Goal: Information Seeking & Learning: Compare options

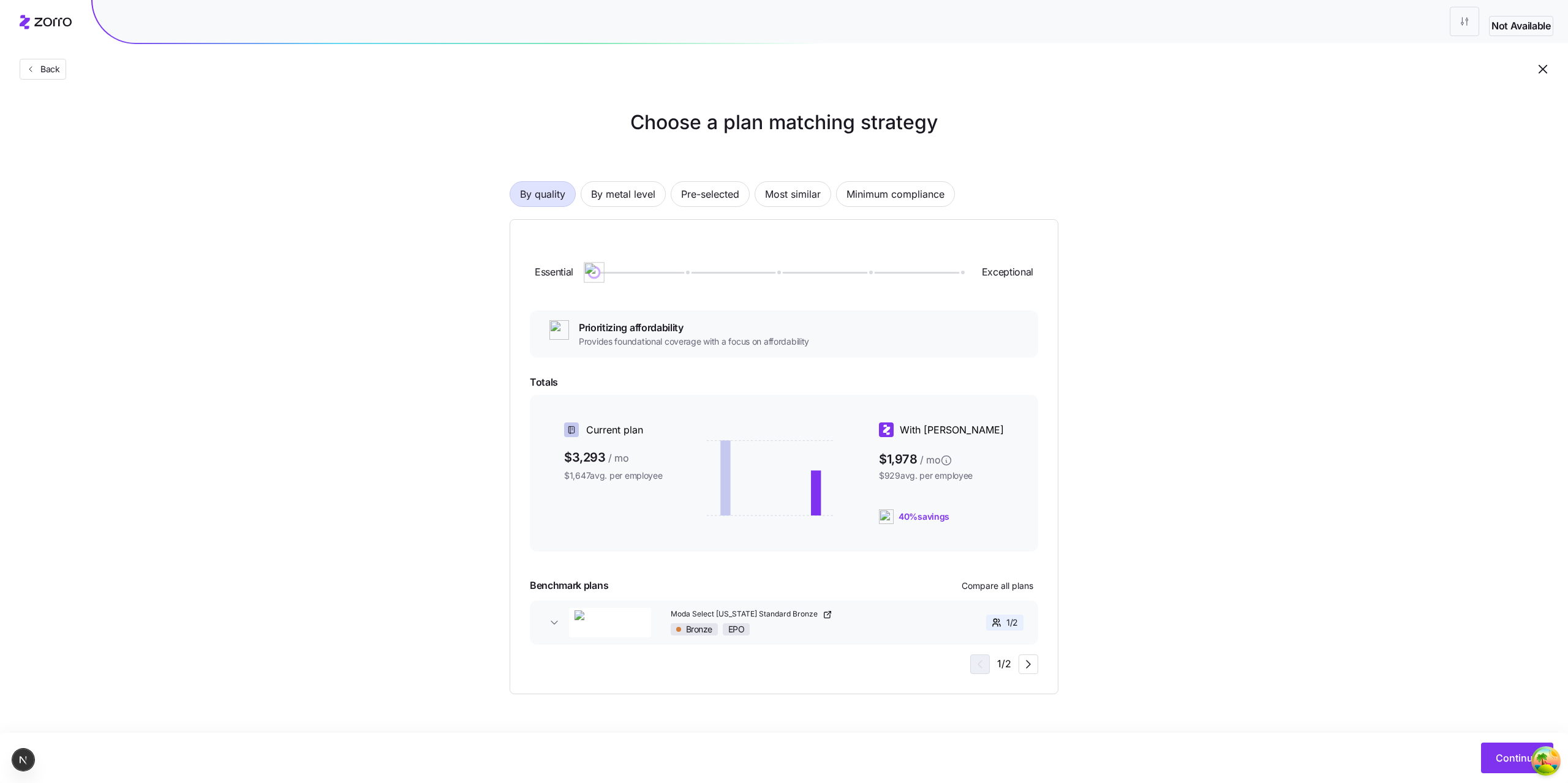
drag, startPoint x: 594, startPoint y: 269, endPoint x: 525, endPoint y: 267, distance: 69.0
click at [525, 267] on div "Essential Exceptional Prioritizing affordability Provides foundational coverage…" at bounding box center [784, 457] width 549 height 475
click at [448, 143] on div "Choose a plan matching strategy By quality By metal level Pre-selected Most sim…" at bounding box center [784, 401] width 1568 height 586
click at [1027, 666] on icon "button" at bounding box center [1028, 665] width 15 height 15
click at [986, 664] on icon "button" at bounding box center [978, 665] width 15 height 15
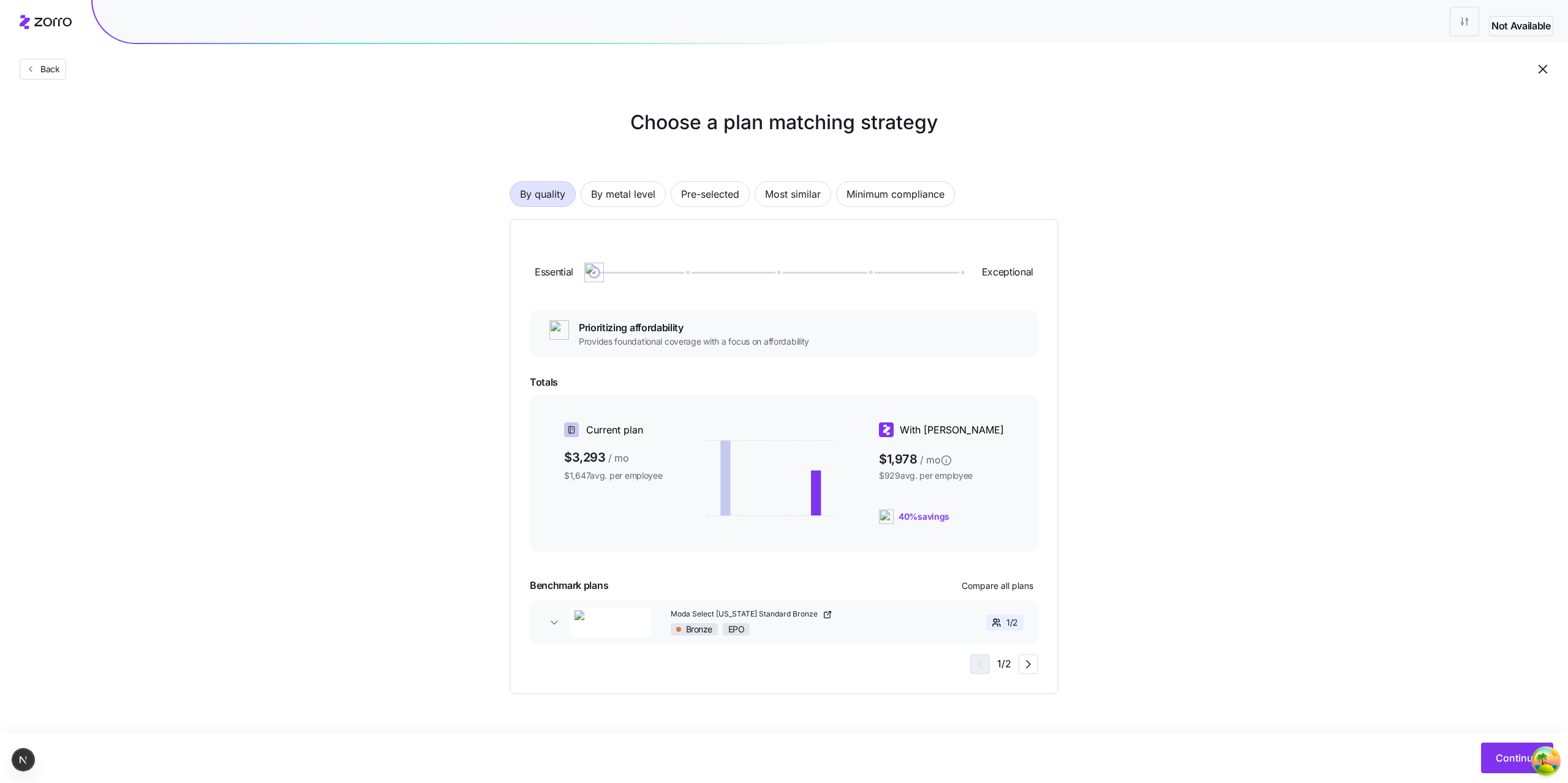
click at [1166, 187] on div "Choose a plan matching strategy By quality By metal level Pre-selected Most sim…" at bounding box center [784, 401] width 1568 height 586
click at [1497, 765] on button "Continue" at bounding box center [1517, 758] width 72 height 31
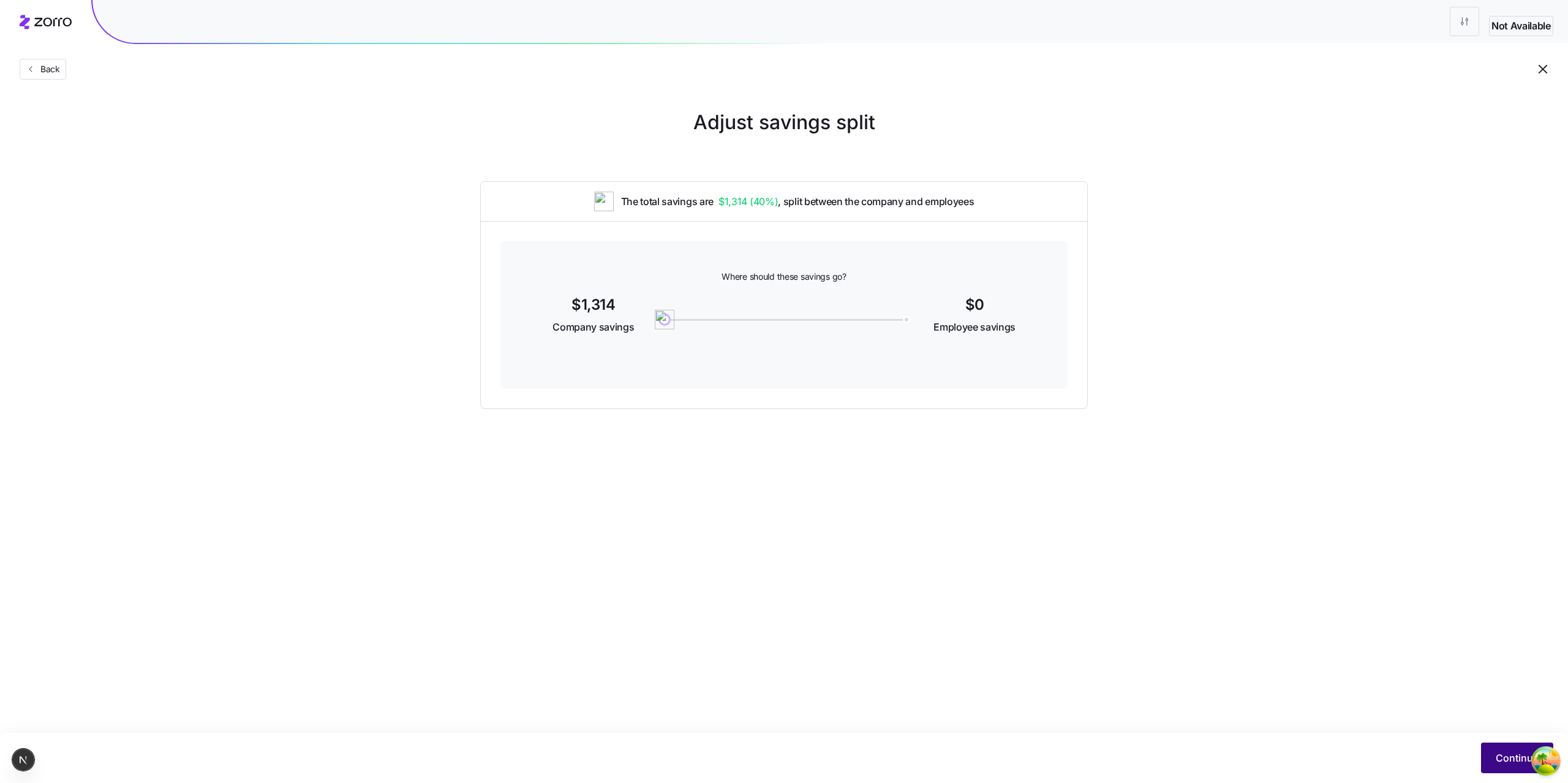
click at [1501, 747] on button "Continue" at bounding box center [1517, 758] width 72 height 31
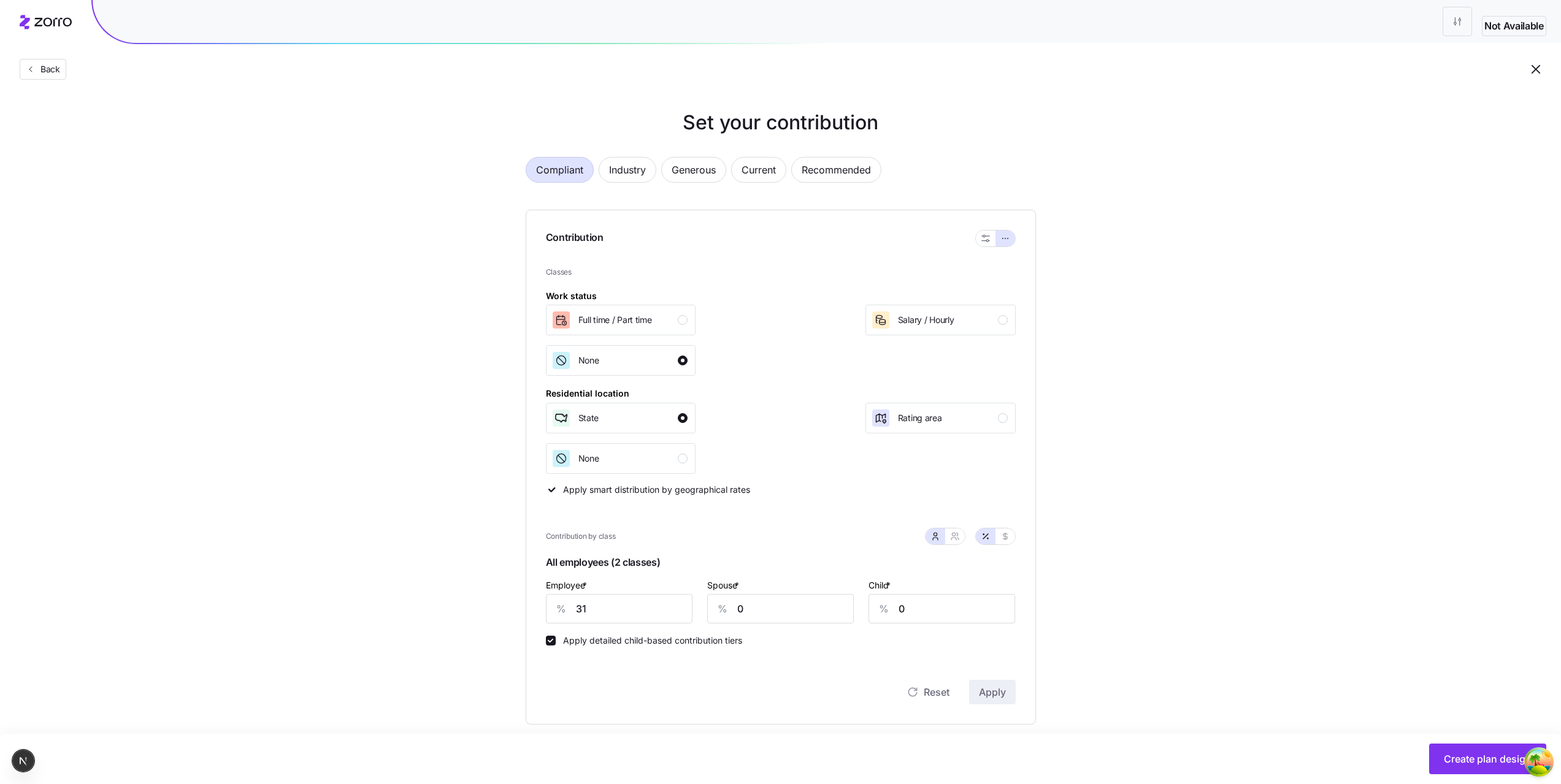
click at [1293, 644] on div "Set your contribution Compliant Industry Generous Current Recommended Contribut…" at bounding box center [780, 603] width 1561 height 990
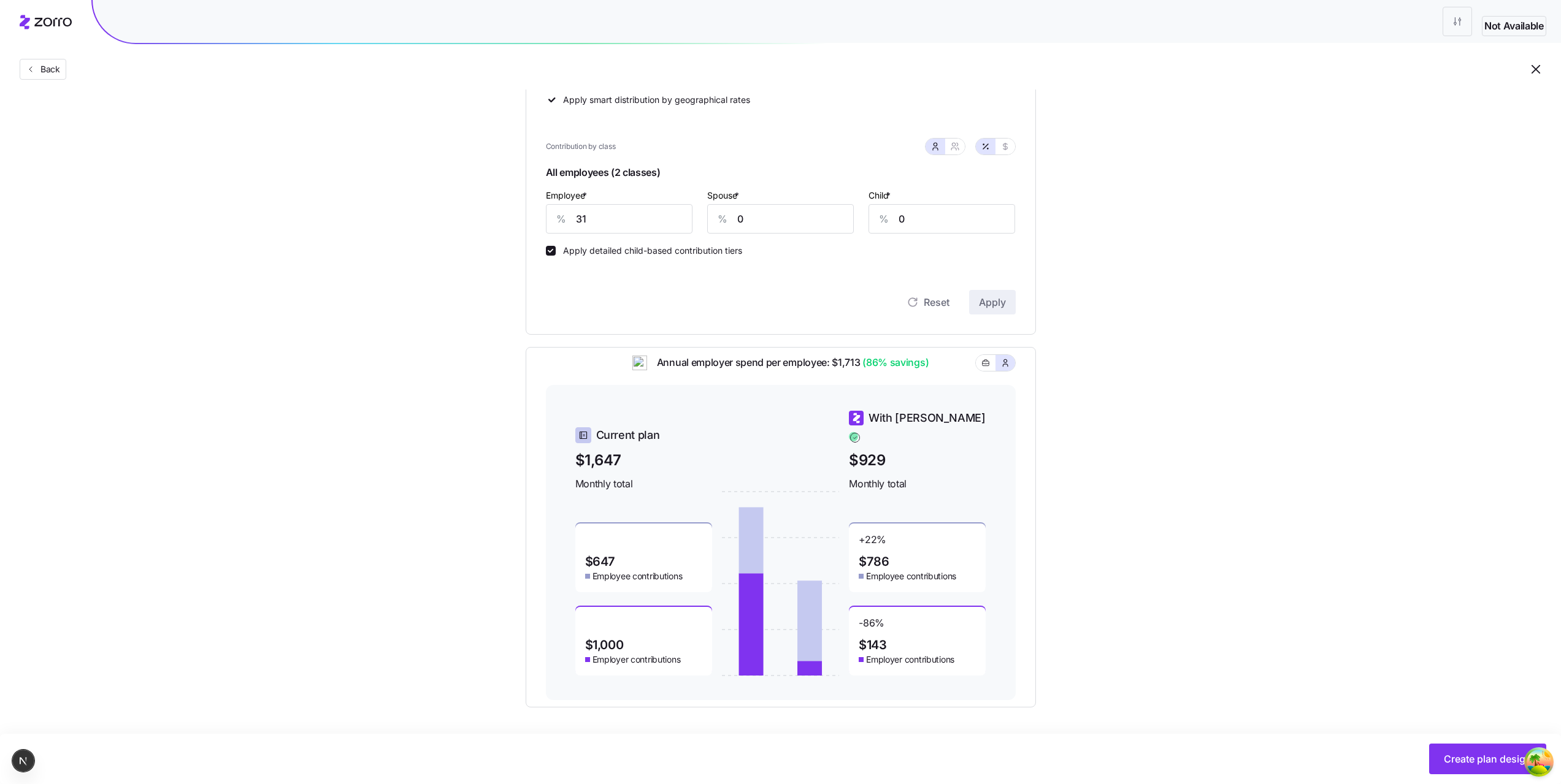
scroll to position [392, 0]
click at [1435, 763] on button "Create plan design" at bounding box center [1488, 759] width 117 height 31
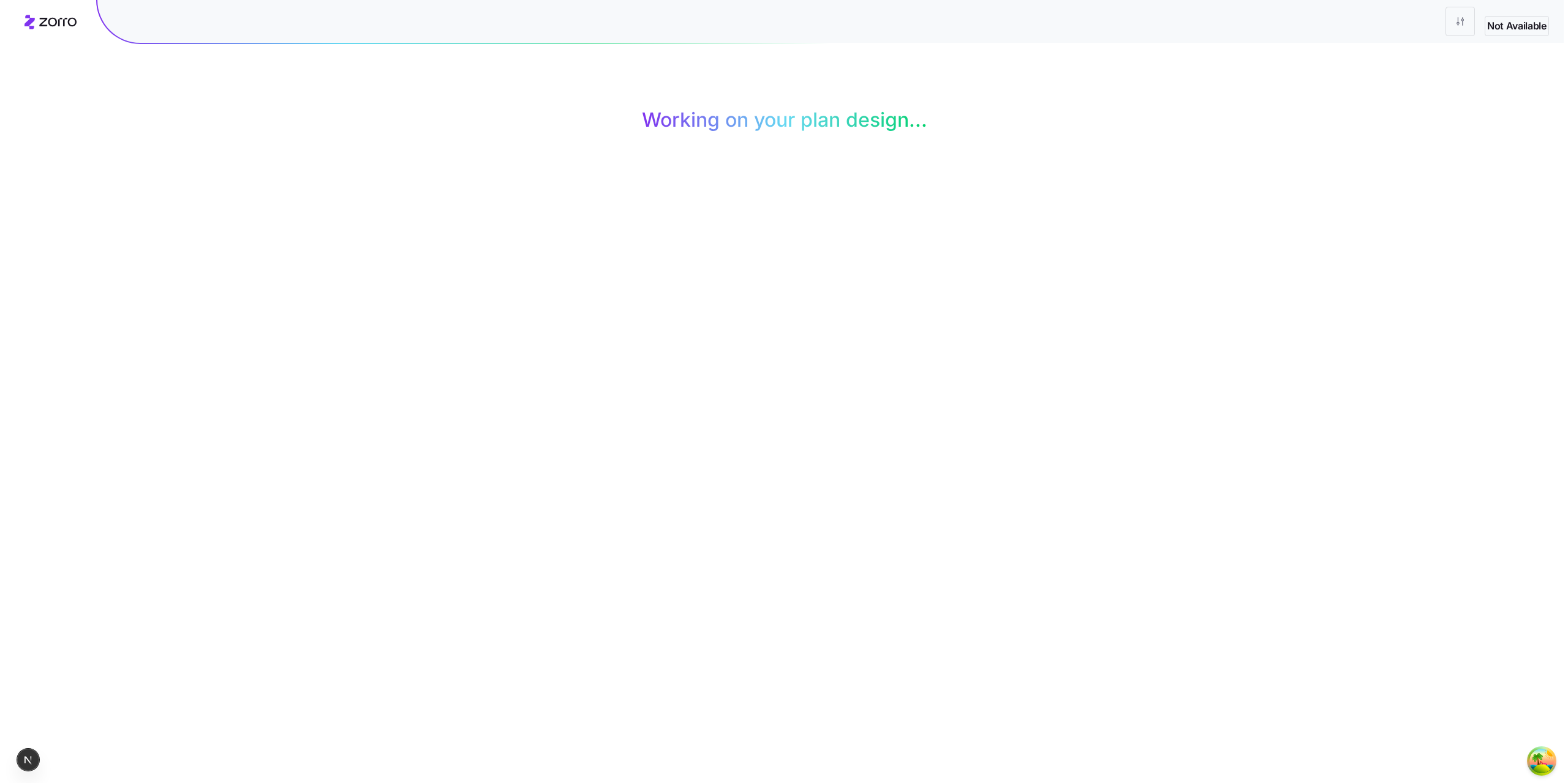
scroll to position [0, 0]
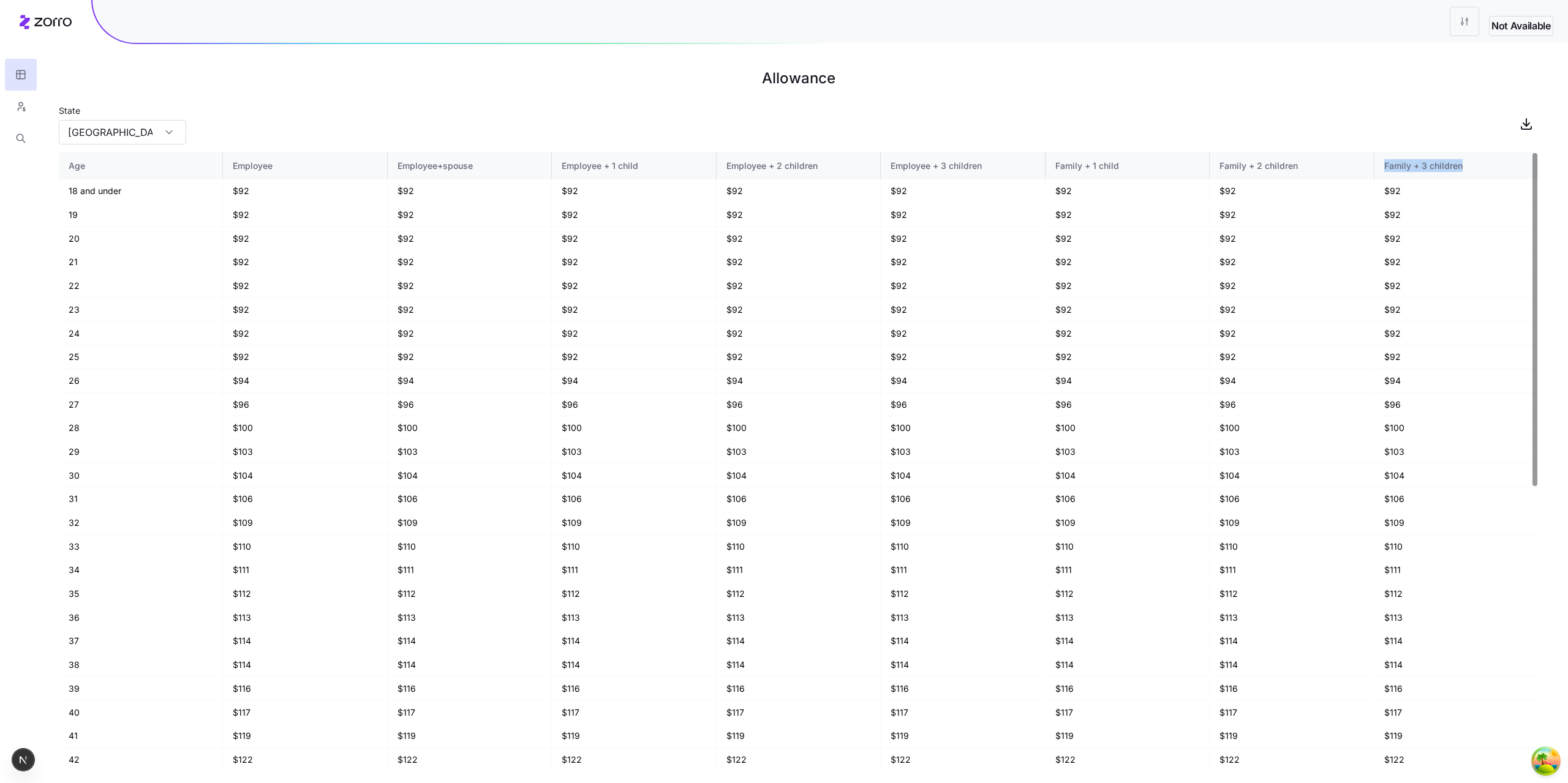
drag, startPoint x: 1470, startPoint y: 164, endPoint x: 1371, endPoint y: 166, distance: 99.0
click at [1371, 166] on tr "Age Employee Employee+spouse Employee + 1 child Employee + 2 children Employee …" at bounding box center [798, 166] width 1480 height 28
click at [1276, 102] on main "Allowance State TX Age Employee Employee+spouse Employee + 1 child Employee + 2…" at bounding box center [784, 392] width 1568 height 783
click at [23, 105] on icon "button" at bounding box center [21, 104] width 3 height 3
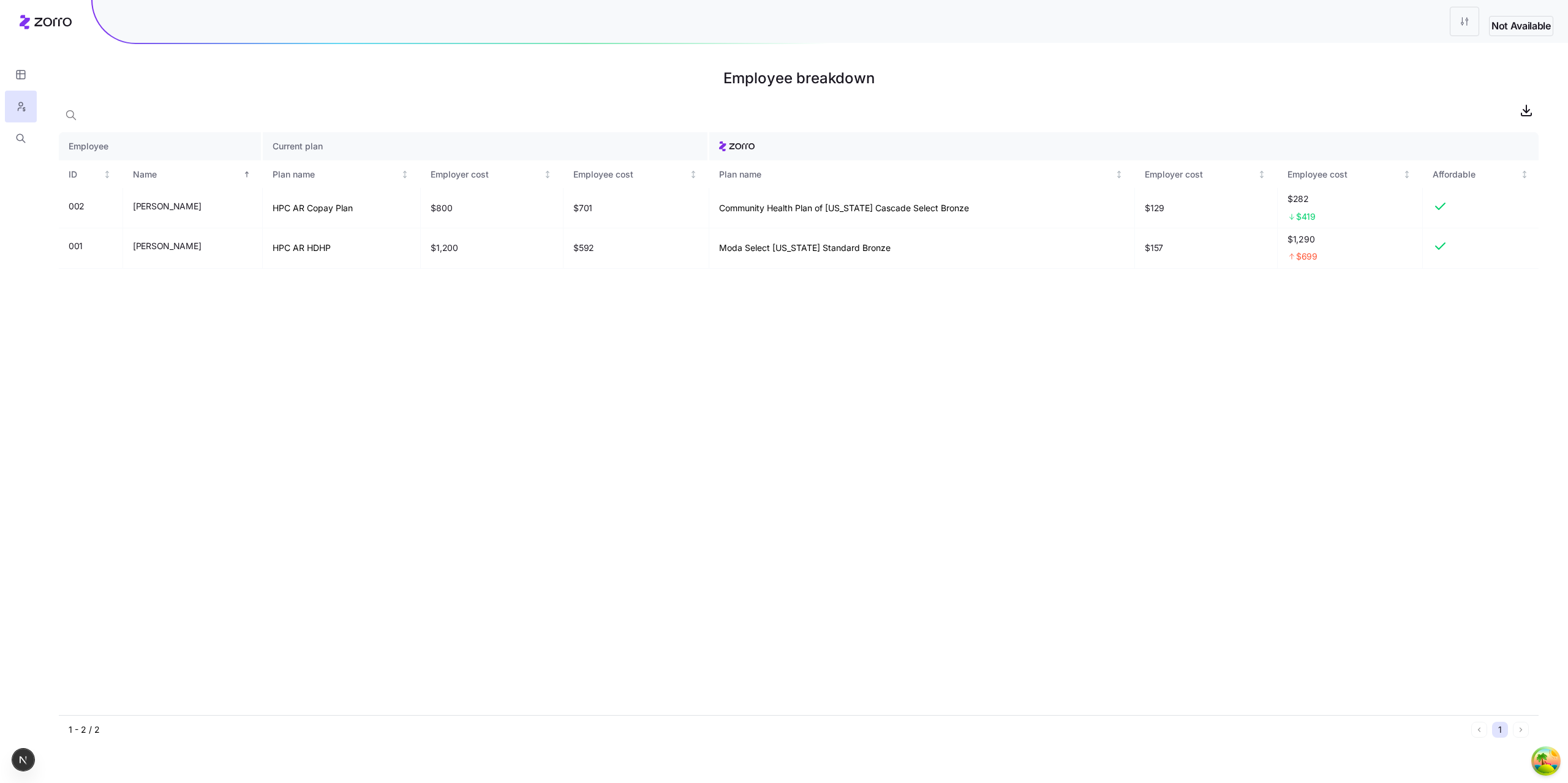
drag, startPoint x: 221, startPoint y: 678, endPoint x: 577, endPoint y: 691, distance: 356.2
click at [352, 696] on div "Employee Current plan ID Name Plan name Employer cost Employee cost Plan name E…" at bounding box center [798, 423] width 1480 height 583
drag, startPoint x: 687, startPoint y: 145, endPoint x: 639, endPoint y: 138, distance: 48.5
click at [639, 138] on th "Current plan" at bounding box center [486, 146] width 447 height 28
click at [642, 454] on div "Employee Current plan ID Name Plan name Employer cost Employee cost Plan name E…" at bounding box center [798, 423] width 1480 height 583
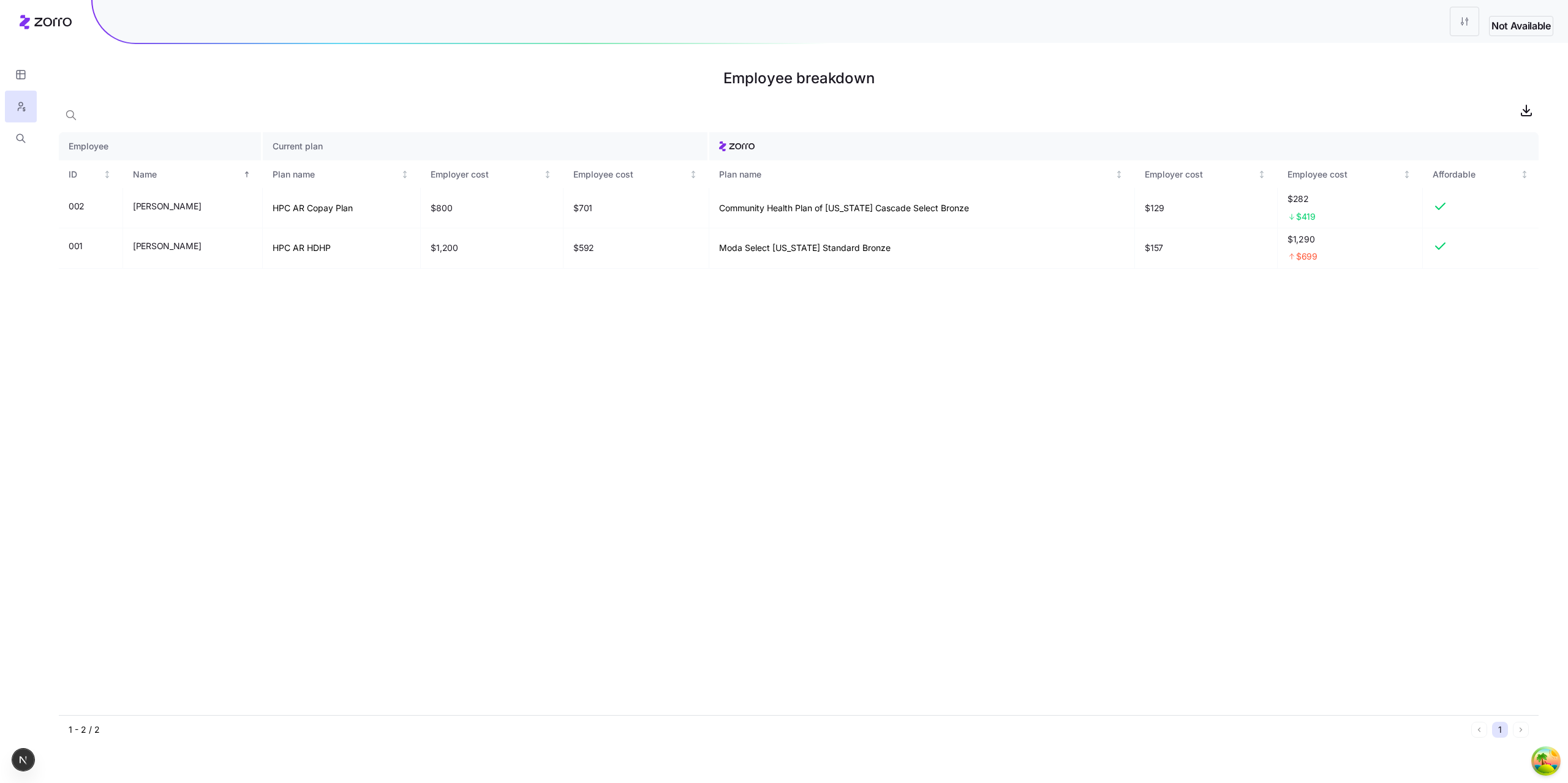
click at [376, 513] on div "Employee Current plan ID Name Plan name Employer cost Employee cost Plan name E…" at bounding box center [798, 423] width 1480 height 583
click at [685, 381] on div "Employee Current plan ID Name Plan name Employer cost Employee cost Plan name E…" at bounding box center [798, 423] width 1480 height 583
click at [56, 23] on icon at bounding box center [45, 23] width 52 height 15
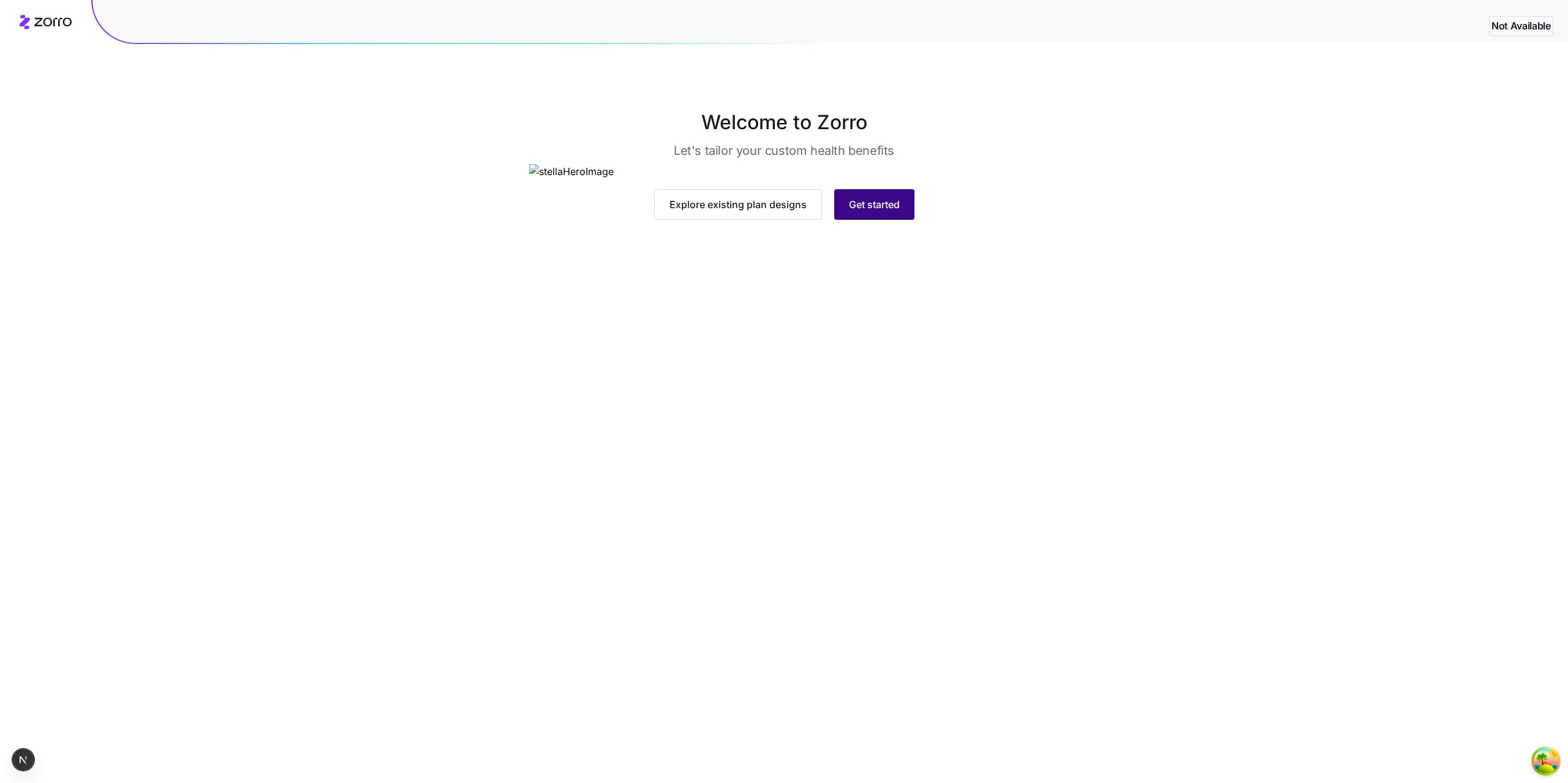
click at [901, 220] on button "Get started" at bounding box center [874, 204] width 80 height 31
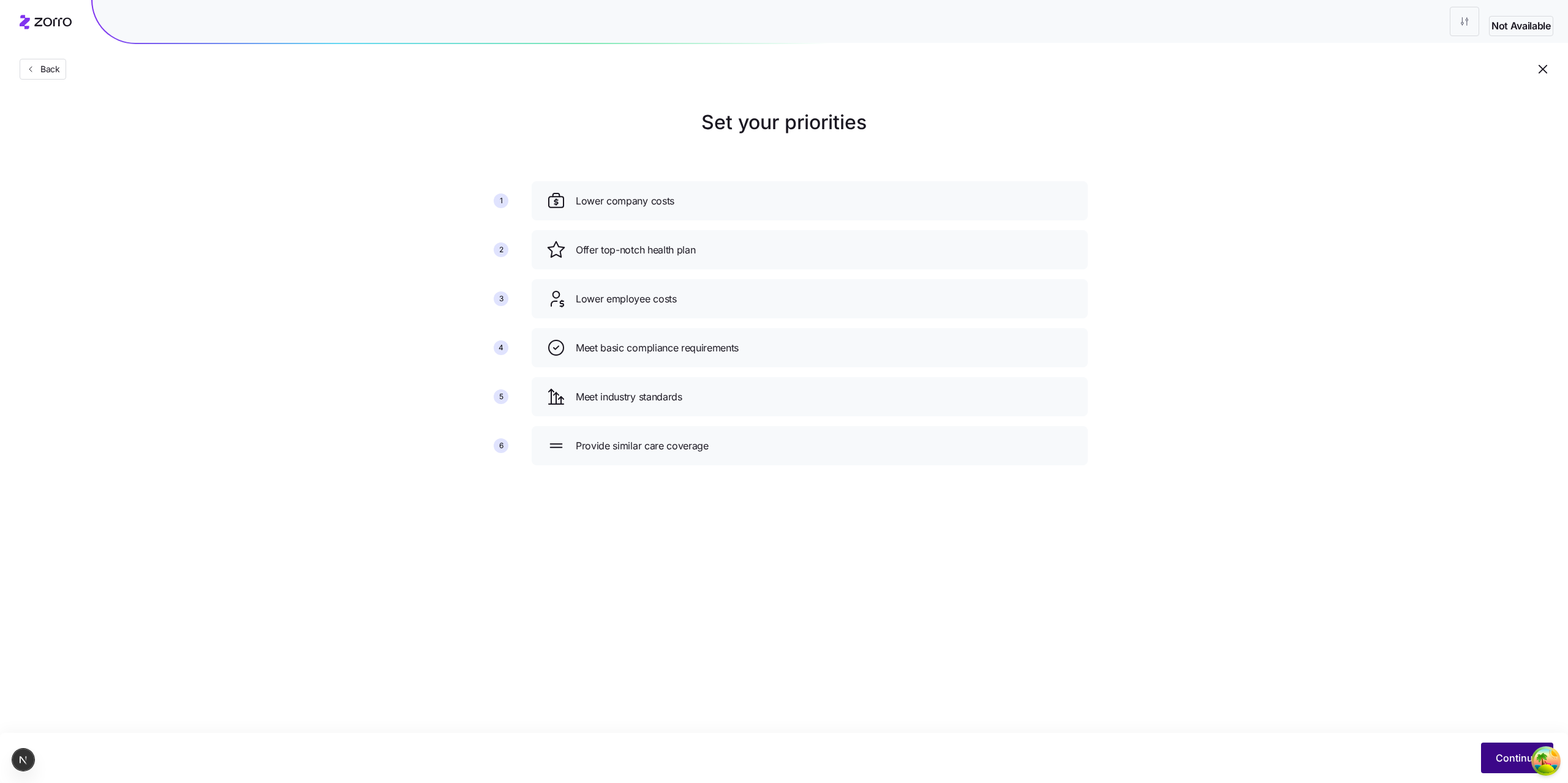
click at [1508, 755] on span "Continue" at bounding box center [1517, 759] width 43 height 15
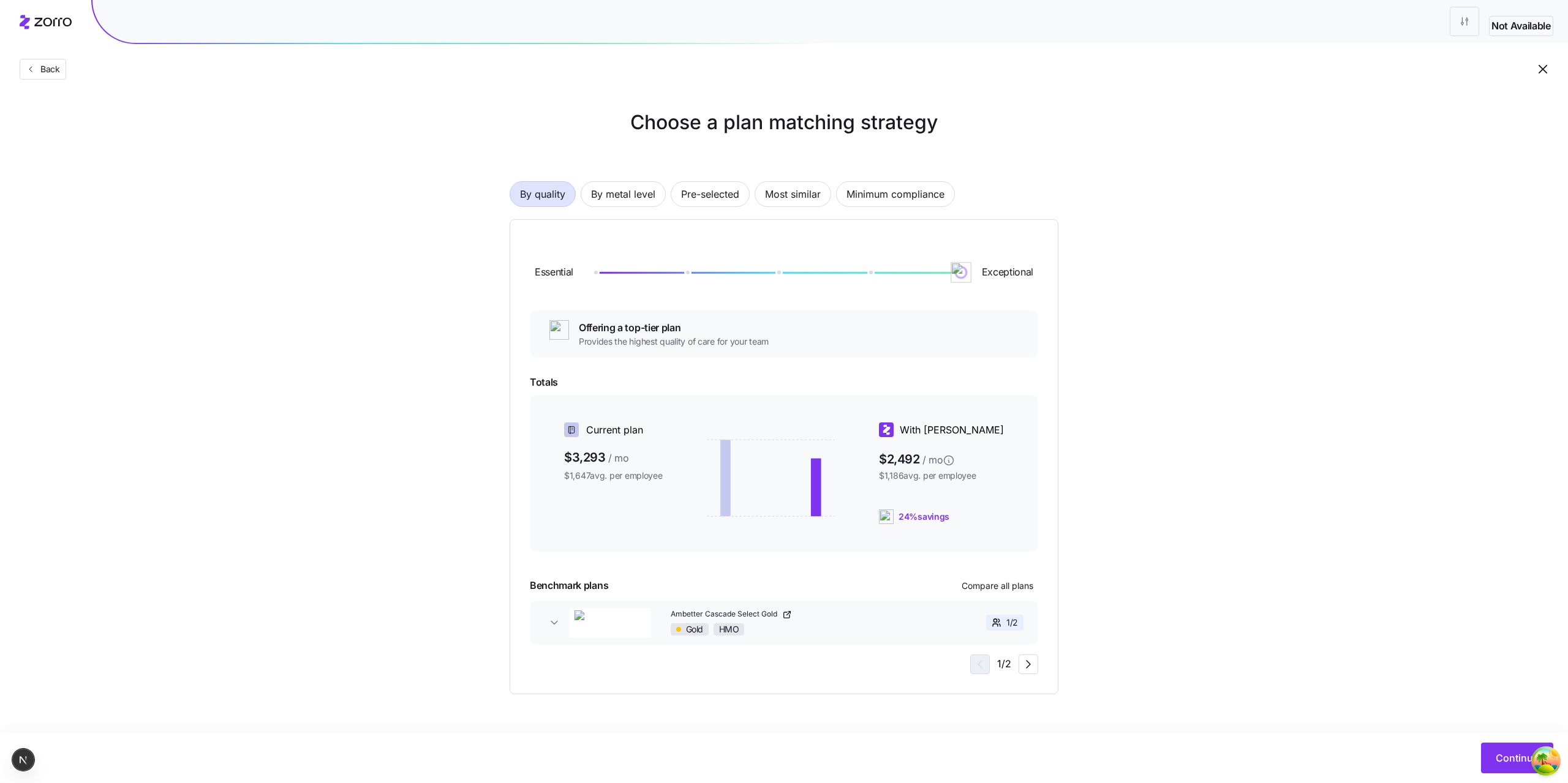
drag, startPoint x: 605, startPoint y: 273, endPoint x: 824, endPoint y: 292, distance: 219.8
click at [852, 294] on div "Essential Exceptional" at bounding box center [784, 272] width 509 height 66
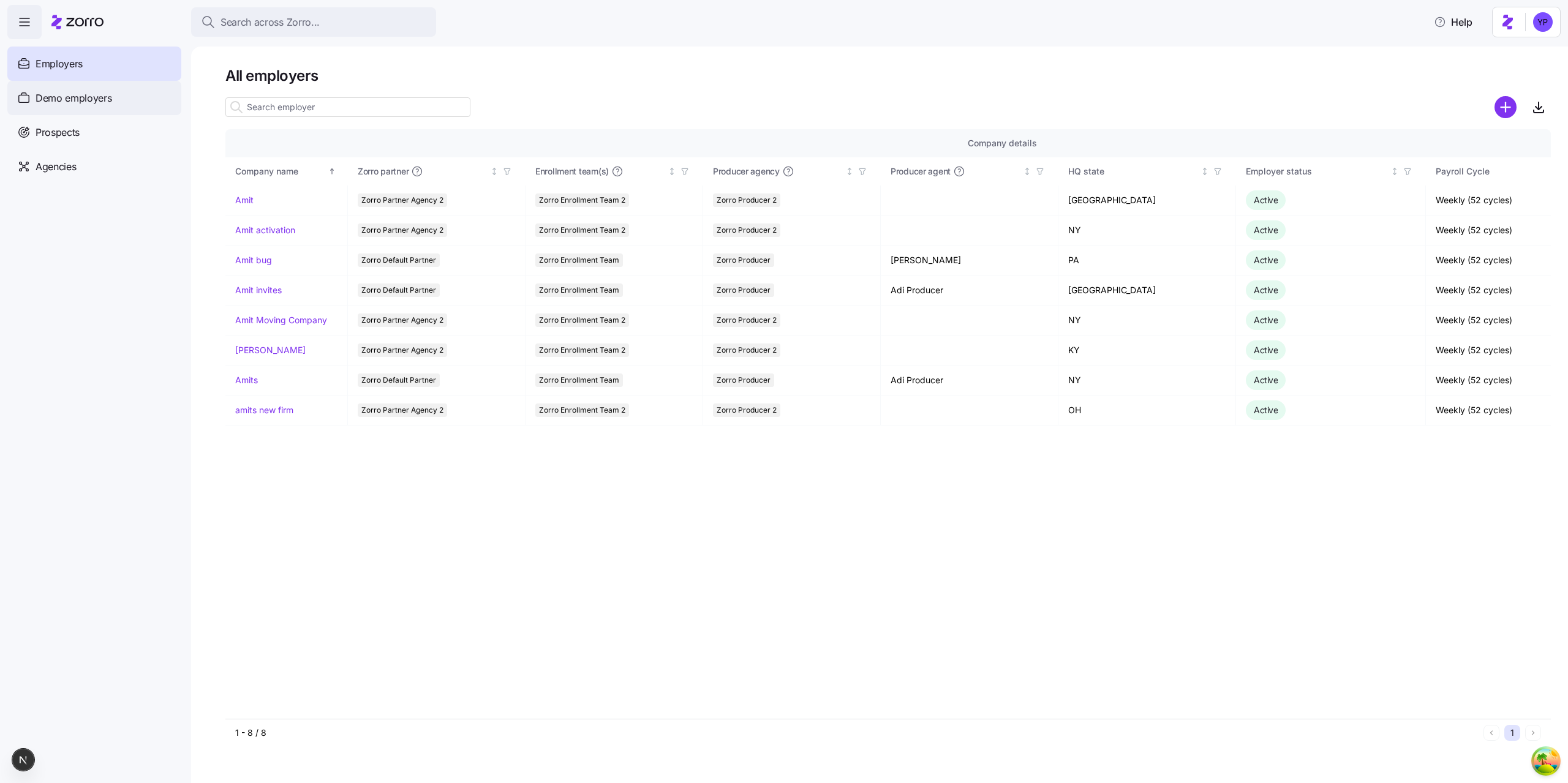
click at [66, 109] on div "Demo employers" at bounding box center [95, 98] width 174 height 34
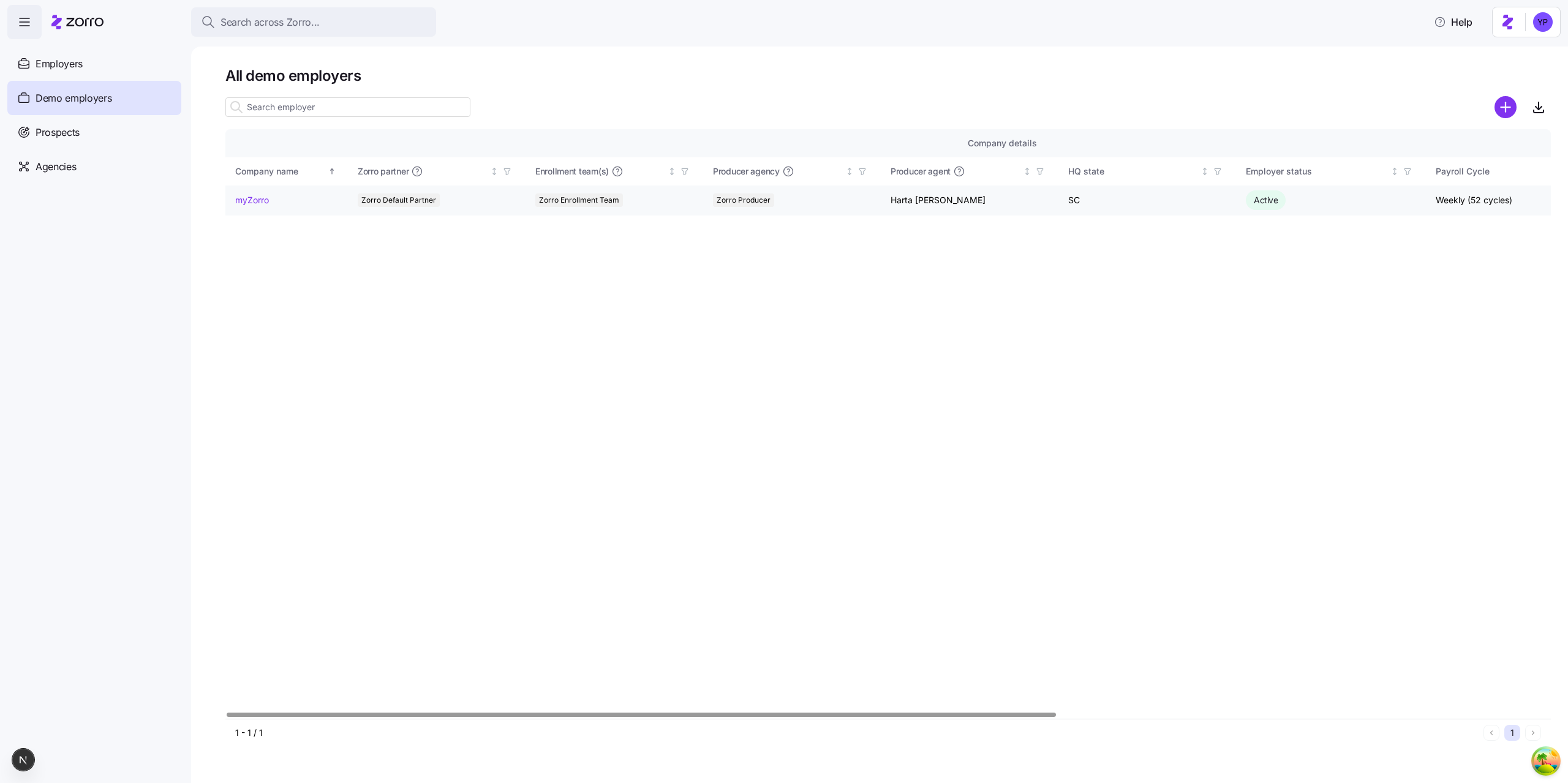
click at [264, 197] on link "myZorro" at bounding box center [252, 200] width 33 height 13
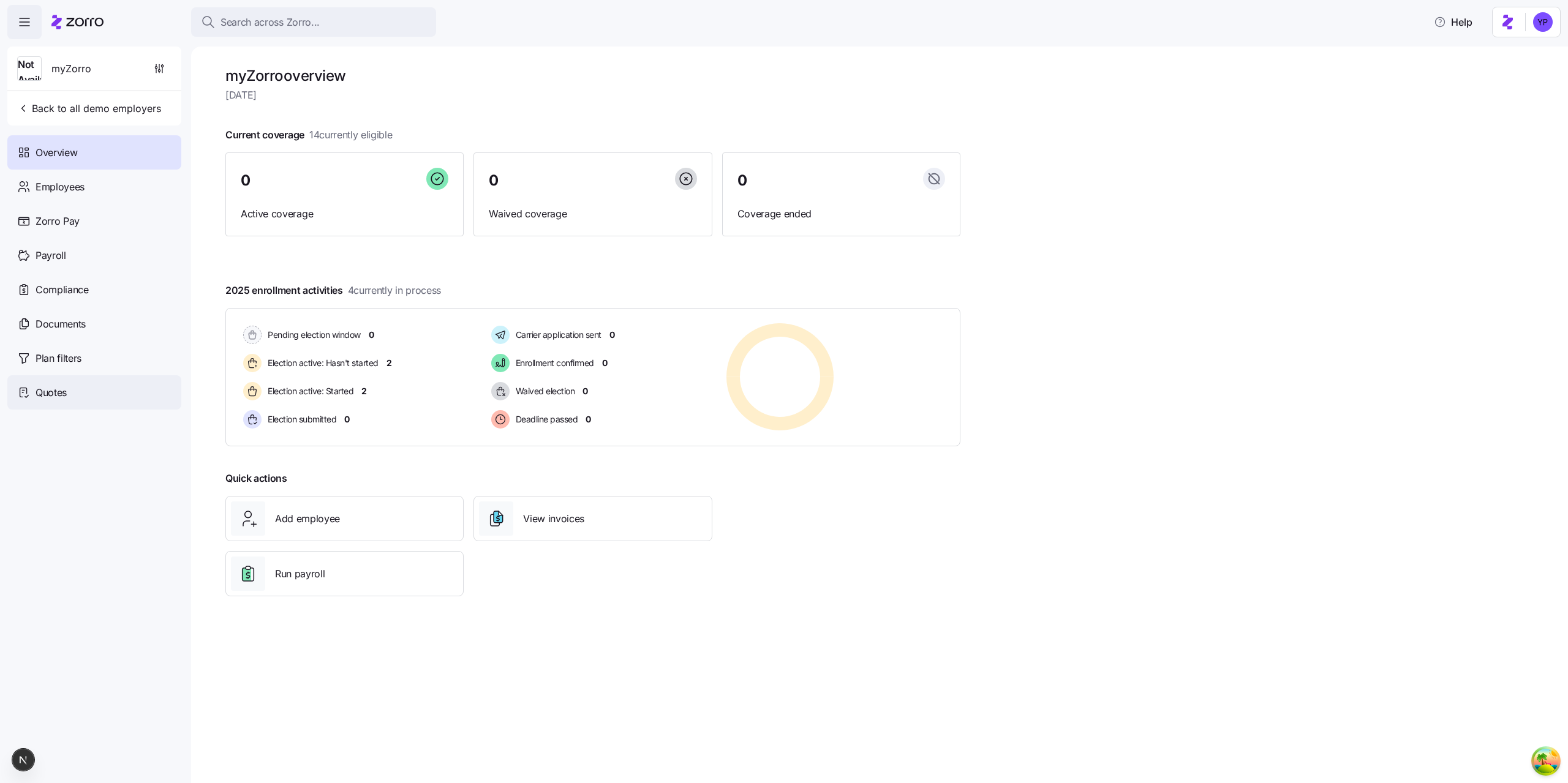
click at [127, 392] on div "Quotes" at bounding box center [95, 392] width 174 height 34
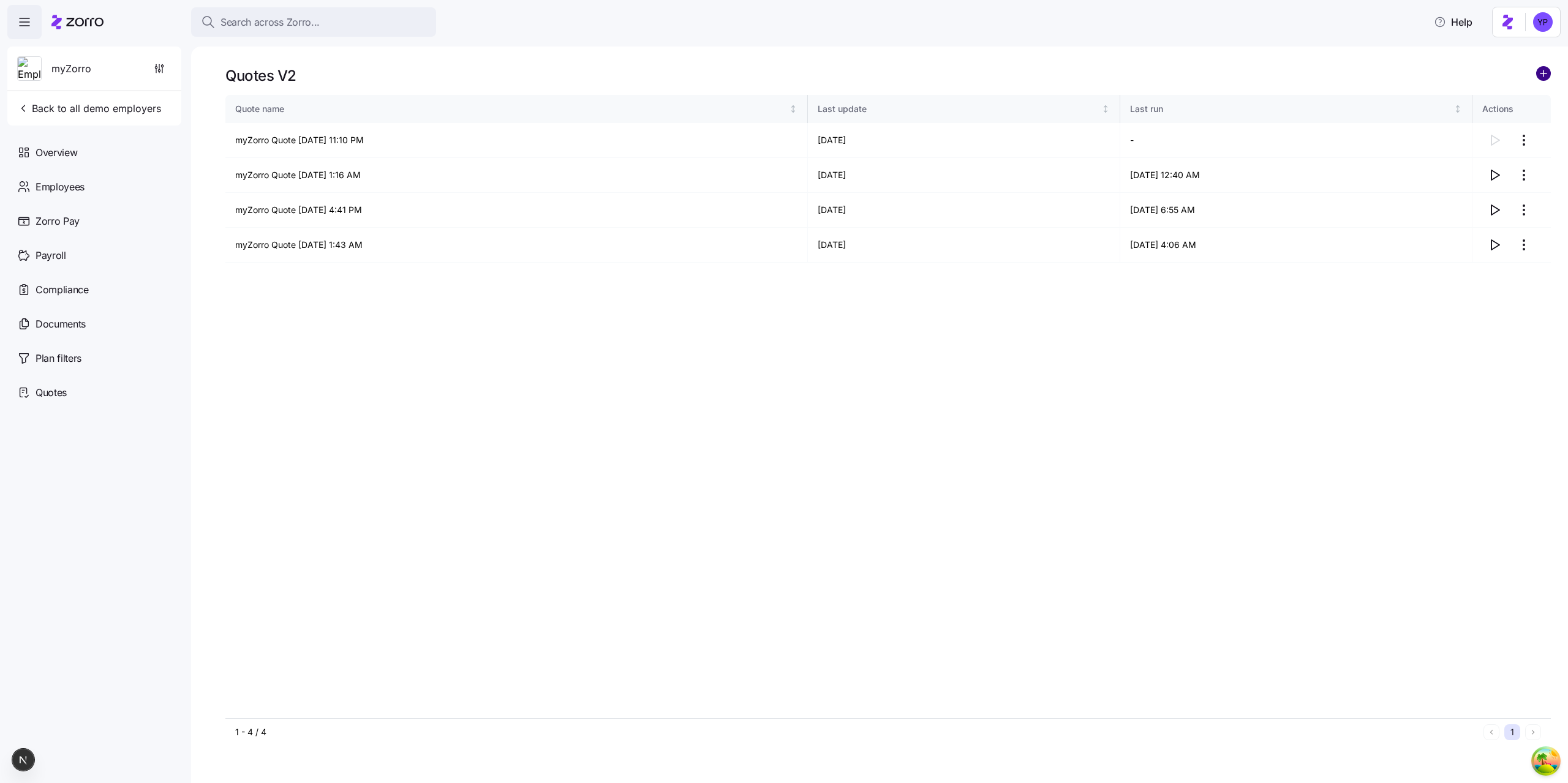
click at [1538, 74] on circle "add icon" at bounding box center [1544, 74] width 13 height 13
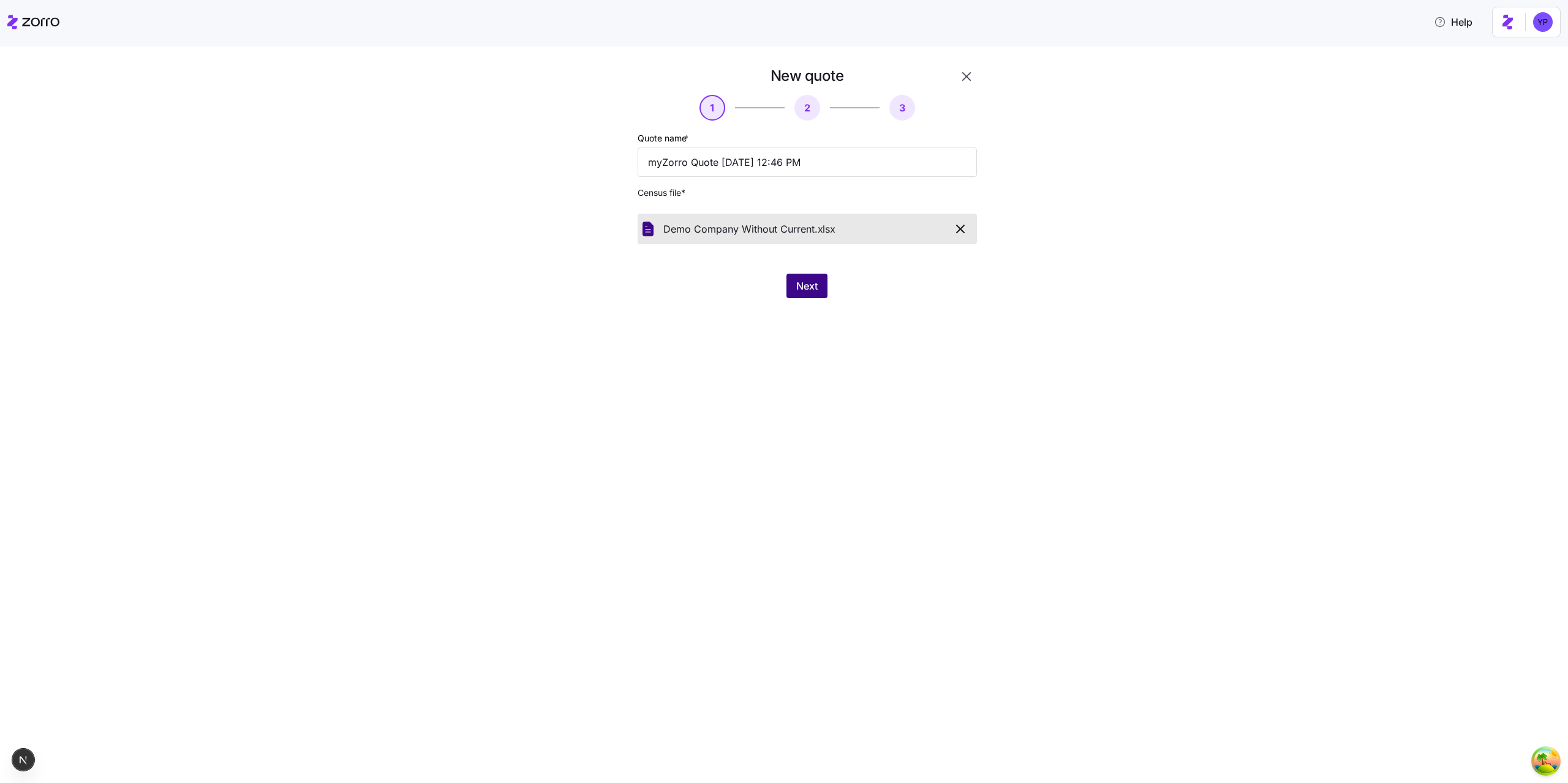
click at [813, 297] on button "Next" at bounding box center [807, 285] width 41 height 24
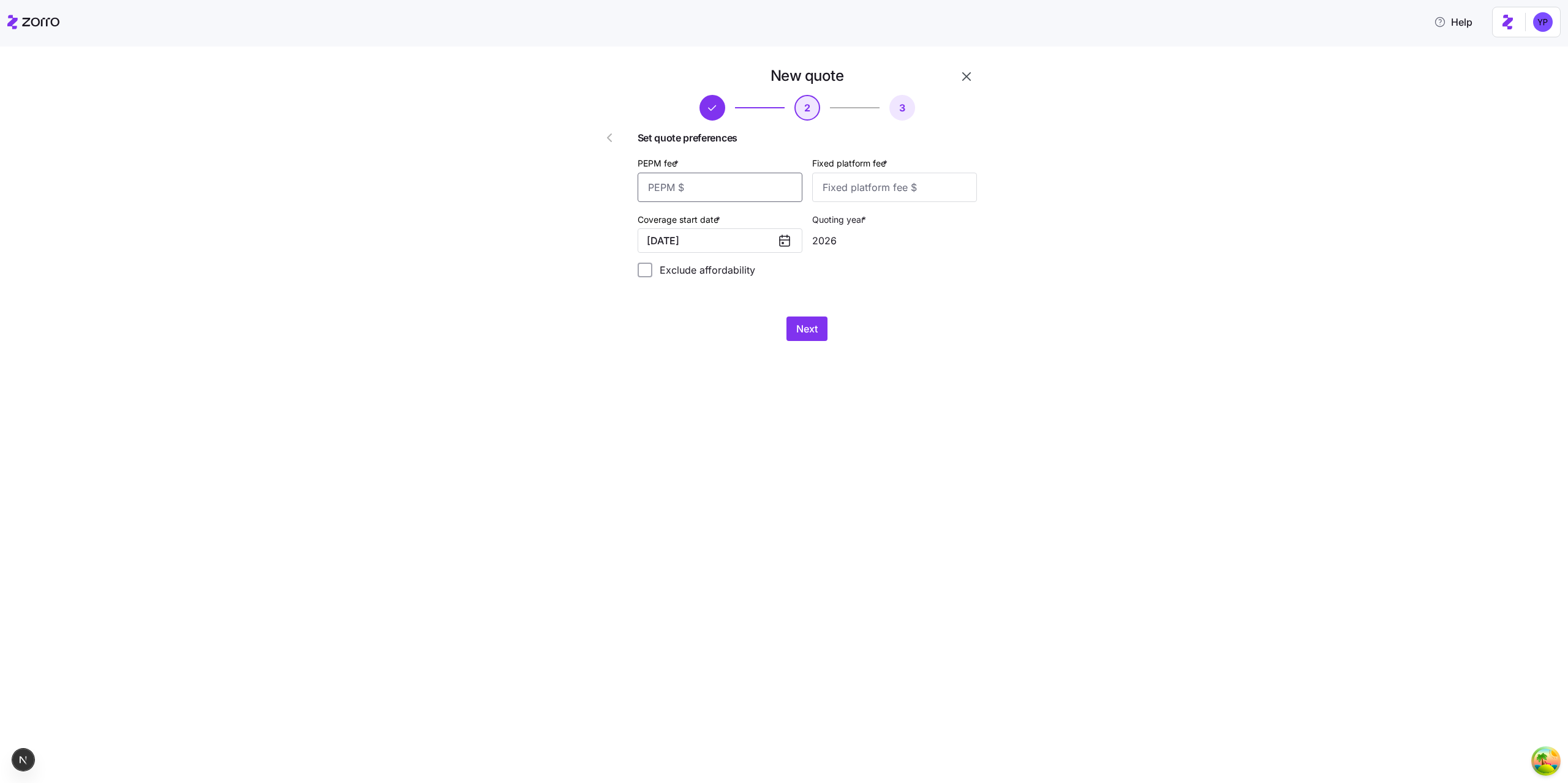
click at [689, 196] on input "PEPM fee *" at bounding box center [720, 187] width 165 height 29
type input "12"
click at [851, 193] on input "Fixed platform fee *" at bounding box center [894, 187] width 165 height 29
type input "12"
click at [793, 329] on button "Next" at bounding box center [807, 329] width 41 height 24
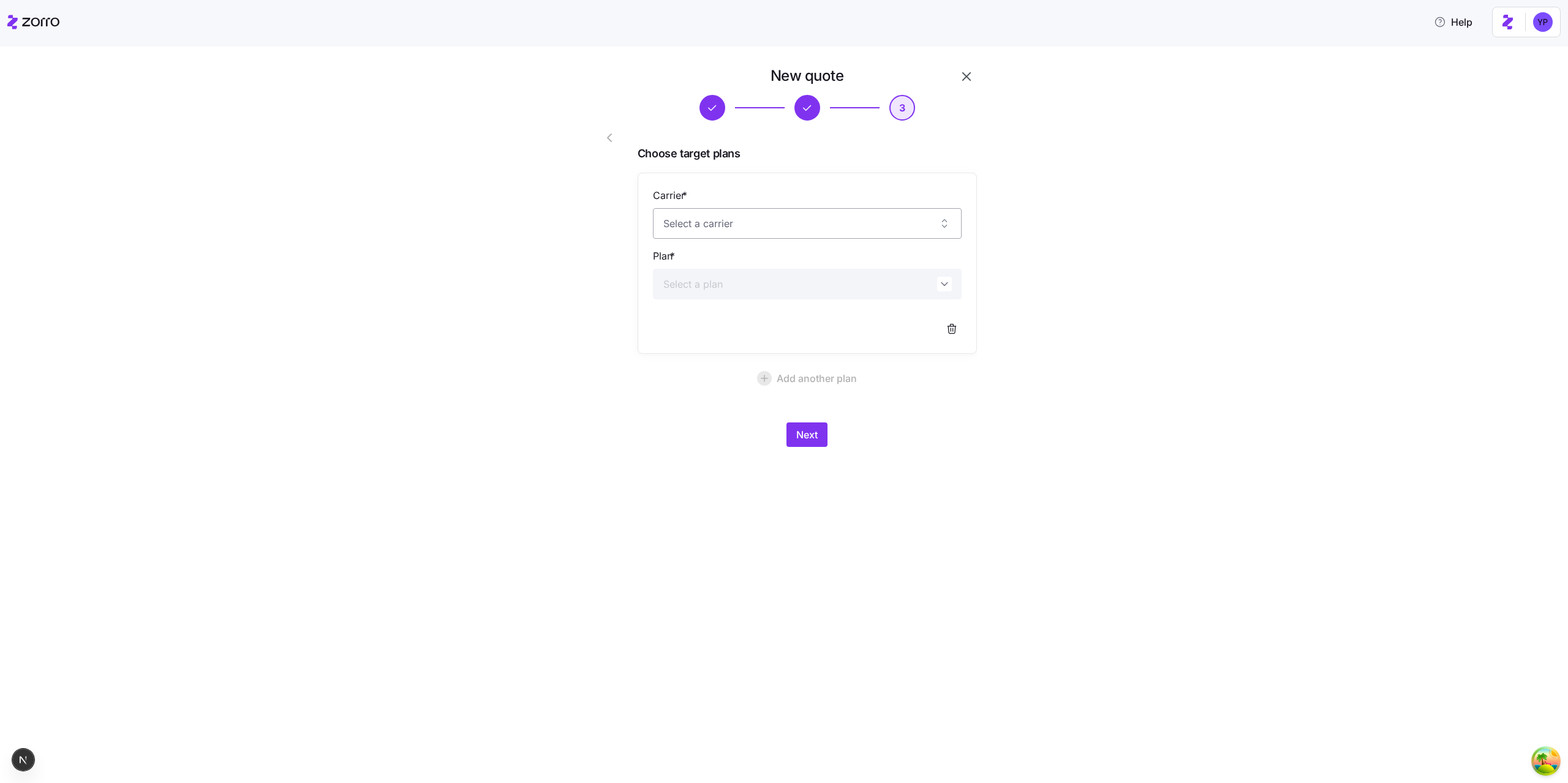
click at [743, 224] on input "Carrier *" at bounding box center [807, 223] width 309 height 31
click at [634, 386] on div "New quote 3 Choose target plans Carrier * Plan * Add another plan Next" at bounding box center [807, 256] width 349 height 391
click at [817, 431] on span "Next" at bounding box center [807, 435] width 22 height 15
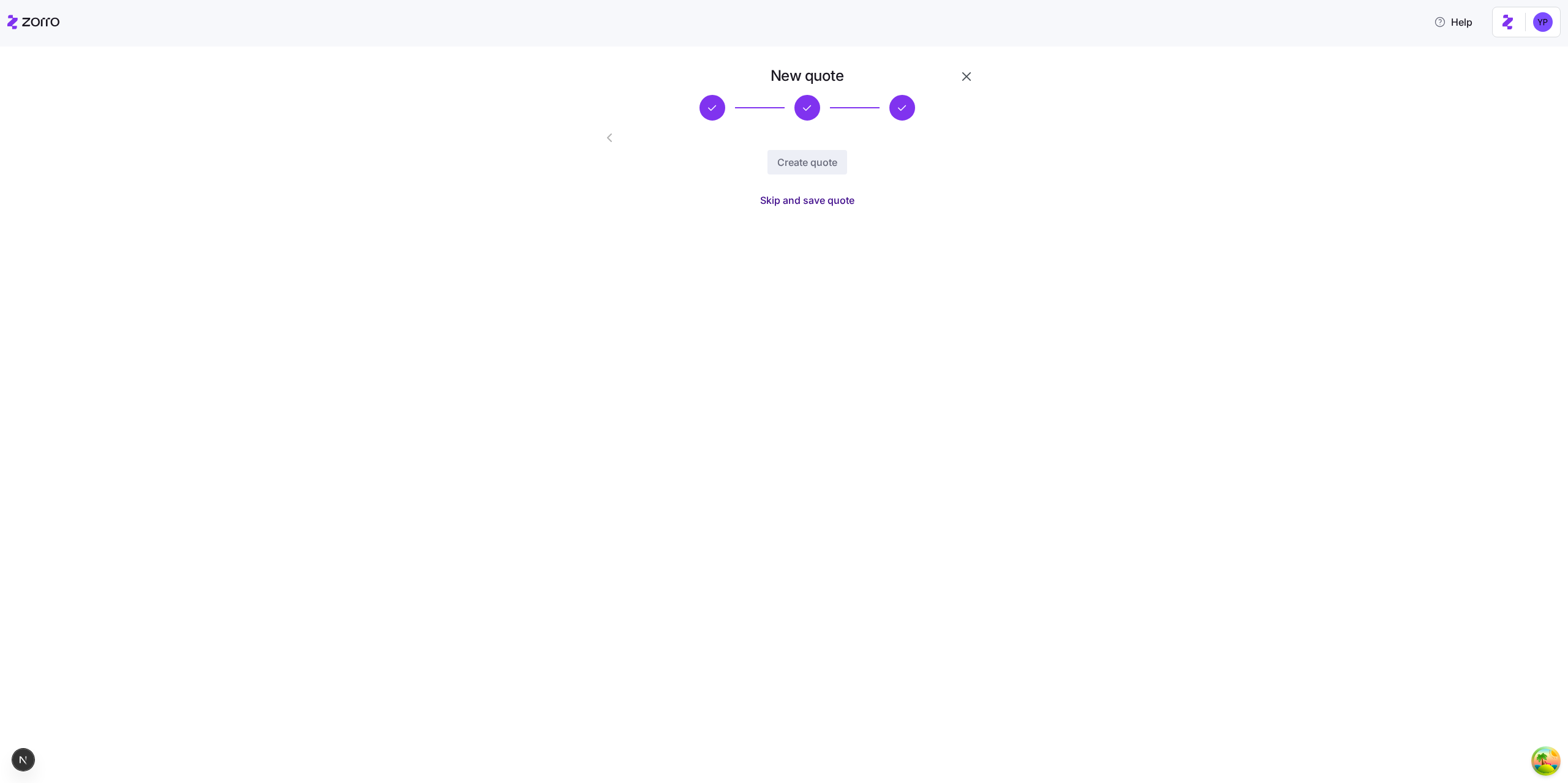
click at [809, 201] on span "Skip and save quote" at bounding box center [807, 201] width 95 height 15
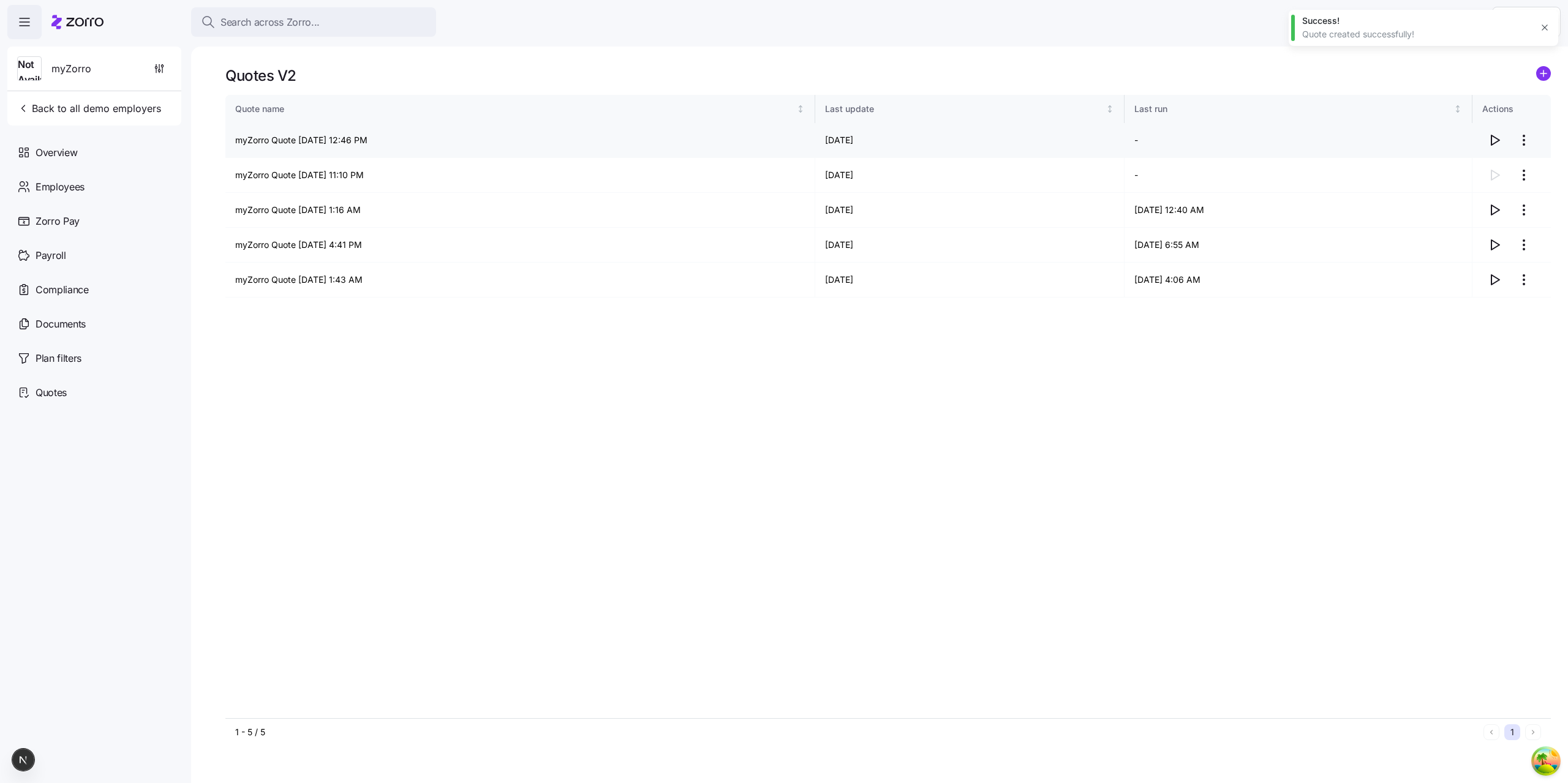
click at [1492, 141] on icon "button" at bounding box center [1496, 141] width 8 height 10
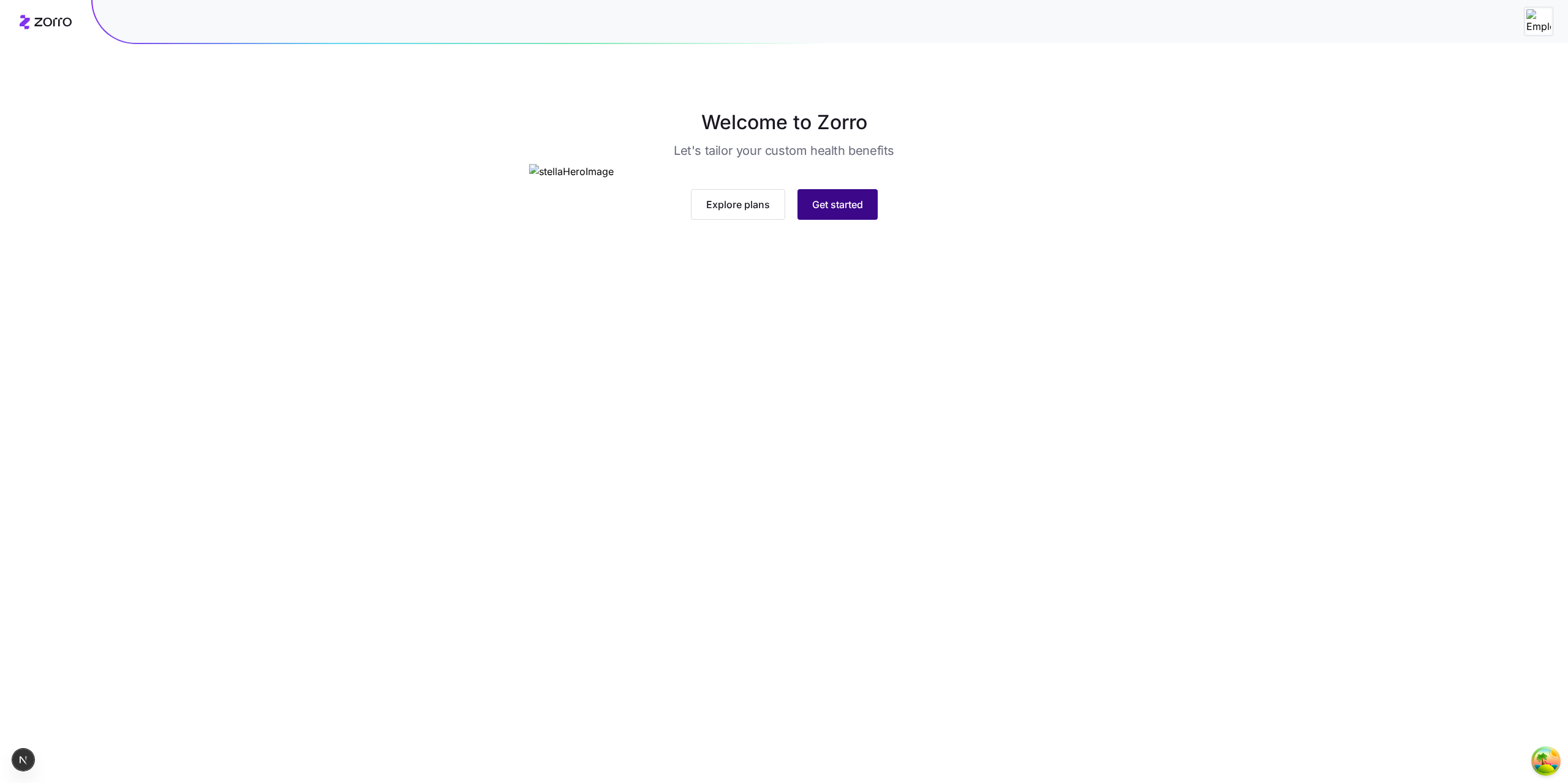
click at [873, 220] on button "Get started" at bounding box center [838, 204] width 80 height 31
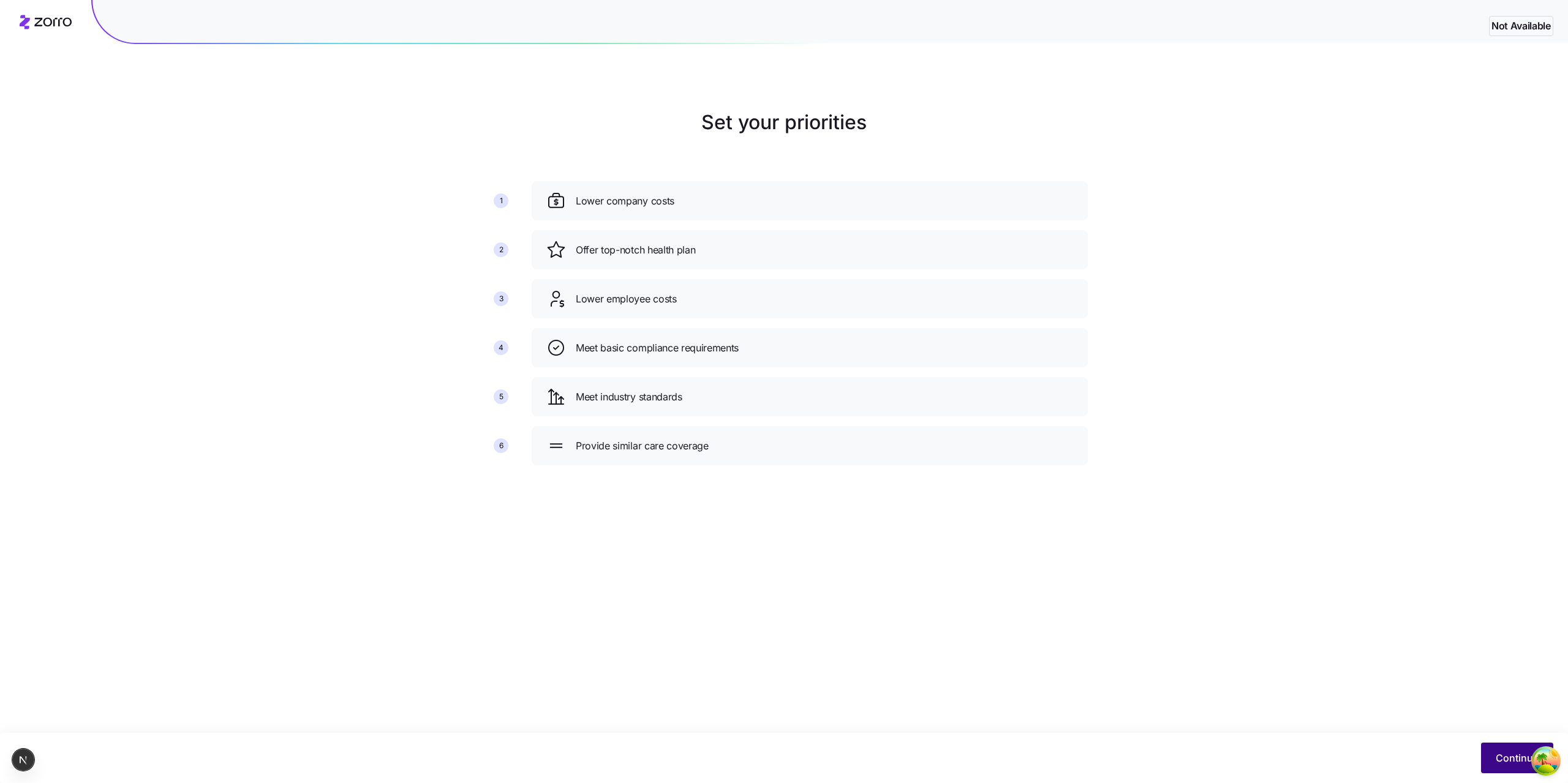
click at [1489, 757] on button "Continue" at bounding box center [1517, 758] width 72 height 31
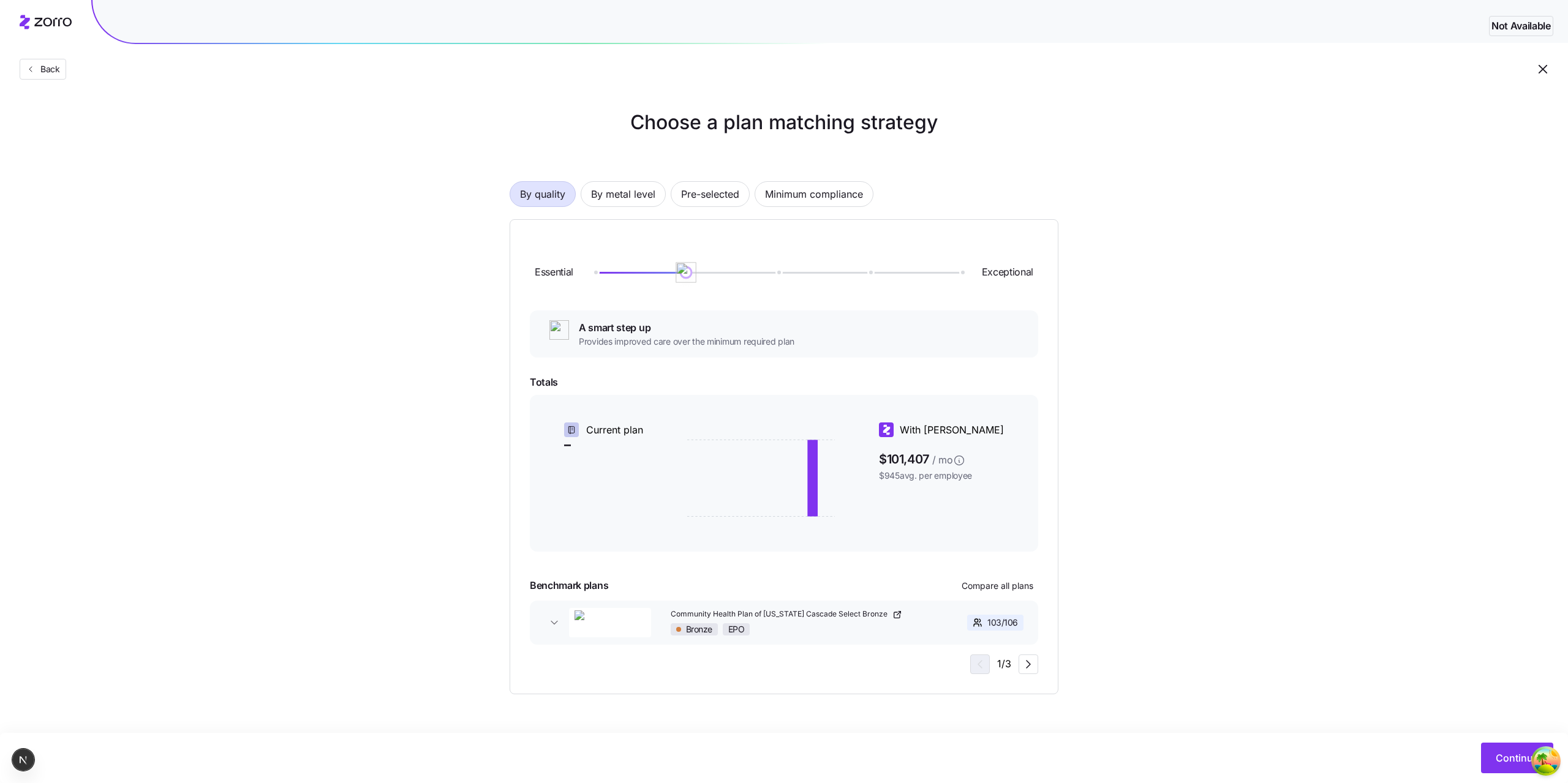
drag, startPoint x: 687, startPoint y: 274, endPoint x: 652, endPoint y: 274, distance: 35.0
click at [652, 274] on div at bounding box center [777, 272] width 366 height 8
click at [445, 443] on div "Choose a plan matching strategy By quality By metal level Pre-selected Minimum …" at bounding box center [784, 401] width 1568 height 586
drag, startPoint x: 689, startPoint y: 274, endPoint x: 898, endPoint y: 279, distance: 209.1
click at [898, 279] on div "Essential Exceptional" at bounding box center [784, 272] width 509 height 66
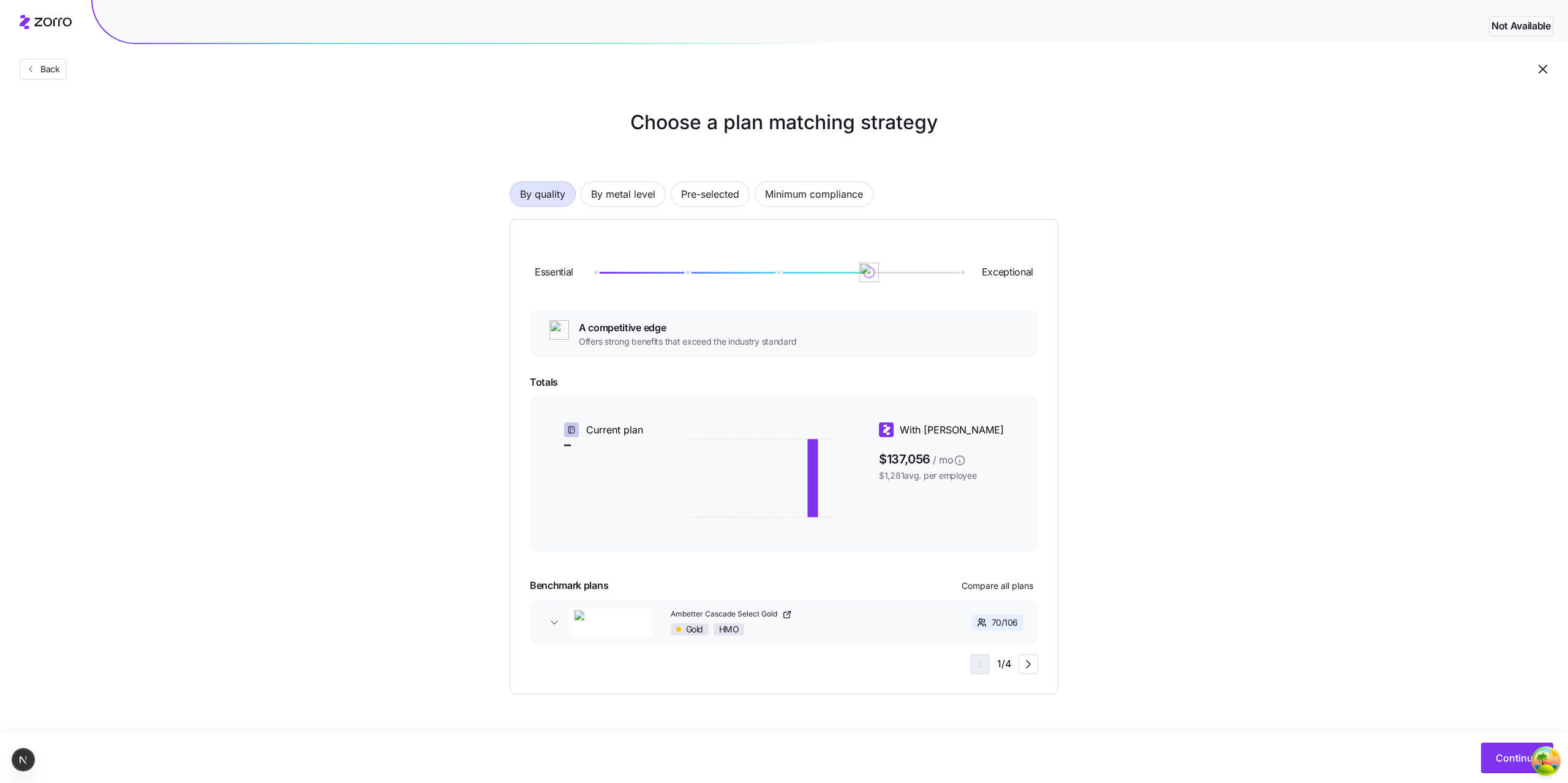
drag, startPoint x: 899, startPoint y: 277, endPoint x: 905, endPoint y: 272, distance: 7.8
click at [910, 277] on div "Essential Exceptional" at bounding box center [784, 272] width 509 height 66
drag, startPoint x: 870, startPoint y: 265, endPoint x: 932, endPoint y: 270, distance: 62.2
click at [931, 270] on div at bounding box center [777, 272] width 366 height 8
click at [1026, 655] on div "1 / 5" at bounding box center [1004, 664] width 68 height 19
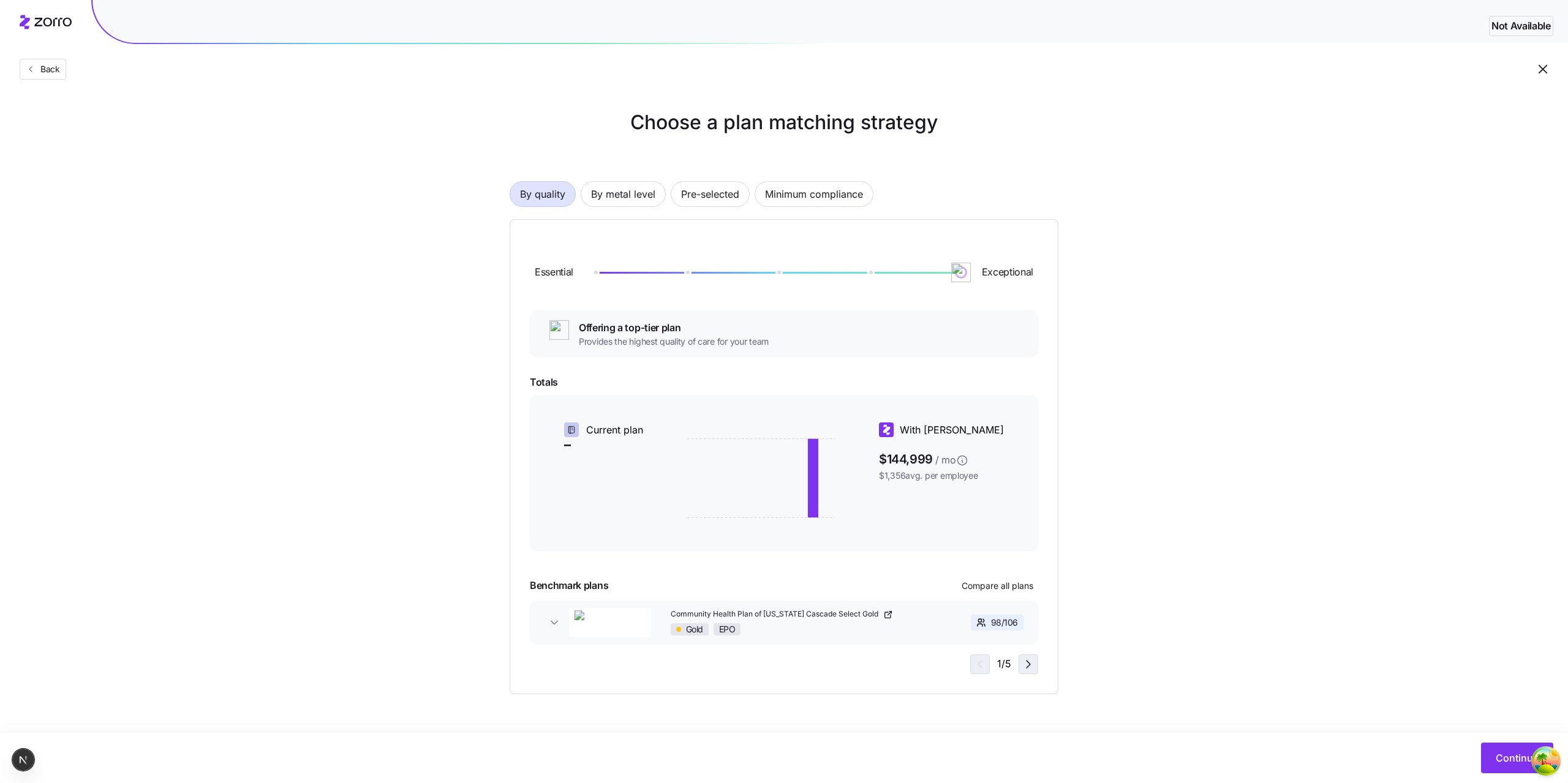
click at [1026, 664] on icon "button" at bounding box center [1028, 665] width 15 height 15
drag, startPoint x: 1300, startPoint y: 458, endPoint x: 794, endPoint y: 709, distance: 564.8
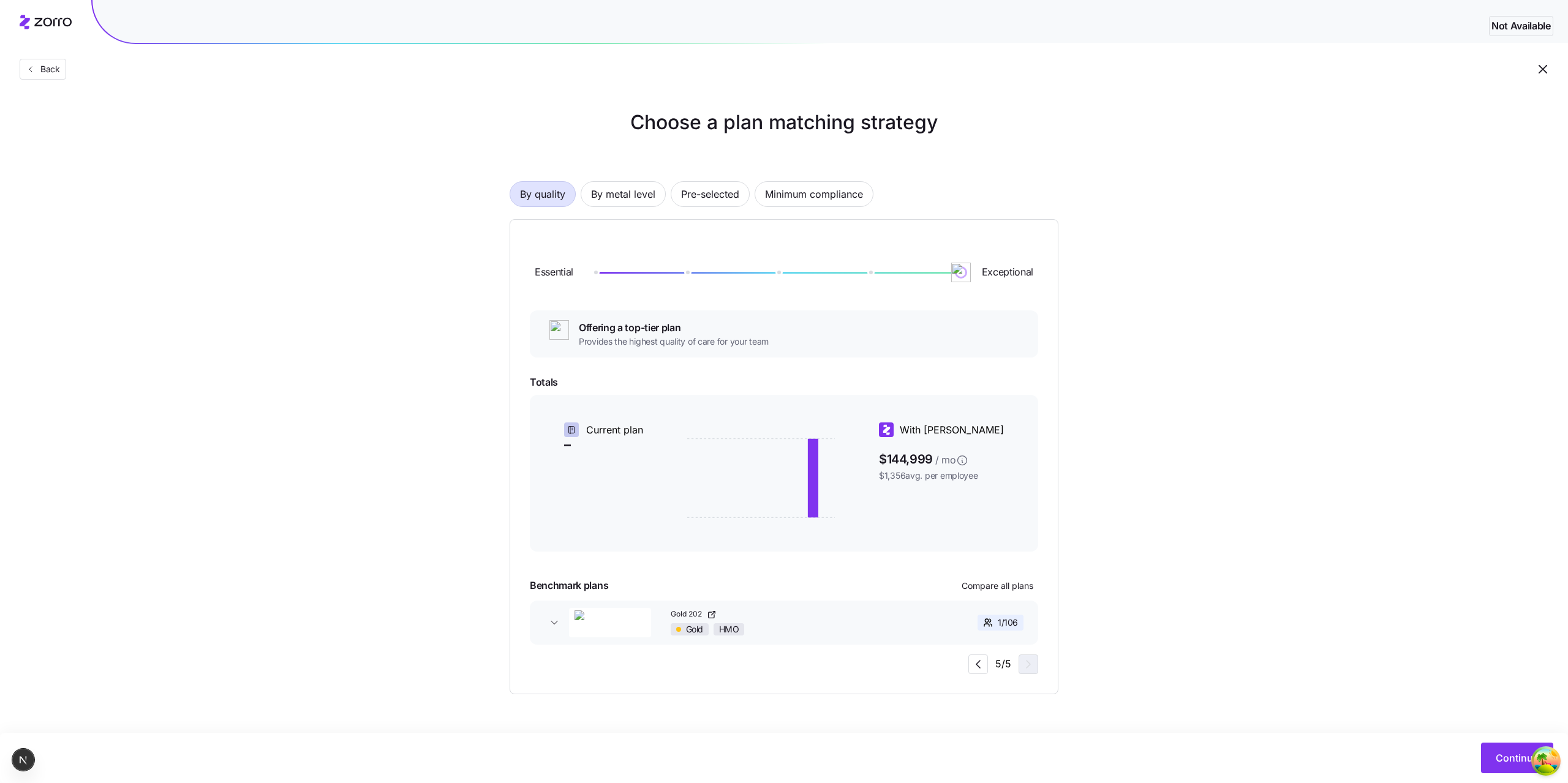
click at [1298, 461] on div "Choose a plan matching strategy By quality By metal level Pre-selected Minimum …" at bounding box center [784, 401] width 1568 height 586
click at [331, 377] on div "Choose a plan matching strategy By quality By metal level Pre-selected Minimum …" at bounding box center [784, 401] width 1568 height 586
click at [981, 667] on icon "button" at bounding box center [978, 665] width 15 height 15
click at [982, 667] on icon "button" at bounding box center [978, 665] width 15 height 15
click at [978, 668] on icon "button" at bounding box center [978, 665] width 15 height 15
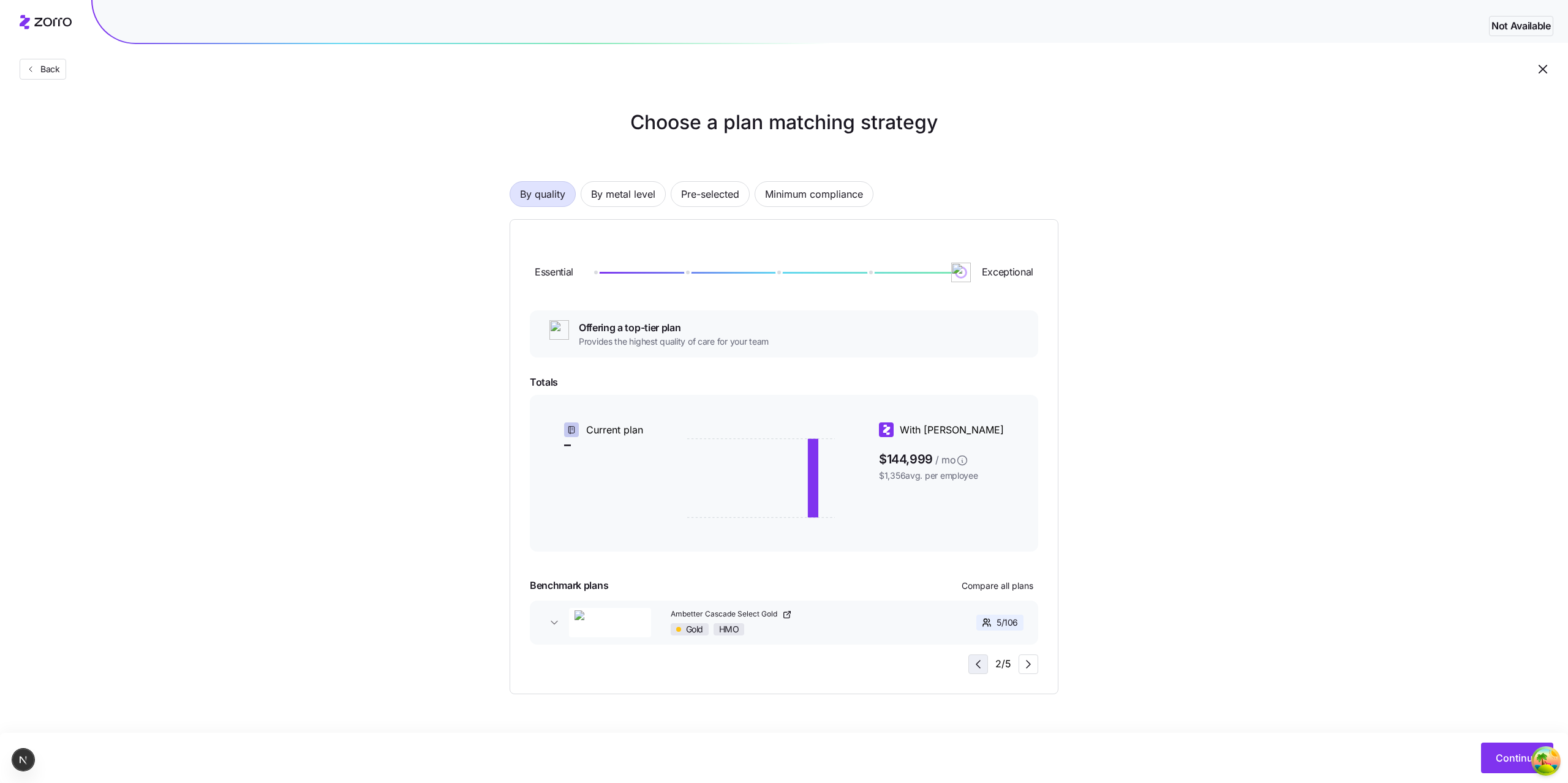
click at [974, 673] on span "button" at bounding box center [978, 664] width 18 height 18
click at [1028, 666] on icon "button" at bounding box center [1028, 665] width 15 height 15
click at [1026, 673] on span "button" at bounding box center [1028, 664] width 18 height 18
click at [1027, 666] on icon "button" at bounding box center [1028, 665] width 15 height 15
click at [862, 682] on div "Essential Exceptional Offering a top-tier plan Provides the highest quality of …" at bounding box center [784, 457] width 549 height 475
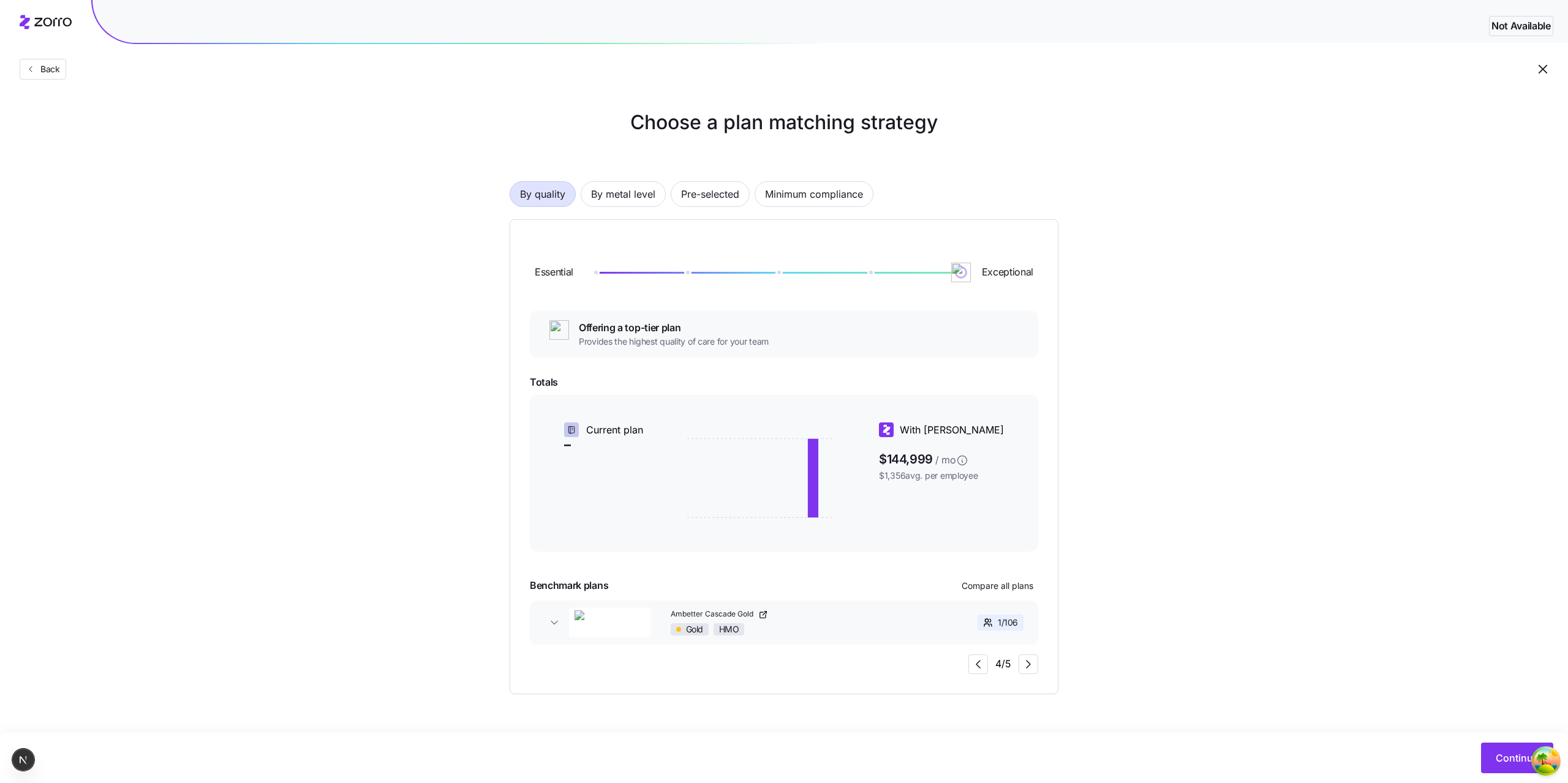
click at [862, 682] on div "Essential Exceptional Offering a top-tier plan Provides the highest quality of …" at bounding box center [784, 457] width 549 height 475
click at [981, 669] on icon "button" at bounding box center [978, 665] width 15 height 15
click at [879, 683] on div "Essential Exceptional Offering a top-tier plan Provides the highest quality of …" at bounding box center [784, 457] width 549 height 475
click at [1026, 667] on icon "button" at bounding box center [1028, 665] width 15 height 15
click at [976, 664] on icon "button" at bounding box center [978, 665] width 15 height 15
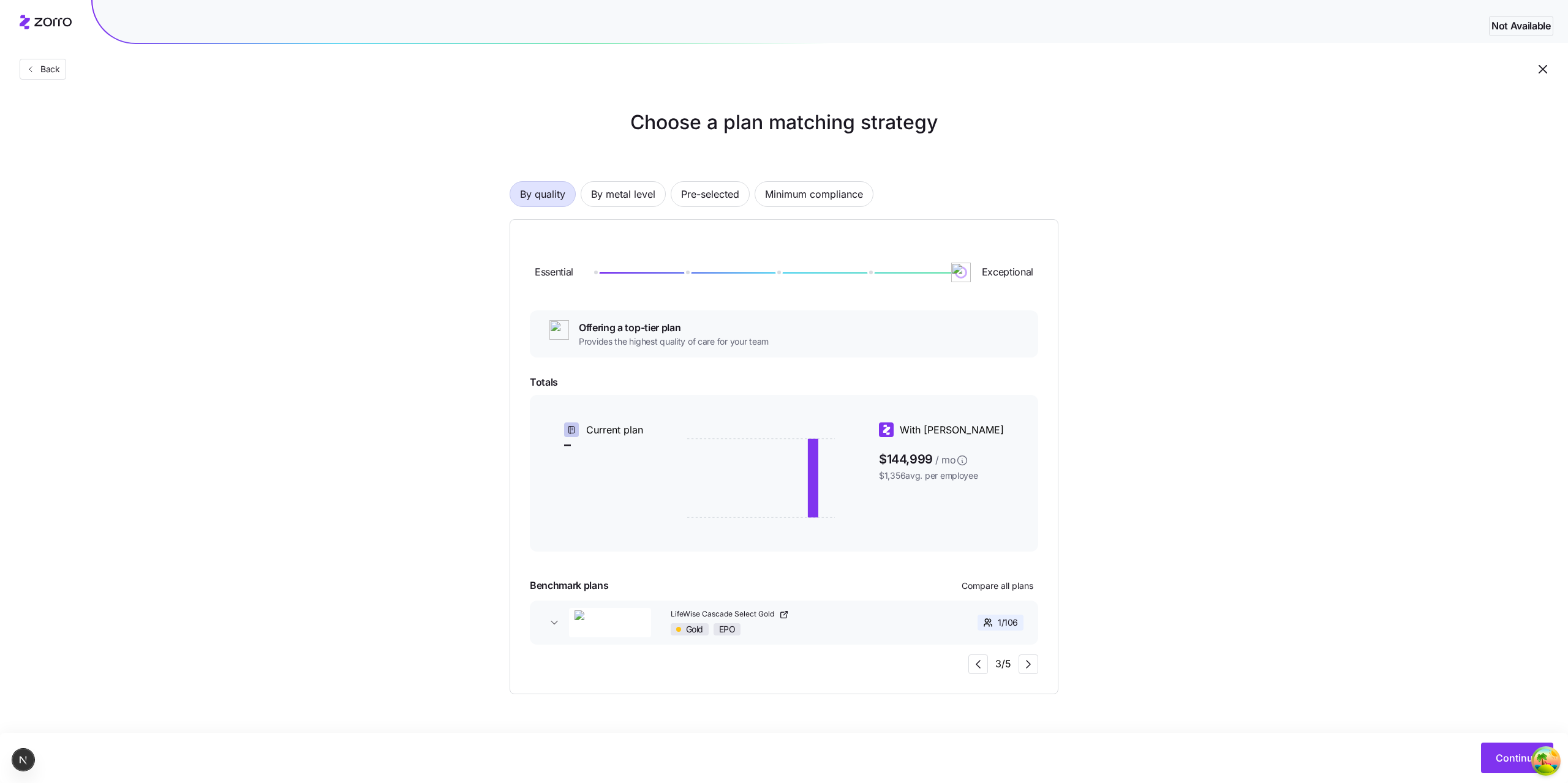
click at [754, 458] on icon at bounding box center [761, 478] width 147 height 92
click at [742, 467] on icon at bounding box center [761, 478] width 147 height 92
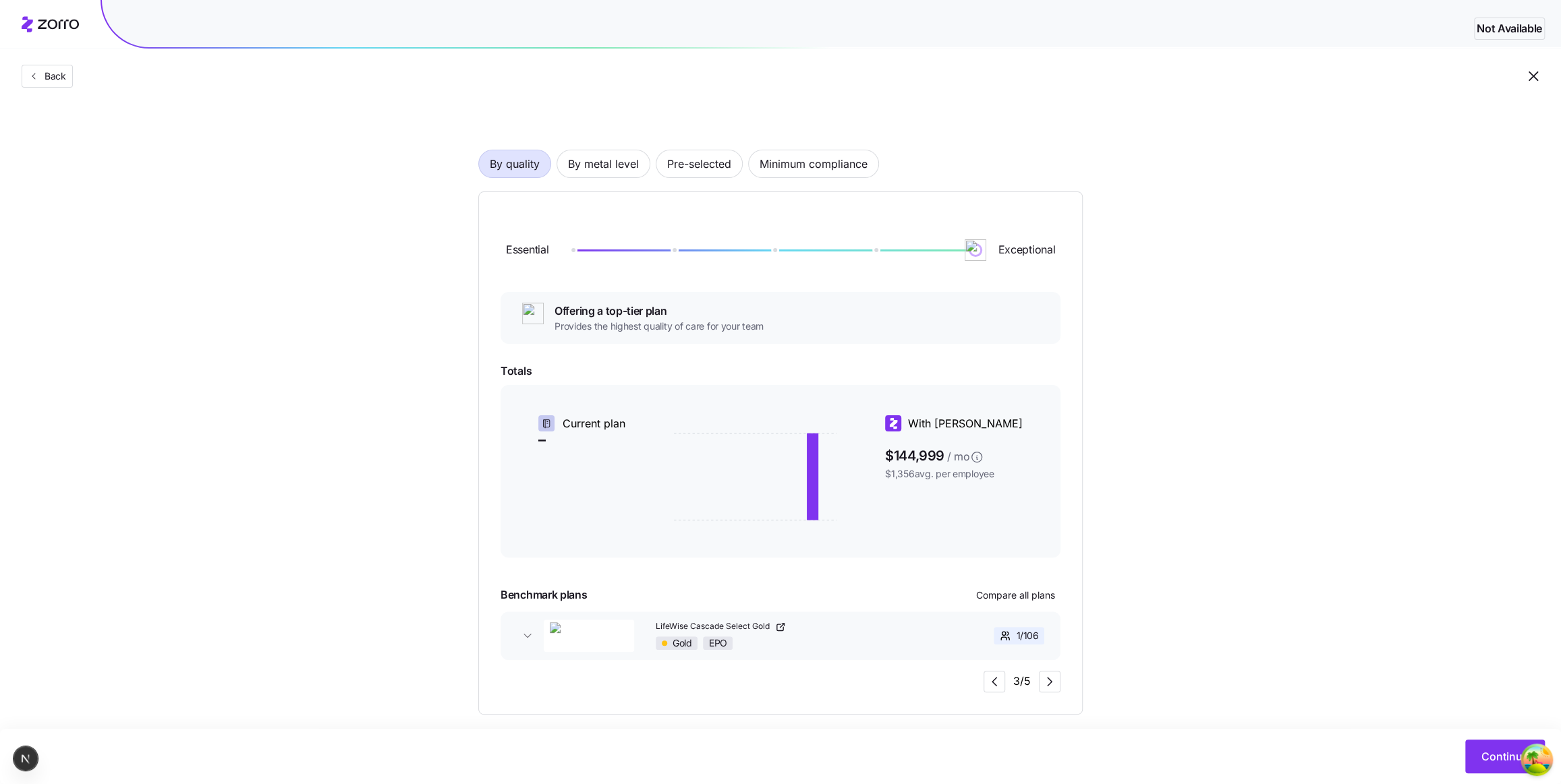
scroll to position [66, 0]
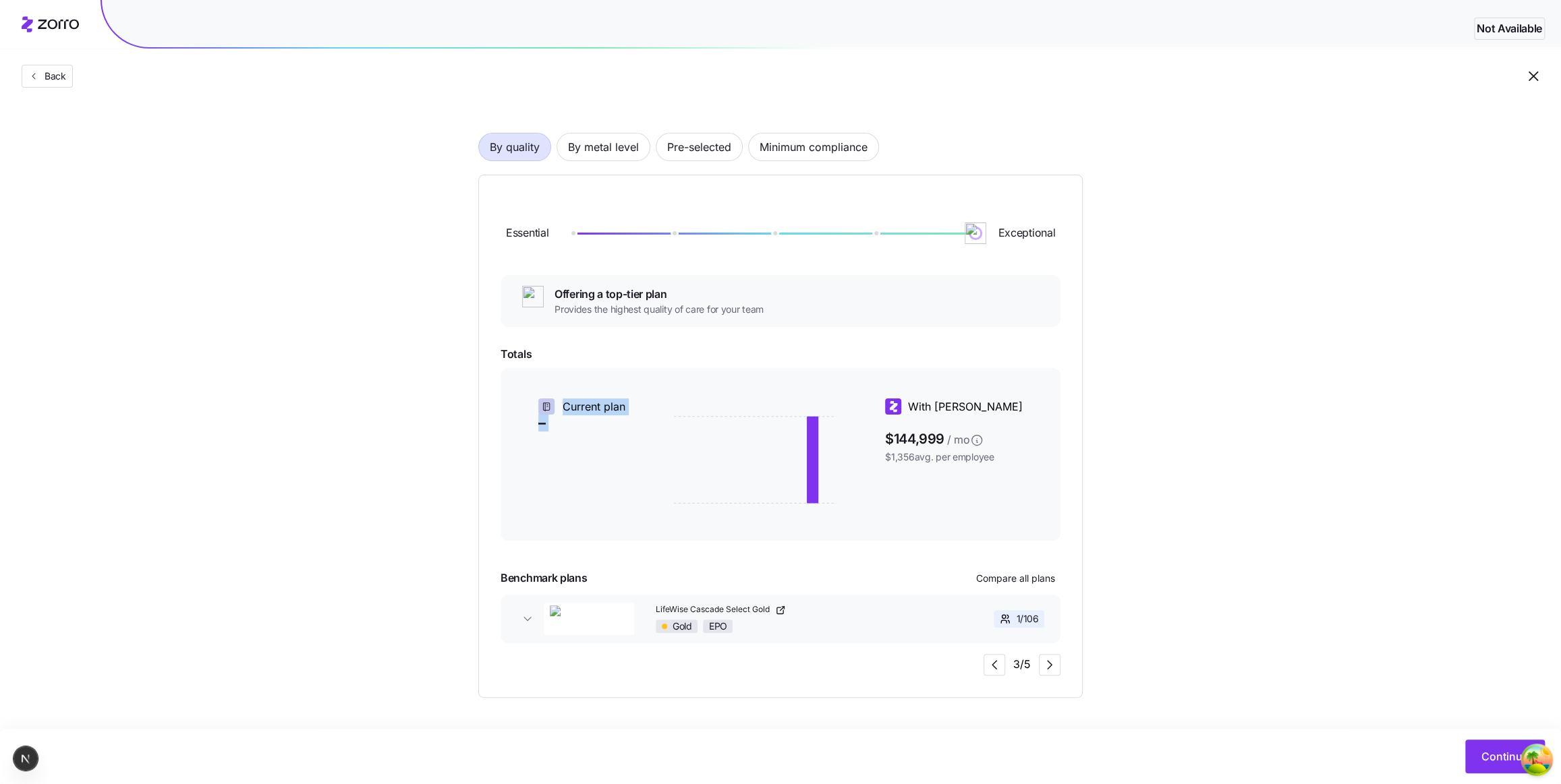
drag, startPoint x: 559, startPoint y: 404, endPoint x: 634, endPoint y: 412, distance: 75.4
click at [634, 412] on div "Current plan – With Zorro $144,999 / mo $1,356 avg. per employee" at bounding box center [780, 454] width 528 height 123
click at [618, 401] on div "Current plan" at bounding box center [581, 407] width 87 height 17
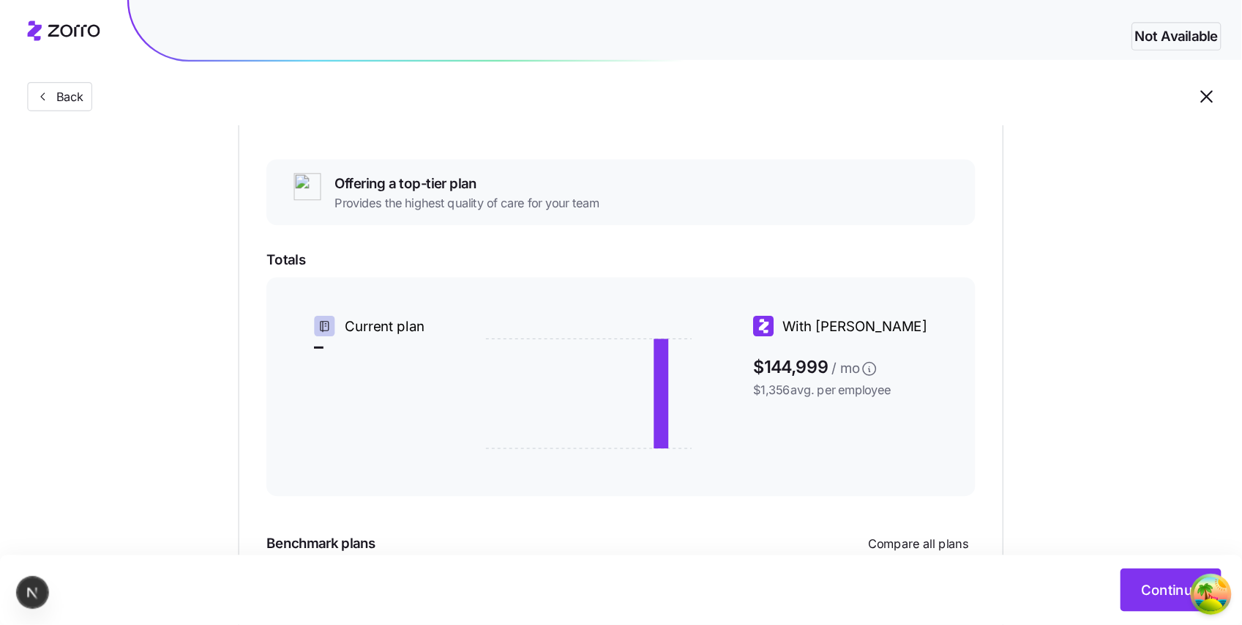
scroll to position [240, 0]
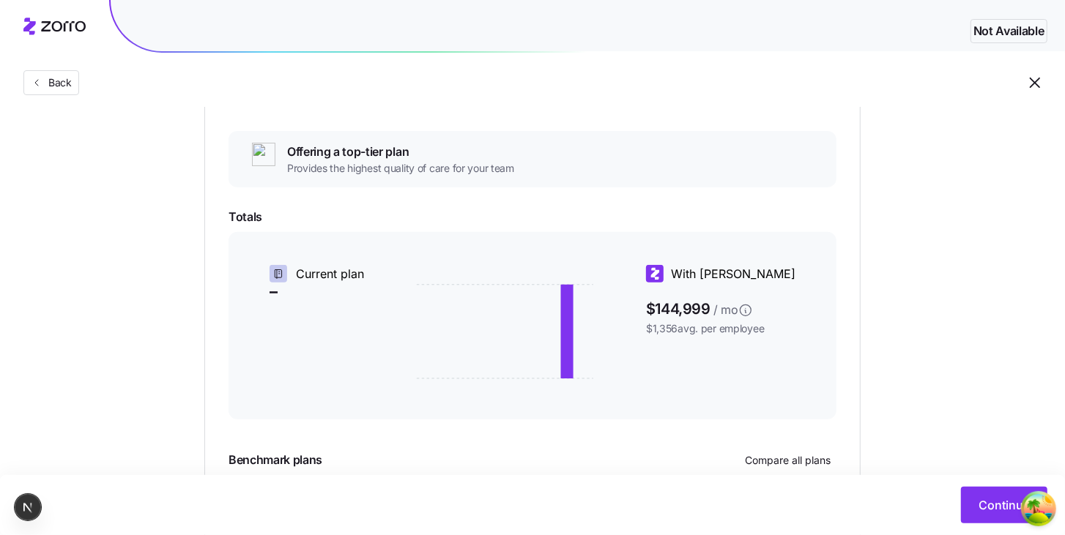
drag, startPoint x: 586, startPoint y: 320, endPoint x: 577, endPoint y: 307, distance: 15.7
click at [573, 291] on icon at bounding box center [505, 332] width 176 height 110
click at [573, 321] on icon at bounding box center [567, 332] width 12 height 94
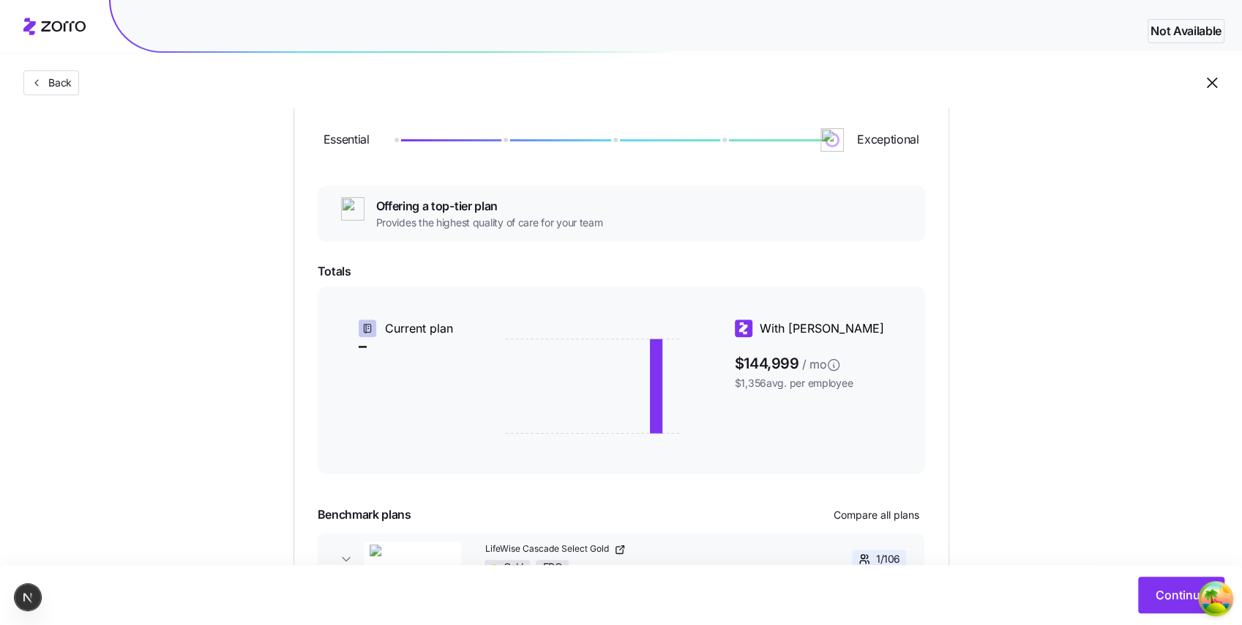
scroll to position [126, 0]
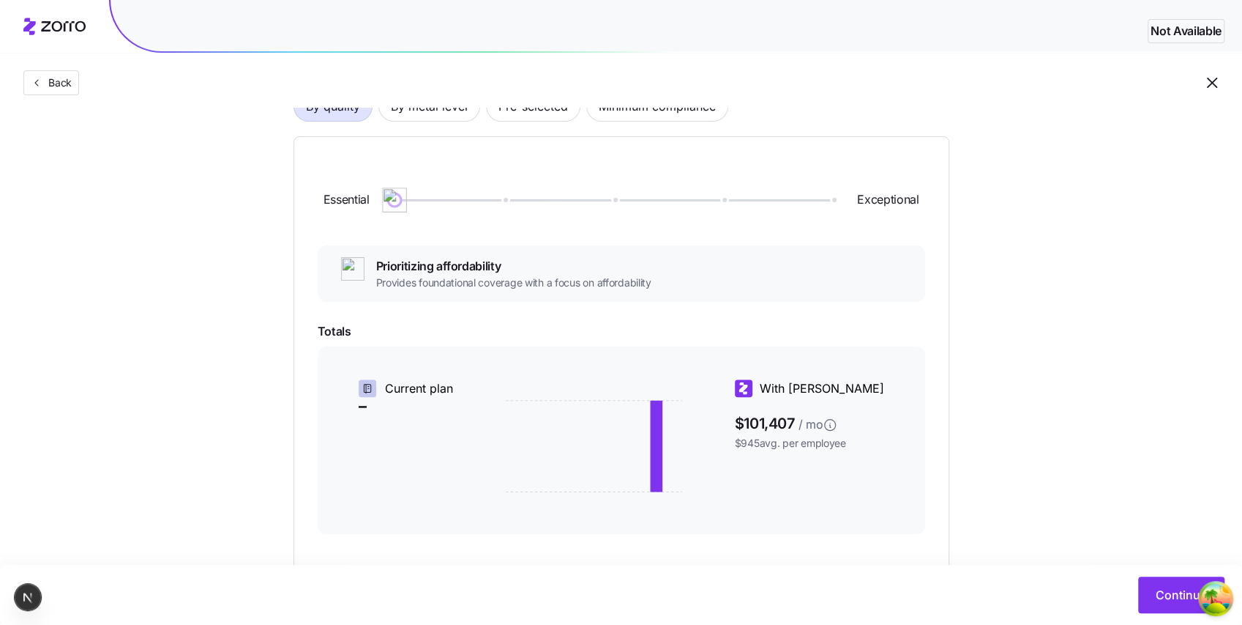
drag, startPoint x: 829, startPoint y: 197, endPoint x: 358, endPoint y: 193, distance: 470.8
click at [358, 193] on div "Essential Exceptional" at bounding box center [622, 199] width 608 height 79
drag, startPoint x: 381, startPoint y: 387, endPoint x: 451, endPoint y: 379, distance: 70.7
click at [451, 379] on div "Current plan" at bounding box center [406, 388] width 94 height 18
click at [455, 392] on div "Current plan –" at bounding box center [397, 439] width 124 height 133
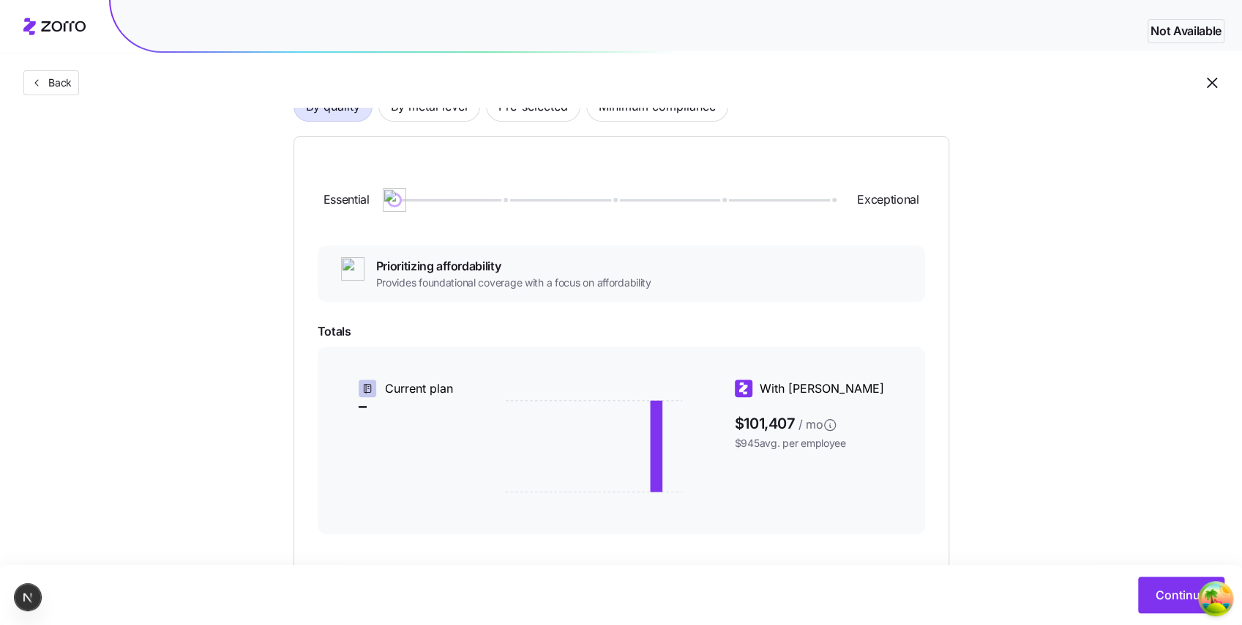
click at [521, 433] on icon at bounding box center [594, 446] width 176 height 110
click at [723, 352] on div "Current plan – With Zorro $101,407 / mo $945 avg. per employee" at bounding box center [622, 439] width 608 height 187
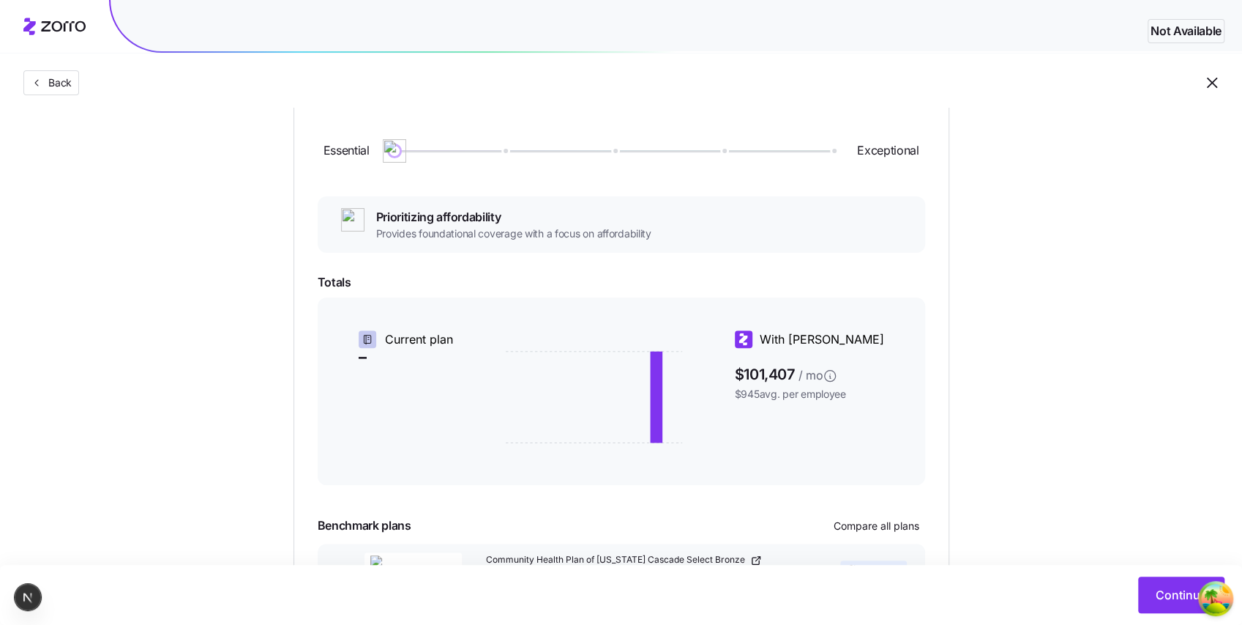
scroll to position [174, 0]
drag, startPoint x: 391, startPoint y: 153, endPoint x: 429, endPoint y: 149, distance: 38.2
click at [429, 151] on div at bounding box center [614, 152] width 438 height 2
drag, startPoint x: 409, startPoint y: 149, endPoint x: 710, endPoint y: 184, distance: 303.8
click at [707, 184] on div "Essential Exceptional" at bounding box center [622, 151] width 608 height 79
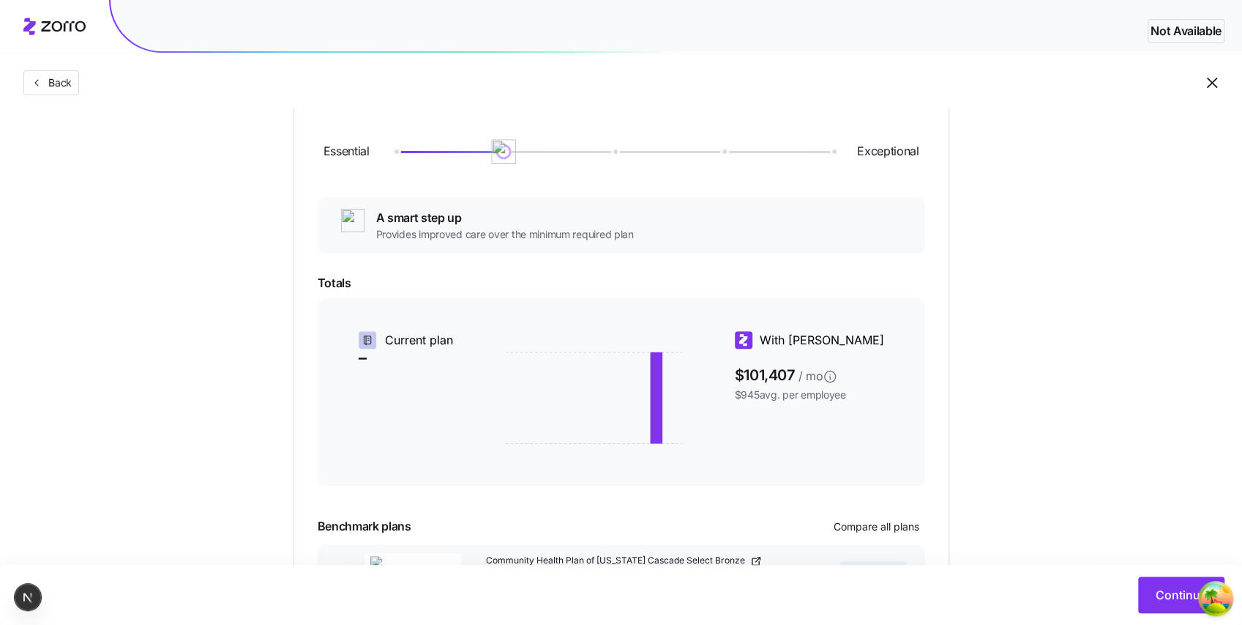
drag, startPoint x: 728, startPoint y: 152, endPoint x: 526, endPoint y: 156, distance: 202.1
click at [526, 156] on div "Essential Exceptional" at bounding box center [622, 151] width 608 height 79
drag, startPoint x: 501, startPoint y: 149, endPoint x: 365, endPoint y: 135, distance: 137.0
click at [365, 135] on div "Essential Exceptional" at bounding box center [622, 151] width 608 height 79
drag, startPoint x: 395, startPoint y: 154, endPoint x: 392, endPoint y: 142, distance: 12.6
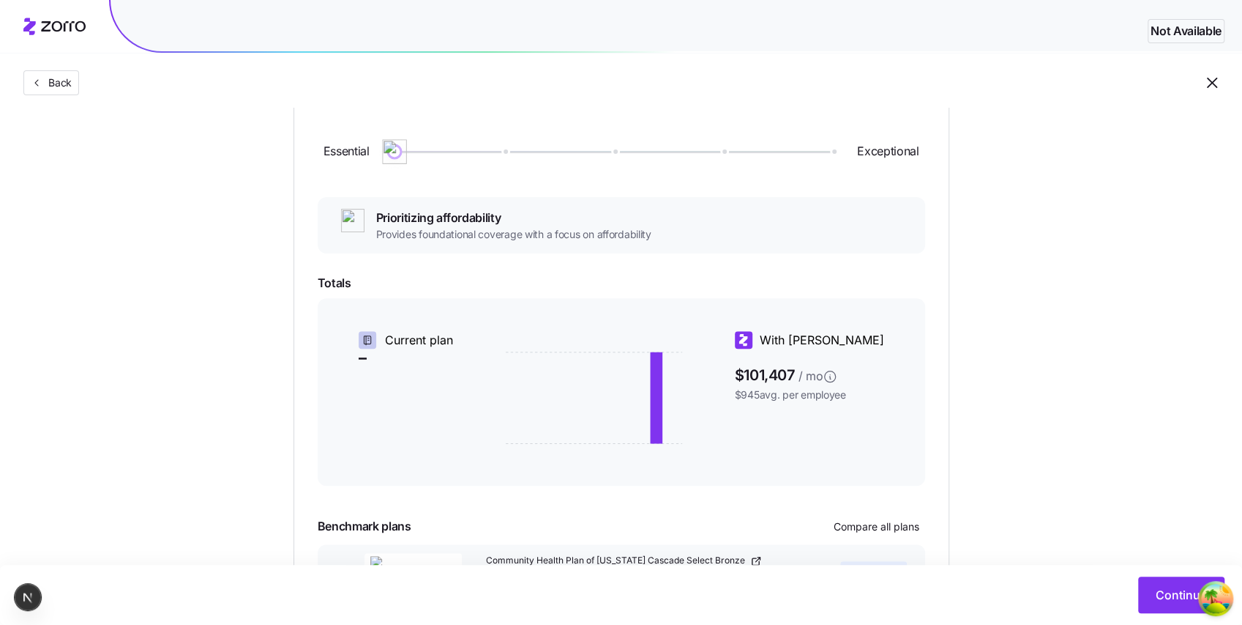
click at [392, 142] on img at bounding box center [394, 151] width 25 height 25
click at [452, 100] on div "Back" at bounding box center [621, 53] width 1242 height 107
drag, startPoint x: 425, startPoint y: 149, endPoint x: 545, endPoint y: 162, distance: 120.0
click at [545, 162] on div "Essential Exceptional" at bounding box center [622, 151] width 608 height 79
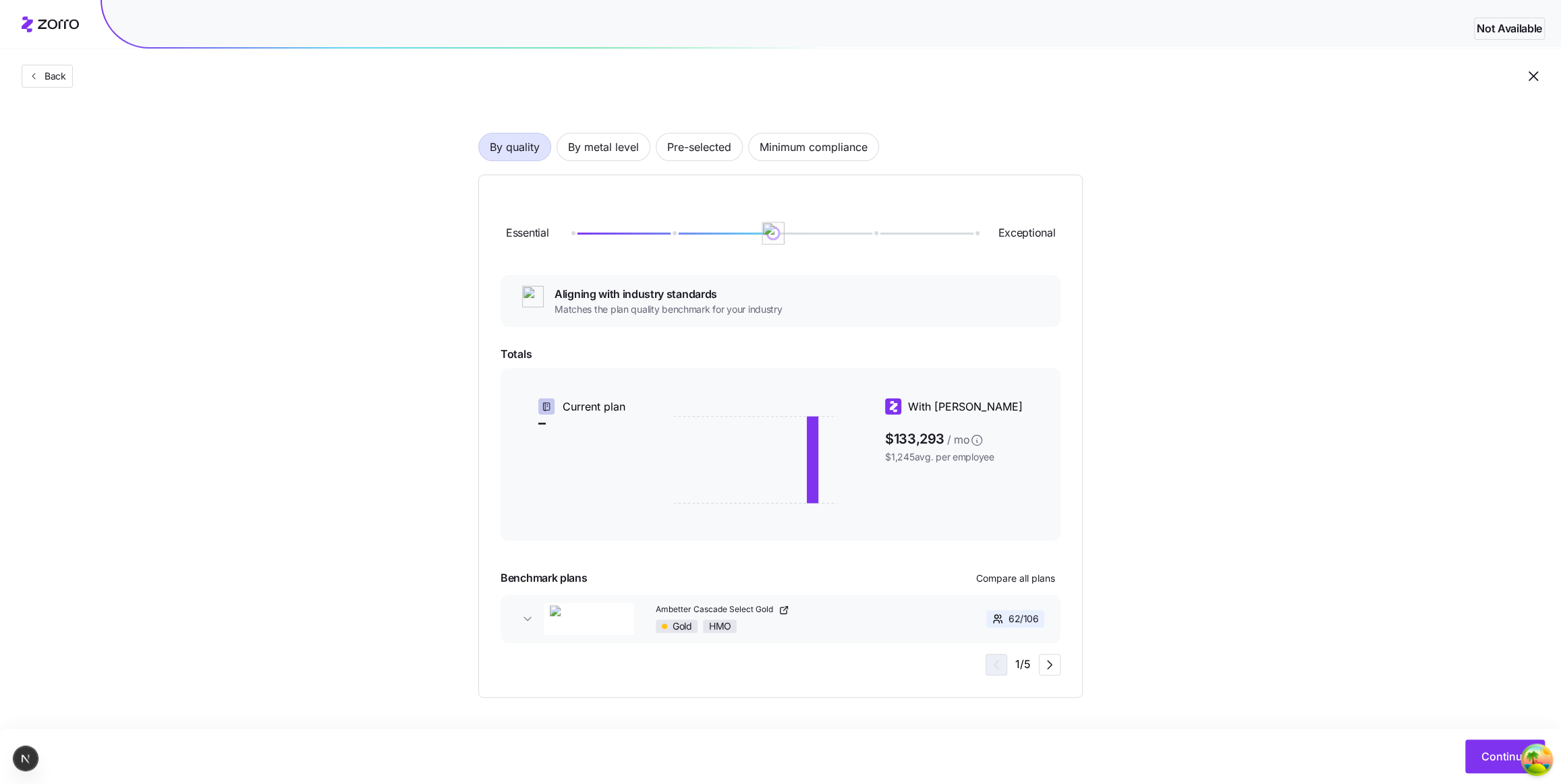
drag, startPoint x: 669, startPoint y: 231, endPoint x: 734, endPoint y: 223, distance: 65.5
click at [734, 223] on div "Essential Exceptional" at bounding box center [780, 233] width 560 height 73
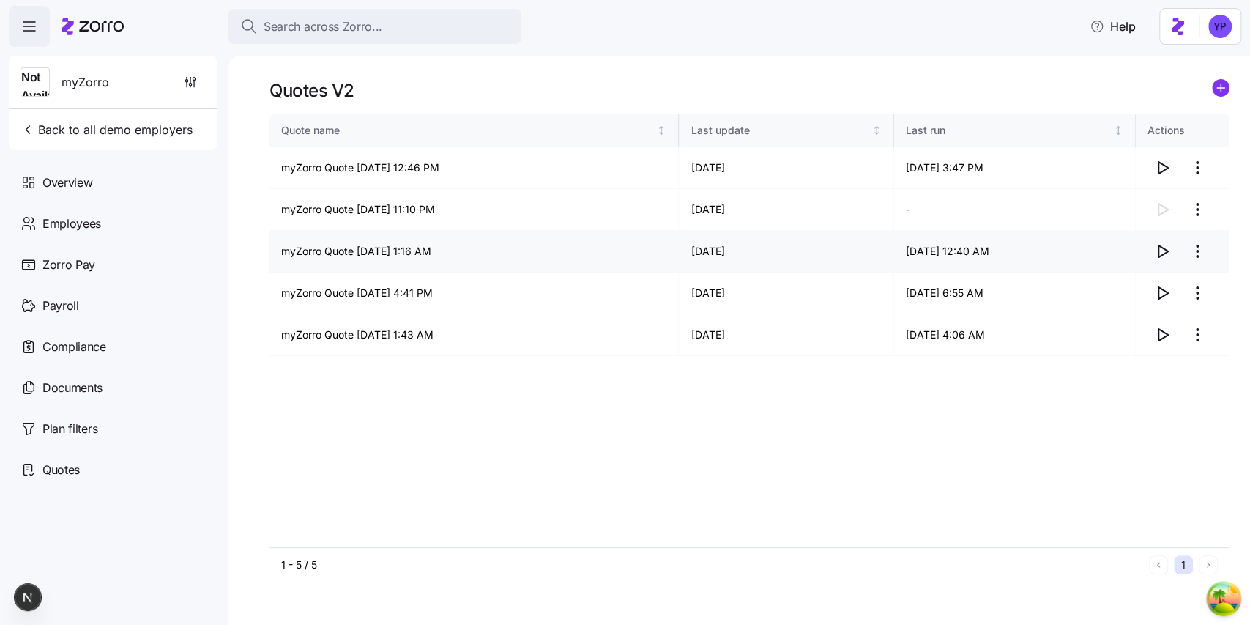
click at [1158, 252] on icon "button" at bounding box center [1163, 251] width 10 height 12
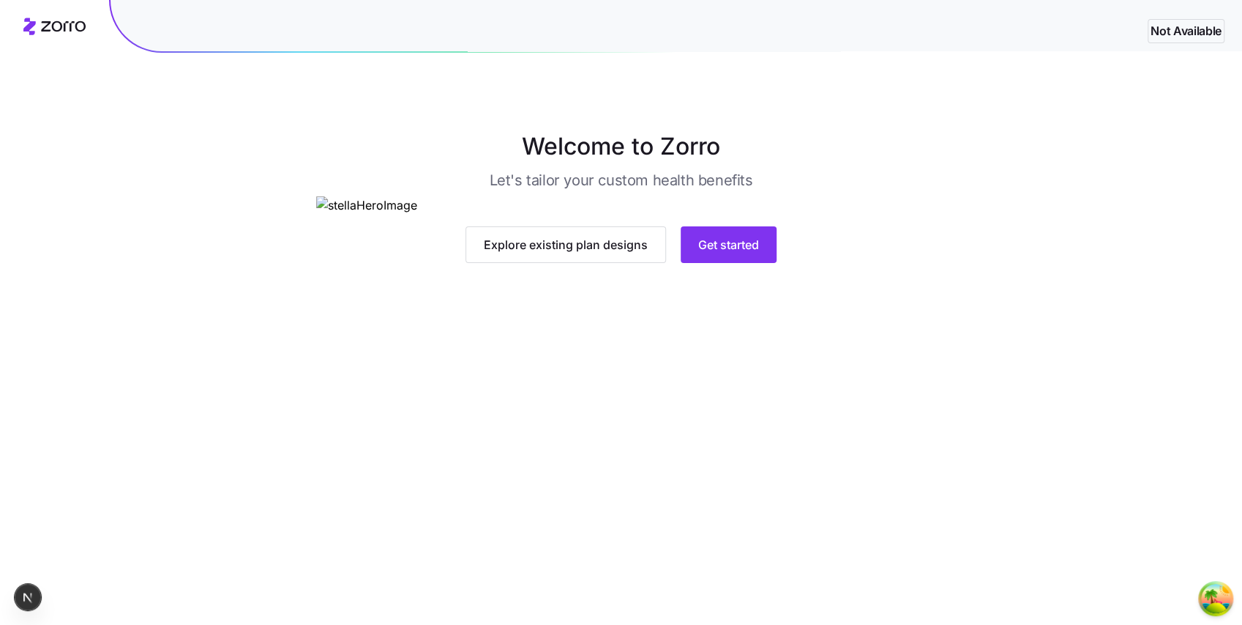
click at [738, 540] on main "Welcome to Zorro Let's tailor your custom health benefits Explore existing plan…" at bounding box center [621, 312] width 1242 height 625
click at [760, 263] on button "Get started" at bounding box center [729, 244] width 96 height 37
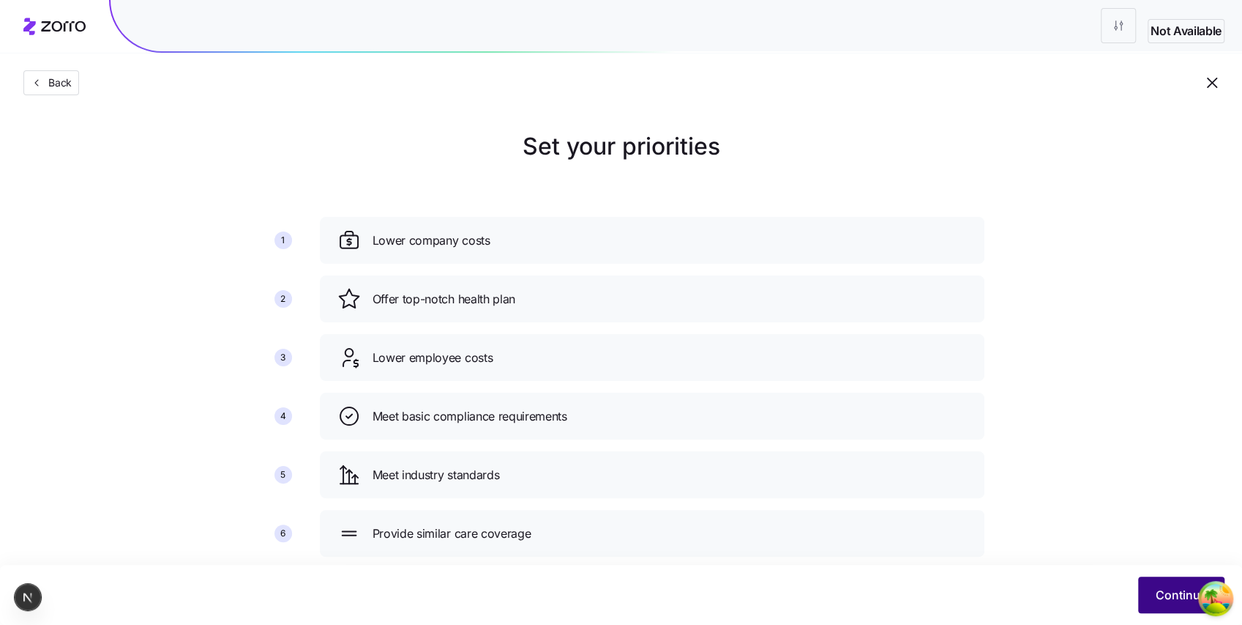
click at [1154, 578] on button "Continue" at bounding box center [1181, 594] width 86 height 37
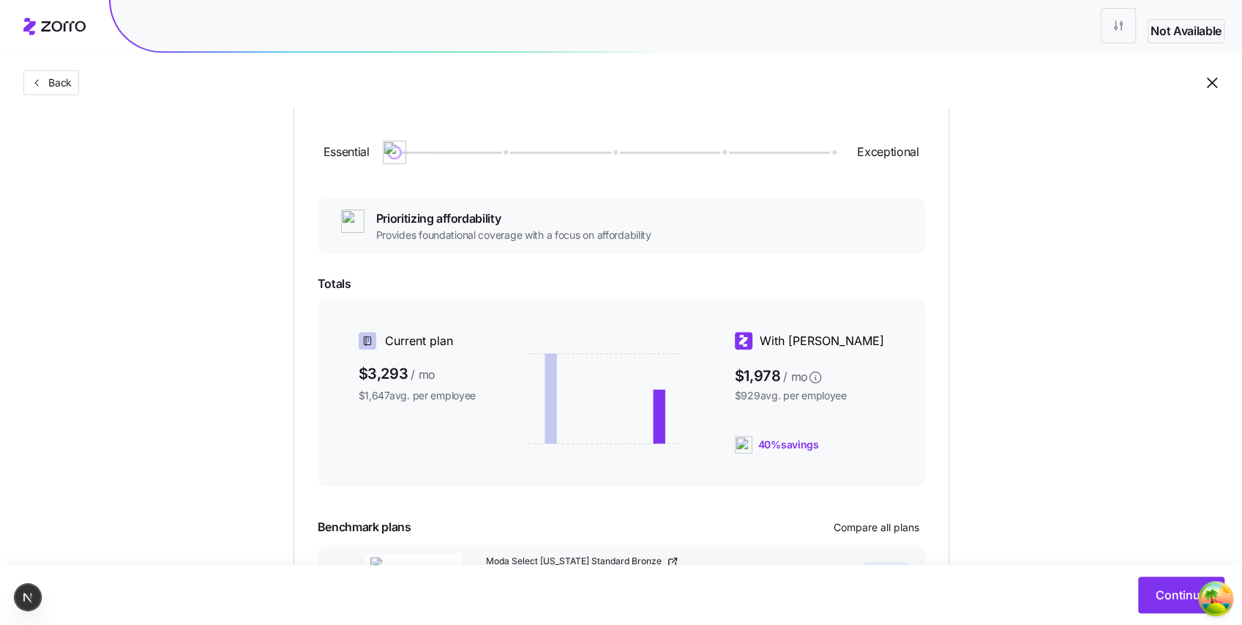
scroll to position [195, 0]
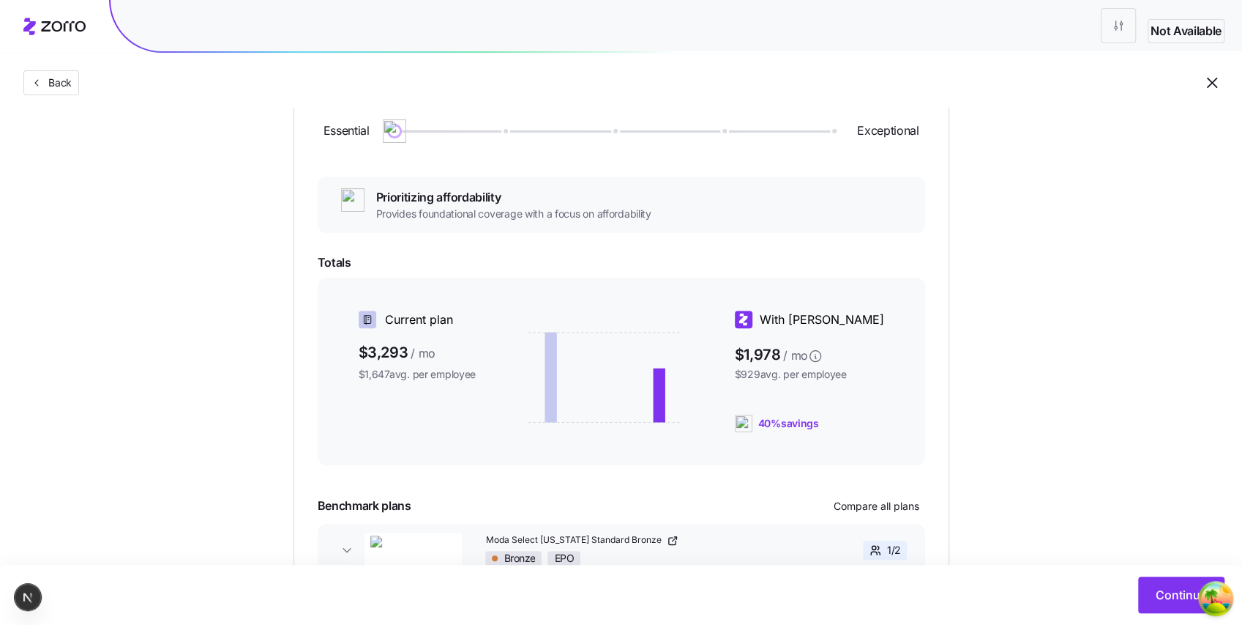
drag, startPoint x: 553, startPoint y: 325, endPoint x: 548, endPoint y: 426, distance: 101.2
click at [548, 424] on icon at bounding box center [605, 377] width 153 height 110
drag, startPoint x: 397, startPoint y: 134, endPoint x: 798, endPoint y: 138, distance: 401.2
click at [798, 138] on div "Essential Exceptional" at bounding box center [622, 131] width 608 height 79
drag, startPoint x: 775, startPoint y: 128, endPoint x: 861, endPoint y: 175, distance: 98.3
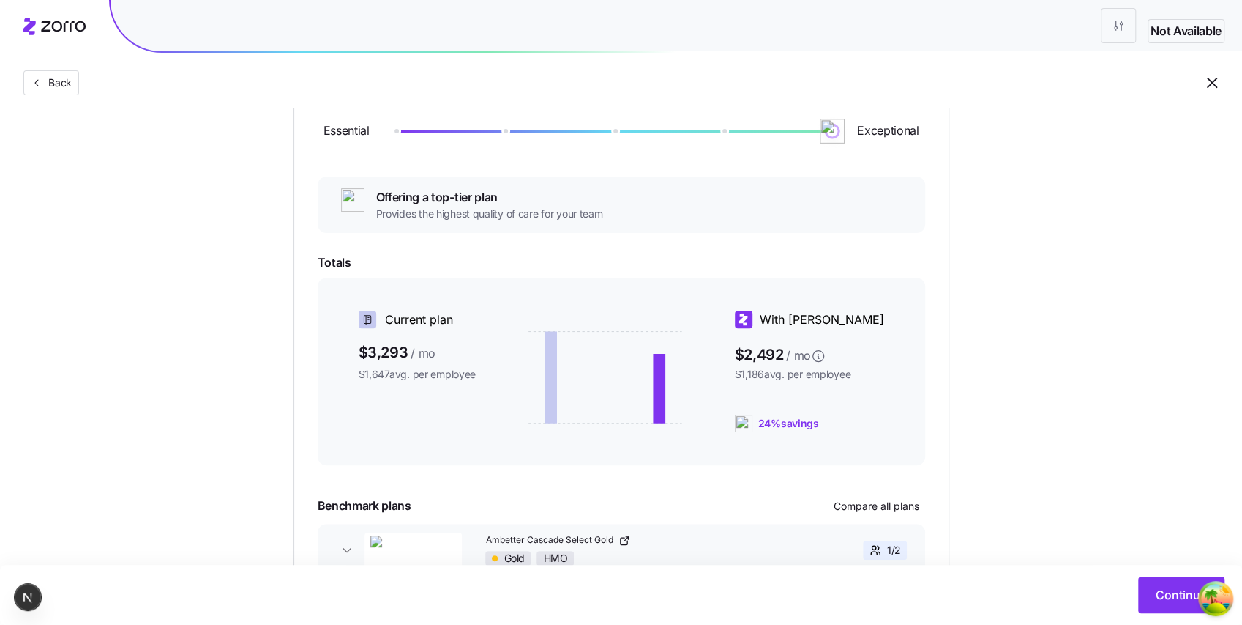
click at [861, 175] on div "Essential Exceptional Offering a top-tier plan Provides the highest quality of …" at bounding box center [622, 352] width 608 height 520
drag, startPoint x: 383, startPoint y: 318, endPoint x: 462, endPoint y: 307, distance: 79.9
click at [462, 307] on div "Current plan $3,293 / mo $1,647 avg. per employee With Zorro $2,492 / mo $1,186…" at bounding box center [622, 370] width 608 height 187
click at [455, 316] on div "Current plan" at bounding box center [418, 319] width 118 height 18
click at [655, 338] on icon at bounding box center [605, 377] width 153 height 110
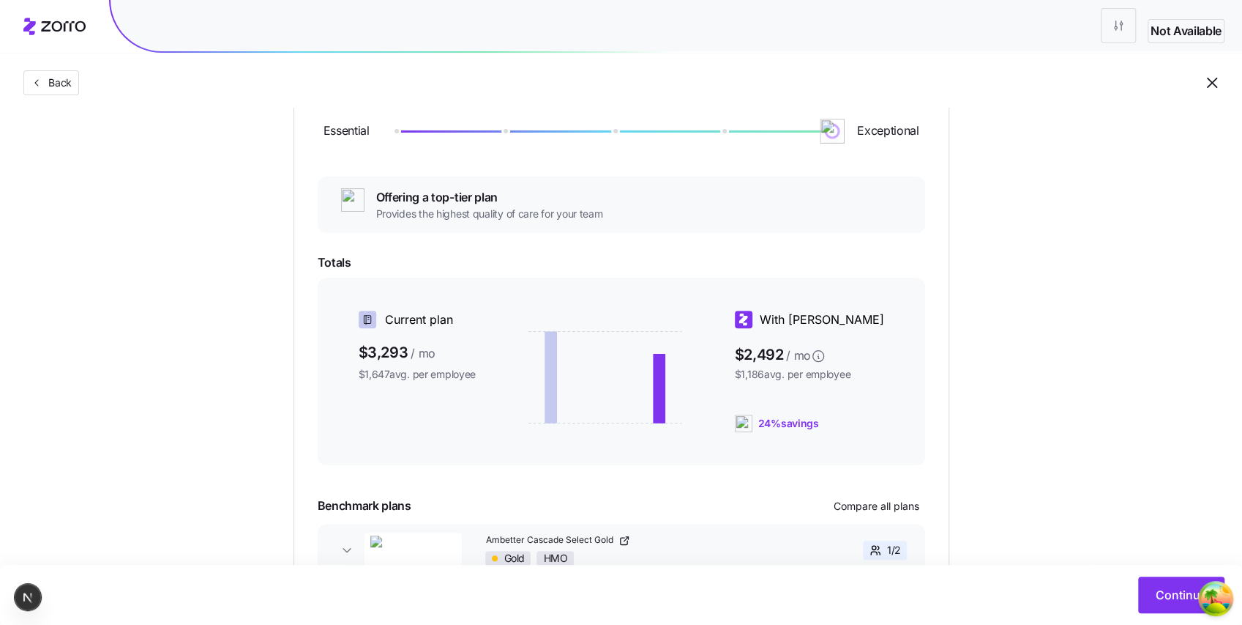
drag, startPoint x: 803, startPoint y: 133, endPoint x: 820, endPoint y: 154, distance: 26.5
click at [820, 154] on div "Essential Exceptional" at bounding box center [622, 131] width 608 height 79
drag, startPoint x: 832, startPoint y: 138, endPoint x: 445, endPoint y: 133, distance: 386.6
click at [445, 133] on div at bounding box center [614, 131] width 438 height 9
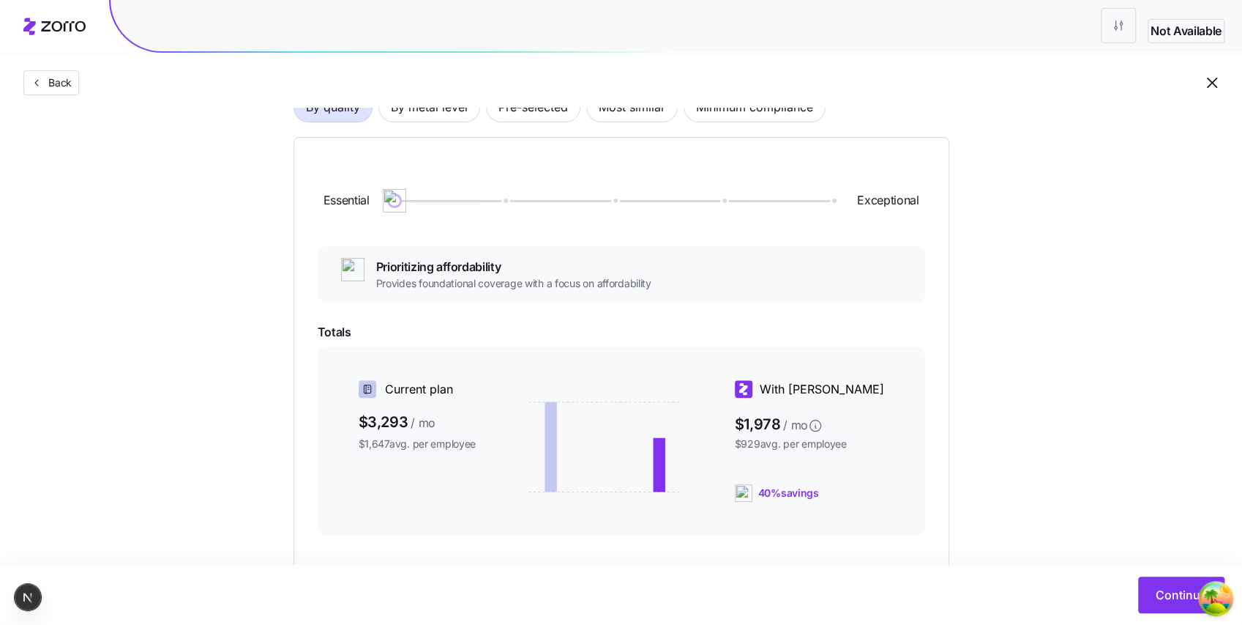
scroll to position [97, 0]
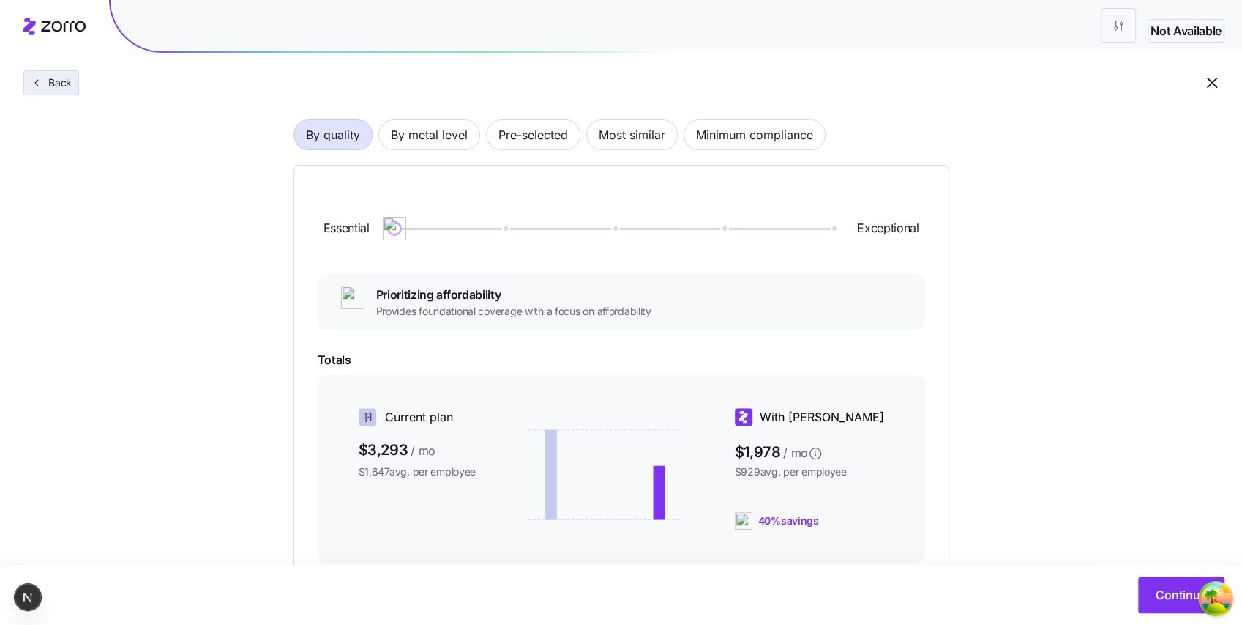
click at [41, 86] on icon "button" at bounding box center [37, 83] width 12 height 12
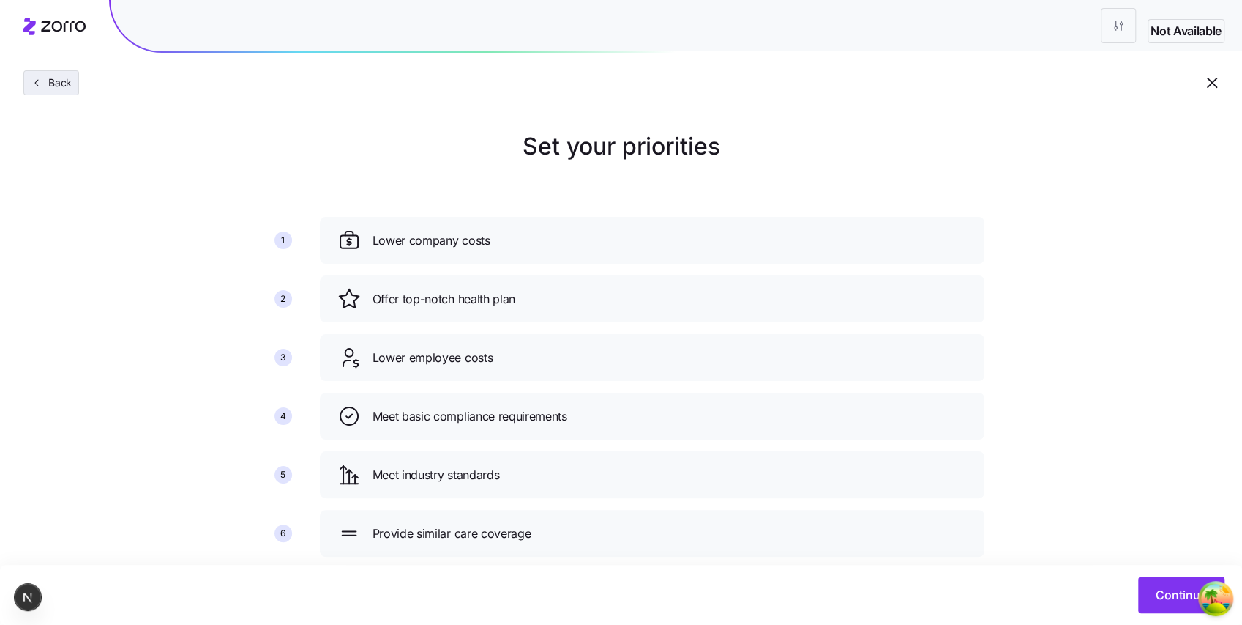
click at [45, 83] on span "Back" at bounding box center [56, 82] width 29 height 15
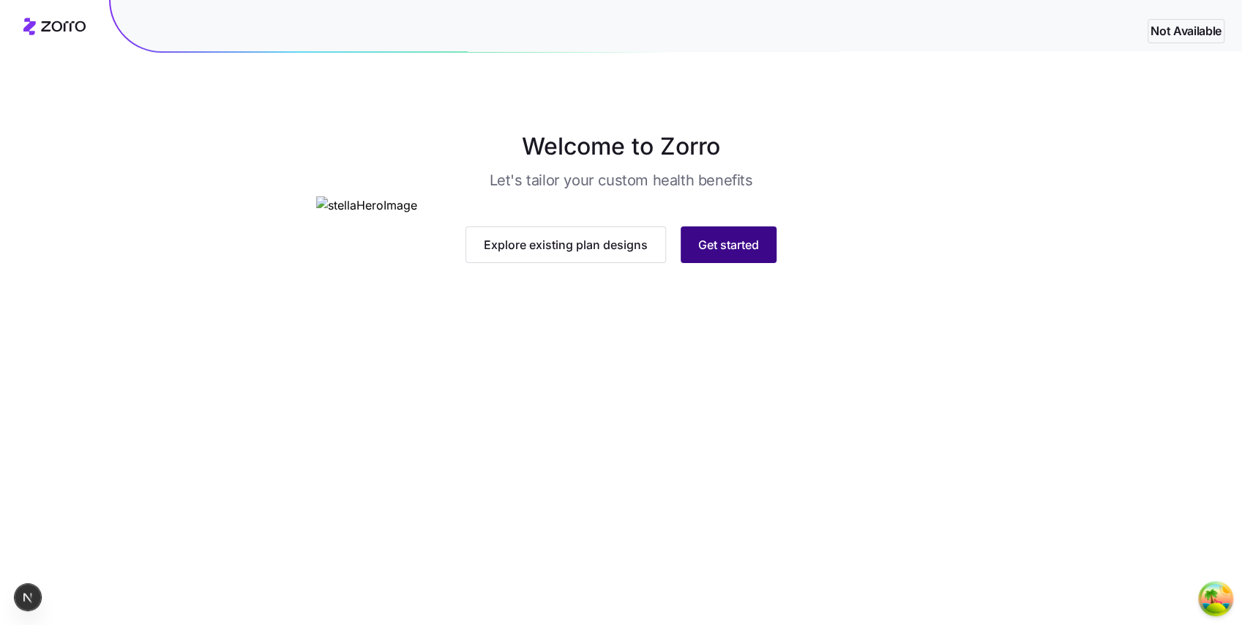
click at [750, 253] on span "Get started" at bounding box center [728, 245] width 61 height 18
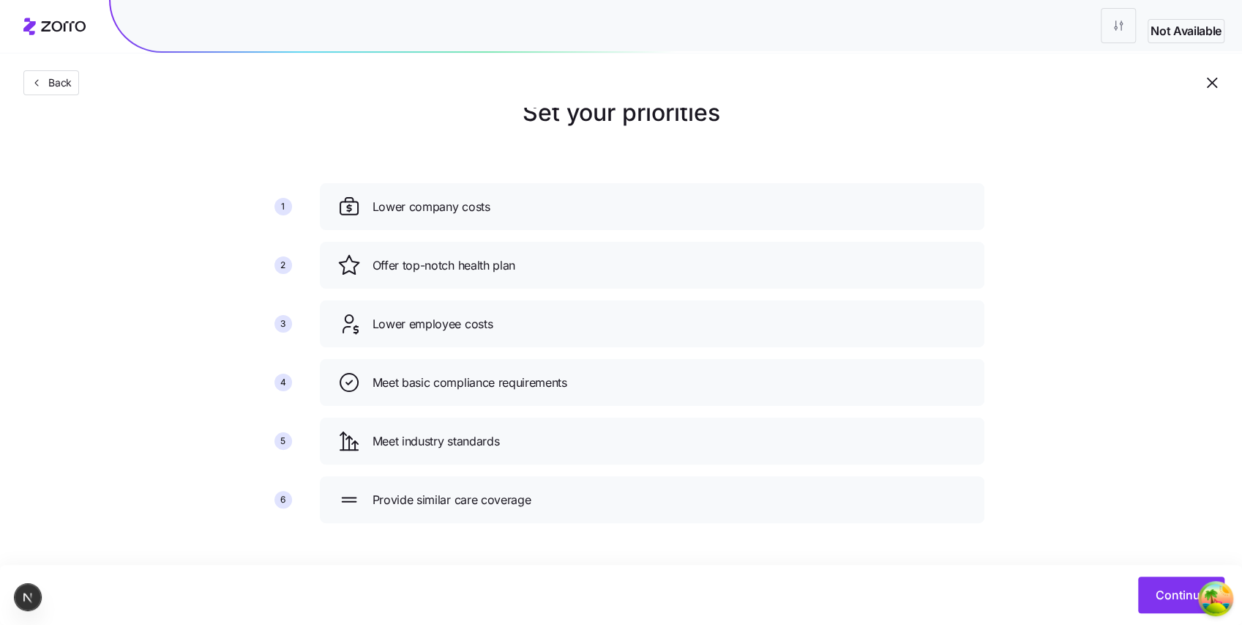
scroll to position [37, 0]
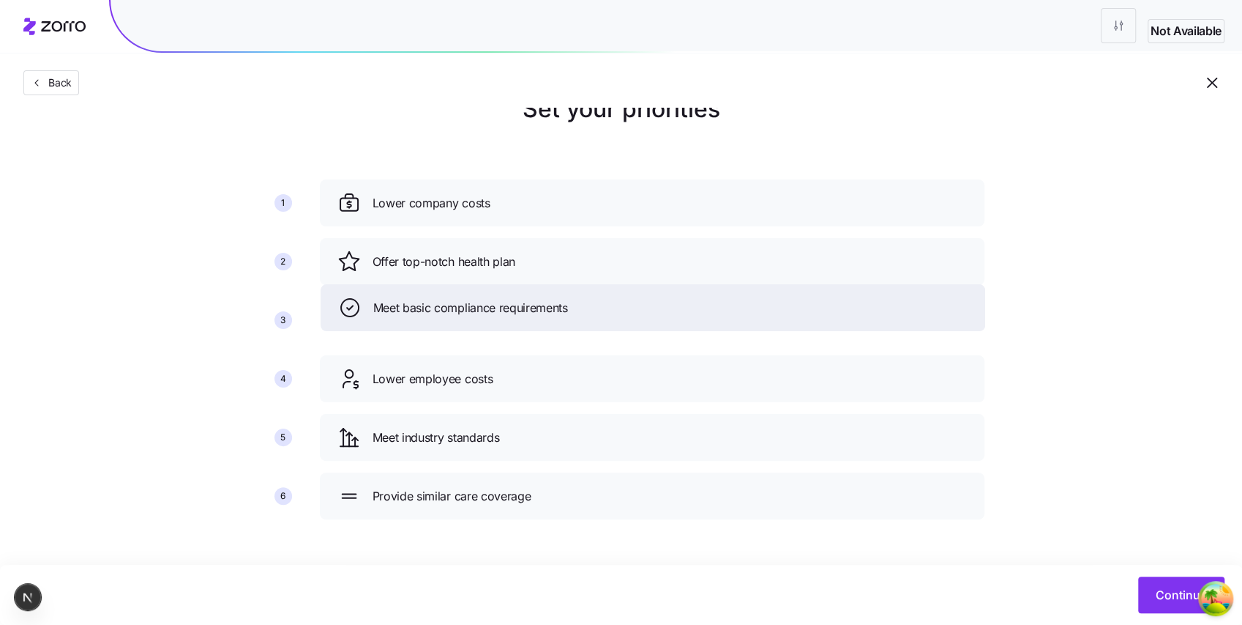
drag, startPoint x: 698, startPoint y: 381, endPoint x: 712, endPoint y: 347, distance: 37.4
click at [704, 319] on div "Meet basic compliance requirements" at bounding box center [653, 307] width 630 height 23
drag, startPoint x: 653, startPoint y: 444, endPoint x: 672, endPoint y: 232, distance: 213.2
click at [672, 297] on div "Meet industry standards" at bounding box center [707, 308] width 630 height 23
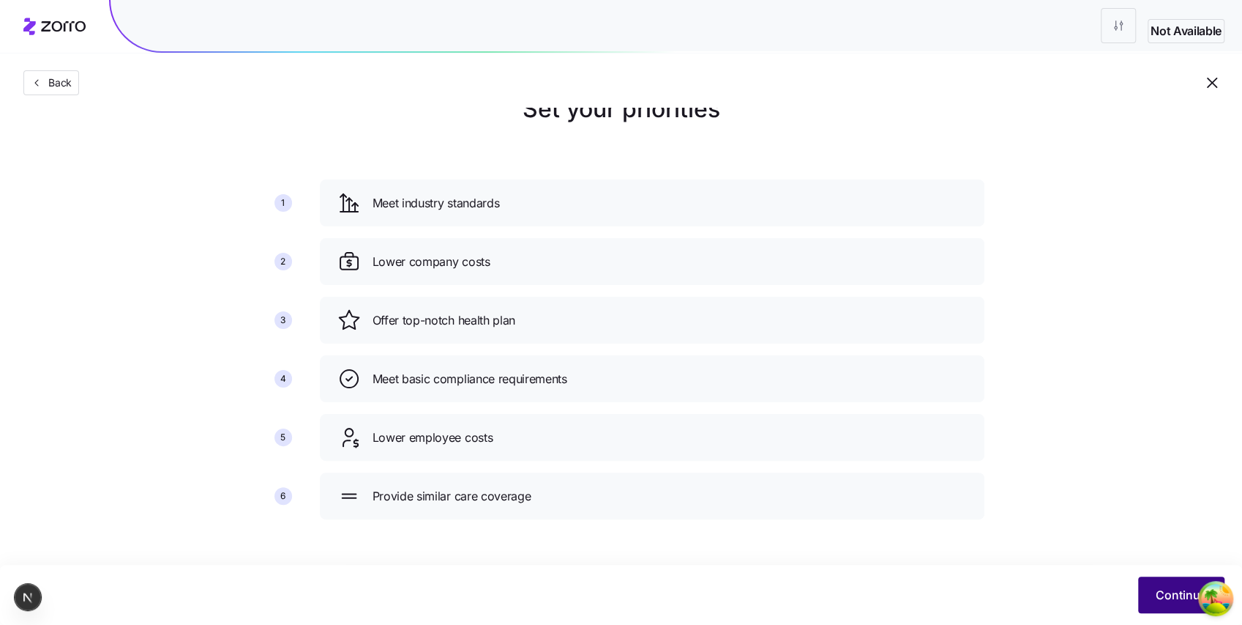
click at [1157, 597] on span "Continue" at bounding box center [1181, 595] width 51 height 18
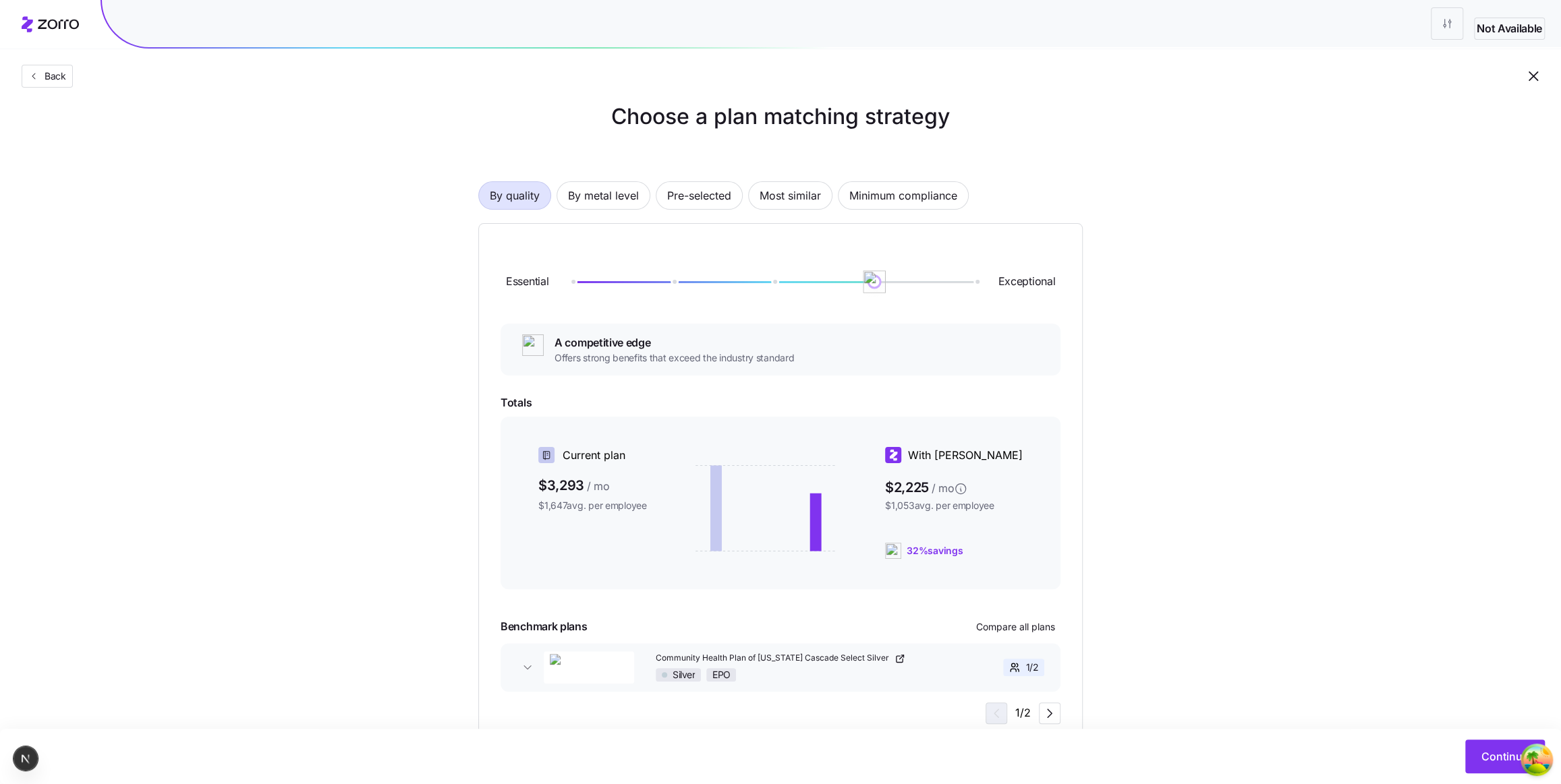
scroll to position [66, 0]
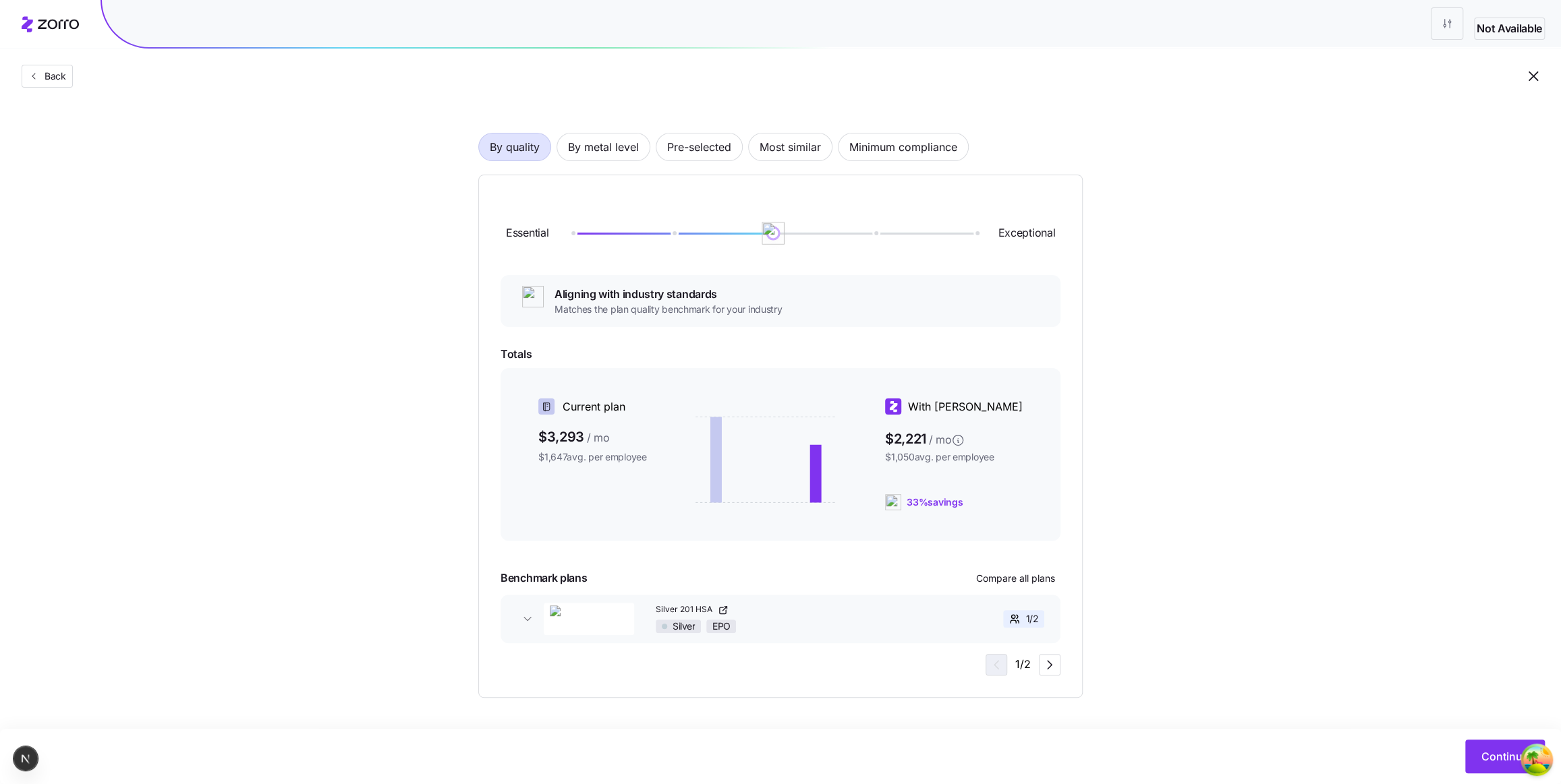
drag, startPoint x: 773, startPoint y: 234, endPoint x: 762, endPoint y: 225, distance: 14.2
click at [762, 225] on img at bounding box center [773, 233] width 23 height 23
drag, startPoint x: 763, startPoint y: 234, endPoint x: 742, endPoint y: 240, distance: 21.8
click at [742, 240] on div "Essential Exceptional" at bounding box center [780, 233] width 560 height 73
drag, startPoint x: 757, startPoint y: 230, endPoint x: 963, endPoint y: 256, distance: 207.6
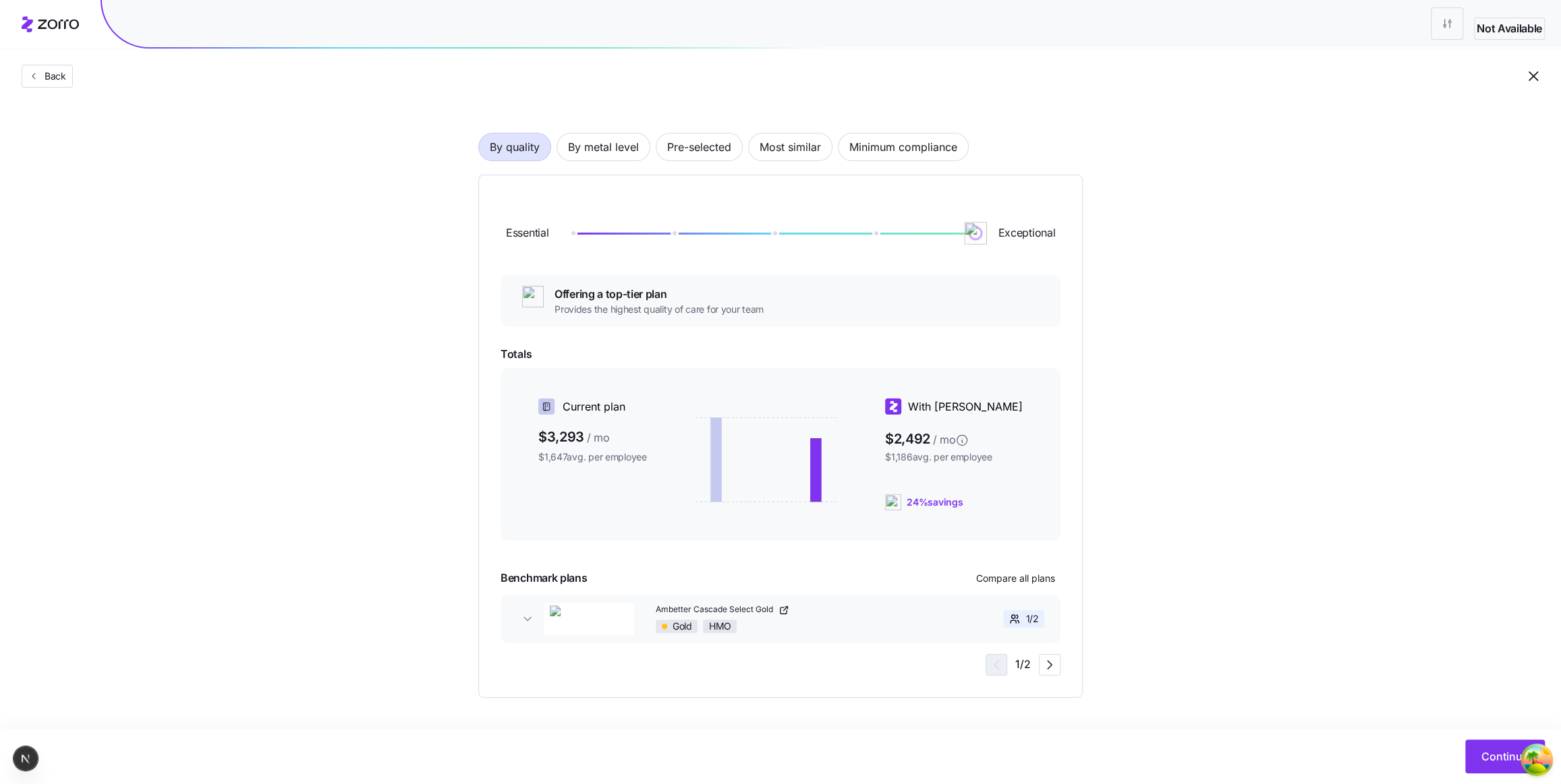
click at [963, 256] on div "Essential Exceptional" at bounding box center [780, 233] width 560 height 73
drag, startPoint x: 948, startPoint y: 230, endPoint x: 676, endPoint y: 248, distance: 272.6
click at [671, 240] on img at bounding box center [672, 233] width 23 height 23
click at [1144, 575] on button "Continue" at bounding box center [1505, 756] width 79 height 34
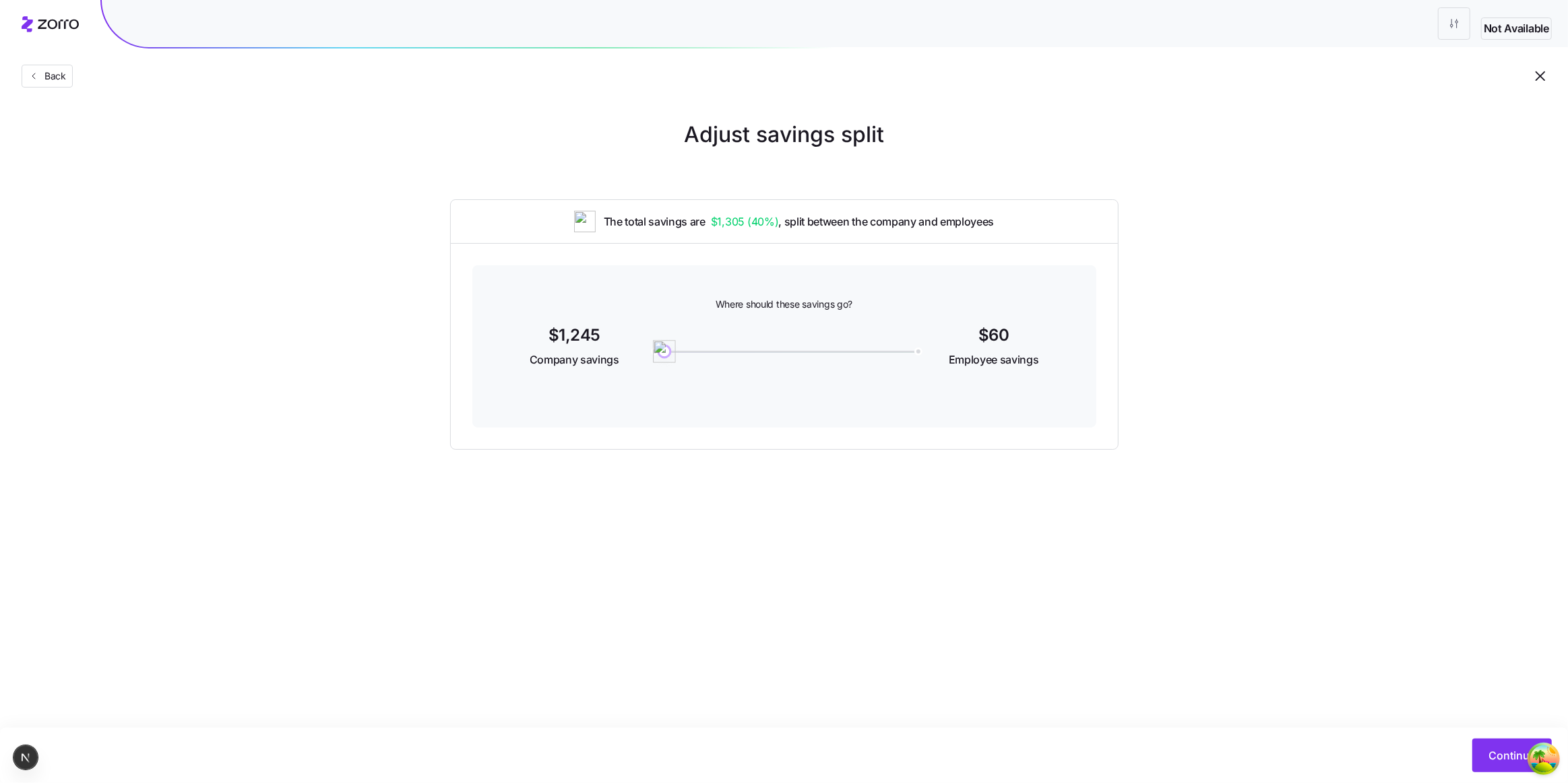
drag, startPoint x: 781, startPoint y: 358, endPoint x: 658, endPoint y: 374, distance: 124.0
click at [657, 374] on div "Where should these savings go? $1,245 Company savings 60 $60 Employee savings" at bounding box center [784, 346] width 624 height 162
click at [916, 351] on div at bounding box center [784, 351] width 263 height 2
click at [656, 354] on div at bounding box center [784, 348] width 280 height 52
click at [726, 356] on div at bounding box center [784, 348] width 280 height 52
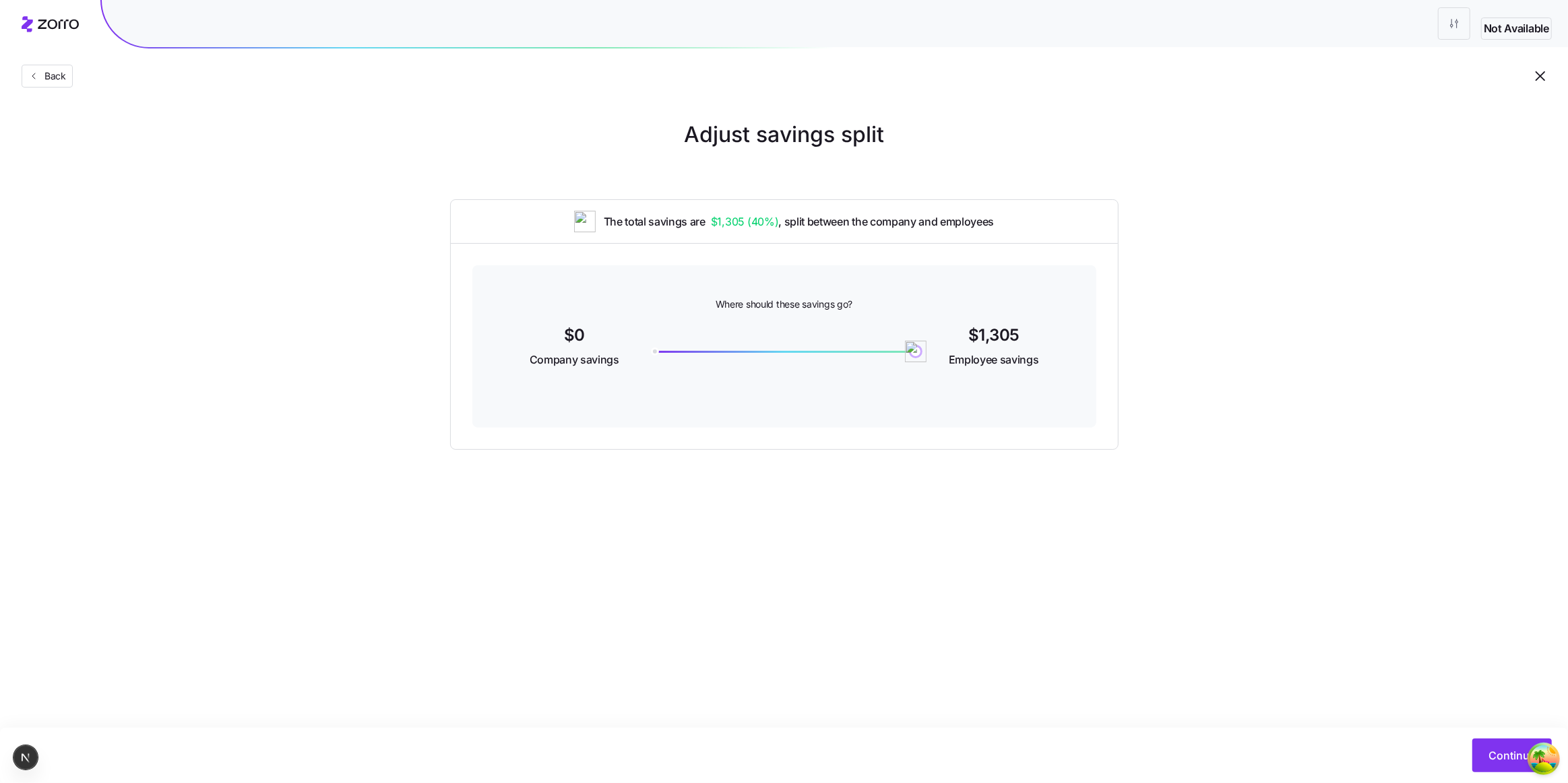
click at [723, 354] on div at bounding box center [784, 348] width 280 height 52
click at [721, 351] on div "1305" at bounding box center [784, 351] width 263 height 2
click at [807, 351] on div "340" at bounding box center [784, 351] width 263 height 2
drag, startPoint x: 809, startPoint y: 351, endPoint x: 786, endPoint y: 431, distance: 83.2
click at [786, 431] on div "Where should these savings go? $645 Company savings 660 $660 Employee savings" at bounding box center [784, 346] width 667 height 205
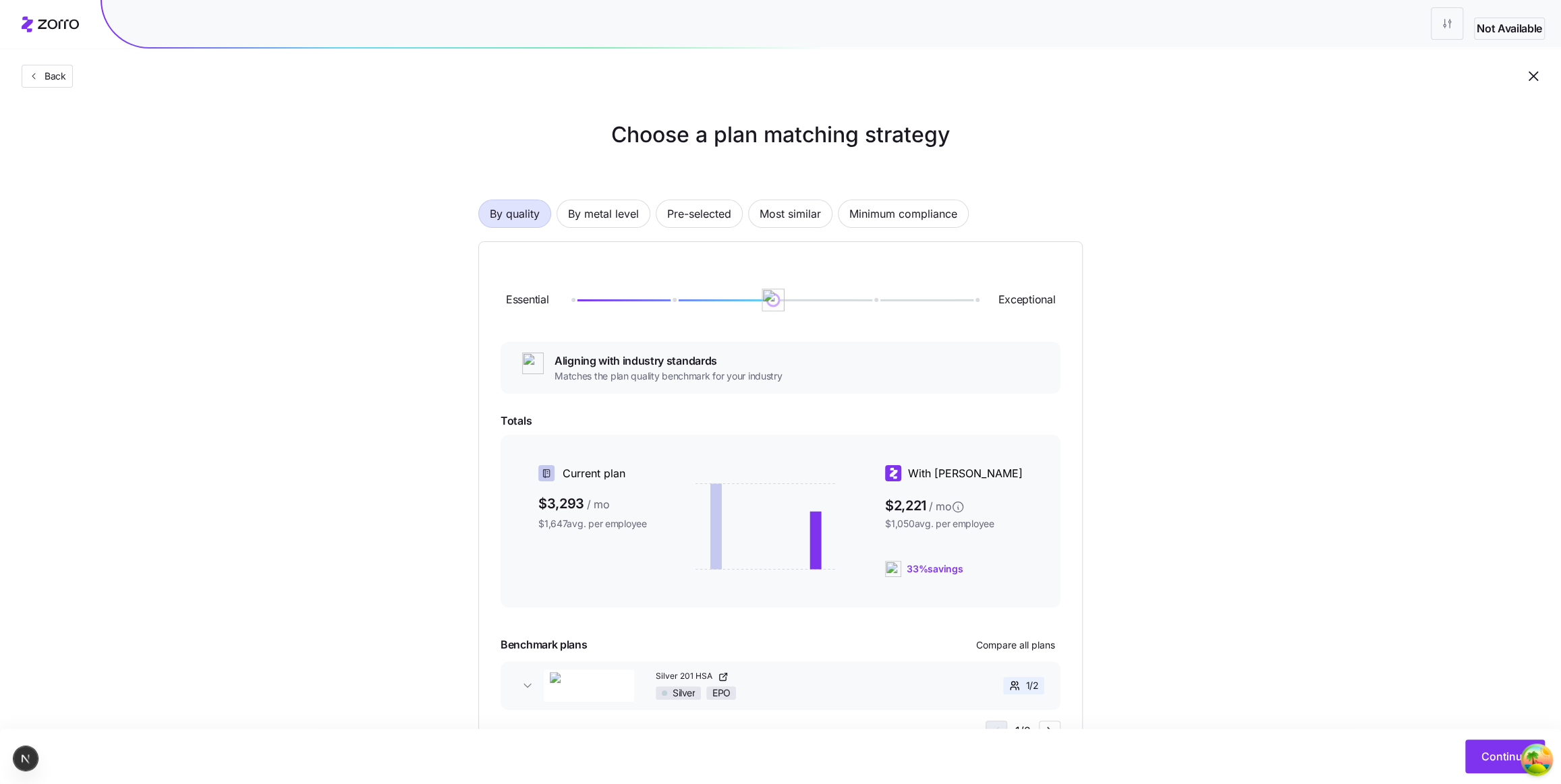
click at [775, 301] on div at bounding box center [773, 299] width 404 height 8
drag, startPoint x: 775, startPoint y: 301, endPoint x: 683, endPoint y: 315, distance: 93.1
click at [683, 315] on div "Essential Exceptional" at bounding box center [780, 299] width 560 height 73
click at [877, 300] on div at bounding box center [773, 300] width 404 height 2
drag, startPoint x: 874, startPoint y: 298, endPoint x: 657, endPoint y: 301, distance: 217.0
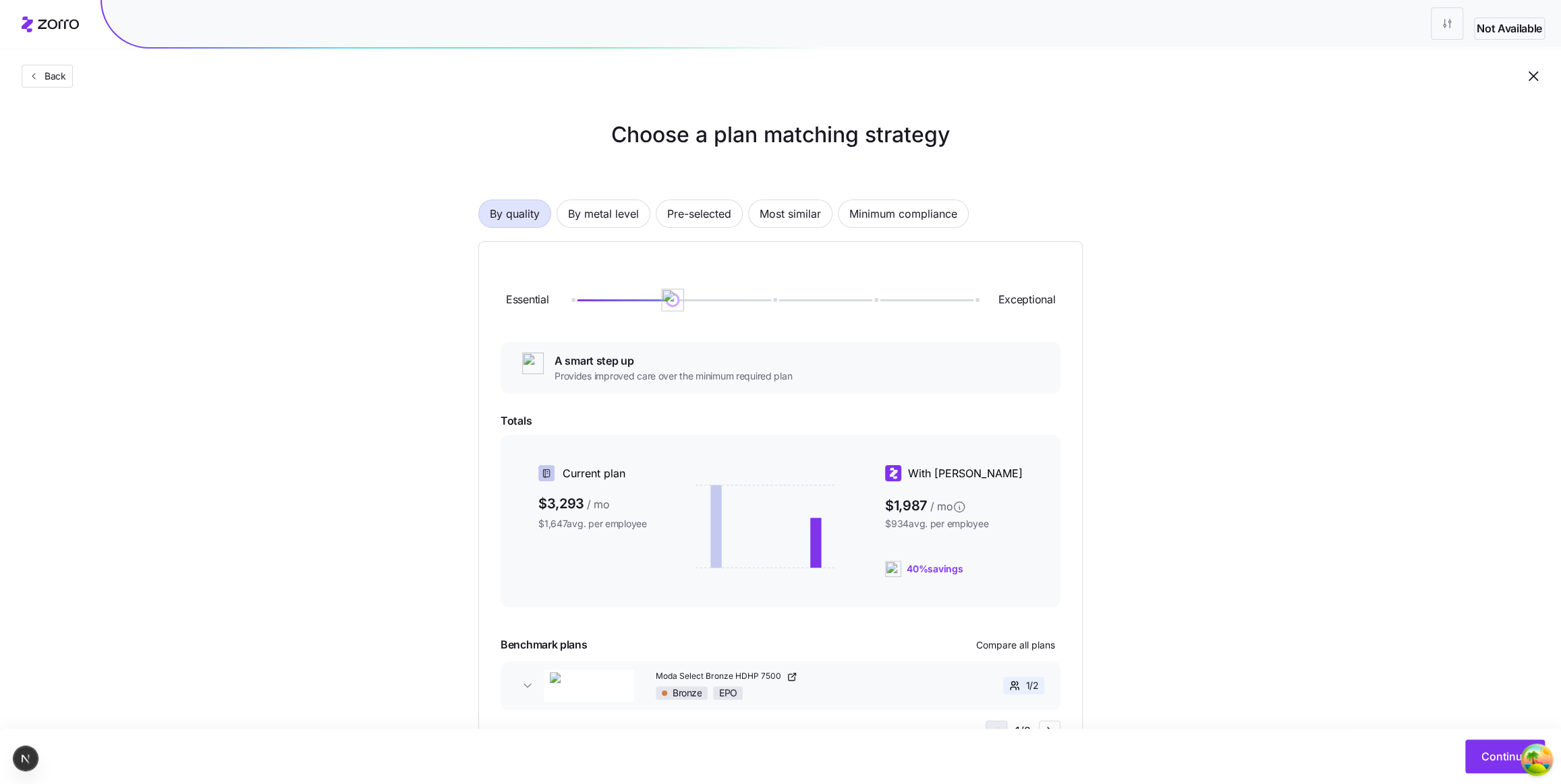
click at [657, 301] on div at bounding box center [773, 299] width 404 height 8
drag, startPoint x: 672, startPoint y: 297, endPoint x: 687, endPoint y: 298, distance: 15.0
click at [687, 299] on div at bounding box center [773, 300] width 404 height 2
click at [871, 314] on div "Essential Exceptional" at bounding box center [780, 299] width 560 height 73
click at [742, 407] on div "Essential Exceptional A smart step up Provides improved care over the minimum r…" at bounding box center [780, 503] width 560 height 479
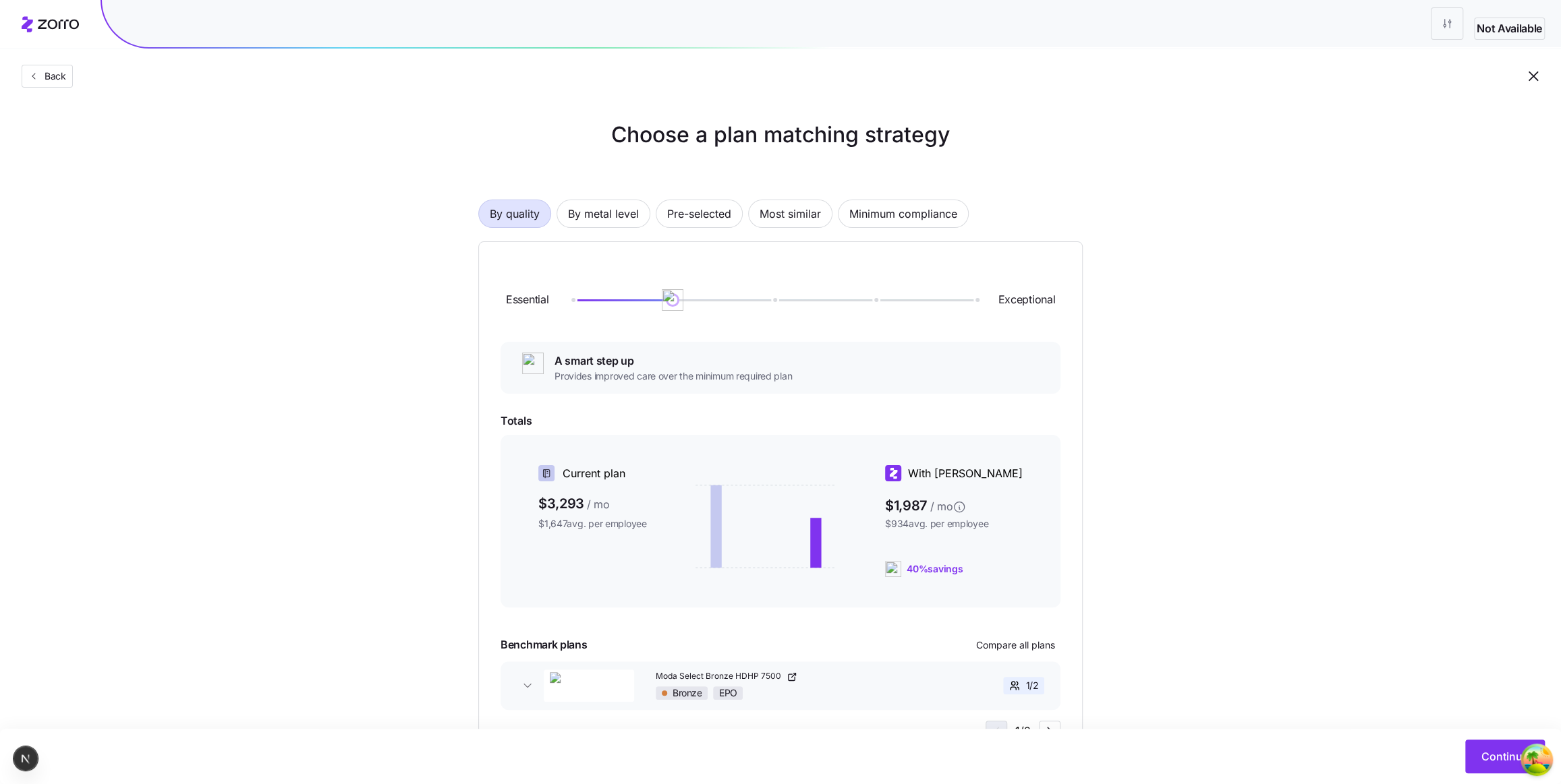
click at [1144, 575] on div "Choose a plan matching strategy By quality By metal level Pre-selected Most sim…" at bounding box center [780, 441] width 1561 height 646
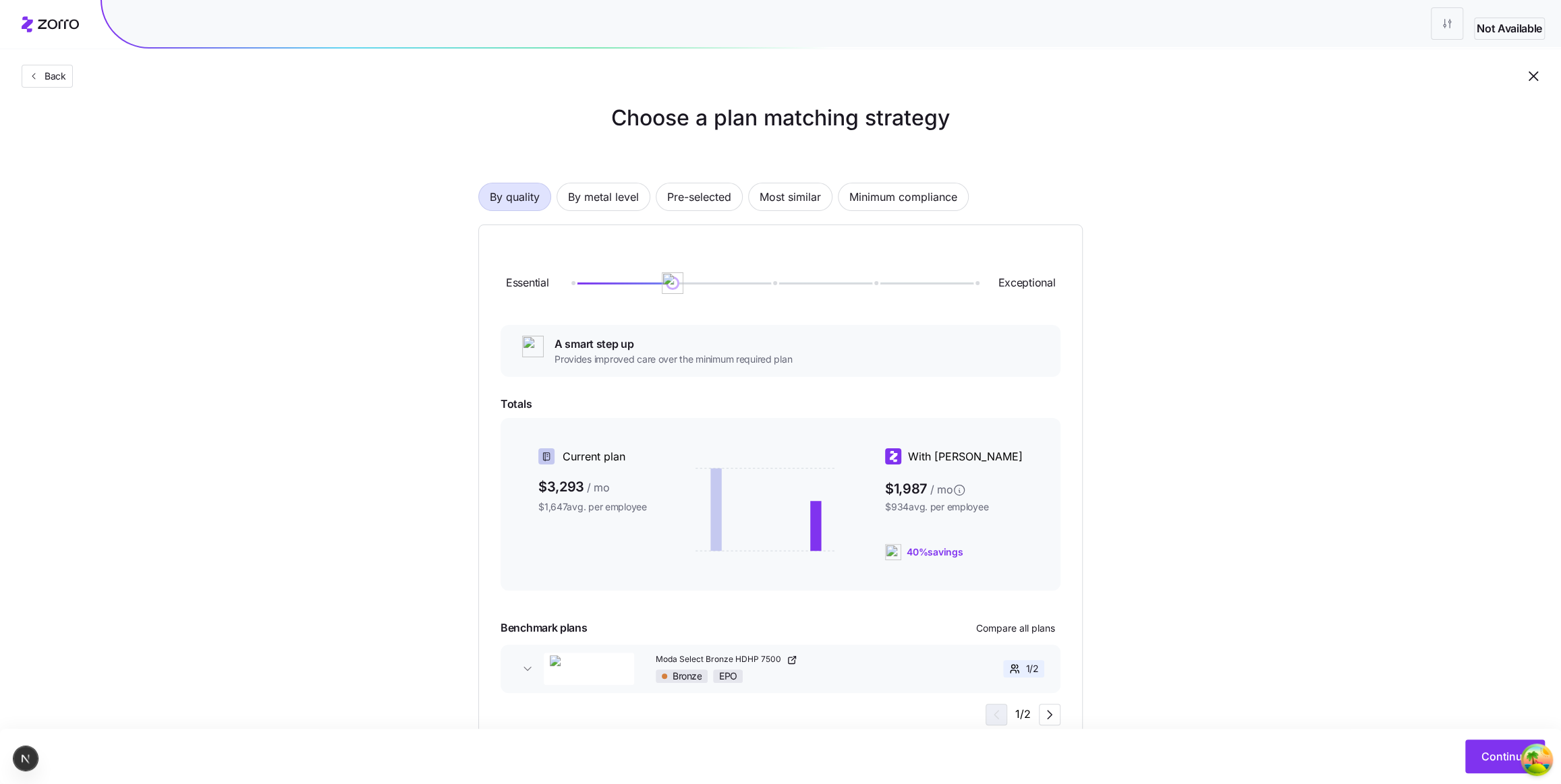
scroll to position [66, 0]
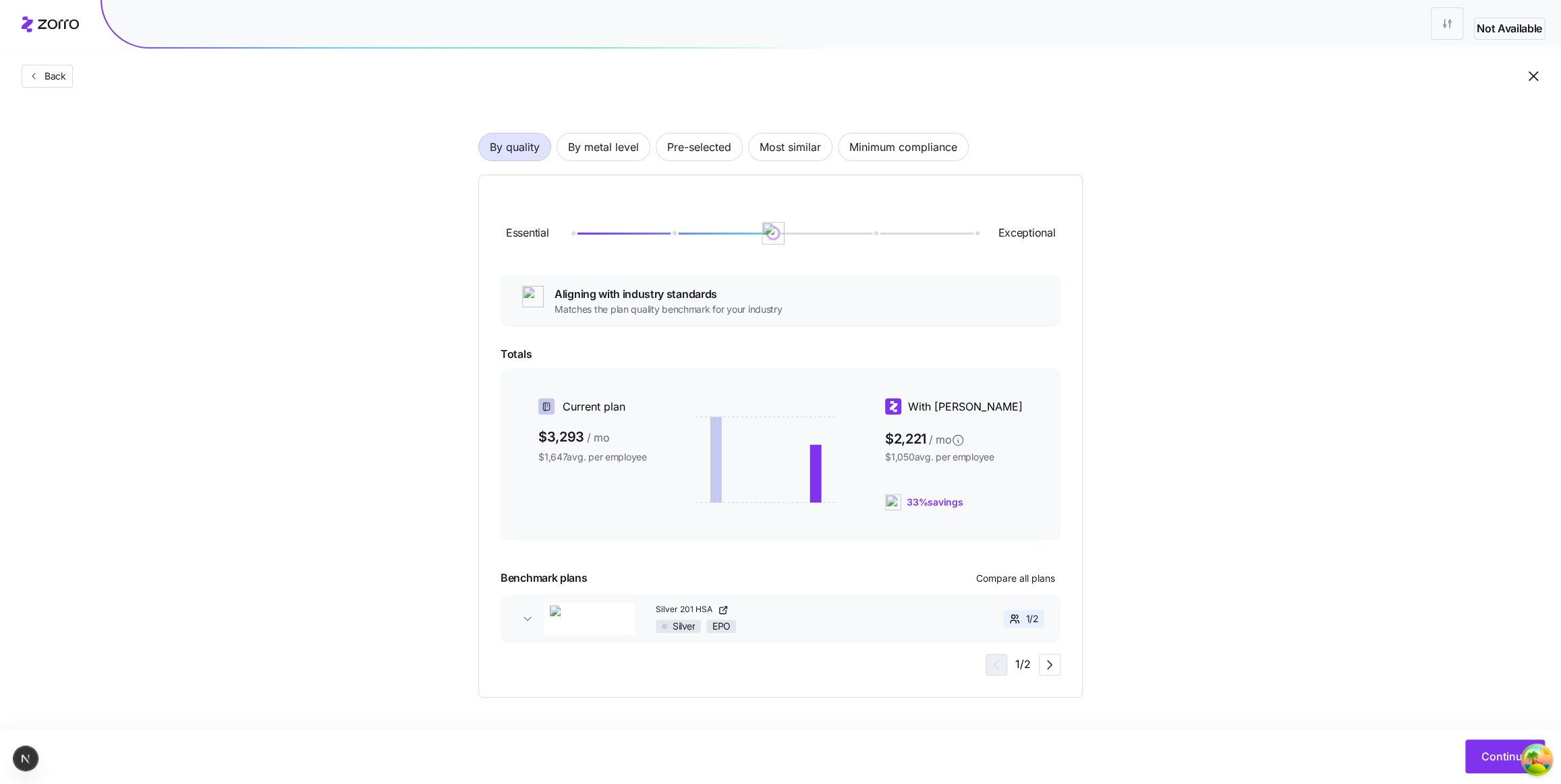
drag, startPoint x: 667, startPoint y: 228, endPoint x: 807, endPoint y: 243, distance: 140.8
click at [807, 243] on div "Essential Exceptional" at bounding box center [780, 233] width 560 height 73
drag, startPoint x: 736, startPoint y: 229, endPoint x: 700, endPoint y: 227, distance: 36.1
click at [700, 227] on div "Essential Exceptional" at bounding box center [780, 233] width 560 height 73
drag, startPoint x: 674, startPoint y: 231, endPoint x: 1022, endPoint y: 256, distance: 348.9
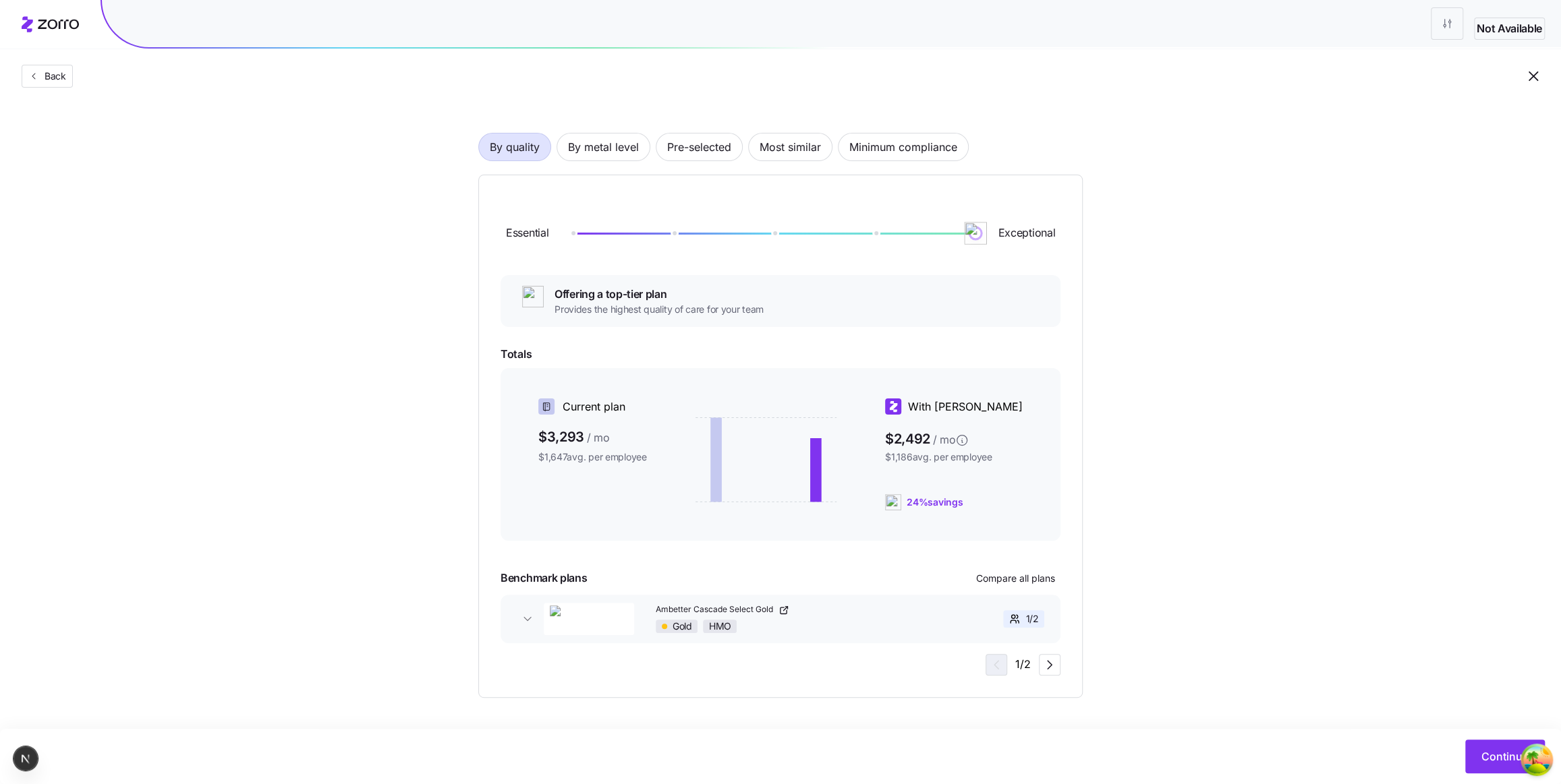
click at [1022, 256] on div "Essential Exceptional" at bounding box center [780, 233] width 560 height 73
drag, startPoint x: 938, startPoint y: 236, endPoint x: 515, endPoint y: 225, distance: 423.1
click at [515, 226] on div "Essential Exceptional" at bounding box center [780, 233] width 560 height 73
drag, startPoint x: 565, startPoint y: 233, endPoint x: 864, endPoint y: 250, distance: 299.5
click at [864, 250] on div "Essential Exceptional" at bounding box center [780, 233] width 560 height 73
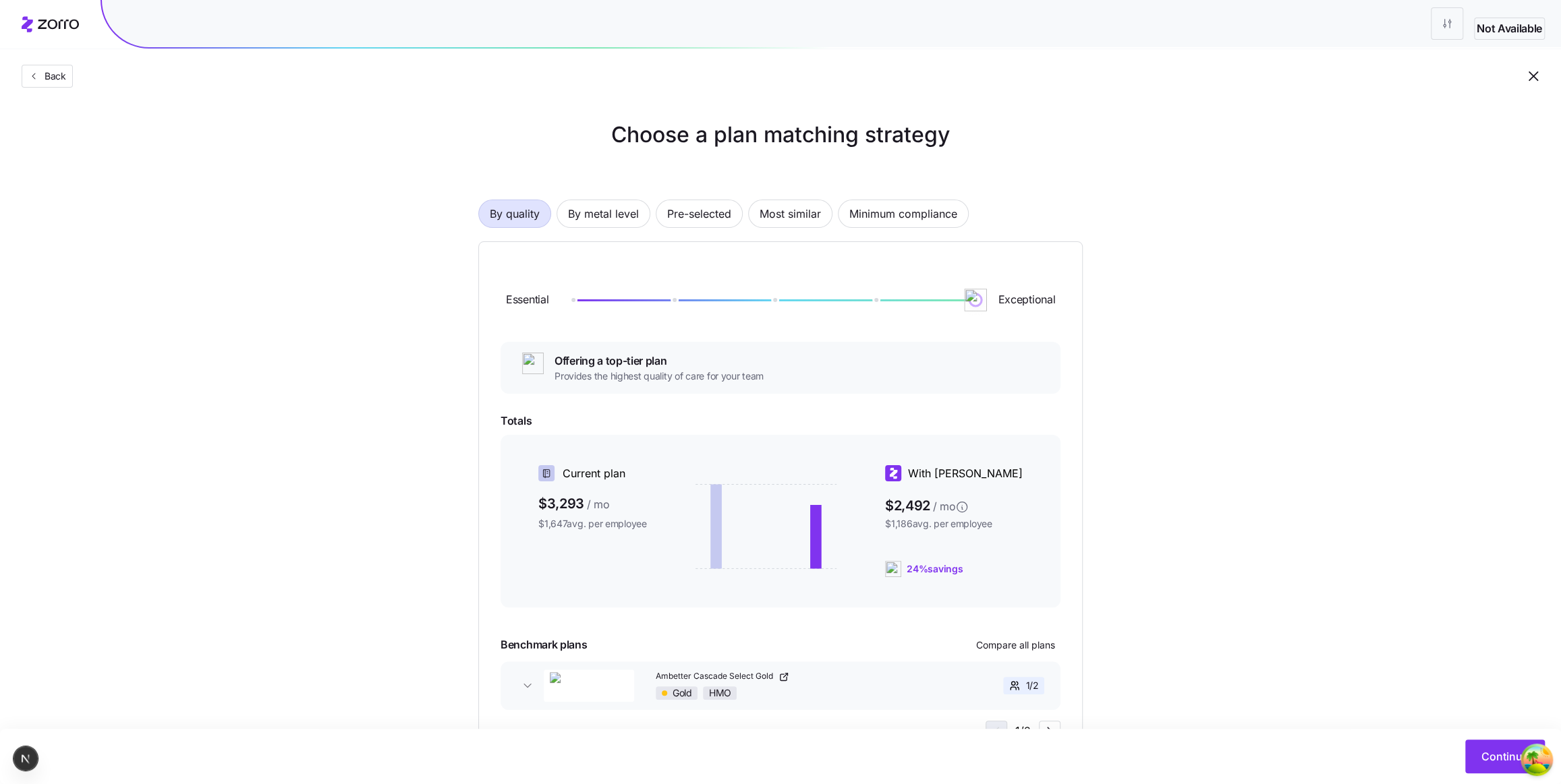
drag, startPoint x: 880, startPoint y: 299, endPoint x: 606, endPoint y: 298, distance: 274.0
click at [607, 299] on div at bounding box center [773, 300] width 404 height 2
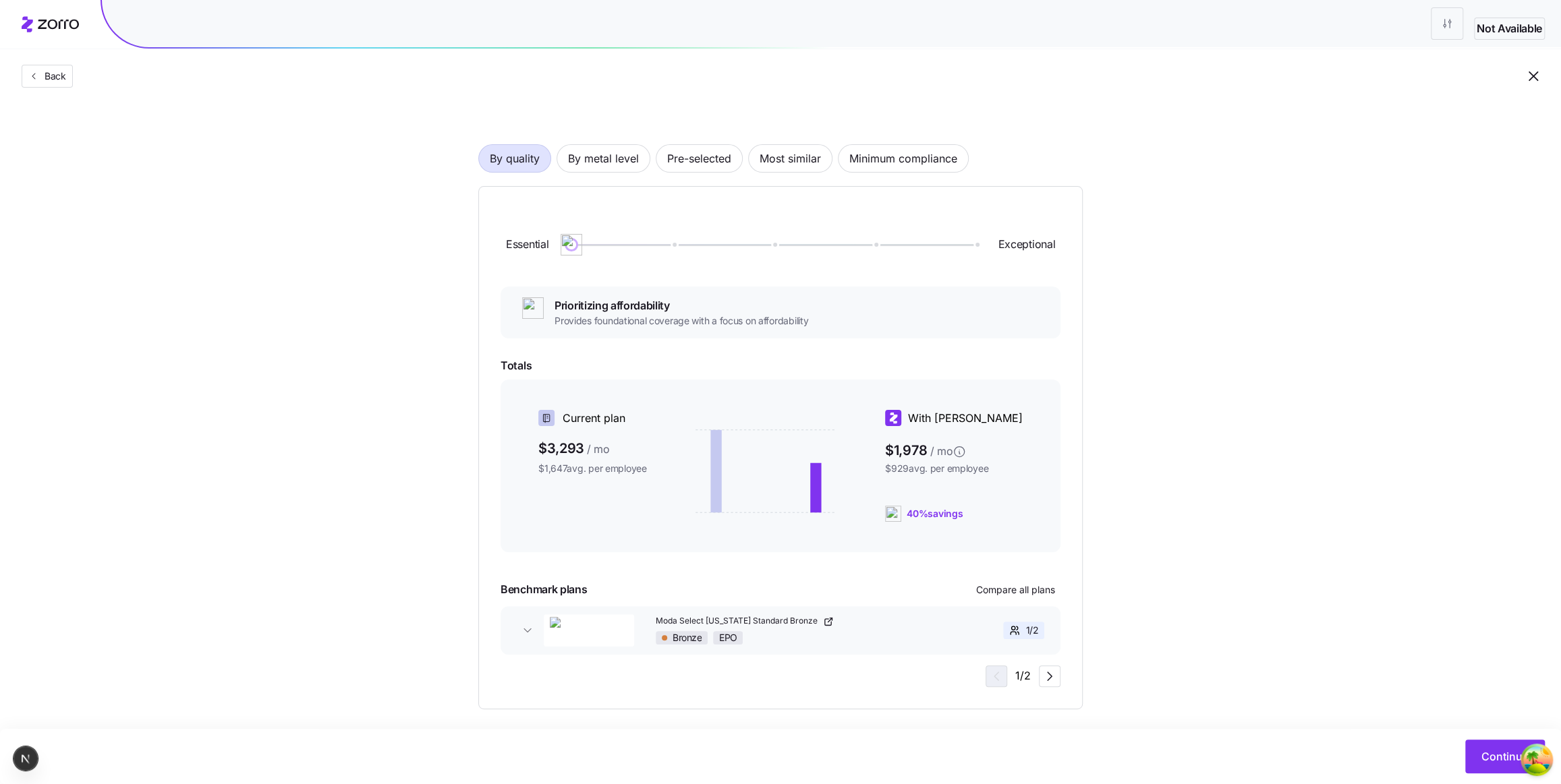
scroll to position [61, 0]
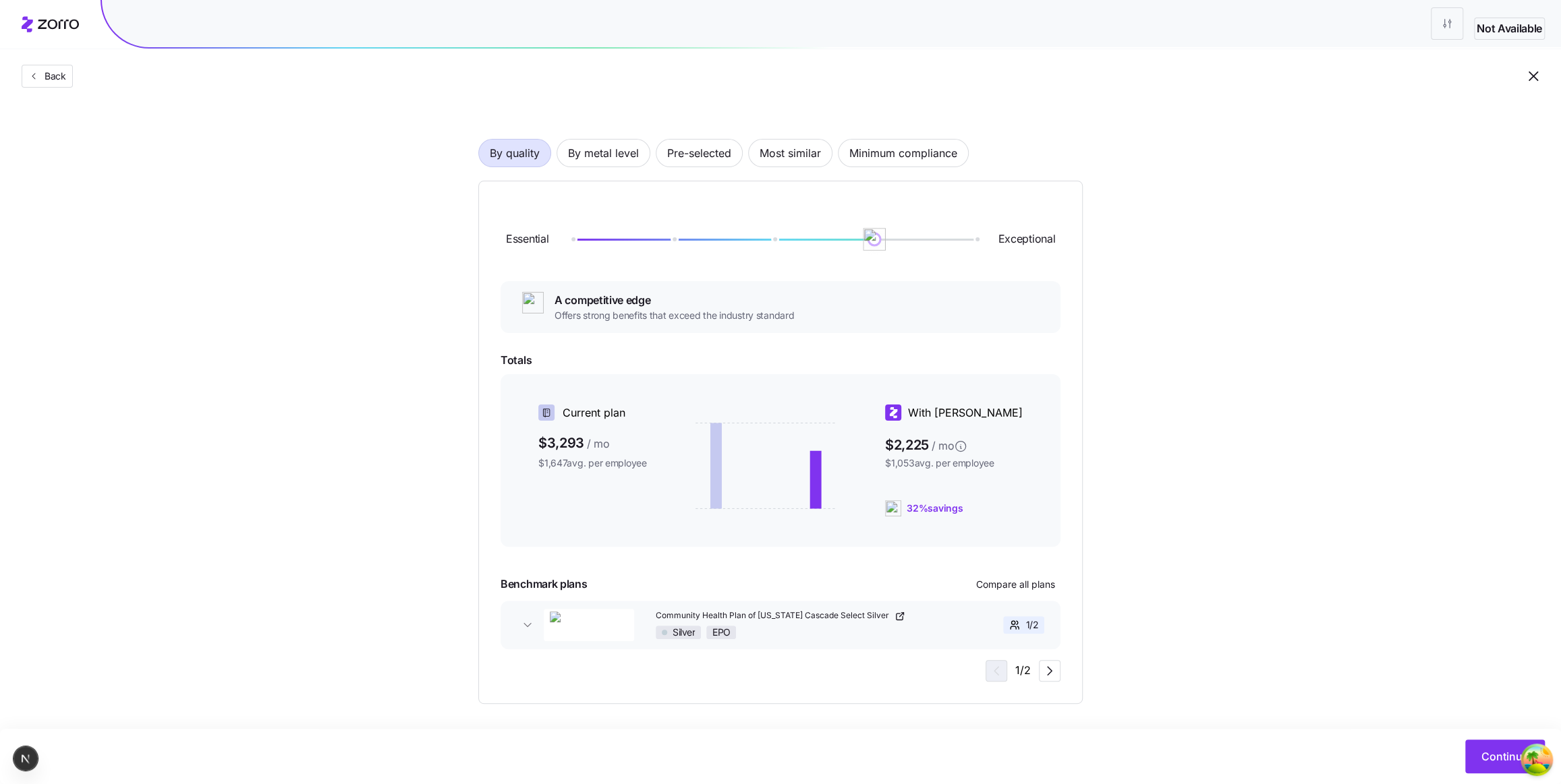
drag, startPoint x: 567, startPoint y: 236, endPoint x: 797, endPoint y: 244, distance: 230.1
click at [797, 244] on div "Essential Exceptional" at bounding box center [780, 239] width 560 height 73
click at [1053, 667] on icon "button" at bounding box center [1050, 672] width 17 height 17
click at [1003, 664] on icon "button" at bounding box center [994, 672] width 17 height 17
click at [1059, 673] on span "button" at bounding box center [1050, 671] width 20 height 20
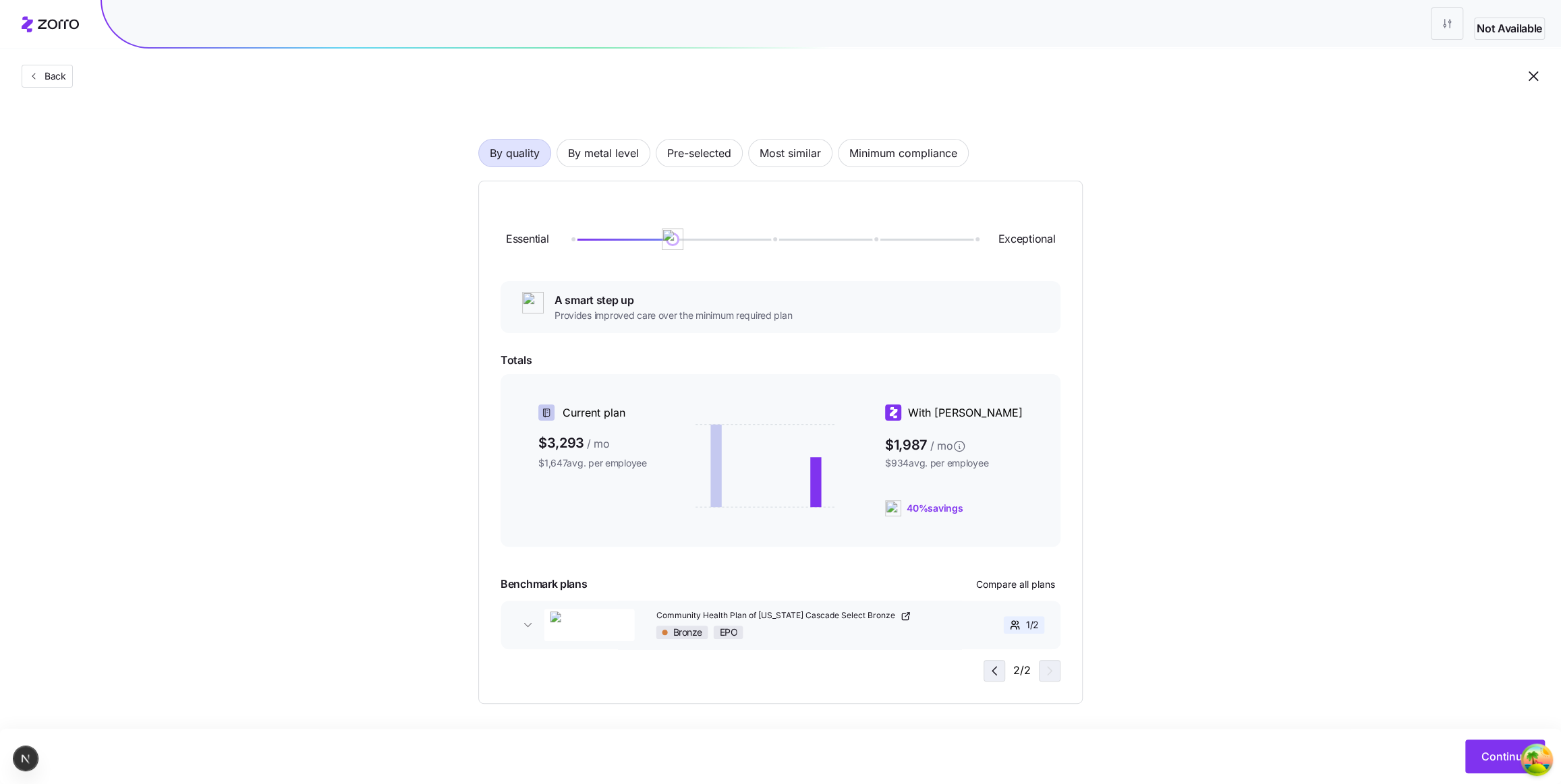
click at [1001, 668] on icon "button" at bounding box center [994, 672] width 17 height 17
click at [1050, 673] on icon "button" at bounding box center [1050, 671] width 4 height 8
click at [1001, 666] on icon "button" at bounding box center [994, 672] width 17 height 17
click at [1039, 669] on span "button" at bounding box center [1050, 671] width 20 height 20
click at [1003, 665] on icon "button" at bounding box center [994, 672] width 17 height 17
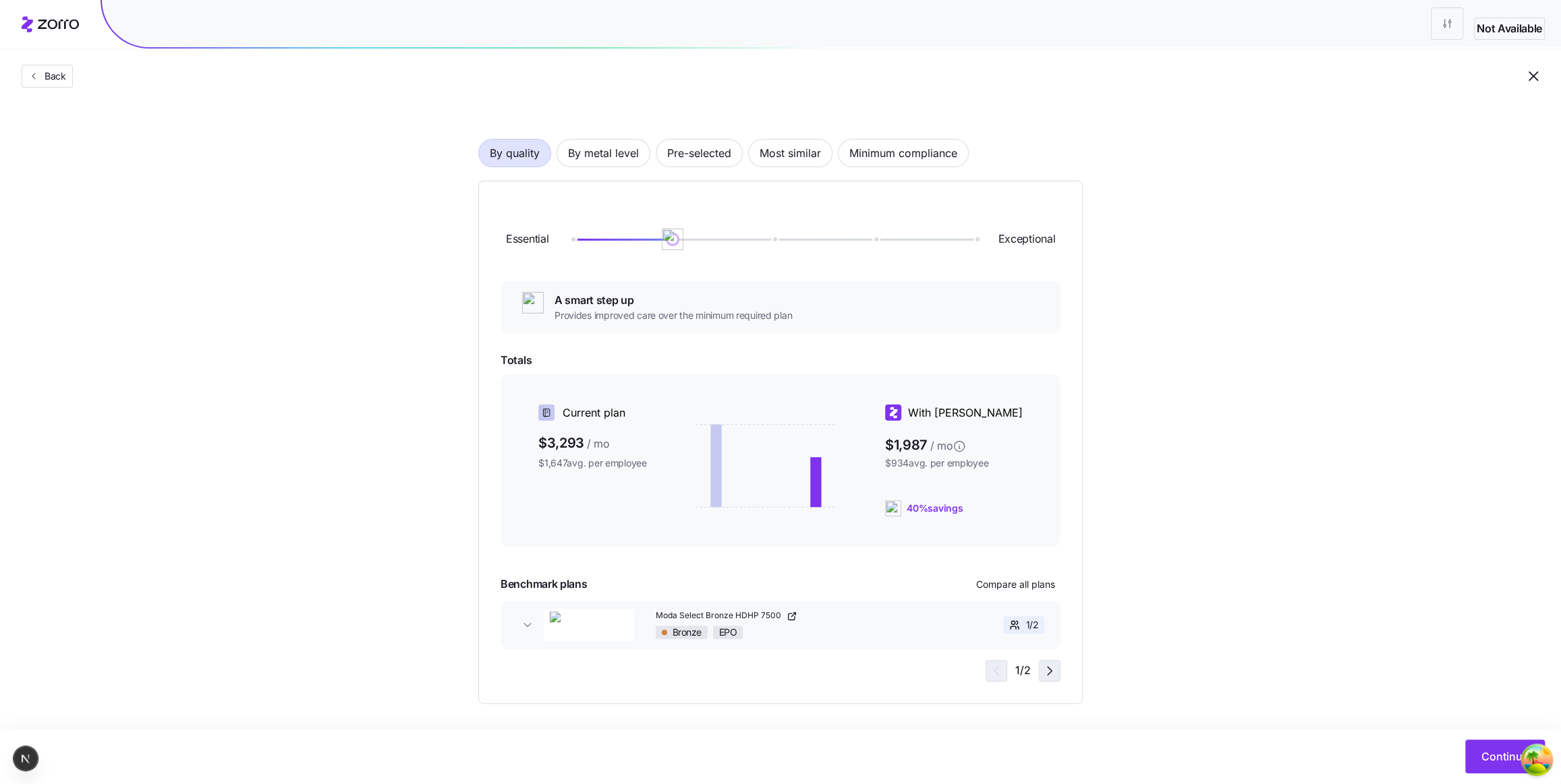
click at [1045, 667] on icon "button" at bounding box center [1050, 672] width 17 height 17
click at [997, 663] on icon "button" at bounding box center [994, 672] width 17 height 17
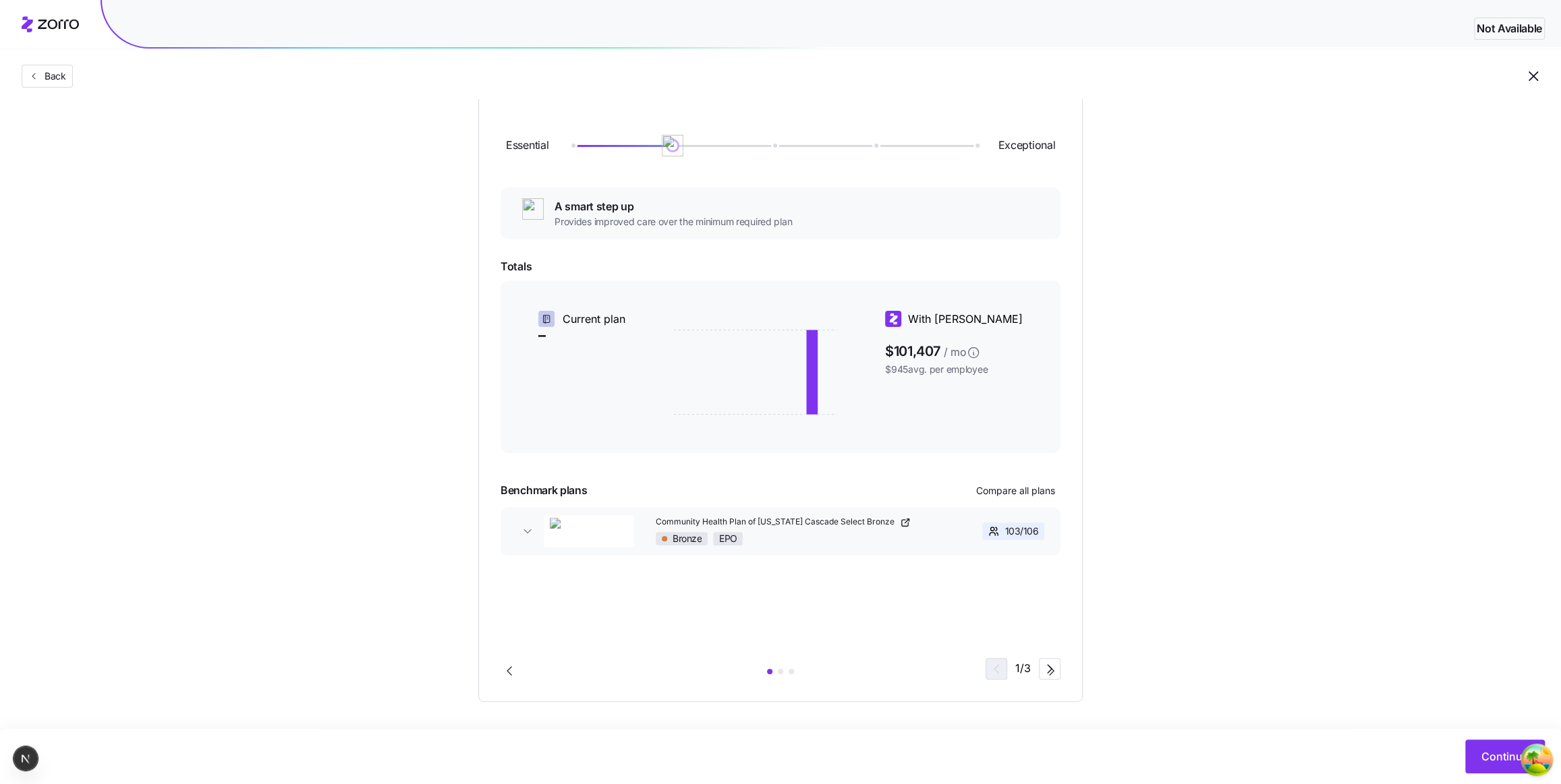
scroll to position [158, 0]
click at [1046, 669] on icon "Go to next slide" at bounding box center [1052, 668] width 17 height 17
click at [1050, 663] on icon "Go to next slide" at bounding box center [1051, 667] width 4 height 8
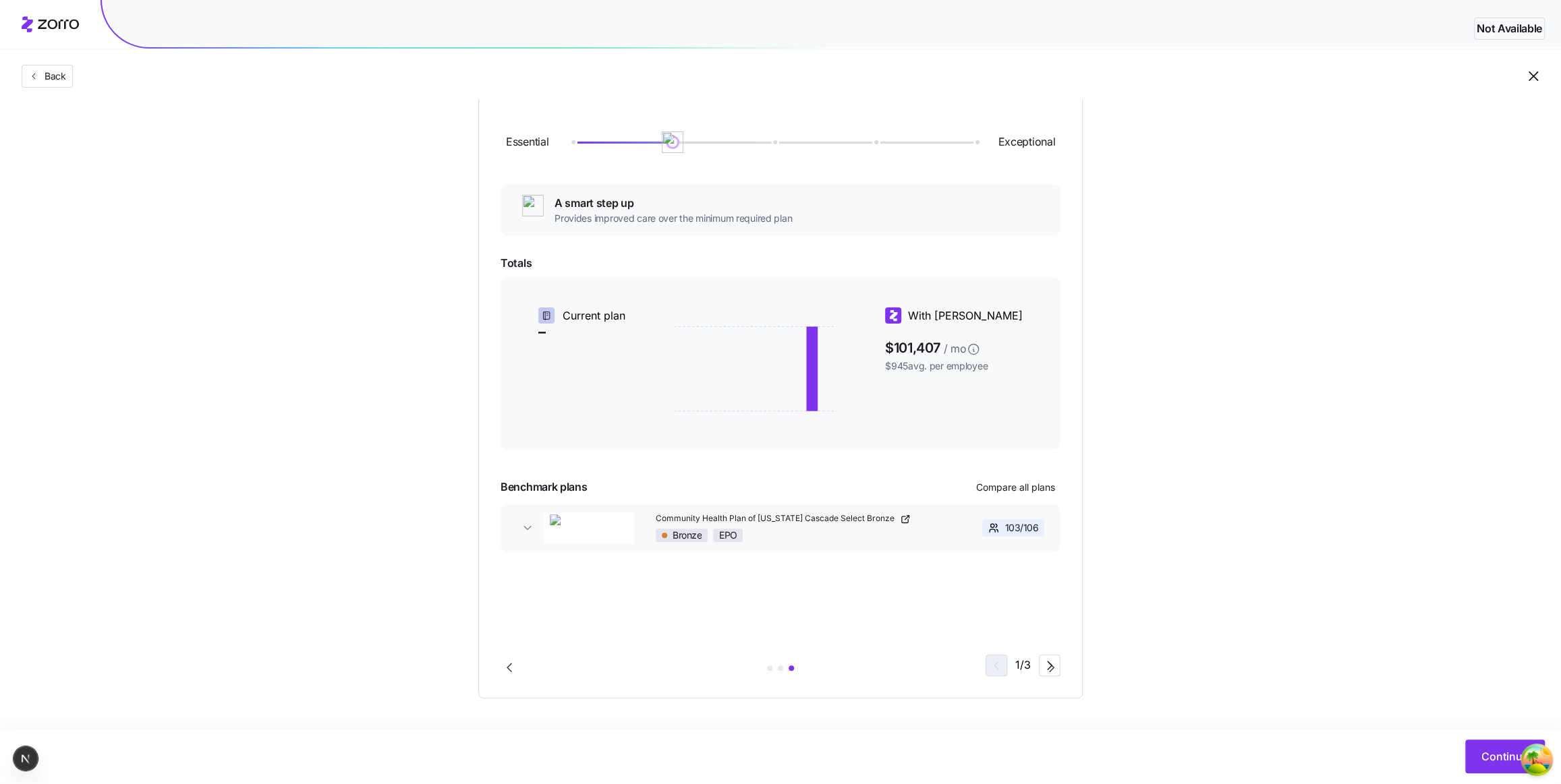
click at [1050, 663] on icon "Go to next slide" at bounding box center [1051, 667] width 4 height 8
click at [1041, 671] on icon "button" at bounding box center [1050, 666] width 17 height 17
click at [1041, 671] on div "3 / 3" at bounding box center [1021, 665] width 76 height 21
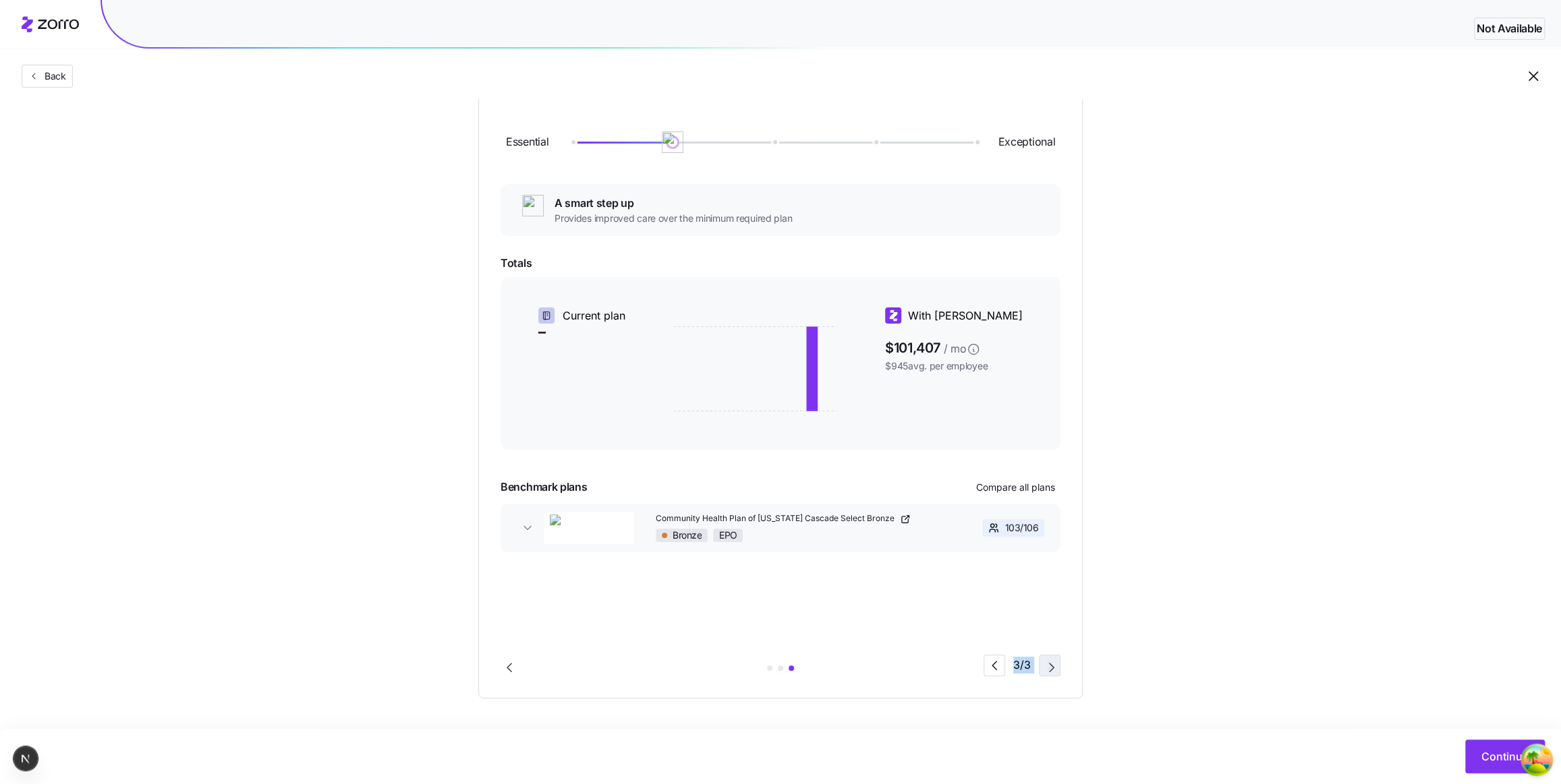
click at [522, 534] on button "Community Health Plan of [US_STATE] Cascade Select Bronze Bronze EPO 103 / 106" at bounding box center [780, 528] width 560 height 49
click at [1032, 667] on div "3 / 3" at bounding box center [1021, 665] width 76 height 21
click at [1044, 667] on icon "Go to next slide" at bounding box center [1052, 668] width 17 height 17
click at [994, 663] on icon "button" at bounding box center [994, 666] width 17 height 17
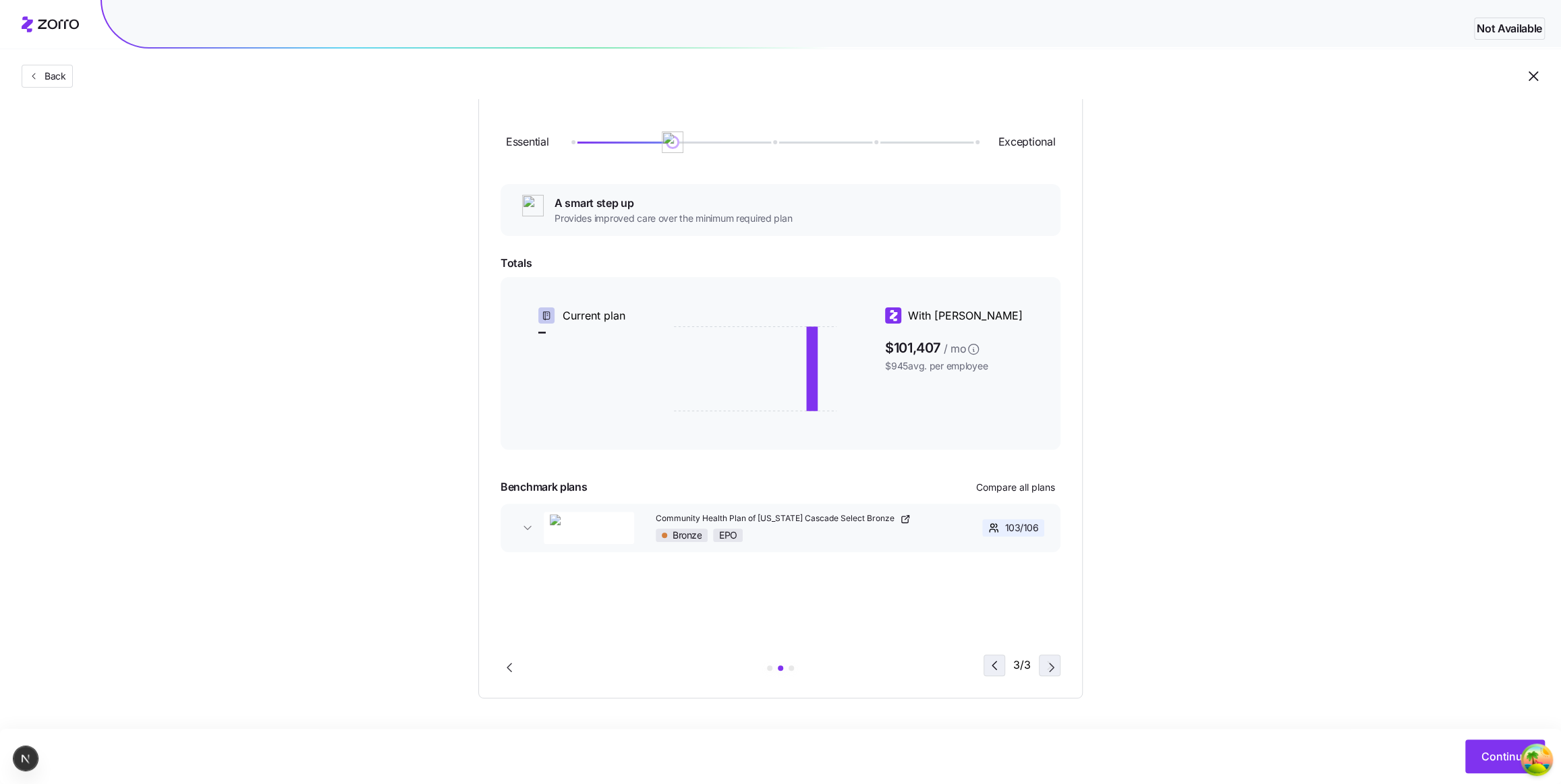
click at [994, 663] on icon "button" at bounding box center [994, 666] width 17 height 17
click at [994, 663] on div "1 / 3" at bounding box center [1023, 665] width 75 height 21
click at [1049, 667] on icon "Go to next slide" at bounding box center [1052, 668] width 17 height 17
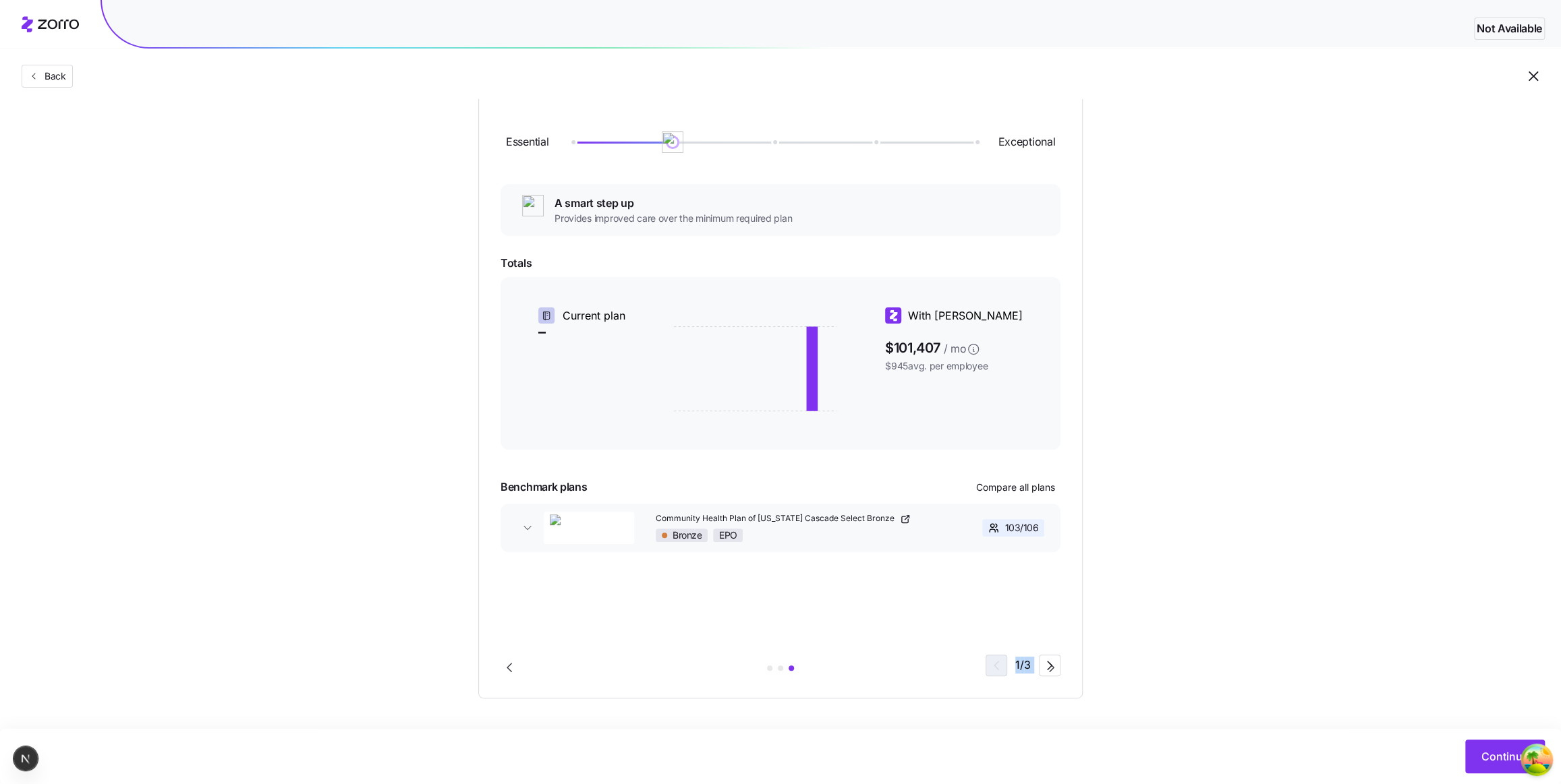
click at [1049, 667] on icon "Go to next slide" at bounding box center [1052, 668] width 17 height 17
click at [995, 666] on div "1 / 3" at bounding box center [1023, 665] width 75 height 21
click at [1038, 669] on div "1 / 3" at bounding box center [1023, 665] width 75 height 21
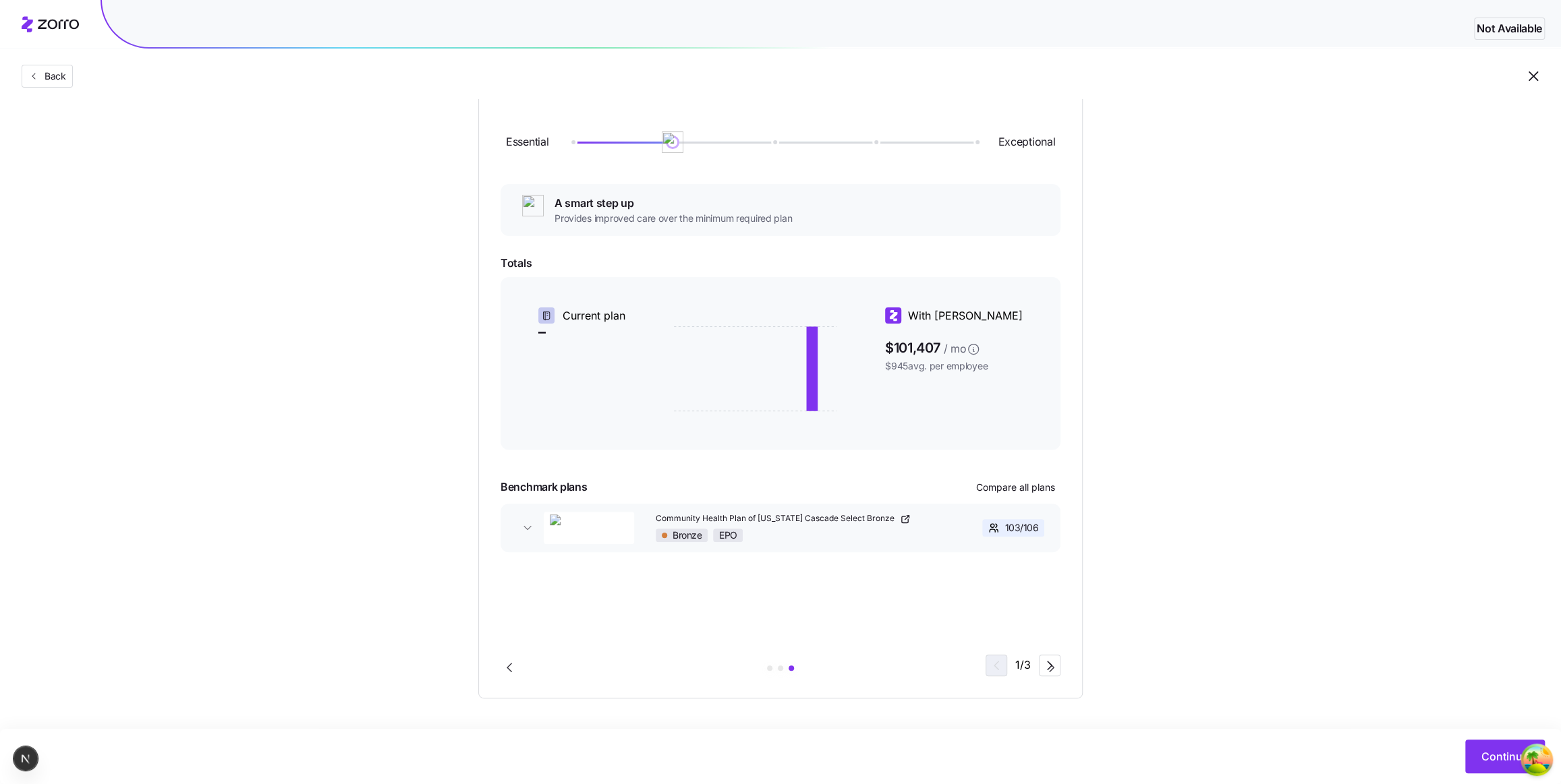
click at [1046, 671] on icon "Go to next slide" at bounding box center [1052, 668] width 17 height 17
click at [1004, 669] on div "1 / 3" at bounding box center [1023, 665] width 75 height 21
click at [999, 669] on div "1 / 3" at bounding box center [1023, 665] width 75 height 21
drag, startPoint x: 825, startPoint y: 601, endPoint x: 305, endPoint y: 560, distance: 521.6
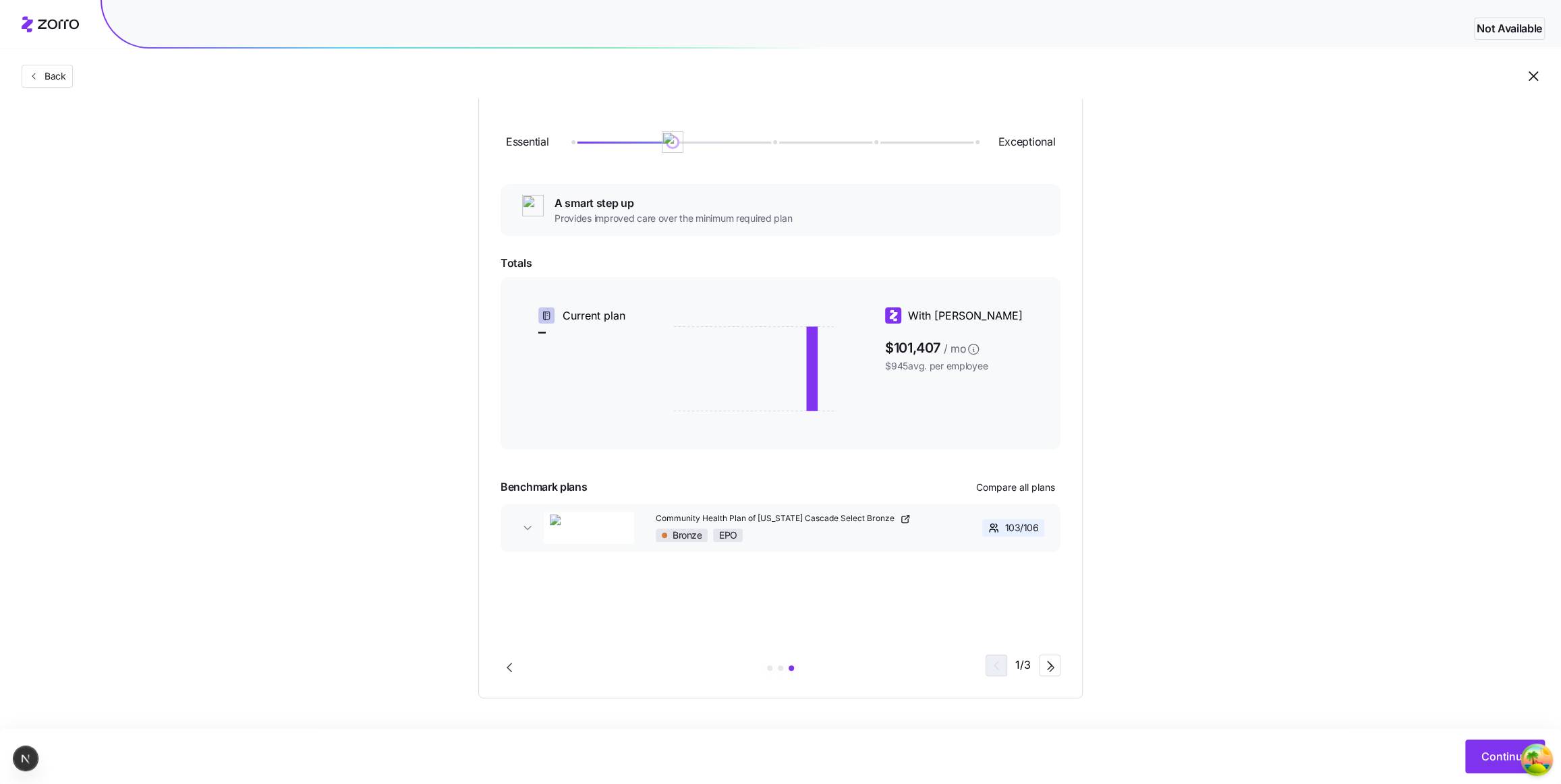
click at [414, 566] on div "Choose a plan matching strategy By quality By metal level Pre-selected Minimum …" at bounding box center [780, 330] width 1561 height 738
click at [507, 673] on icon "Go to previous slide" at bounding box center [510, 668] width 17 height 17
click at [1050, 668] on icon "Go to next slide" at bounding box center [1051, 667] width 4 height 8
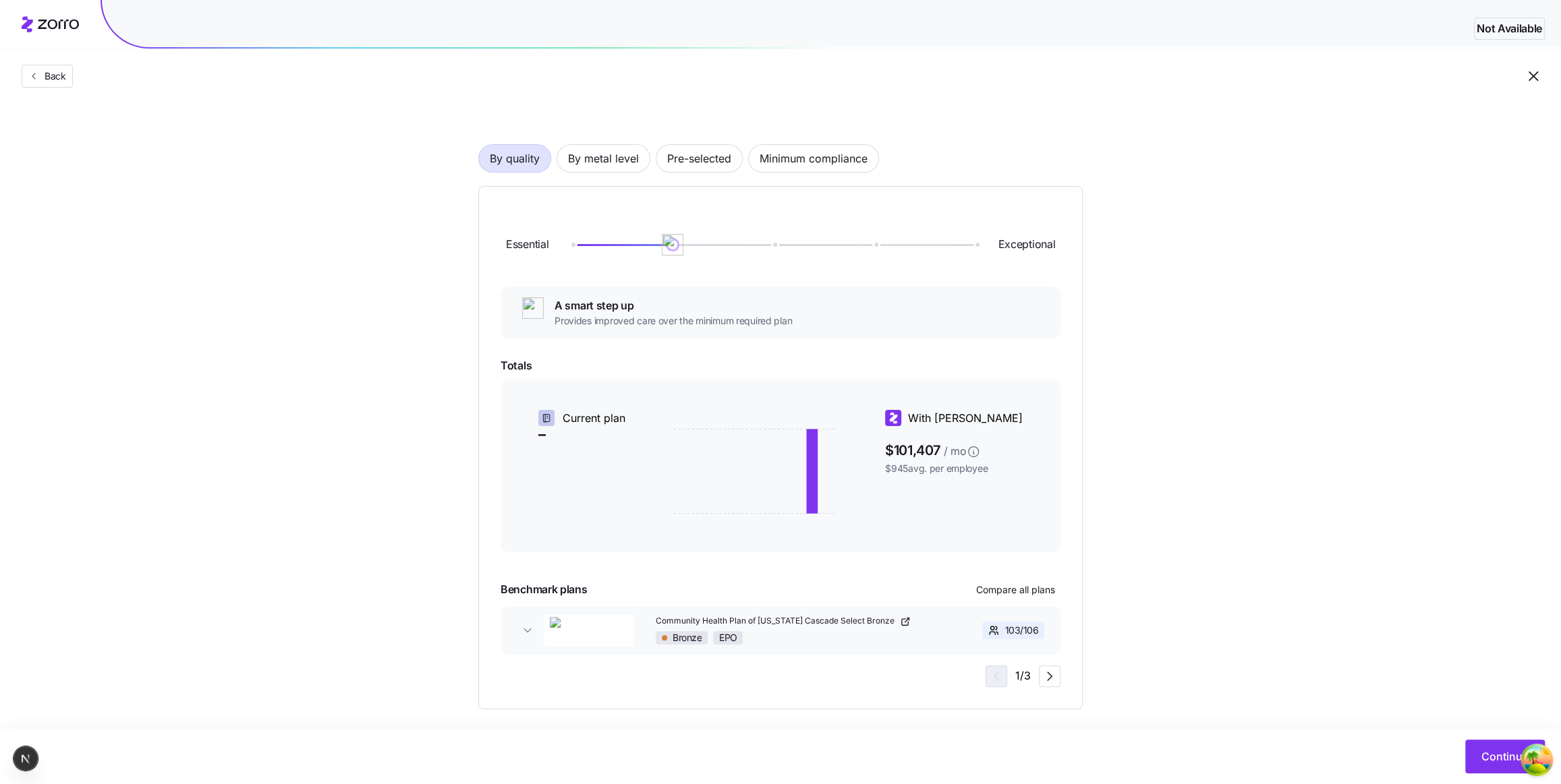
scroll to position [66, 0]
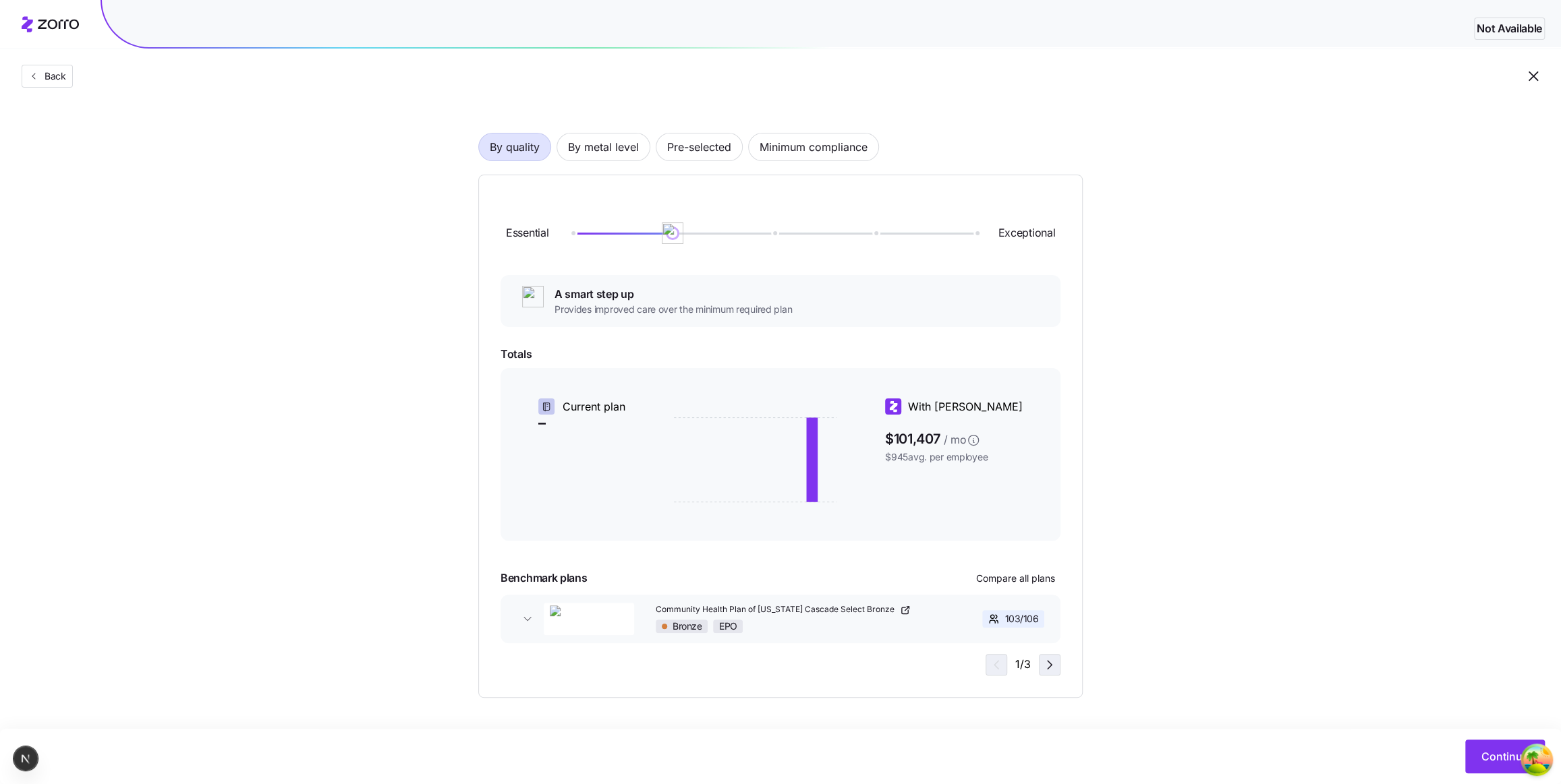
click at [1046, 672] on icon "button" at bounding box center [1050, 665] width 17 height 17
click at [806, 333] on div "Essential Exceptional A smart step up Provides improved care over the minimum r…" at bounding box center [780, 437] width 560 height 479
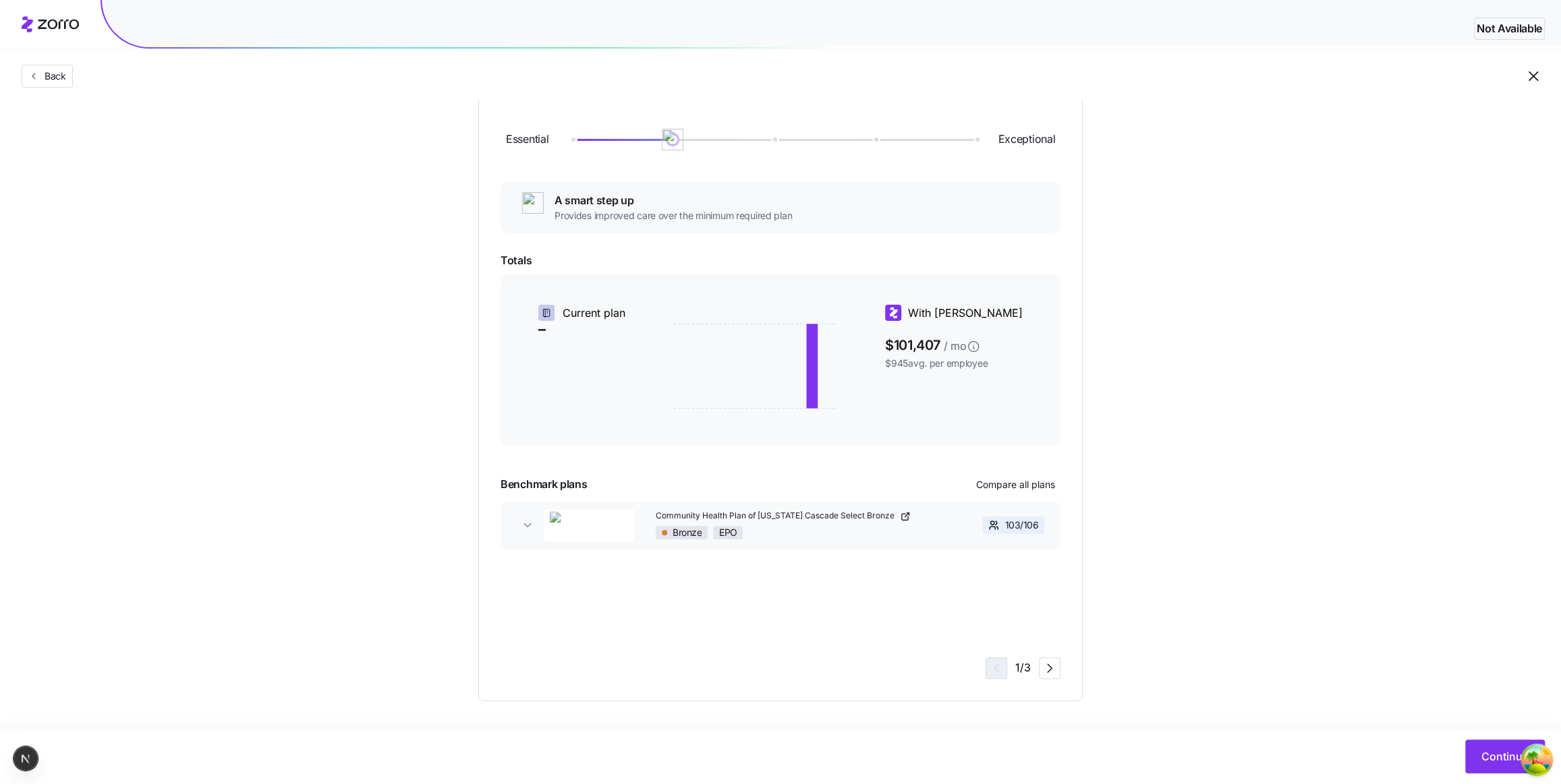
scroll to position [163, 0]
click at [1048, 669] on icon "button" at bounding box center [1050, 666] width 17 height 17
click at [1048, 669] on div "2 / 3" at bounding box center [1021, 665] width 76 height 21
click at [1048, 669] on div "3 / 3" at bounding box center [1021, 665] width 76 height 21
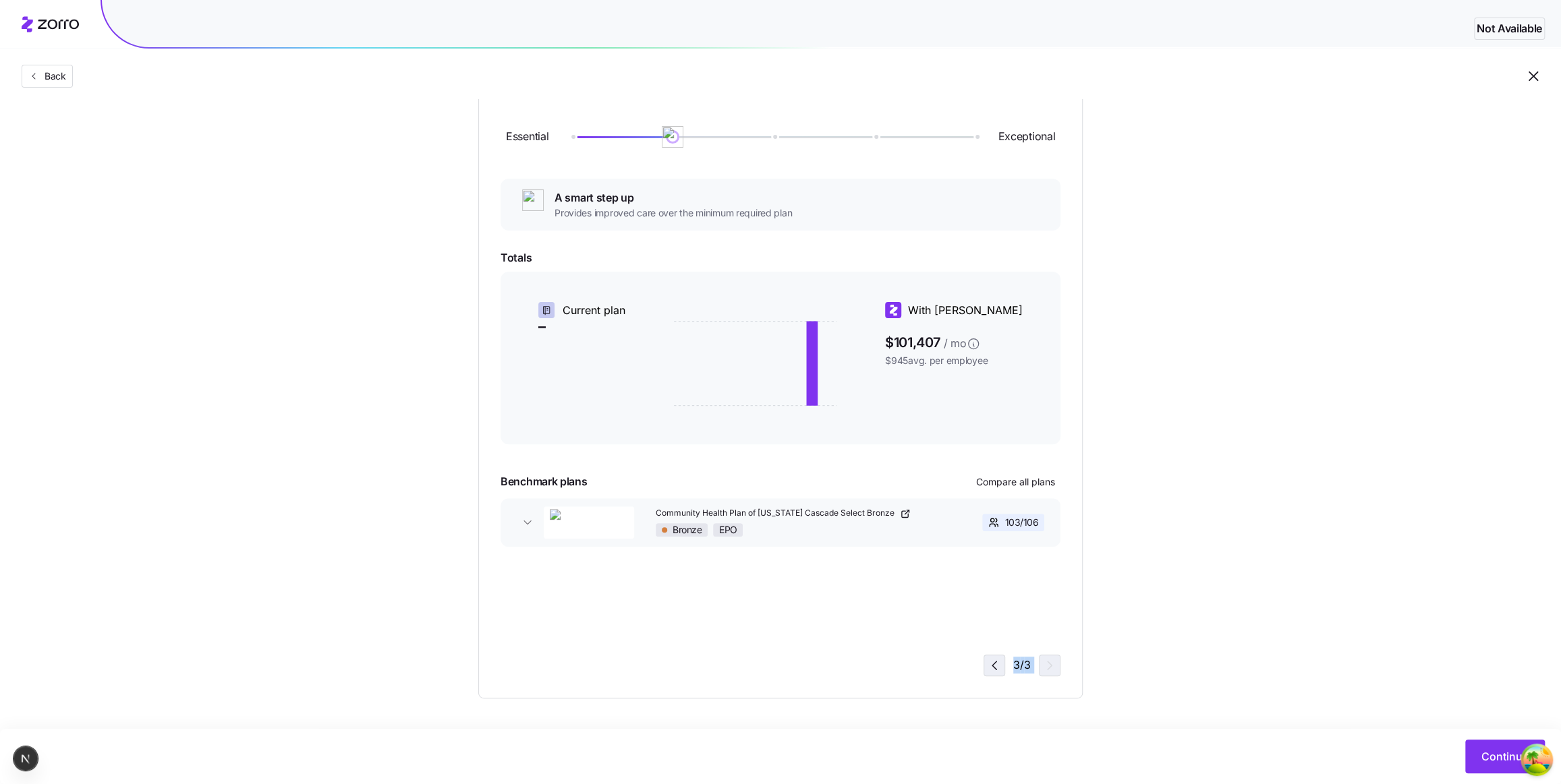
click at [998, 663] on icon "button" at bounding box center [994, 666] width 17 height 17
click at [998, 663] on div "2 / 3" at bounding box center [1021, 665] width 76 height 21
click at [1040, 667] on span "button" at bounding box center [1050, 666] width 20 height 20
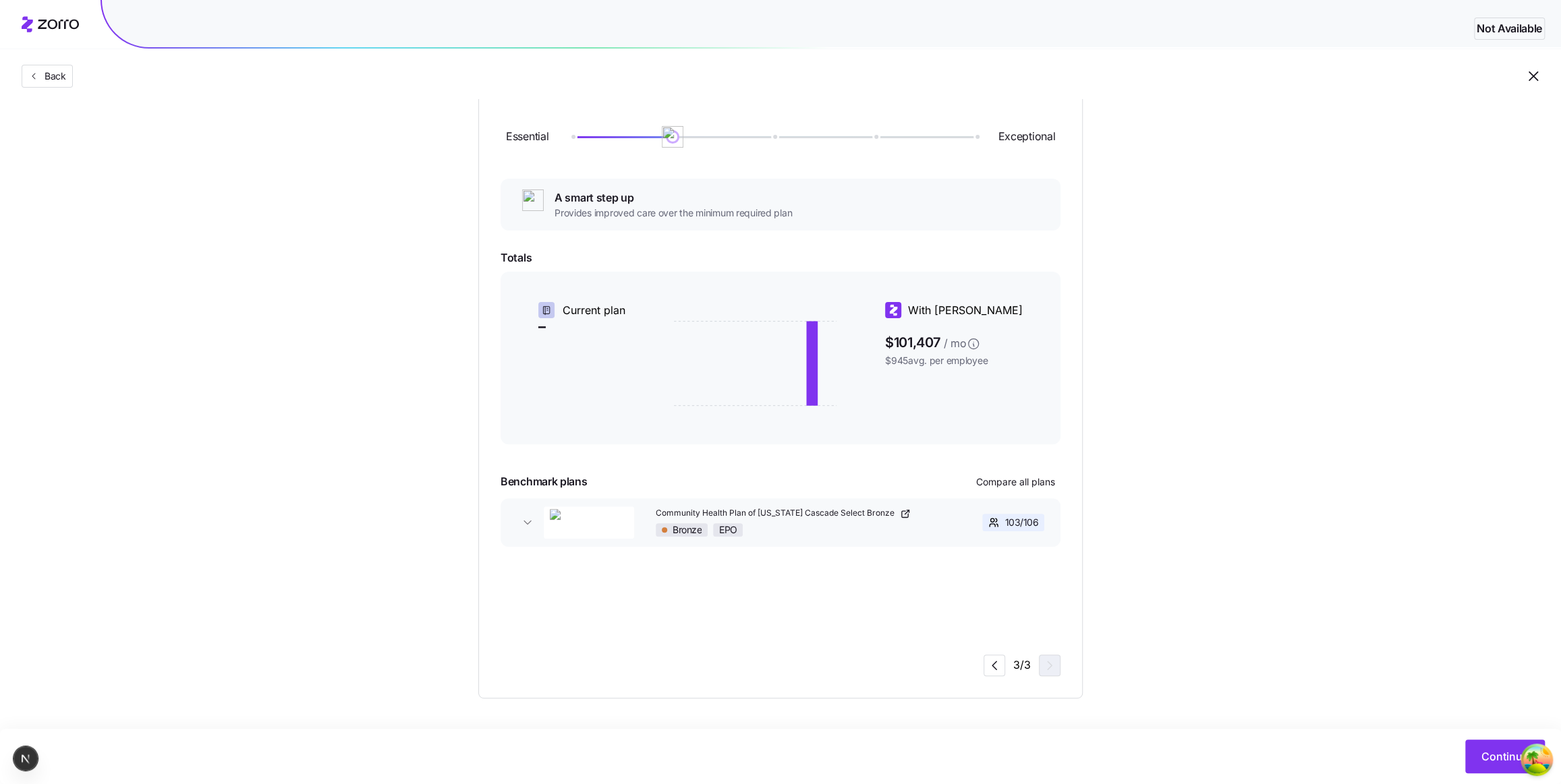
click at [1015, 623] on div "Community Health Plan of [US_STATE] Cascade Select Bronze Bronze EPO 103 / 106 …" at bounding box center [780, 571] width 560 height 146
click at [524, 532] on button "Community Health Plan of [US_STATE] Cascade Select Bronze Bronze EPO 103 / 106" at bounding box center [780, 522] width 560 height 49
click at [1049, 663] on icon "button" at bounding box center [1050, 666] width 17 height 17
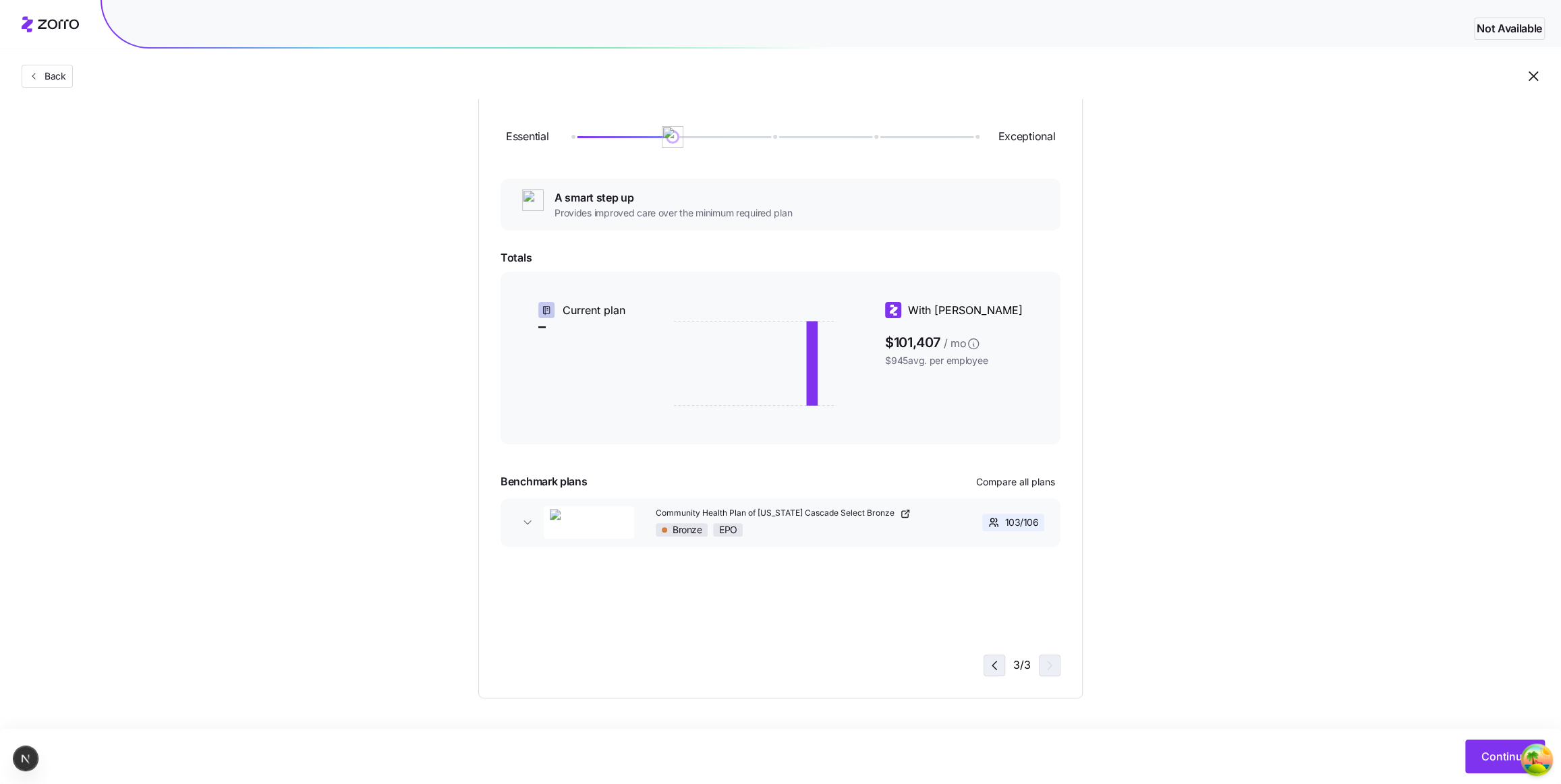
click at [986, 659] on icon "button" at bounding box center [994, 666] width 17 height 17
click at [985, 659] on span "button" at bounding box center [994, 666] width 20 height 20
click at [846, 604] on div "Community Health Plan of [US_STATE] Cascade Select Bronze Bronze EPO 103 / 106 …" at bounding box center [780, 571] width 560 height 146
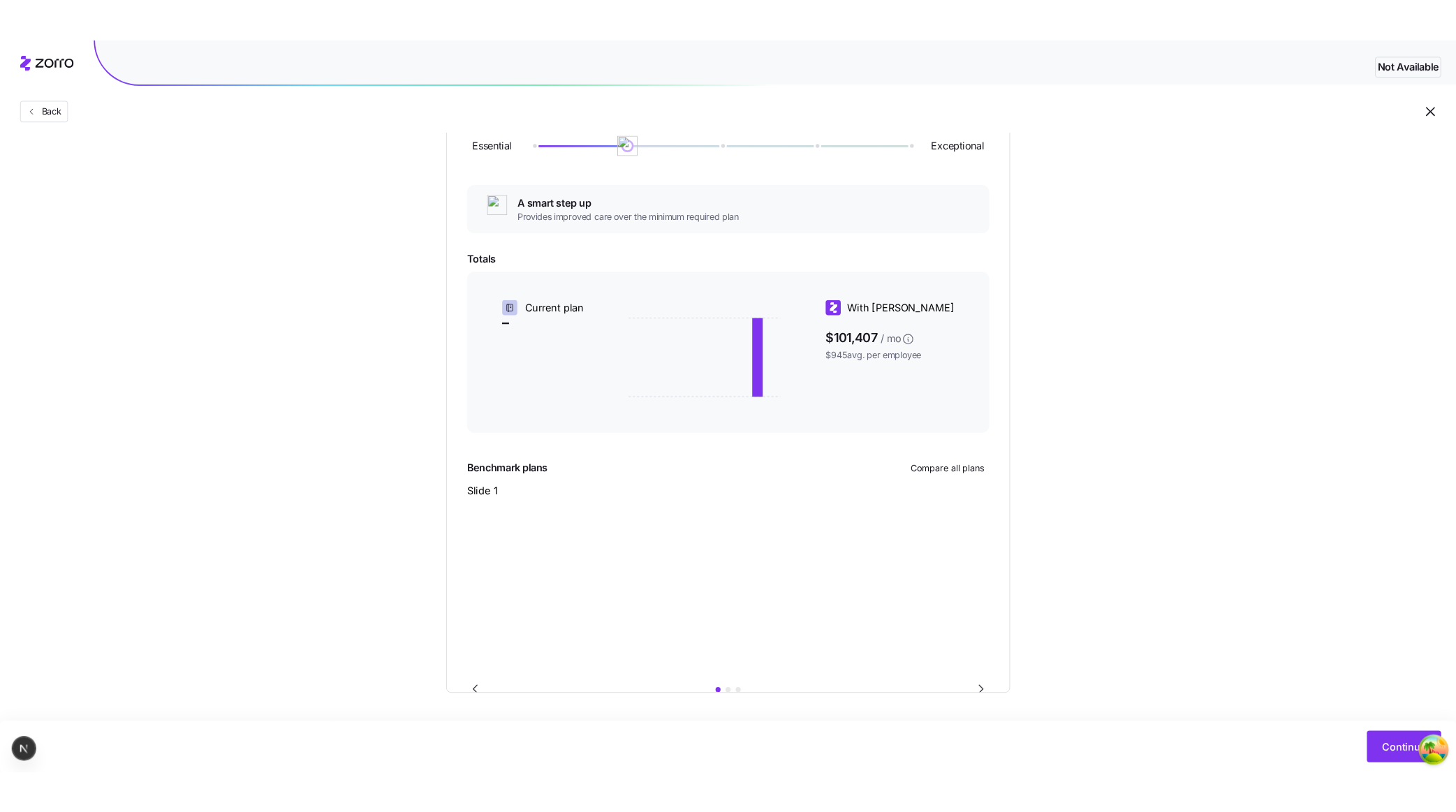
scroll to position [195, 0]
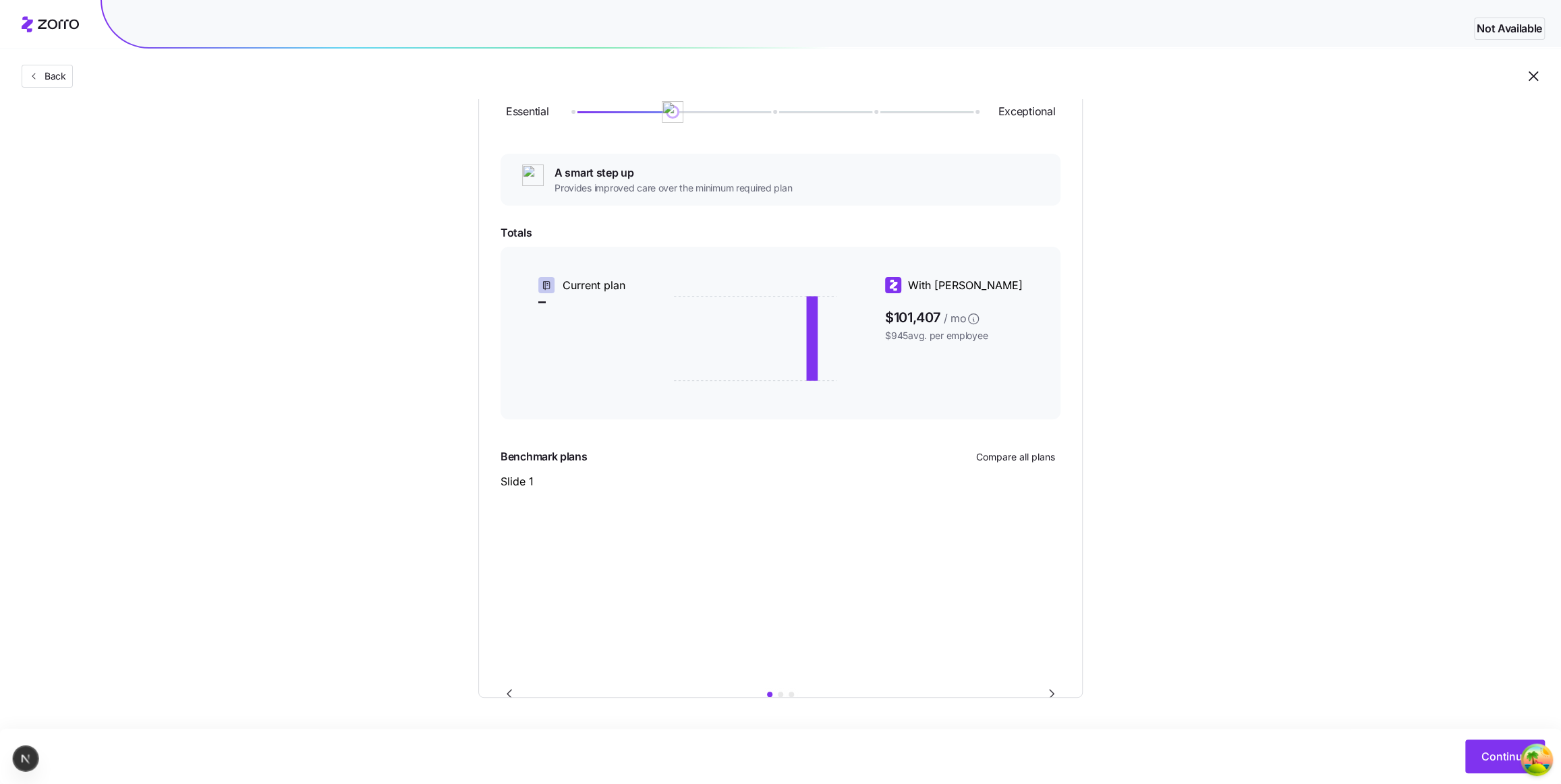
click at [1055, 690] on icon "Go to next slide" at bounding box center [1052, 695] width 17 height 17
click at [1058, 691] on icon "Go to next slide" at bounding box center [1052, 695] width 17 height 17
click at [1049, 687] on icon "Go to next slide" at bounding box center [1052, 695] width 17 height 17
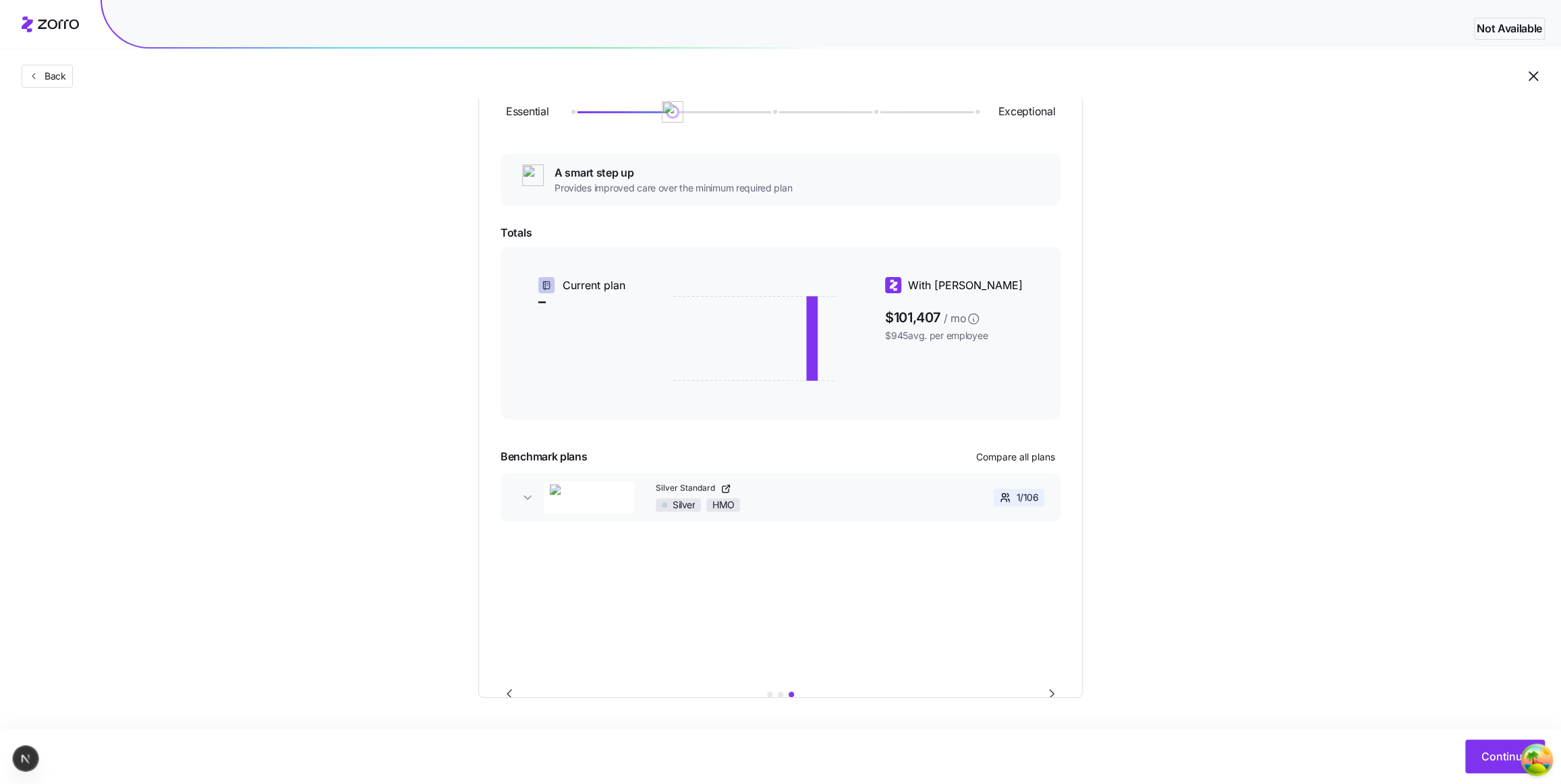
click at [1049, 687] on icon "Go to next slide" at bounding box center [1052, 695] width 17 height 17
click at [827, 609] on div "Silver Standard Silver HMO 1 / 106 $5,000 Deductible $8,000 Max Out-of-Pocket P…" at bounding box center [780, 575] width 560 height 203
click at [503, 689] on icon "Go to previous slide" at bounding box center [510, 695] width 17 height 17
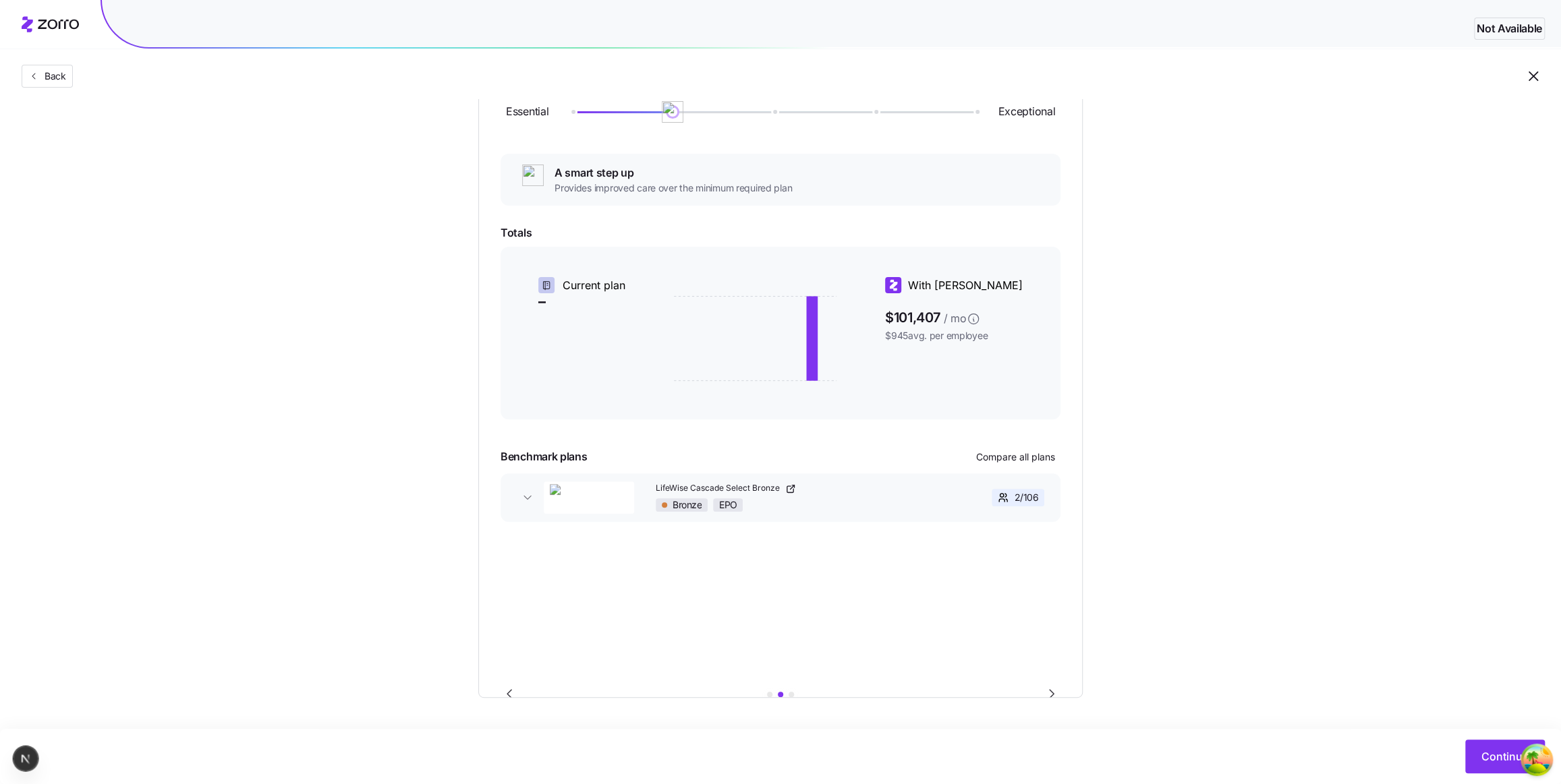
click at [503, 689] on icon "Go to previous slide" at bounding box center [510, 695] width 17 height 17
click at [1052, 698] on main "Choose a plan matching strategy By quality By metal level Pre-selected Minimum …" at bounding box center [780, 298] width 1561 height 973
click at [1052, 694] on icon "Go to next slide" at bounding box center [1051, 694] width 4 height 8
click at [520, 493] on span "button" at bounding box center [527, 497] width 21 height 14
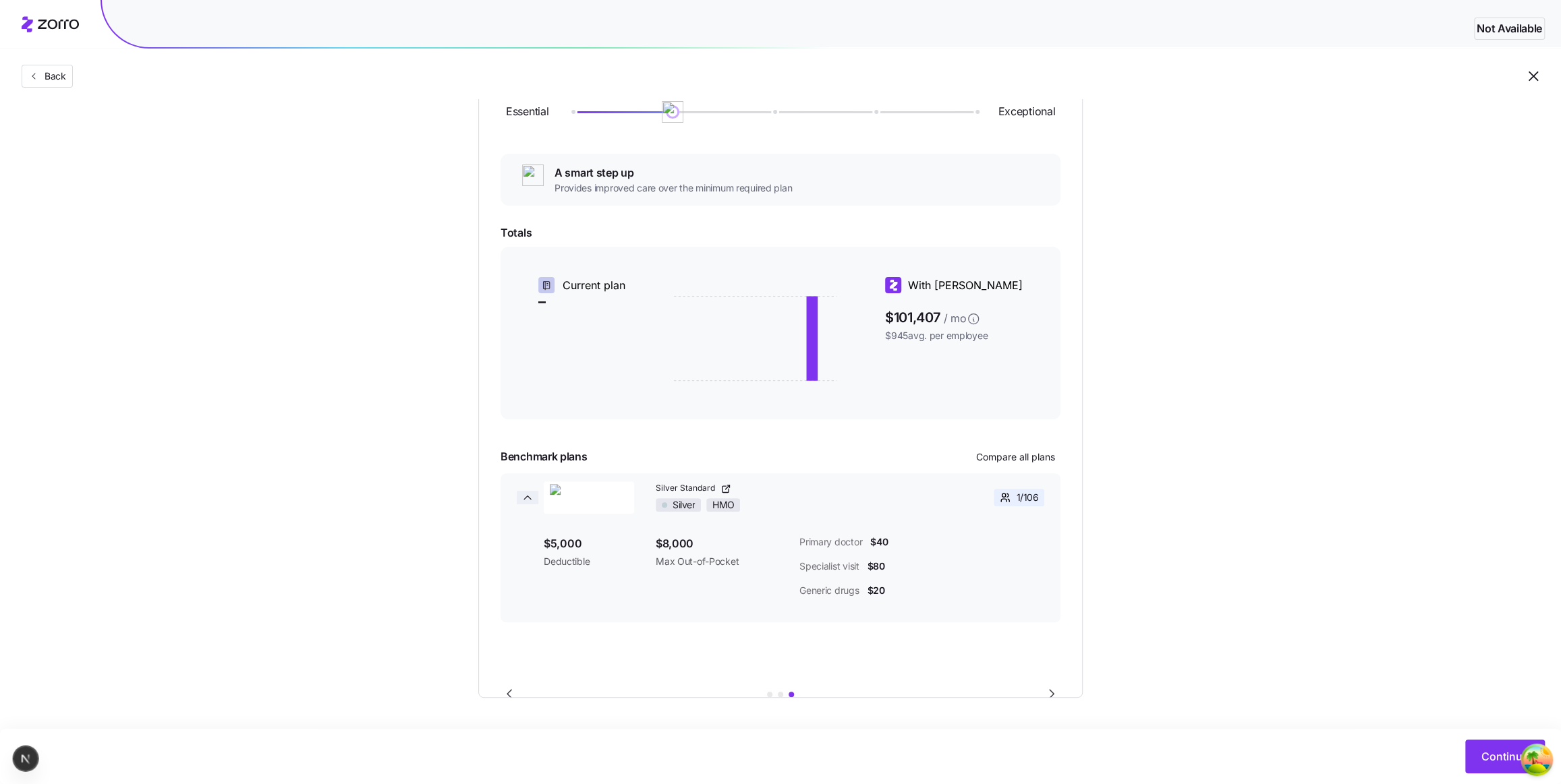
click at [520, 493] on span "button" at bounding box center [527, 497] width 21 height 14
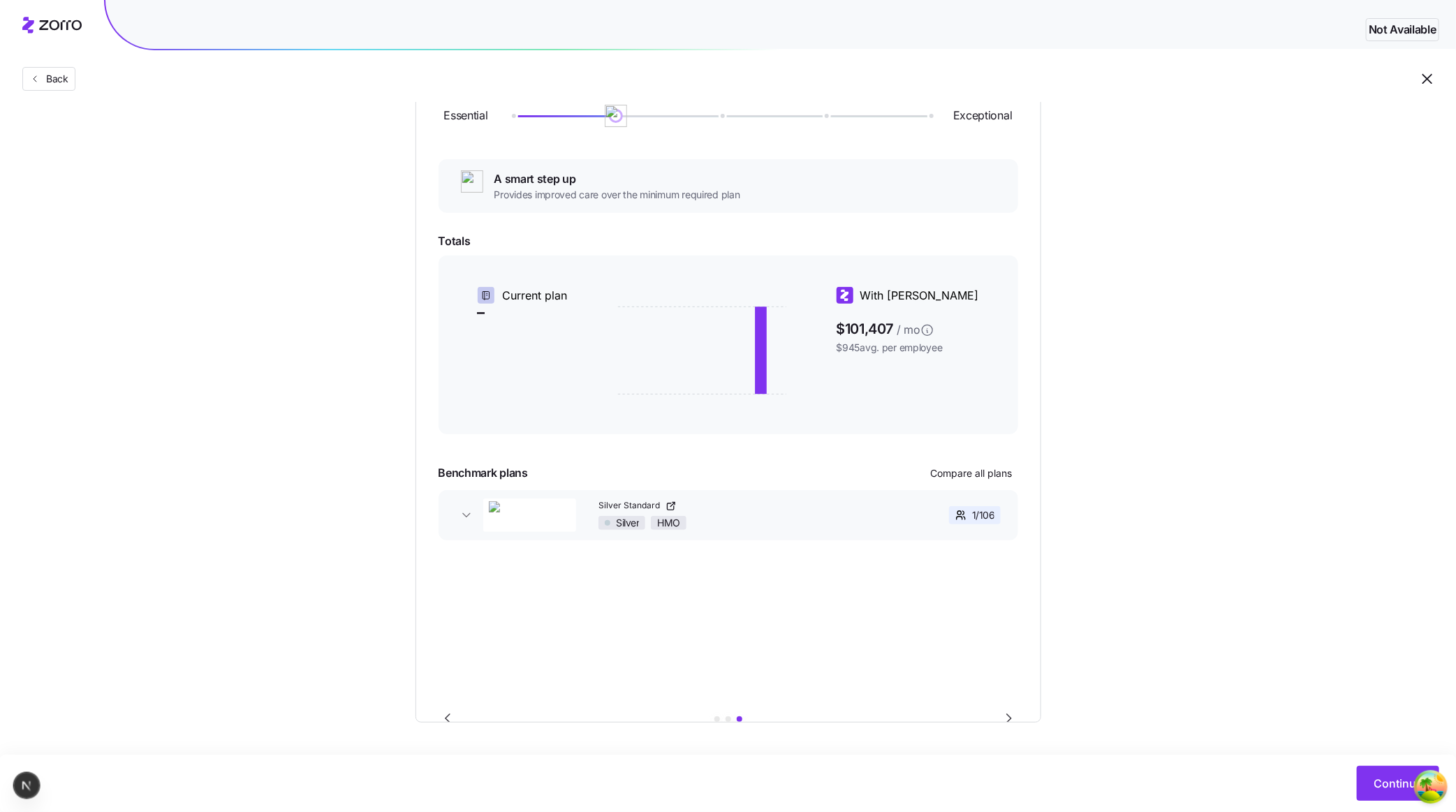
scroll to position [35, 0]
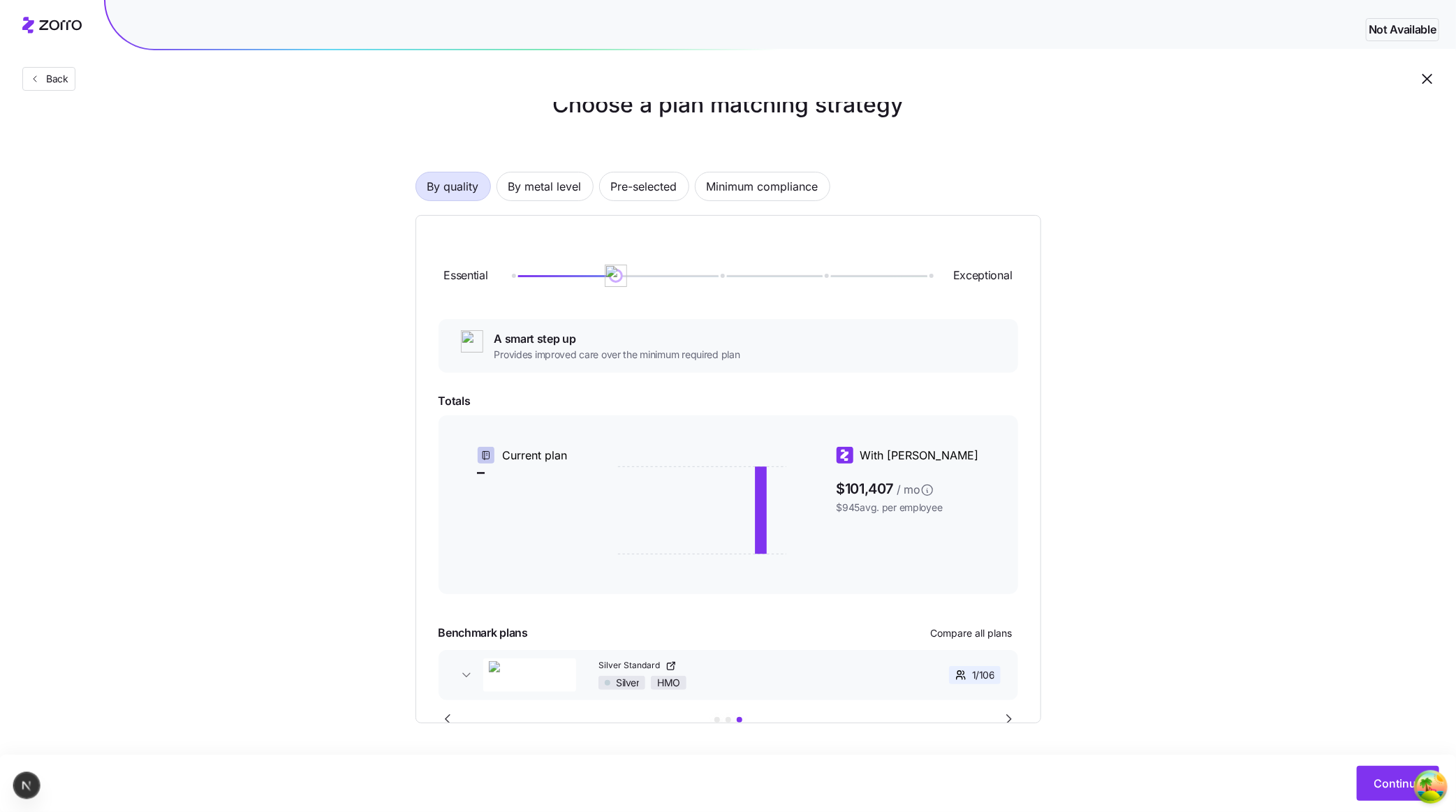
click at [1006, 712] on icon "Go to next slide" at bounding box center [1009, 719] width 17 height 17
click at [463, 666] on button "Community Health Plan of [US_STATE] Cascade Select Bronze Bronze EPO 103 / 106" at bounding box center [729, 676] width 580 height 51
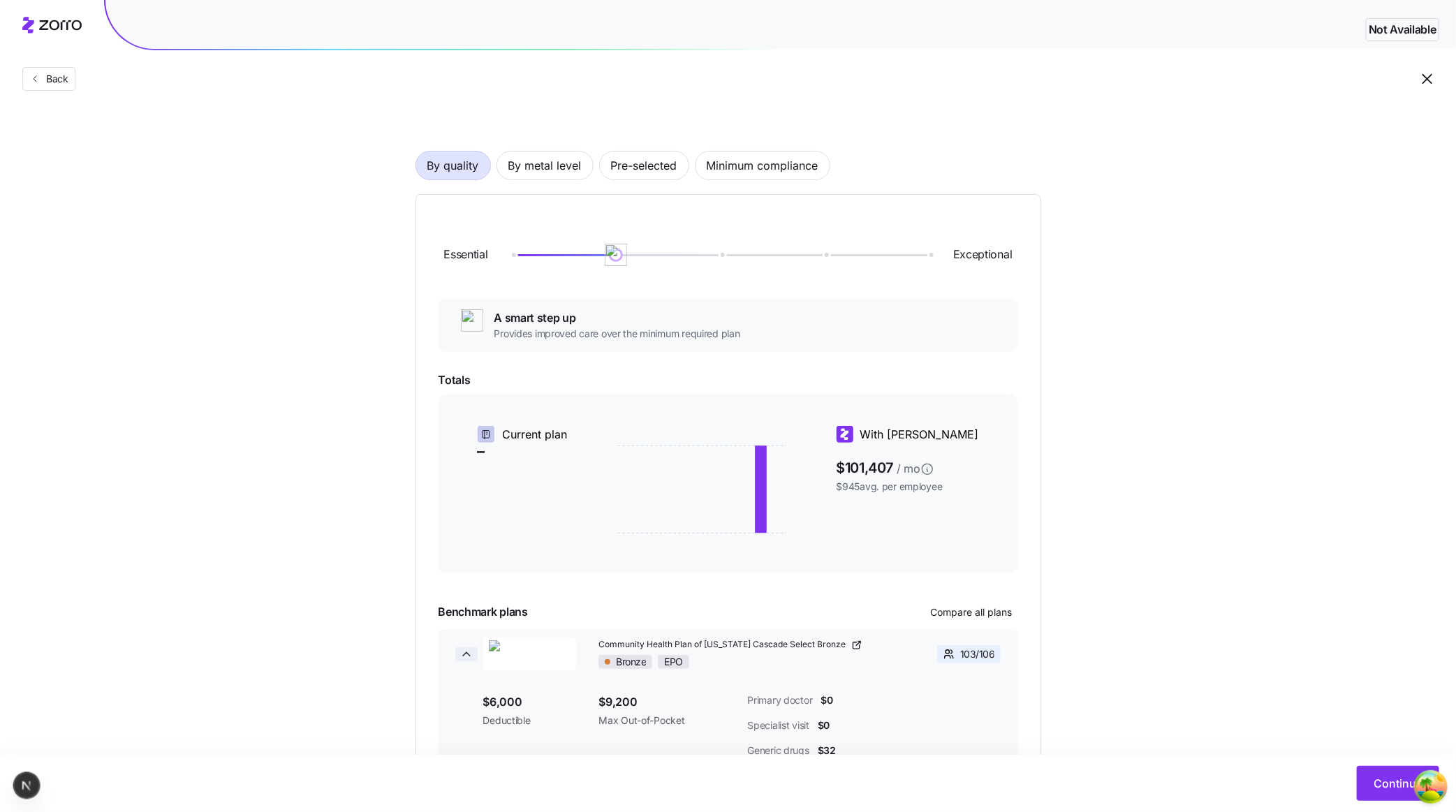
scroll to position [139, 0]
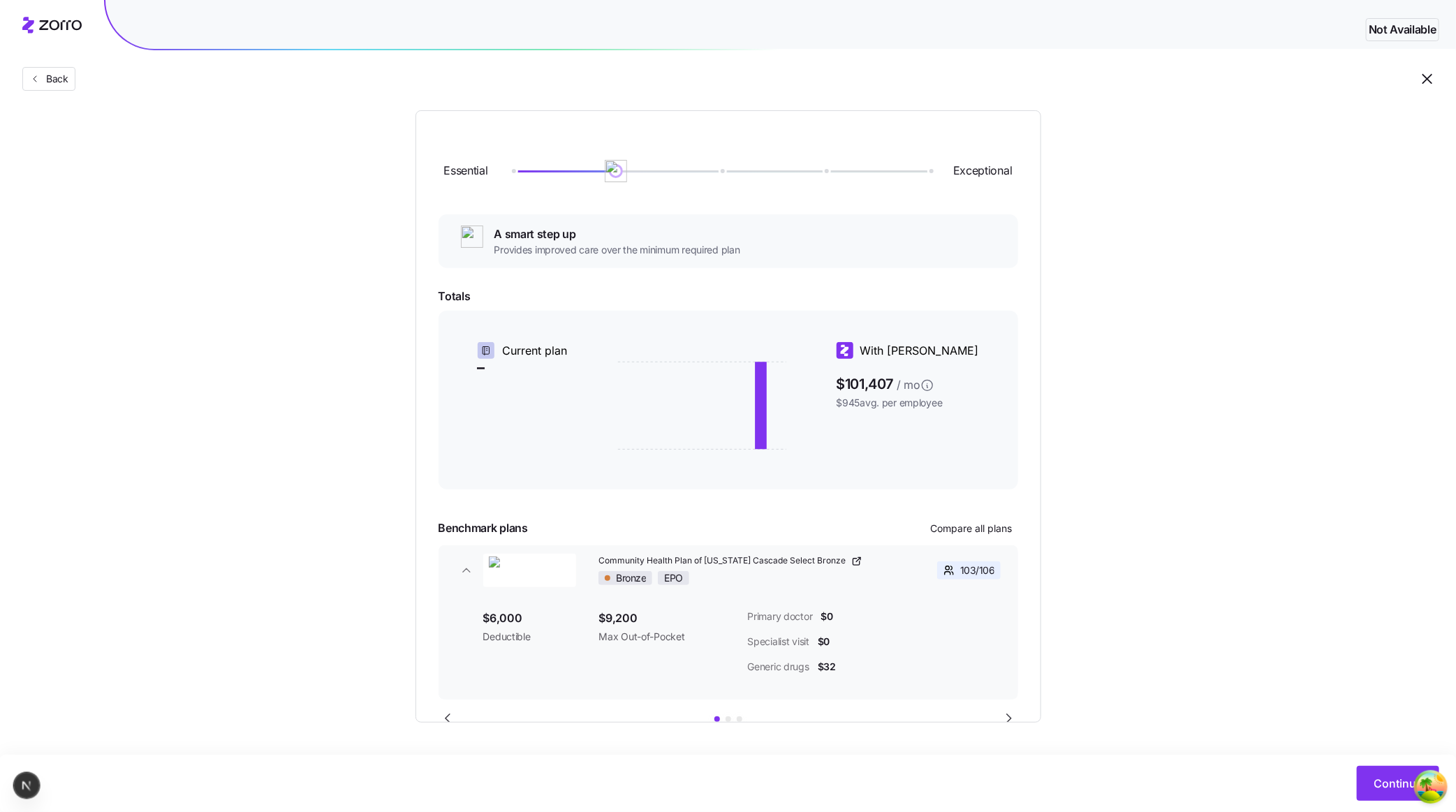
click at [1008, 718] on icon "Go to next slide" at bounding box center [1009, 718] width 4 height 9
click at [464, 562] on button "Silver Standard Silver HMO 1 / 106" at bounding box center [729, 571] width 580 height 51
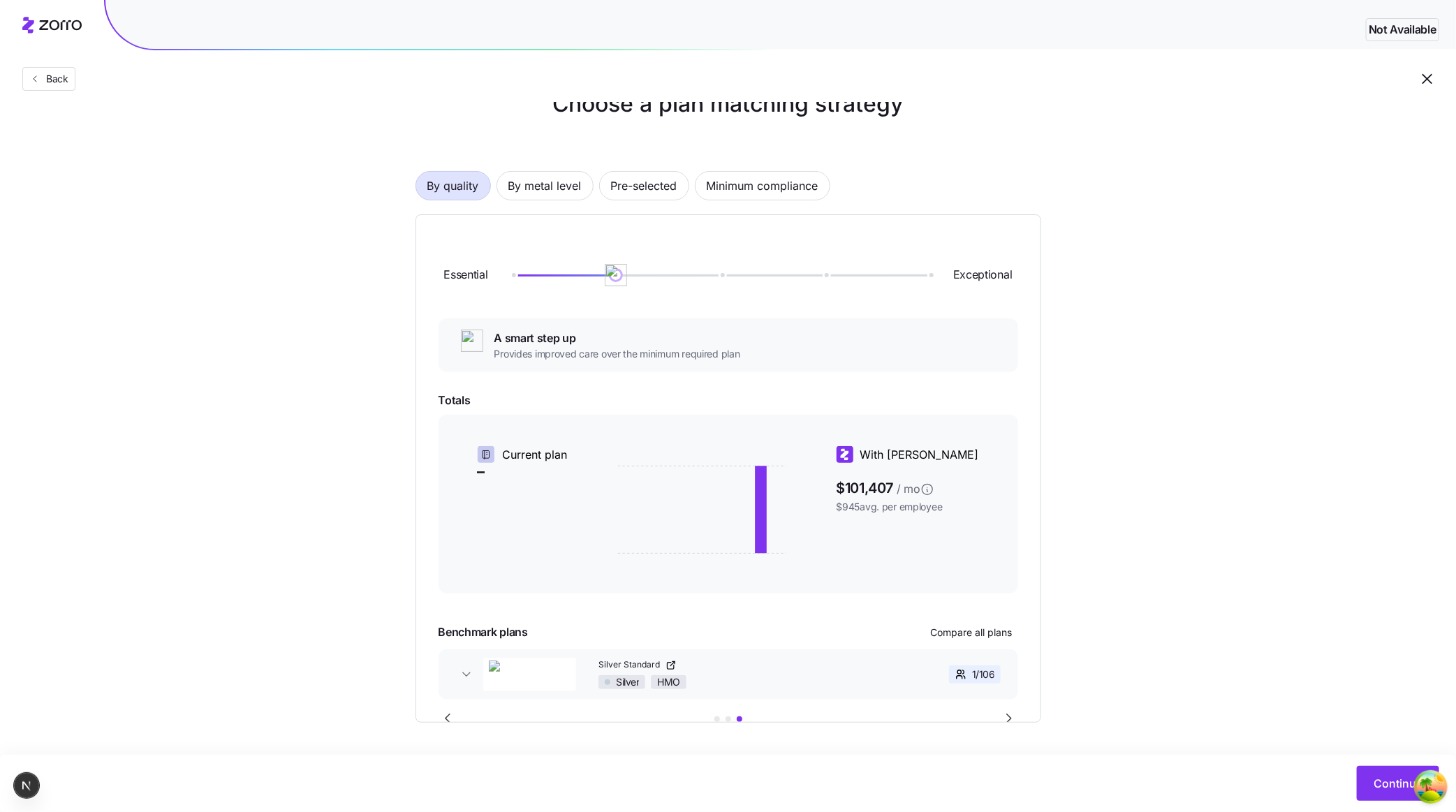
scroll to position [35, 0]
click at [1003, 719] on icon "Go to next slide" at bounding box center [1009, 719] width 17 height 17
click at [447, 717] on icon "Go to previous slide" at bounding box center [447, 719] width 4 height 9
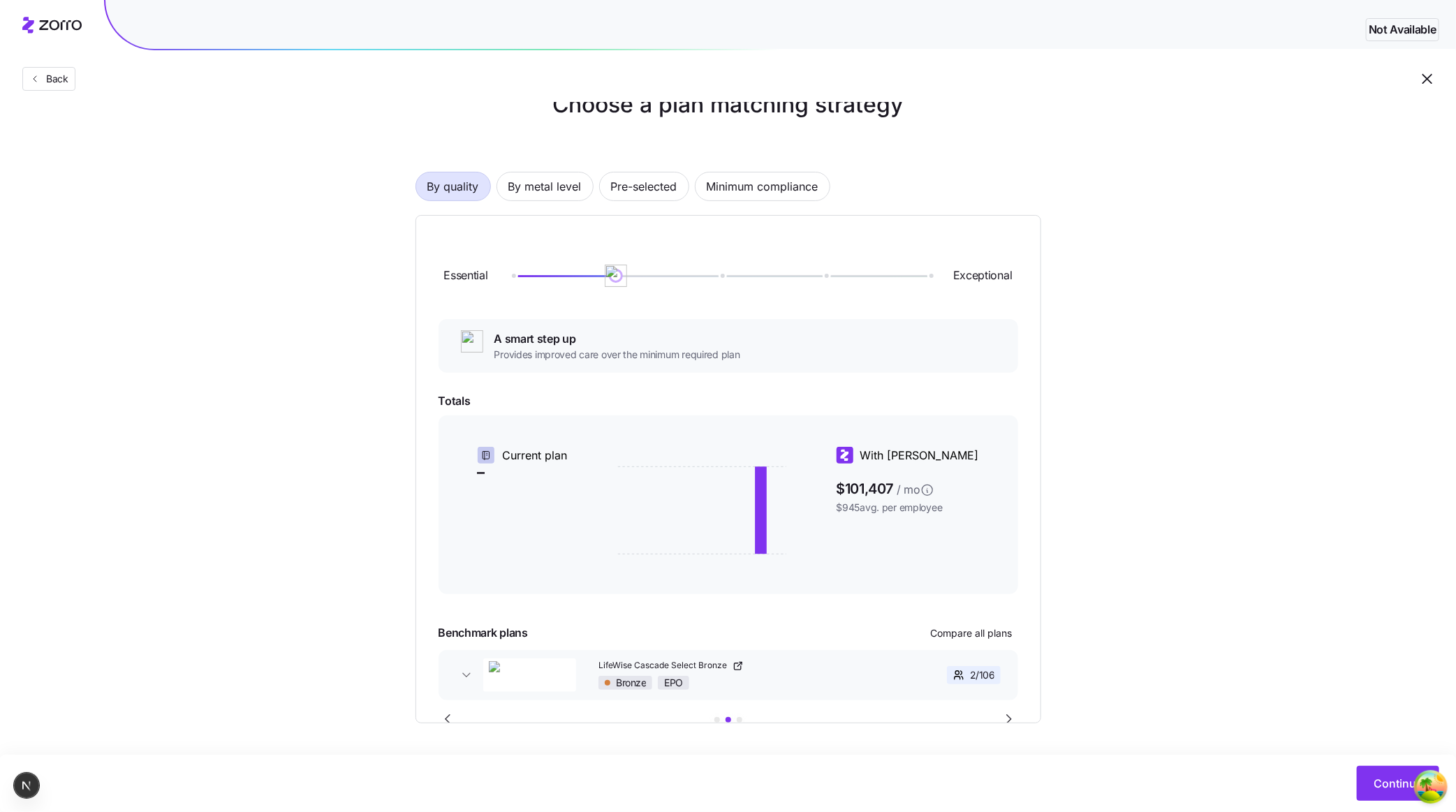
click at [447, 717] on icon "Go to previous slide" at bounding box center [447, 719] width 4 height 9
click at [1008, 718] on icon "Go to next slide" at bounding box center [1009, 719] width 4 height 9
click at [1009, 711] on icon "Go to next slide" at bounding box center [1009, 719] width 17 height 17
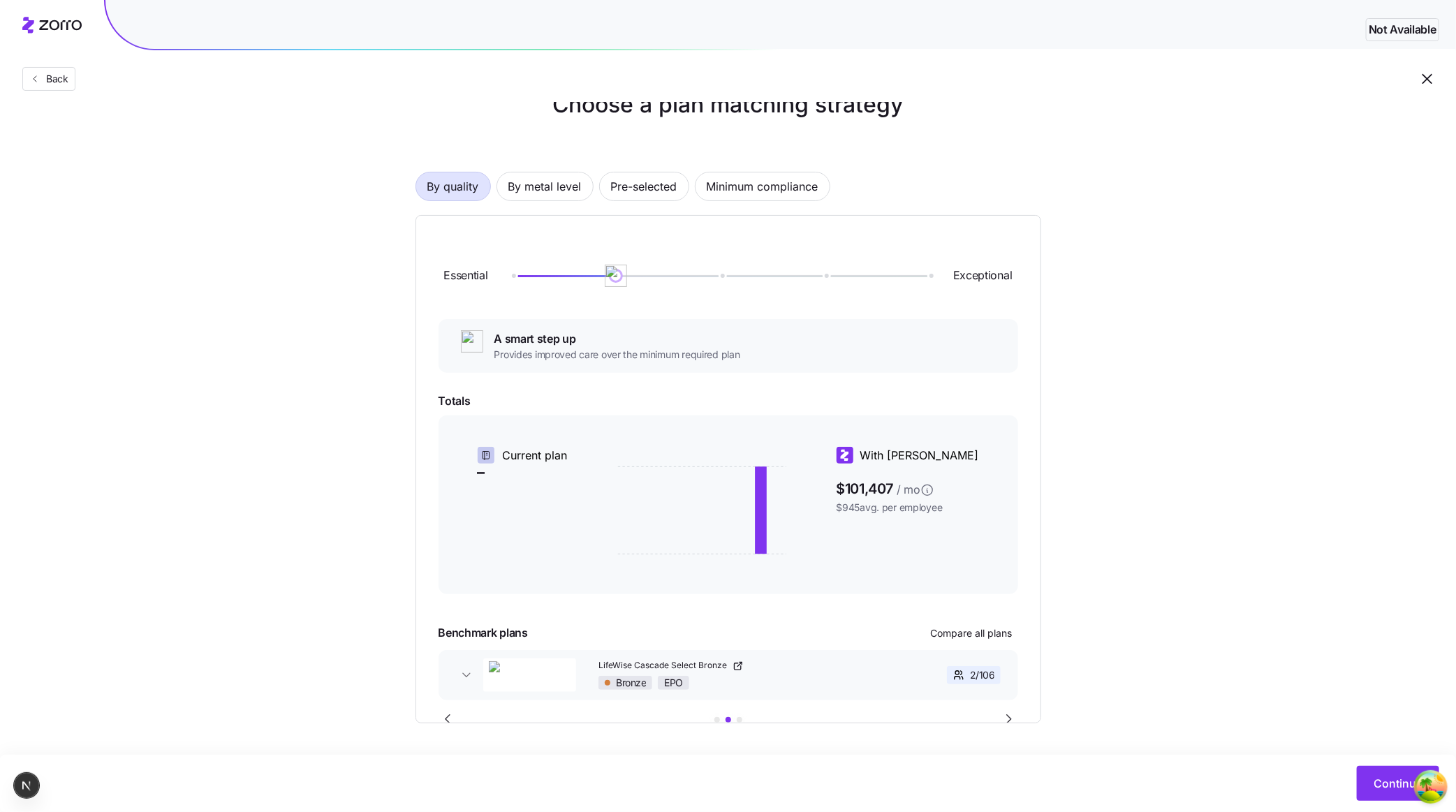
click at [1009, 711] on icon "Go to next slide" at bounding box center [1009, 719] width 17 height 17
click at [480, 659] on button "Silver Standard Silver HMO 1 / 106" at bounding box center [729, 676] width 580 height 51
drag, startPoint x: 925, startPoint y: 677, endPoint x: 650, endPoint y: 673, distance: 275.0
click at [687, 669] on div "Community Health Plan of Washington Cascade Select Bronze Bronze EPO 103 / 106 …" at bounding box center [729, 676] width 580 height 51
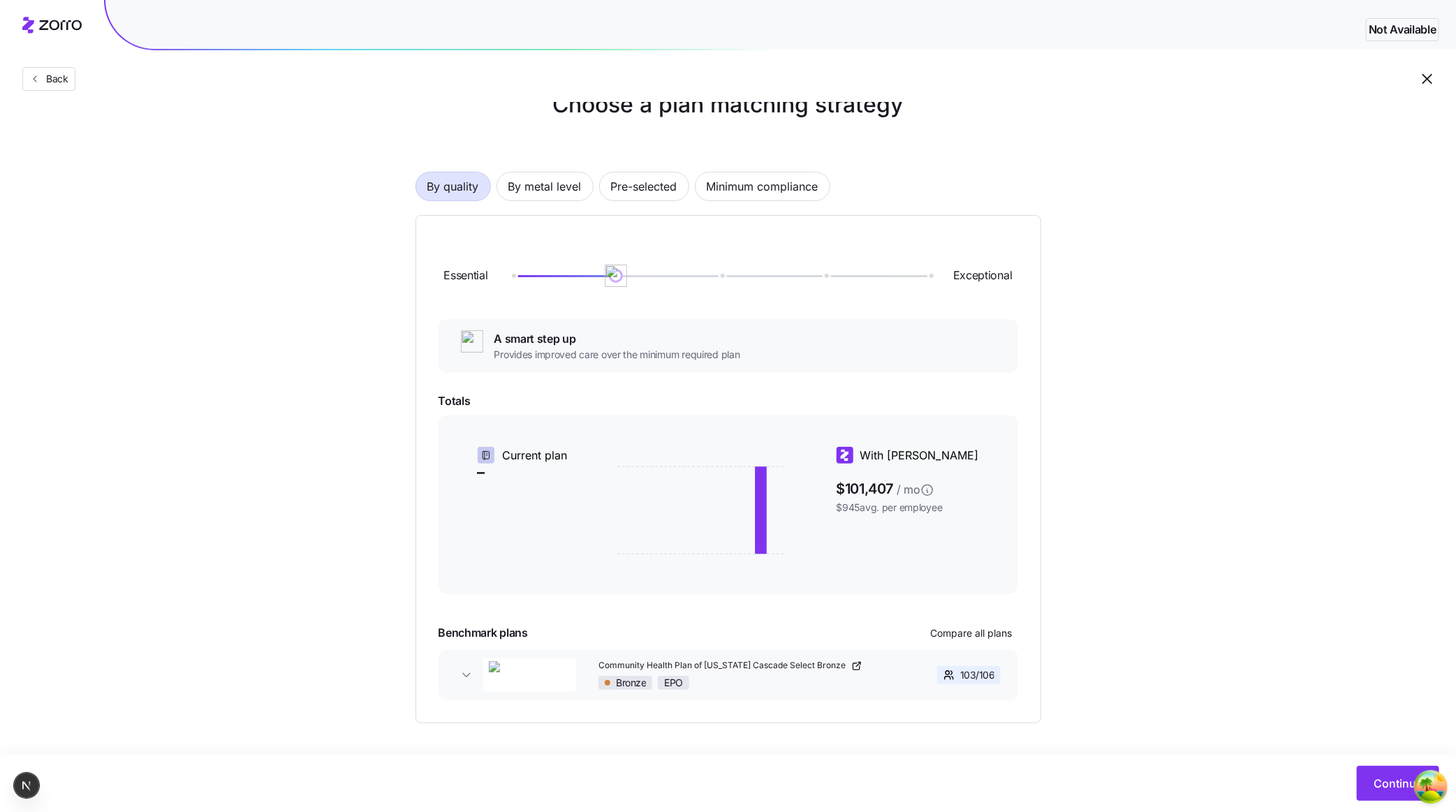
click at [825, 630] on div "Benchmark plans Compare all plans" at bounding box center [729, 633] width 580 height 22
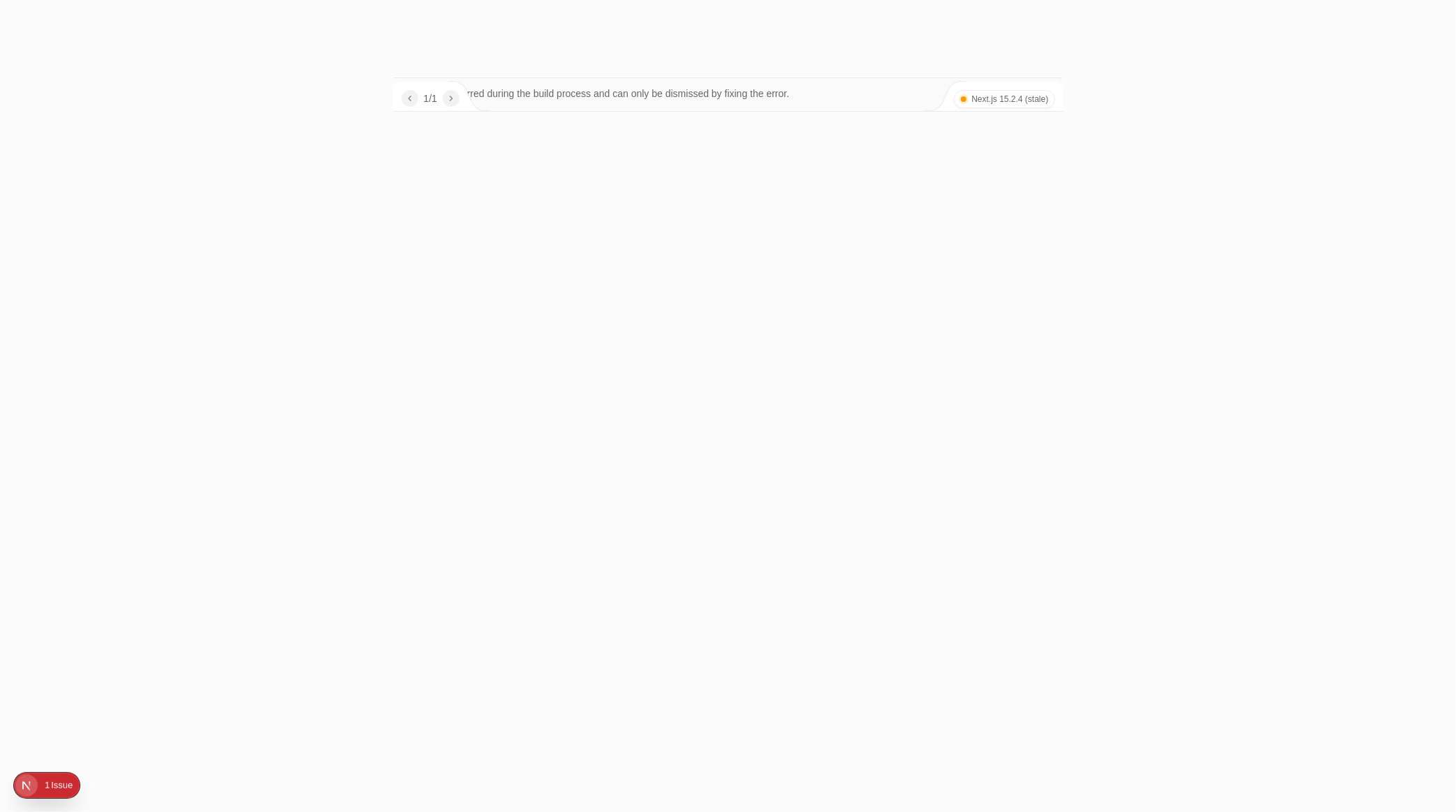
scroll to position [0, 0]
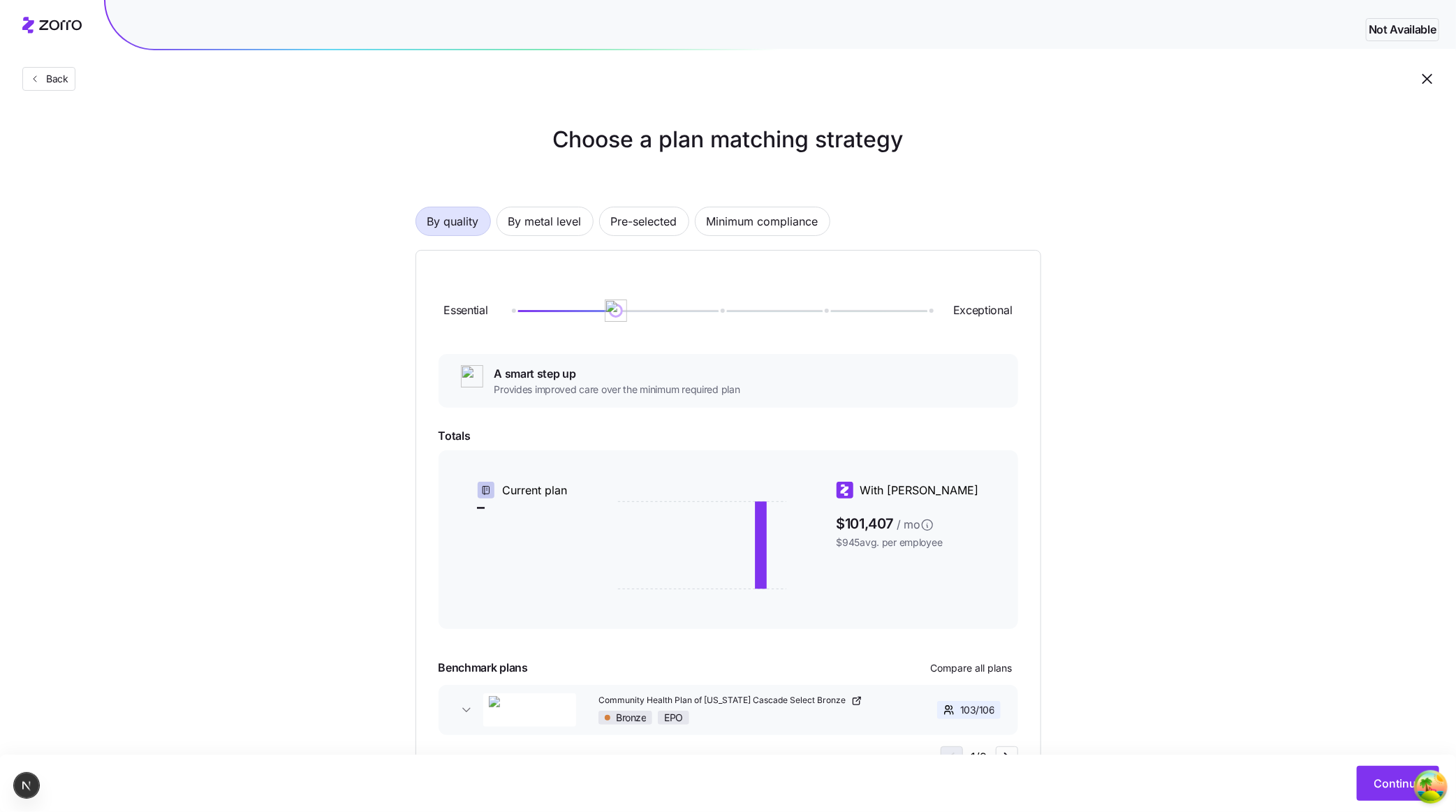
click at [320, 403] on div "Choose a plan matching strategy By quality By metal level Pre-selected Minimum …" at bounding box center [728, 457] width 1456 height 669
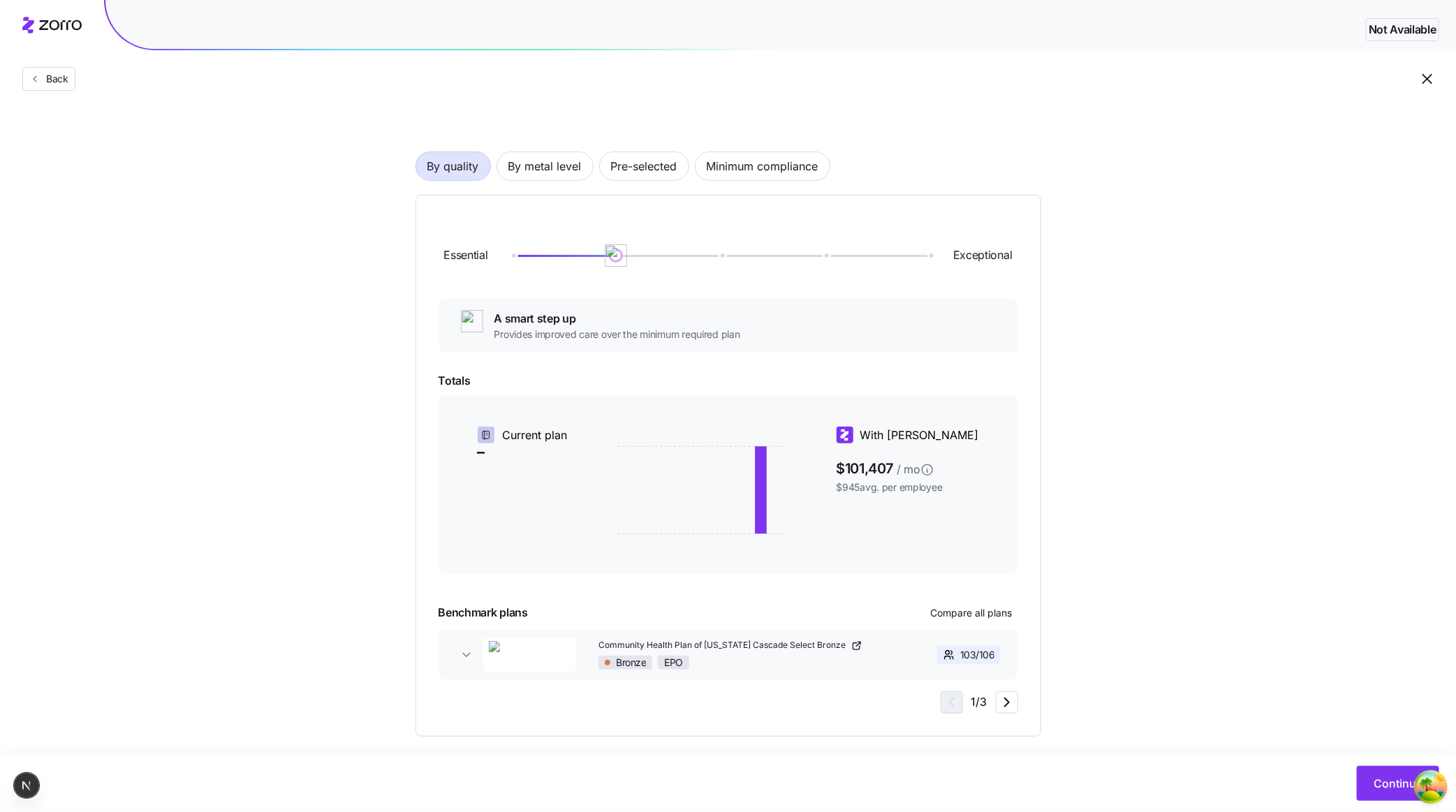
scroll to position [63, 0]
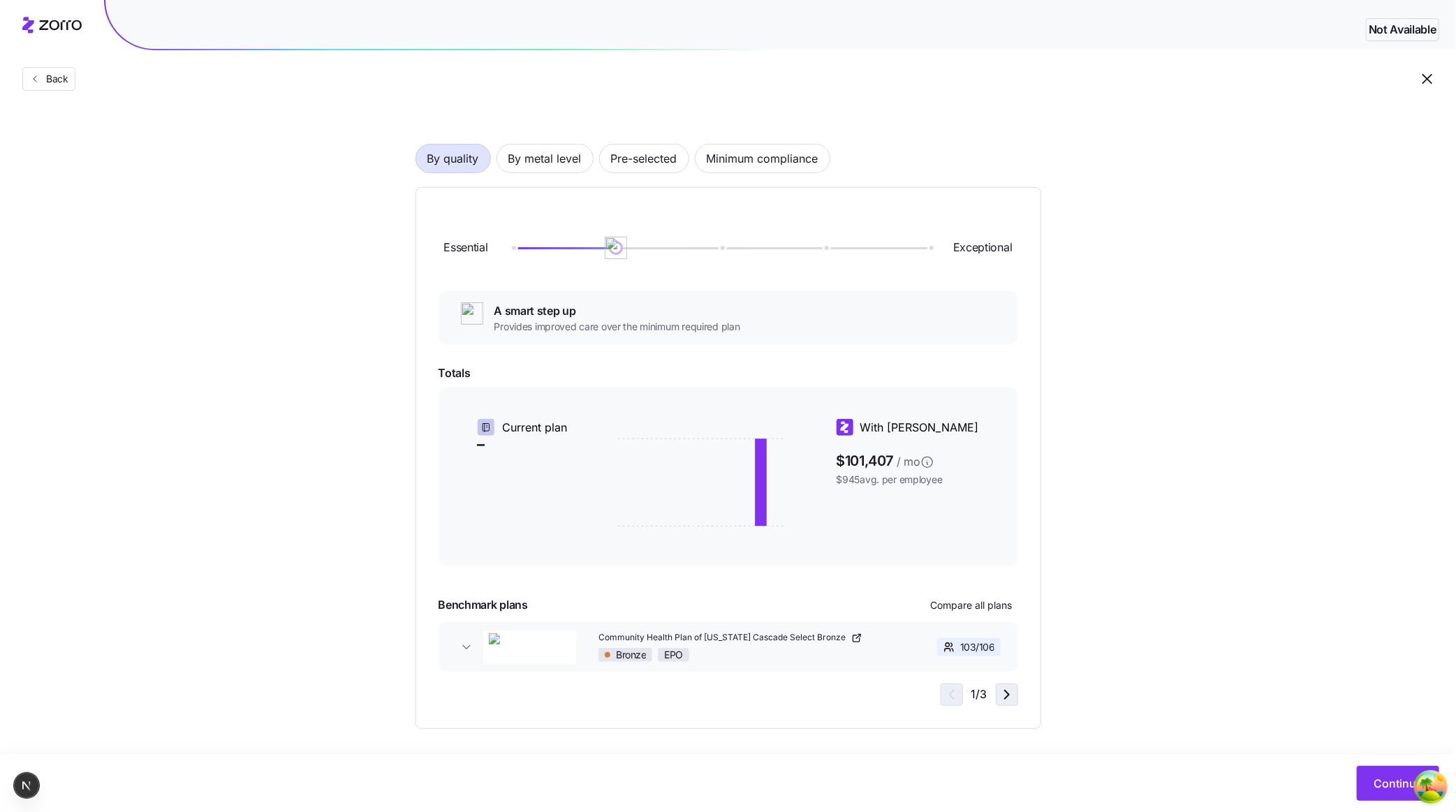
click at [1006, 697] on icon "button" at bounding box center [1008, 695] width 4 height 9
click at [864, 692] on div "Essential Exceptional A smart step up Provides improved care over the minimum r…" at bounding box center [729, 458] width 580 height 496
click at [1002, 690] on icon "button" at bounding box center [1008, 696] width 17 height 17
click at [946, 697] on div "1 / 3" at bounding box center [979, 695] width 77 height 22
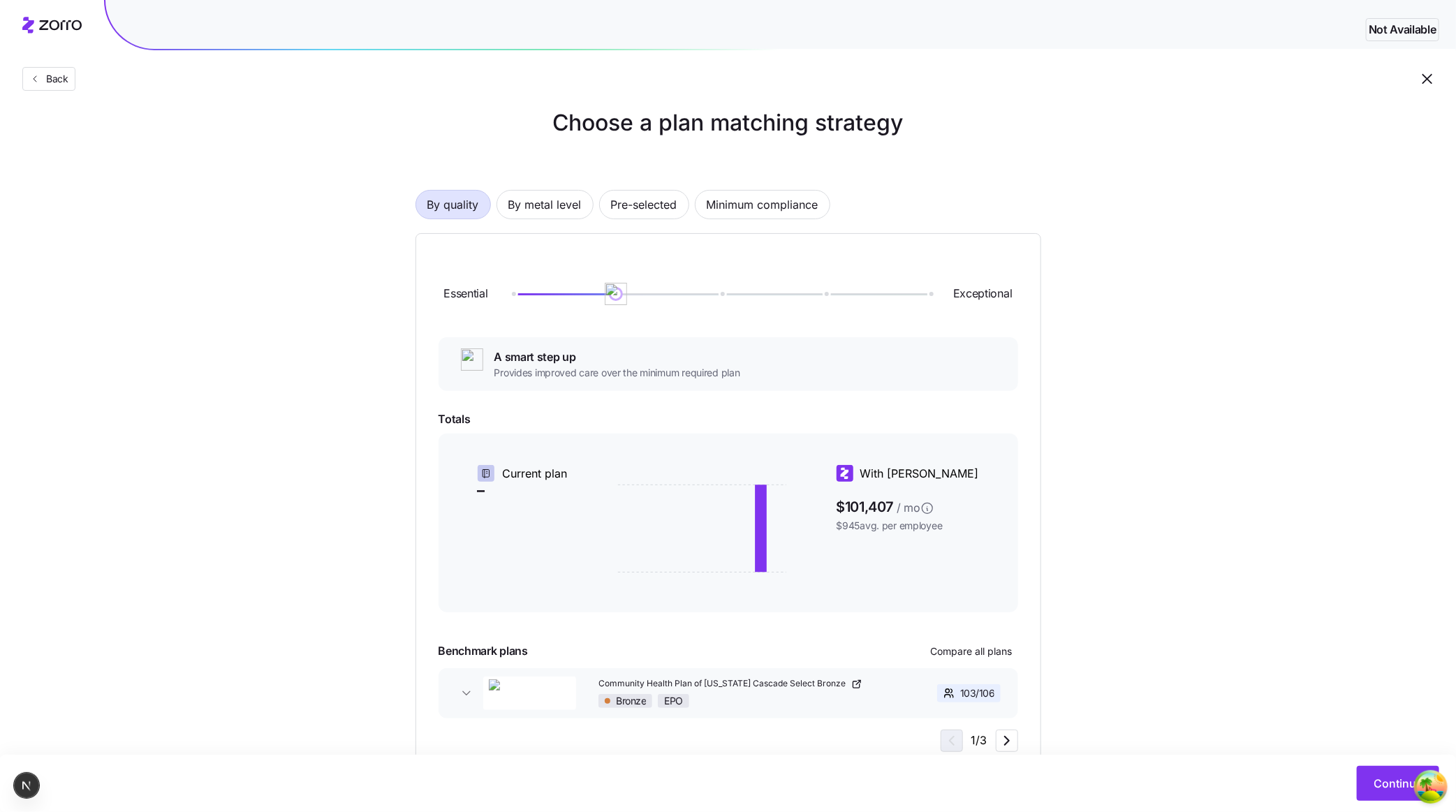
scroll to position [69, 0]
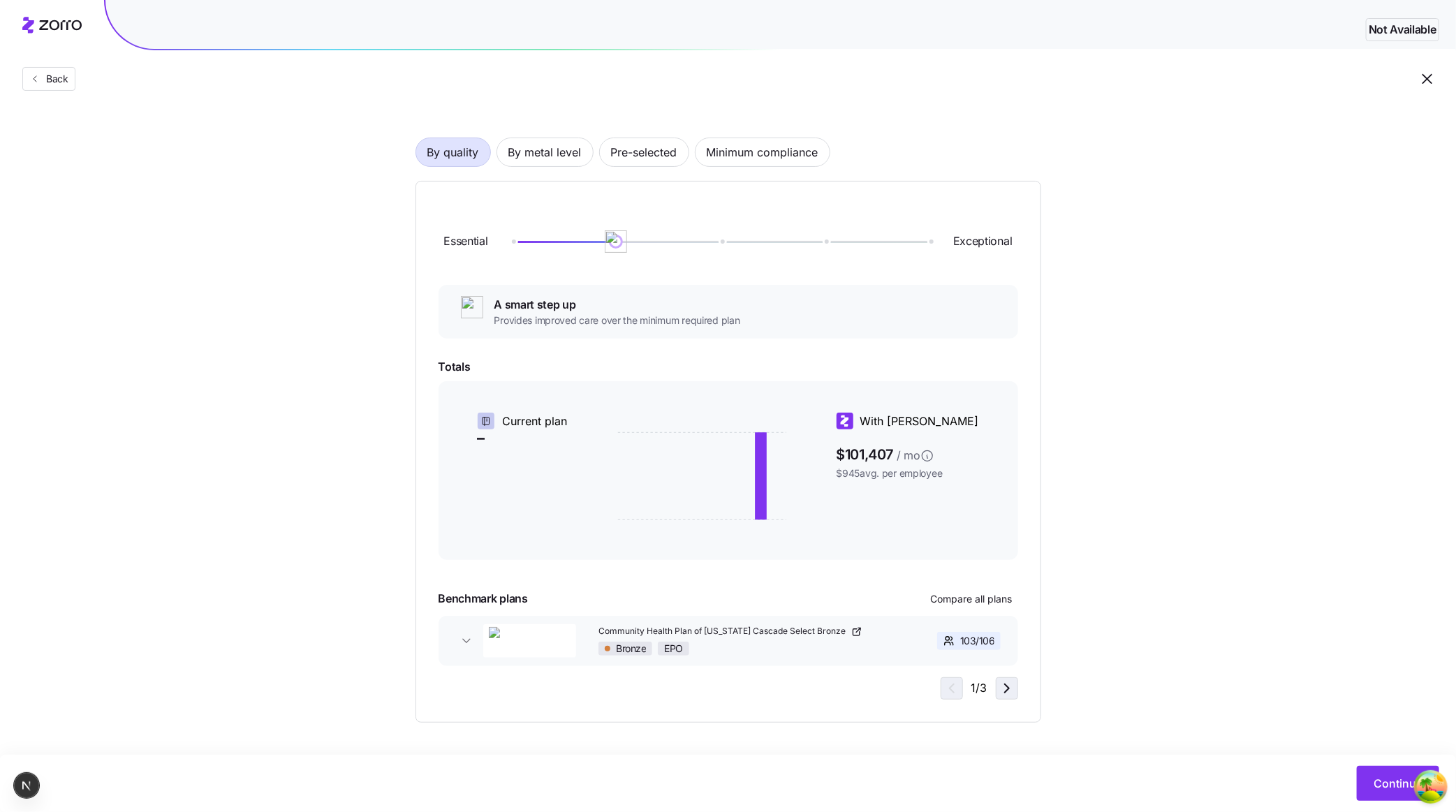
click at [1011, 687] on icon "button" at bounding box center [1008, 689] width 17 height 17
click at [1005, 687] on icon "button" at bounding box center [1008, 689] width 17 height 17
drag, startPoint x: 756, startPoint y: 627, endPoint x: 421, endPoint y: 611, distance: 335.4
click at [510, 616] on div "Community Health Plan of [US_STATE] Cascade Select Bronze Bronze EPO 103 / 106 …" at bounding box center [729, 641] width 580 height 51
drag, startPoint x: 838, startPoint y: 640, endPoint x: 531, endPoint y: 645, distance: 307.0
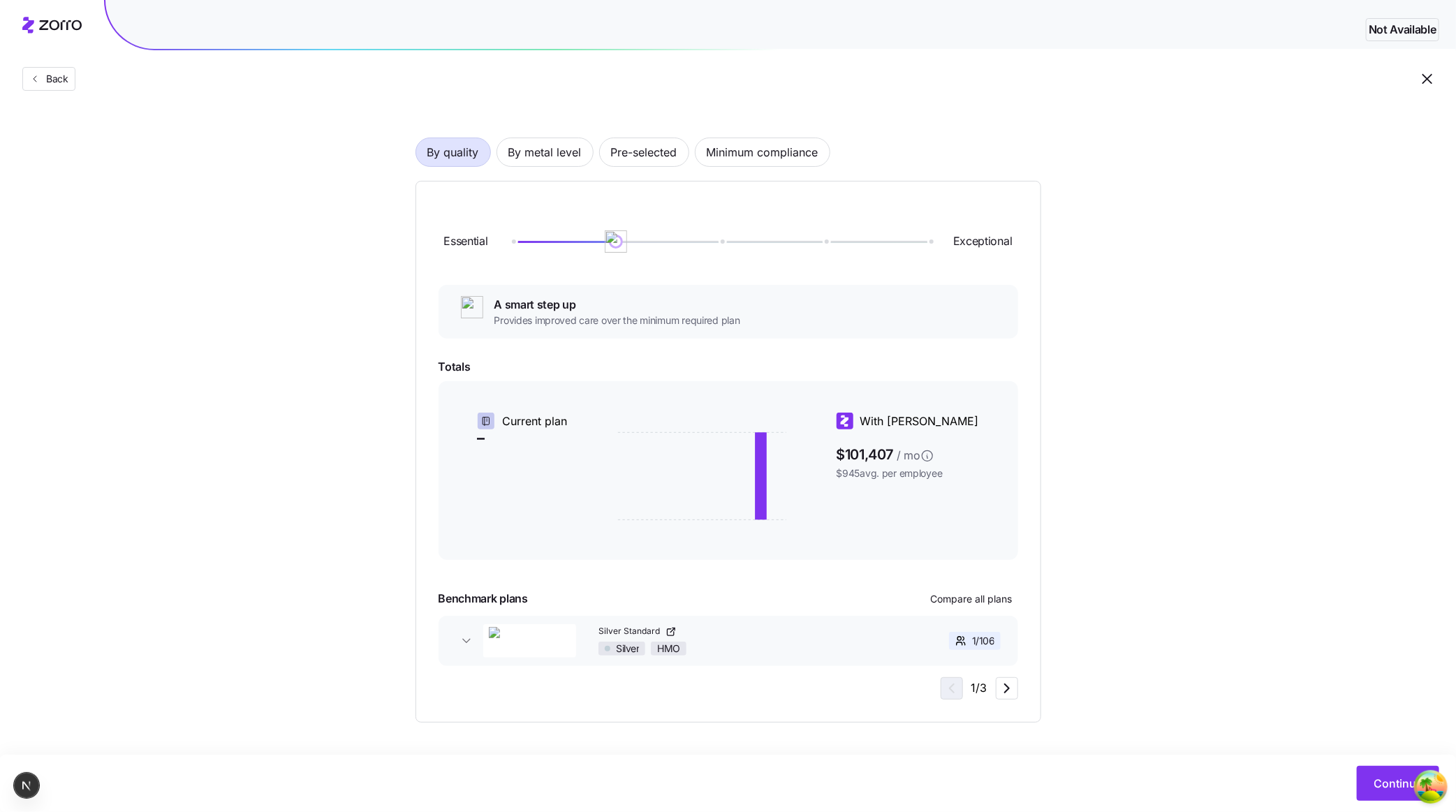
click at [591, 648] on div "Community Health Plan of [US_STATE] Cascade Select Bronze Bronze EPO 103 / 106 …" at bounding box center [729, 641] width 580 height 51
drag, startPoint x: 832, startPoint y: 645, endPoint x: 575, endPoint y: 639, distance: 257.1
click at [598, 640] on div "Community Health Plan of [US_STATE] Cascade Select Bronze Bronze EPO 103 / 106 …" at bounding box center [729, 641] width 580 height 51
drag, startPoint x: 838, startPoint y: 650, endPoint x: 458, endPoint y: 654, distance: 380.0
click at [543, 654] on div "Community Health Plan of [US_STATE] Cascade Select Bronze Bronze EPO 103 / 106 …" at bounding box center [729, 641] width 580 height 51
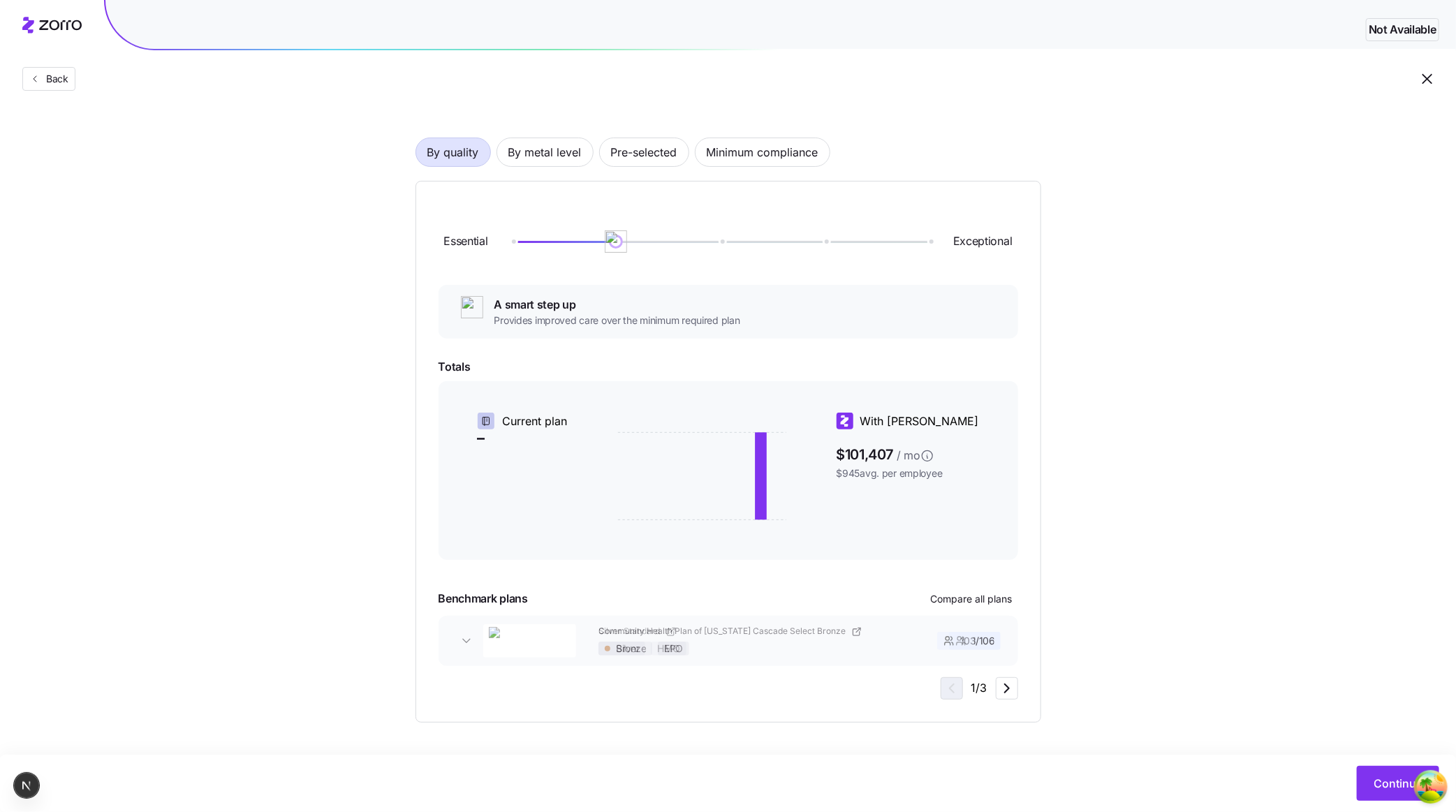
drag, startPoint x: 887, startPoint y: 651, endPoint x: 541, endPoint y: 649, distance: 346.0
click at [602, 649] on div "Community Health Plan of [US_STATE] Cascade Select Bronze Bronze EPO 103 / 106 …" at bounding box center [729, 641] width 580 height 51
click at [1009, 694] on icon "button" at bounding box center [1008, 689] width 17 height 17
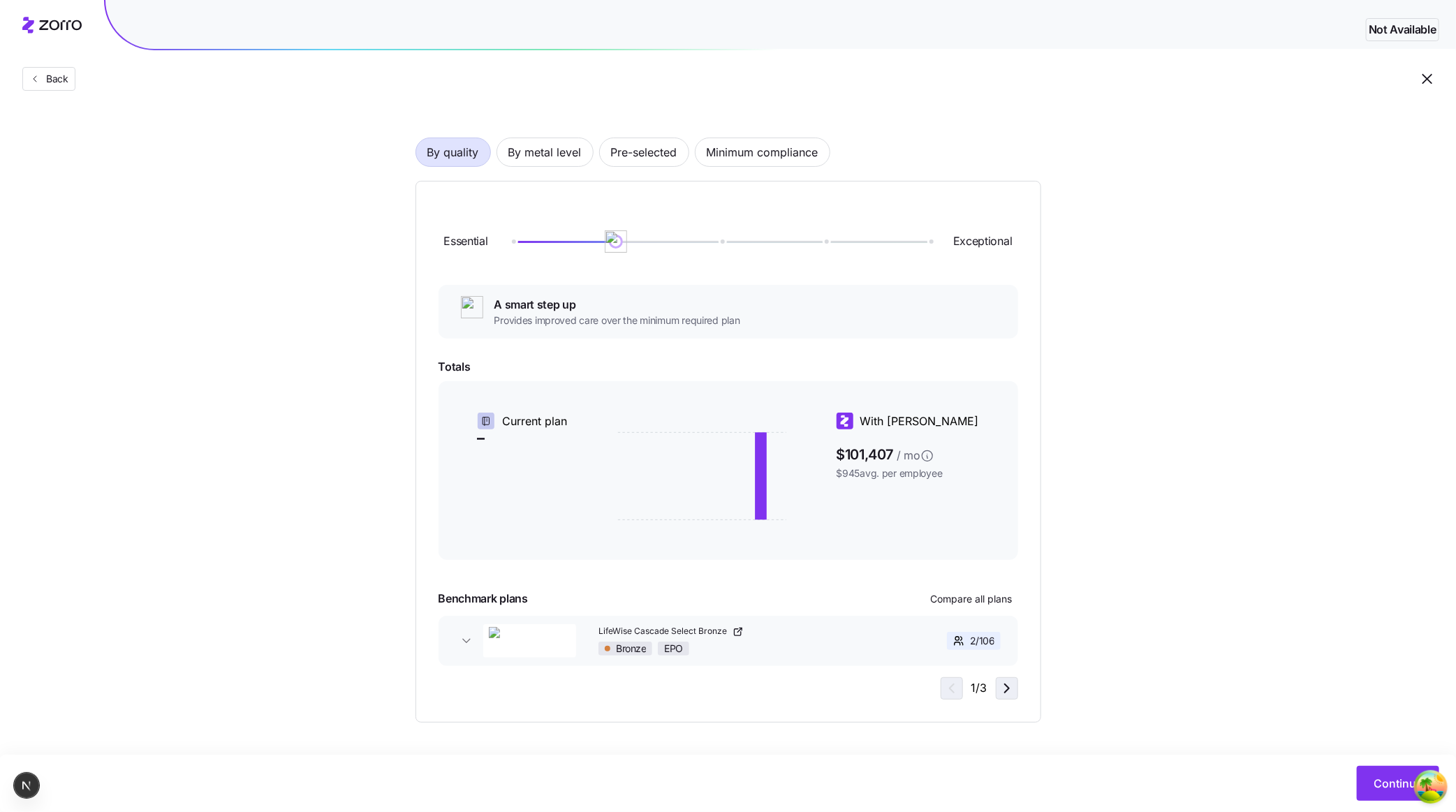
click at [999, 690] on icon "button" at bounding box center [1008, 689] width 17 height 17
click at [948, 684] on div "1 / 3" at bounding box center [979, 688] width 77 height 22
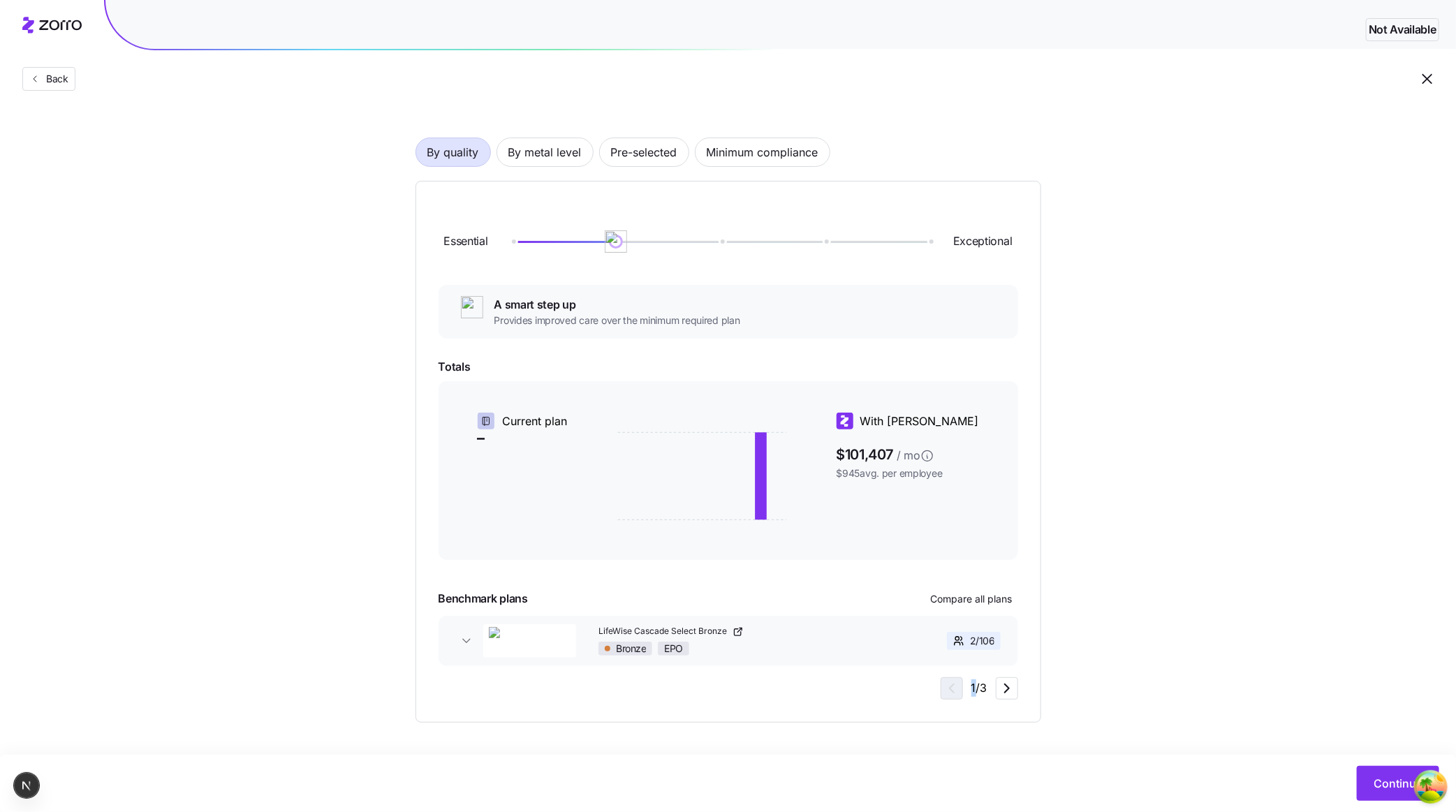
click at [948, 684] on div "1 / 3" at bounding box center [979, 688] width 77 height 22
click at [943, 686] on div "1 / 3" at bounding box center [979, 688] width 77 height 22
click at [1001, 687] on icon "button" at bounding box center [1008, 689] width 17 height 17
click at [1002, 687] on icon "button" at bounding box center [1008, 689] width 17 height 17
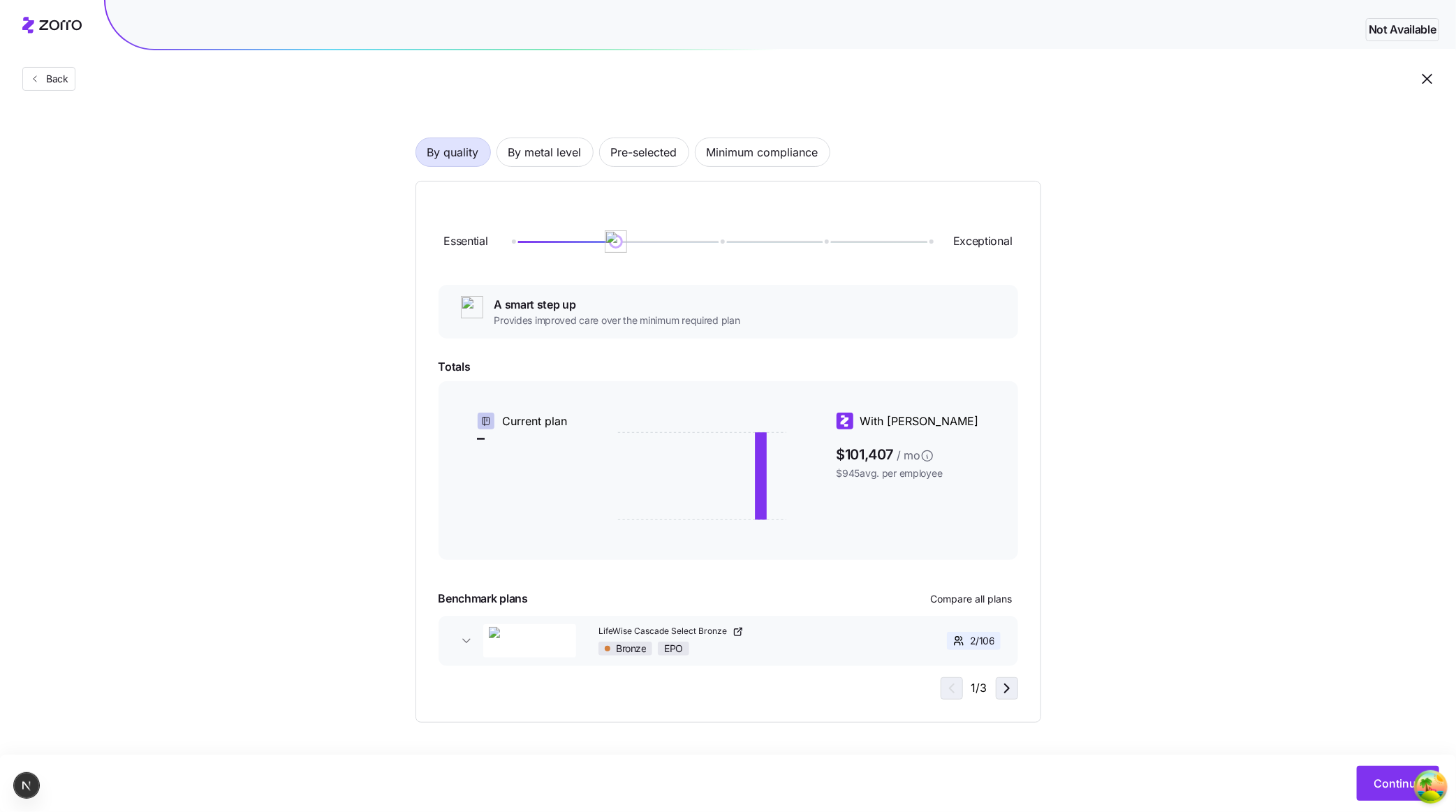
click at [1002, 687] on icon "button" at bounding box center [1008, 689] width 17 height 17
drag, startPoint x: 834, startPoint y: 645, endPoint x: 988, endPoint y: 665, distance: 155.3
click at [964, 665] on div "Community Health Plan of [US_STATE] Cascade Select Bronze Bronze EPO 103 / 106 …" at bounding box center [729, 641] width 580 height 51
click at [1003, 700] on div "Essential Exceptional A smart step up Provides improved care over the minimum r…" at bounding box center [729, 452] width 626 height 542
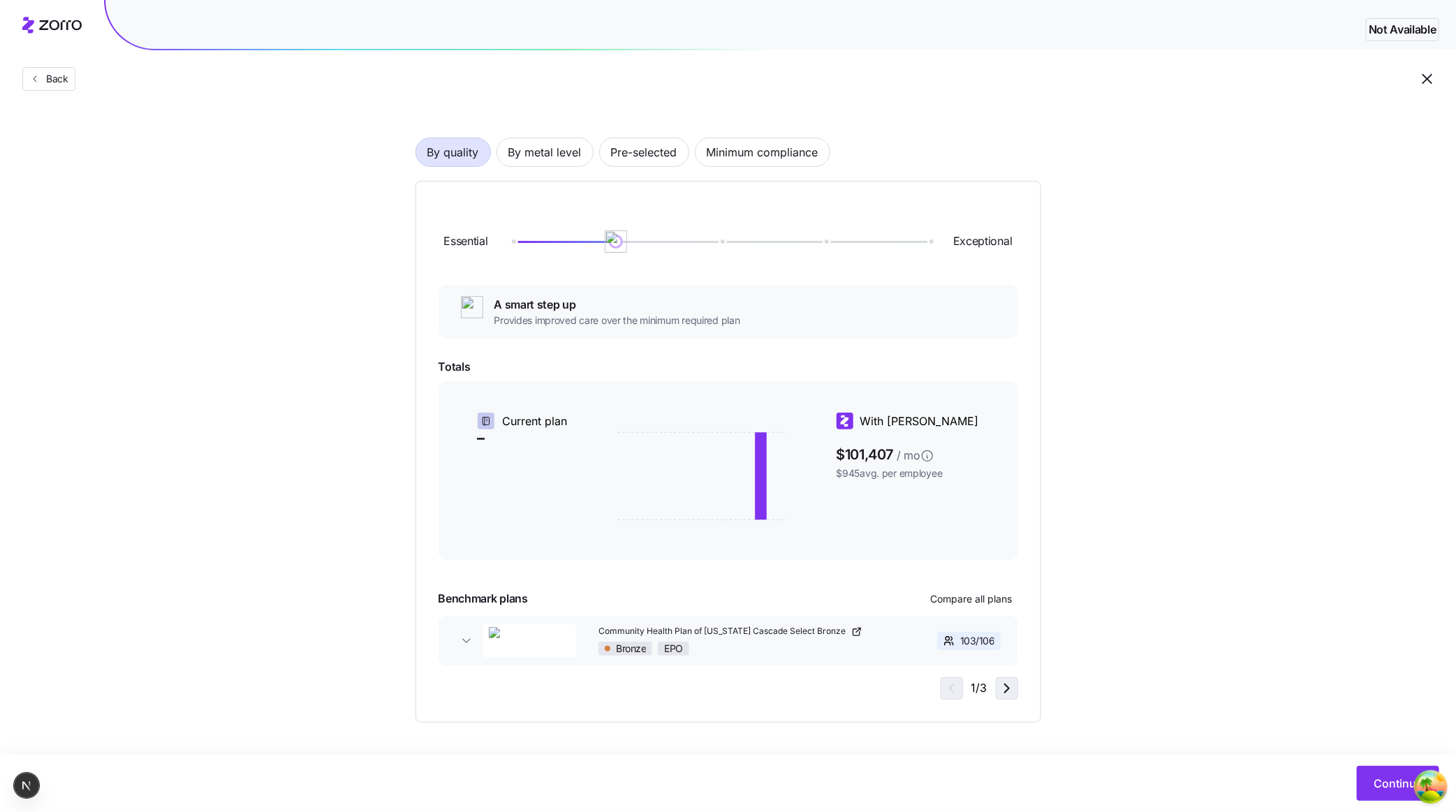
click at [1000, 693] on icon "button" at bounding box center [1008, 689] width 17 height 17
click at [1013, 691] on icon "button" at bounding box center [1008, 689] width 17 height 17
drag, startPoint x: 856, startPoint y: 639, endPoint x: 699, endPoint y: 624, distance: 157.7
click at [724, 626] on div "Community Health Plan of [US_STATE] Cascade Select Bronze Bronze EPO 103 / 106 …" at bounding box center [729, 641] width 580 height 51
drag, startPoint x: 752, startPoint y: 645, endPoint x: 556, endPoint y: 646, distance: 196.0
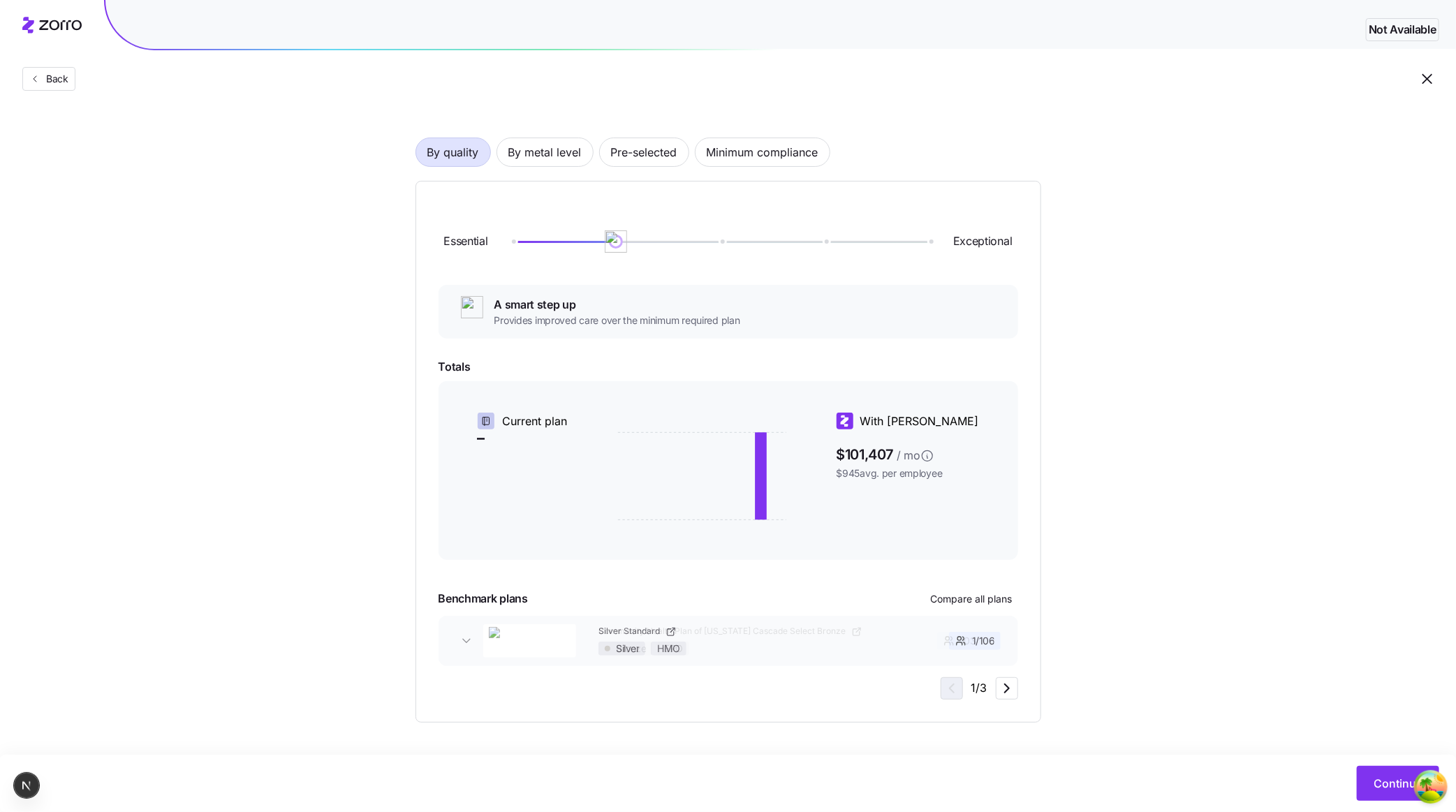
click at [609, 646] on div "Community Health Plan of [US_STATE] Cascade Select Bronze Bronze EPO 103 / 106 …" at bounding box center [729, 641] width 580 height 51
drag, startPoint x: 782, startPoint y: 642, endPoint x: 416, endPoint y: 673, distance: 367.3
click at [505, 671] on div "Essential Exceptional A smart step up Provides improved care over the minimum r…" at bounding box center [729, 452] width 580 height 496
click at [476, 645] on span "button" at bounding box center [466, 641] width 22 height 14
click at [469, 645] on icon "button" at bounding box center [467, 641] width 14 height 14
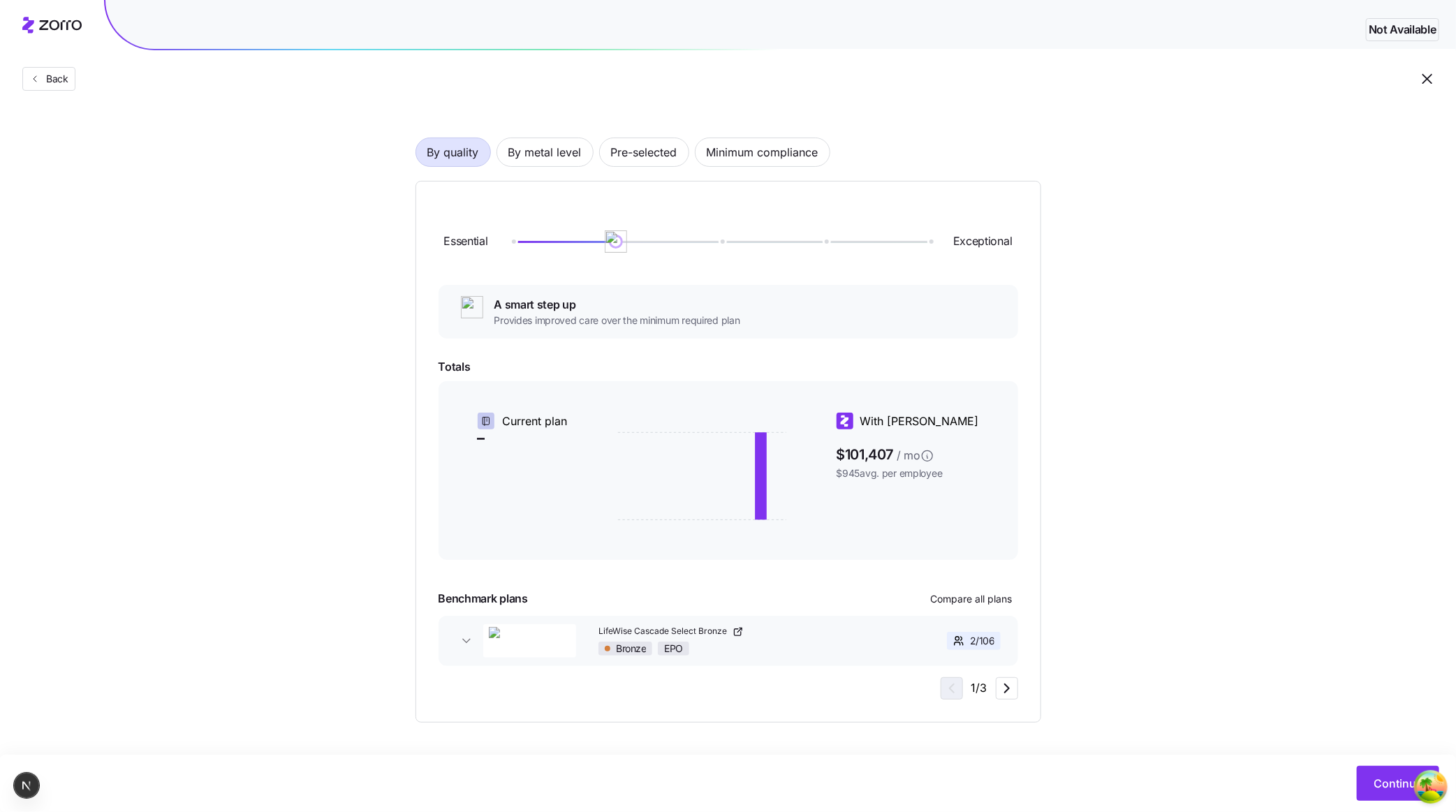
click at [821, 656] on div "LifeWise Cascade Select Bronze Bronze EPO" at bounding box center [742, 640] width 309 height 41
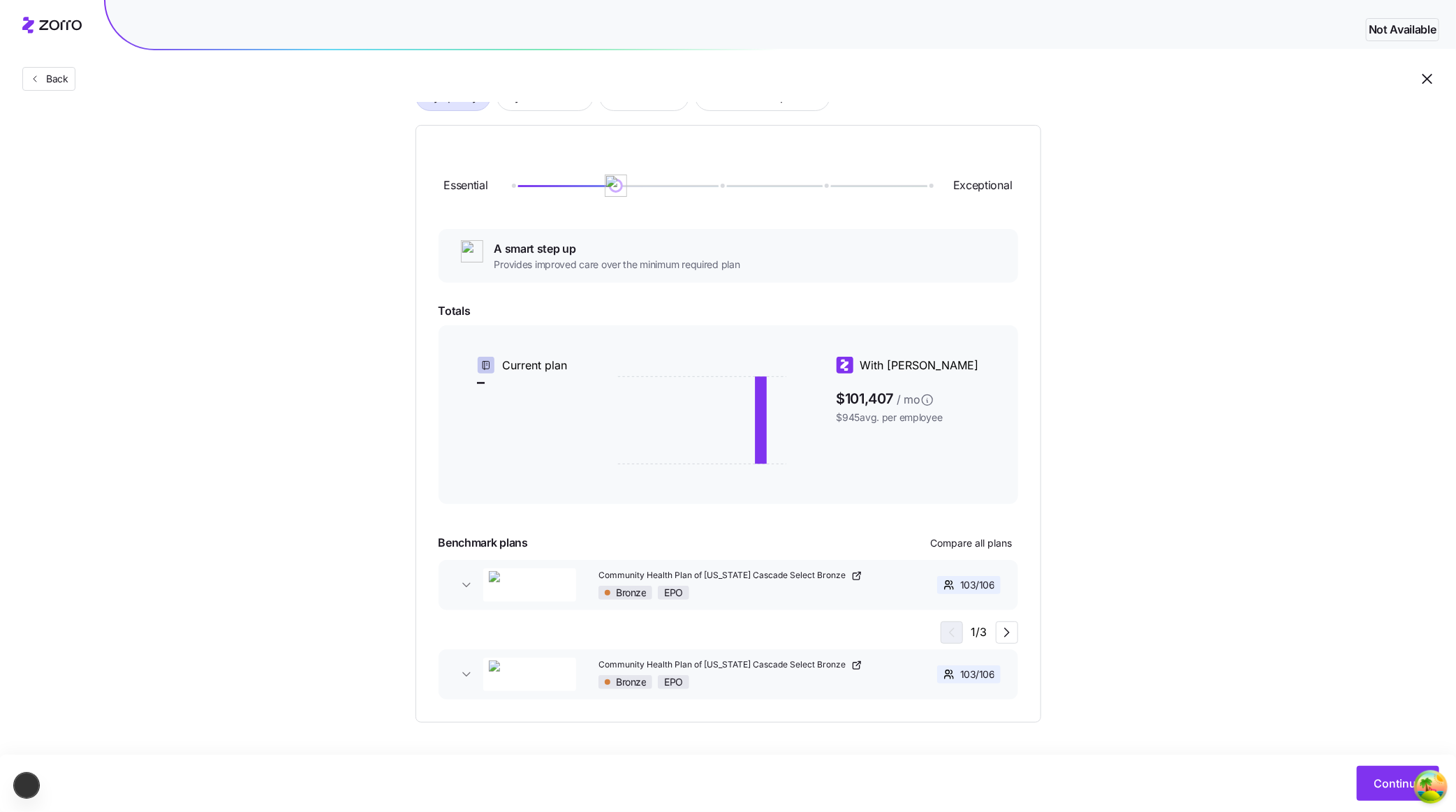
scroll to position [35, 0]
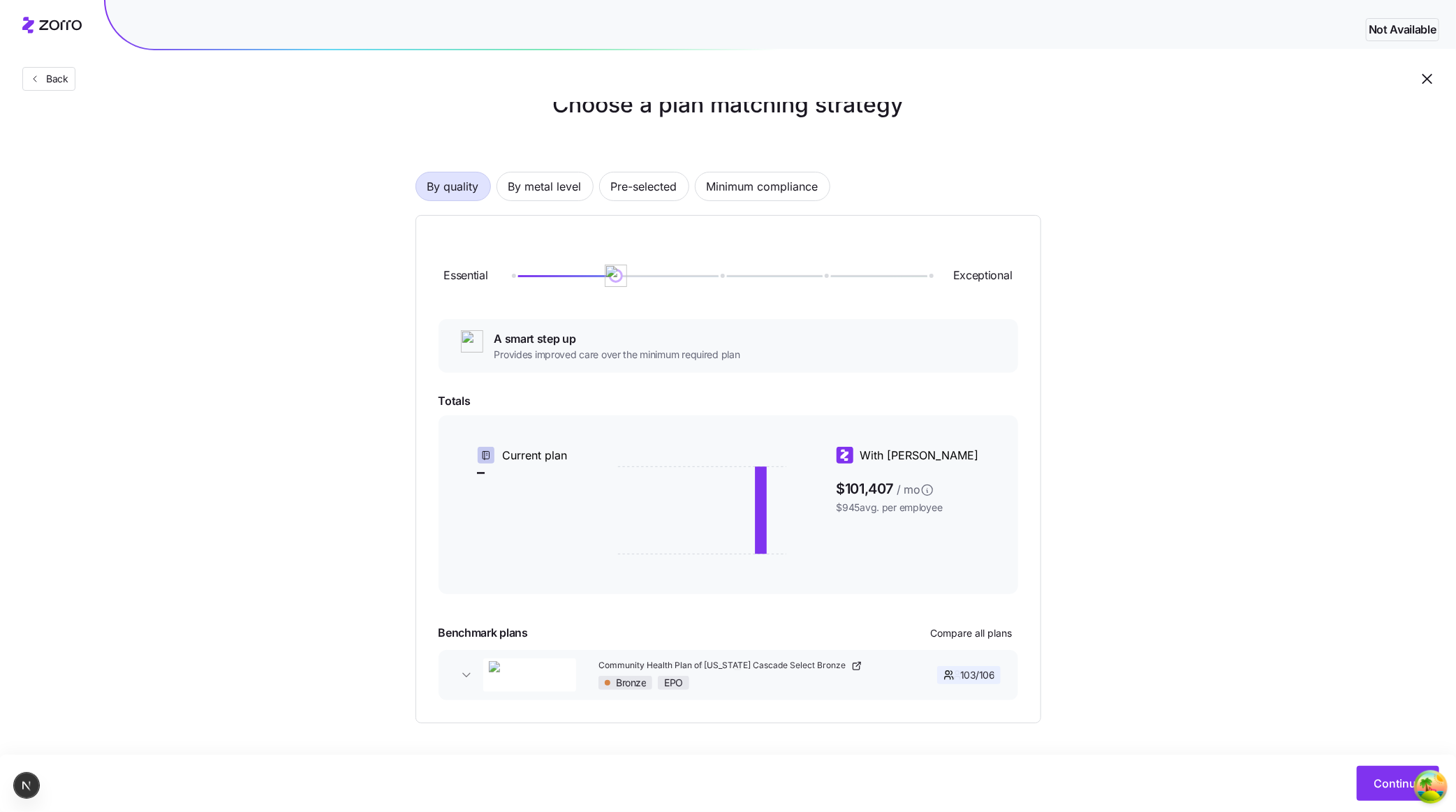
drag, startPoint x: 807, startPoint y: 665, endPoint x: 537, endPoint y: 690, distance: 271.2
click at [505, 693] on div "Community Health Plan of [US_STATE] Cascade Select Bronze Bronze EPO 103 / 106 …" at bounding box center [729, 676] width 580 height 51
drag, startPoint x: 863, startPoint y: 684, endPoint x: 390, endPoint y: 712, distance: 473.8
click at [454, 713] on div "Essential Exceptional A smart step up Provides improved care over the minimum r…" at bounding box center [729, 468] width 626 height 509
click at [1010, 714] on icon "button" at bounding box center [1008, 718] width 17 height 17
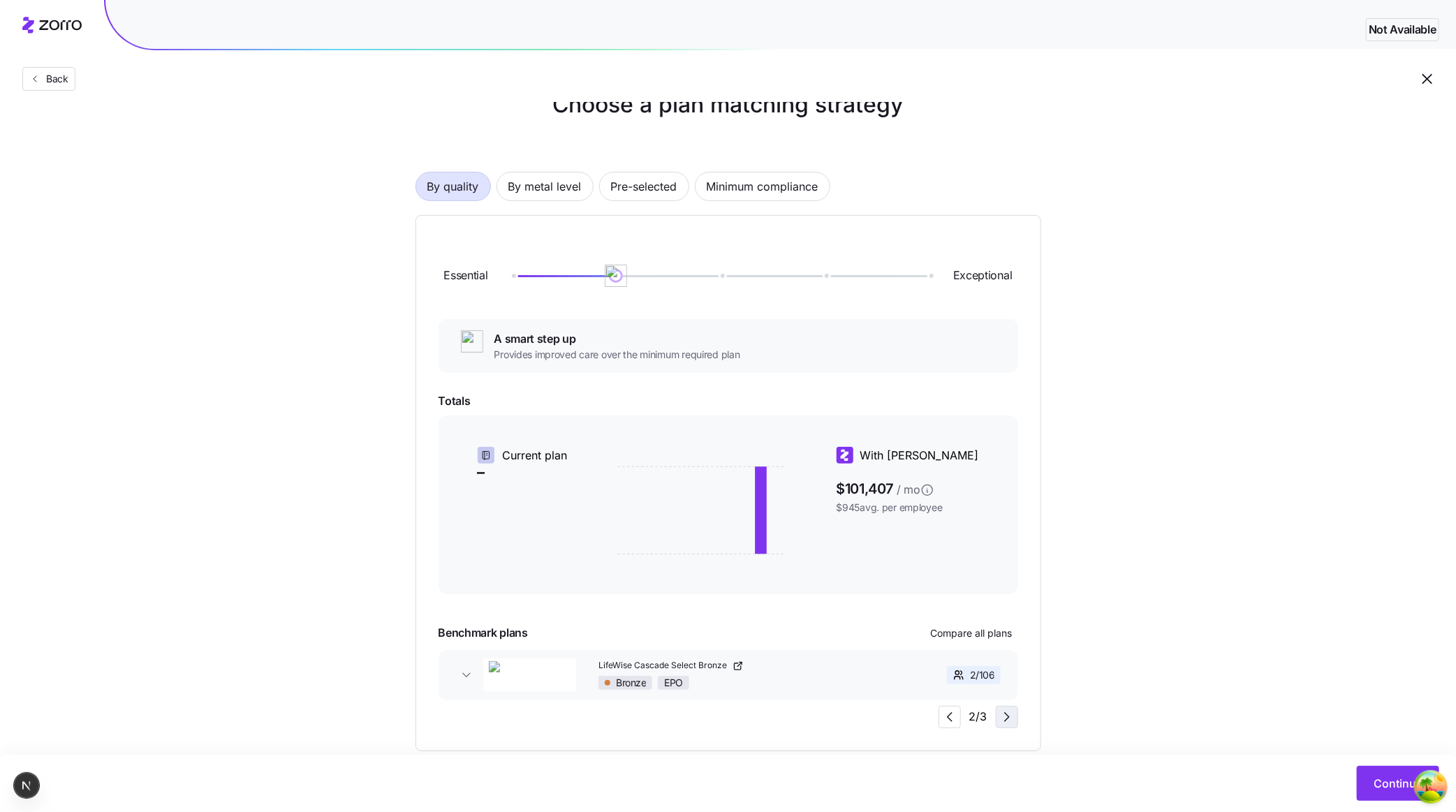
click at [1006, 719] on icon "button" at bounding box center [1008, 718] width 17 height 17
click at [947, 716] on icon "button" at bounding box center [950, 718] width 17 height 17
click at [618, 734] on div "Essential Exceptional A smart step up Provides improved care over the minimum r…" at bounding box center [729, 483] width 626 height 536
click at [999, 721] on icon "button" at bounding box center [1008, 718] width 17 height 17
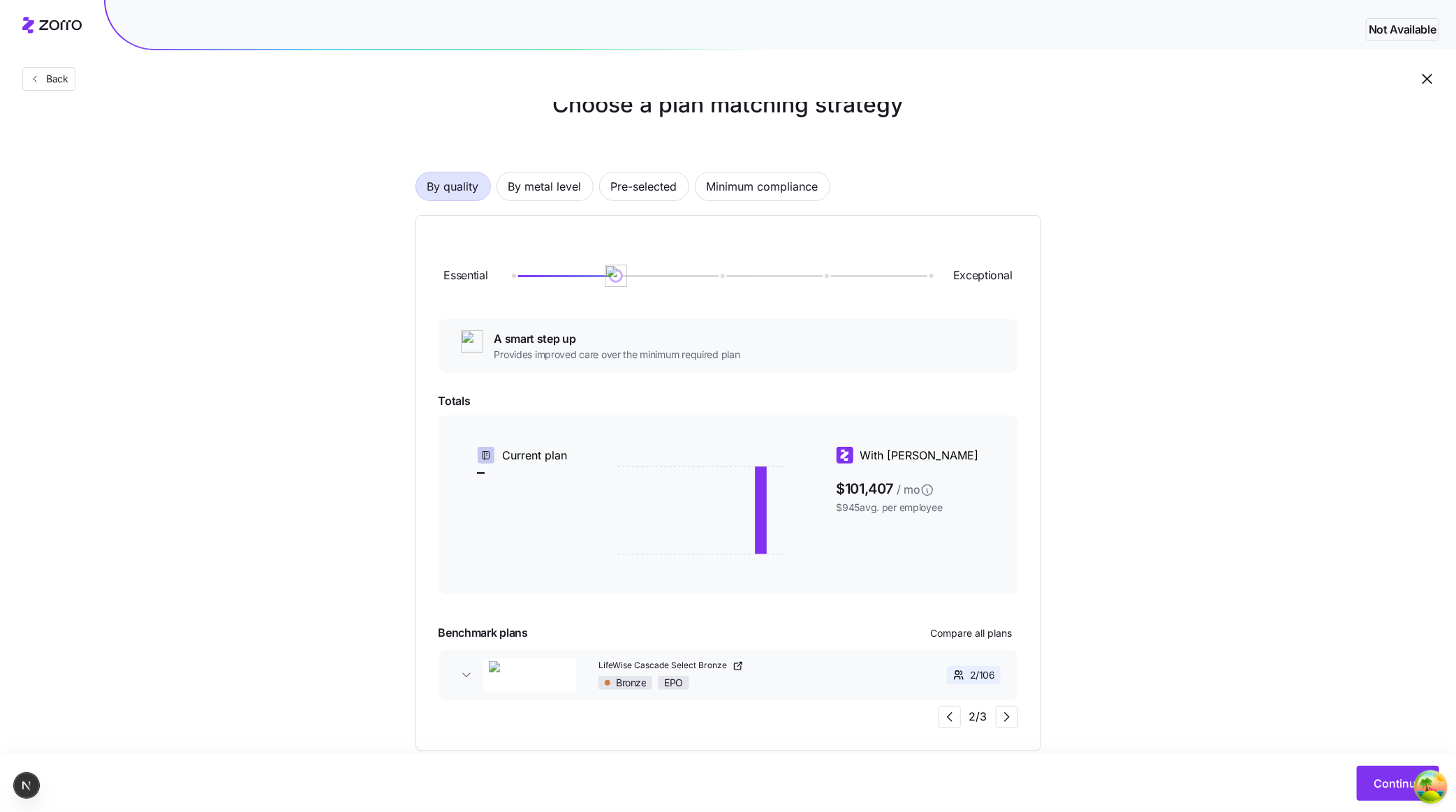
click at [871, 737] on div "Essential Exceptional A smart step up Provides improved care over the minimum r…" at bounding box center [729, 483] width 626 height 536
click at [1010, 718] on icon "button" at bounding box center [1008, 718] width 17 height 17
click at [852, 722] on div "Essential Exceptional A smart step up Provides improved care over the minimum r…" at bounding box center [729, 484] width 580 height 490
click at [952, 725] on span "button" at bounding box center [950, 718] width 21 height 21
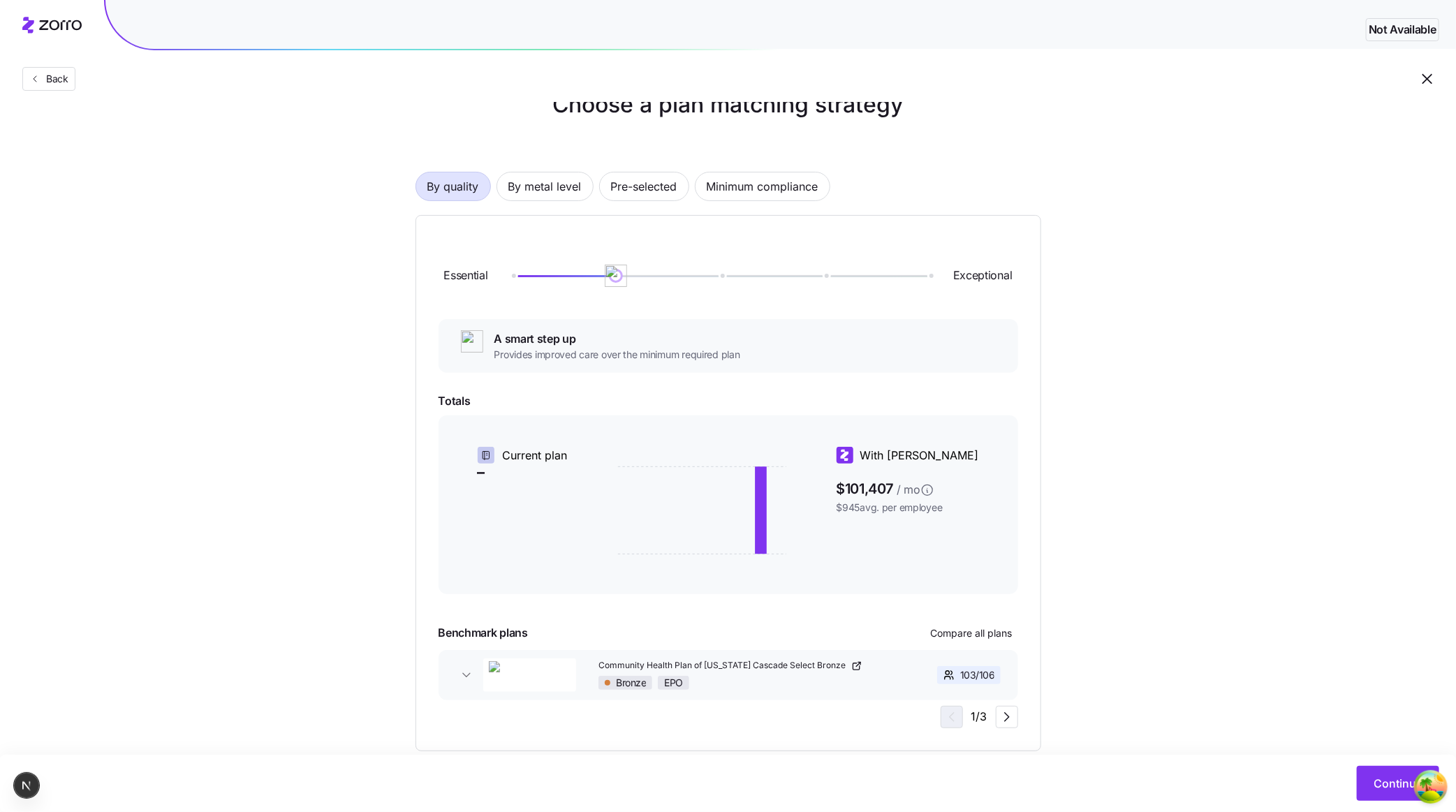
click at [492, 670] on img "button" at bounding box center [530, 675] width 97 height 33
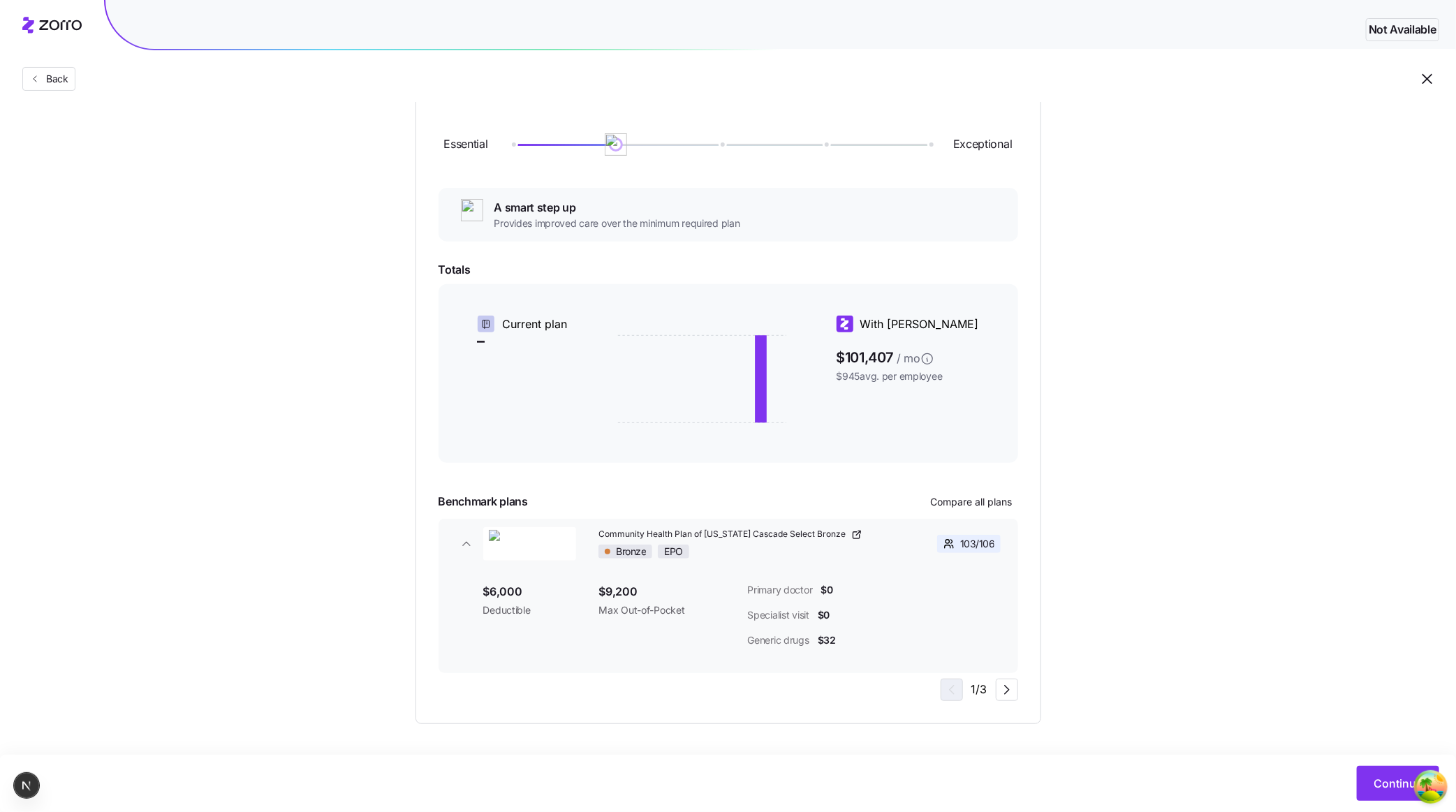
scroll to position [168, 0]
click at [1013, 690] on icon "button" at bounding box center [1008, 689] width 17 height 17
click at [978, 639] on div "Generic drugs $20" at bounding box center [874, 639] width 254 height 14
click at [950, 685] on icon "button" at bounding box center [950, 689] width 17 height 17
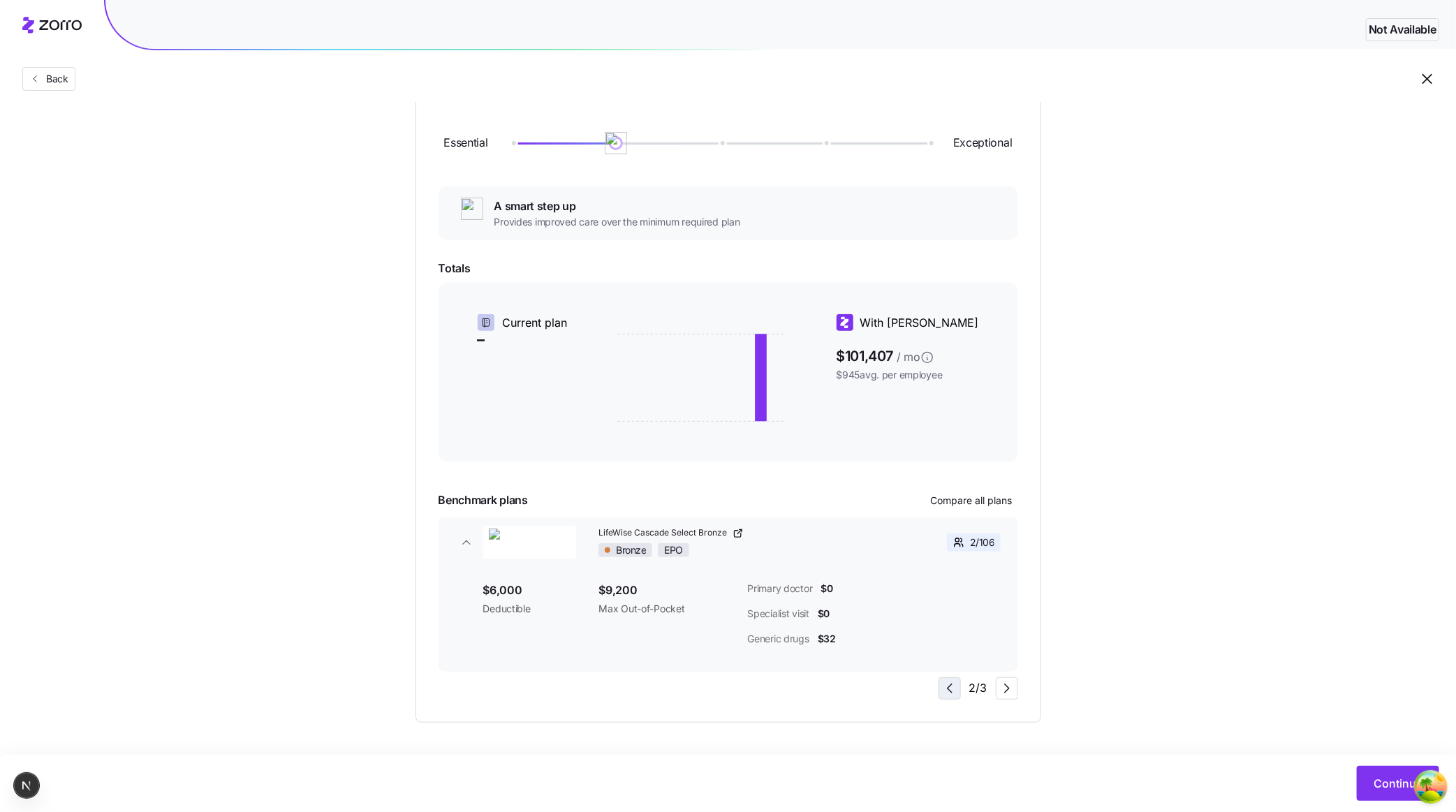
click at [950, 685] on icon "button" at bounding box center [950, 689] width 17 height 17
click at [467, 539] on icon "button" at bounding box center [467, 543] width 14 height 14
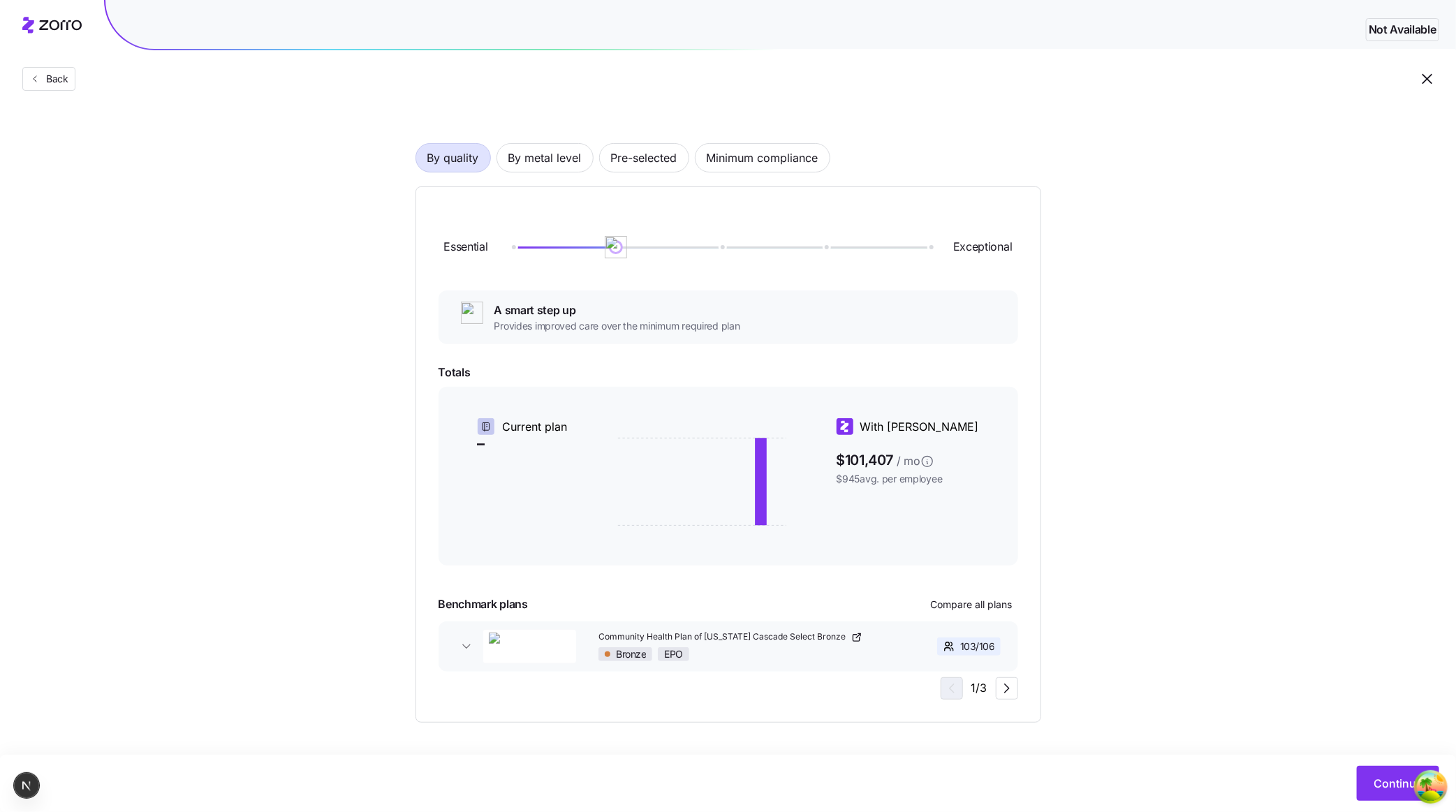
scroll to position [63, 0]
click at [1006, 693] on icon "button" at bounding box center [1008, 690] width 17 height 17
click at [946, 686] on icon "button" at bounding box center [950, 690] width 17 height 17
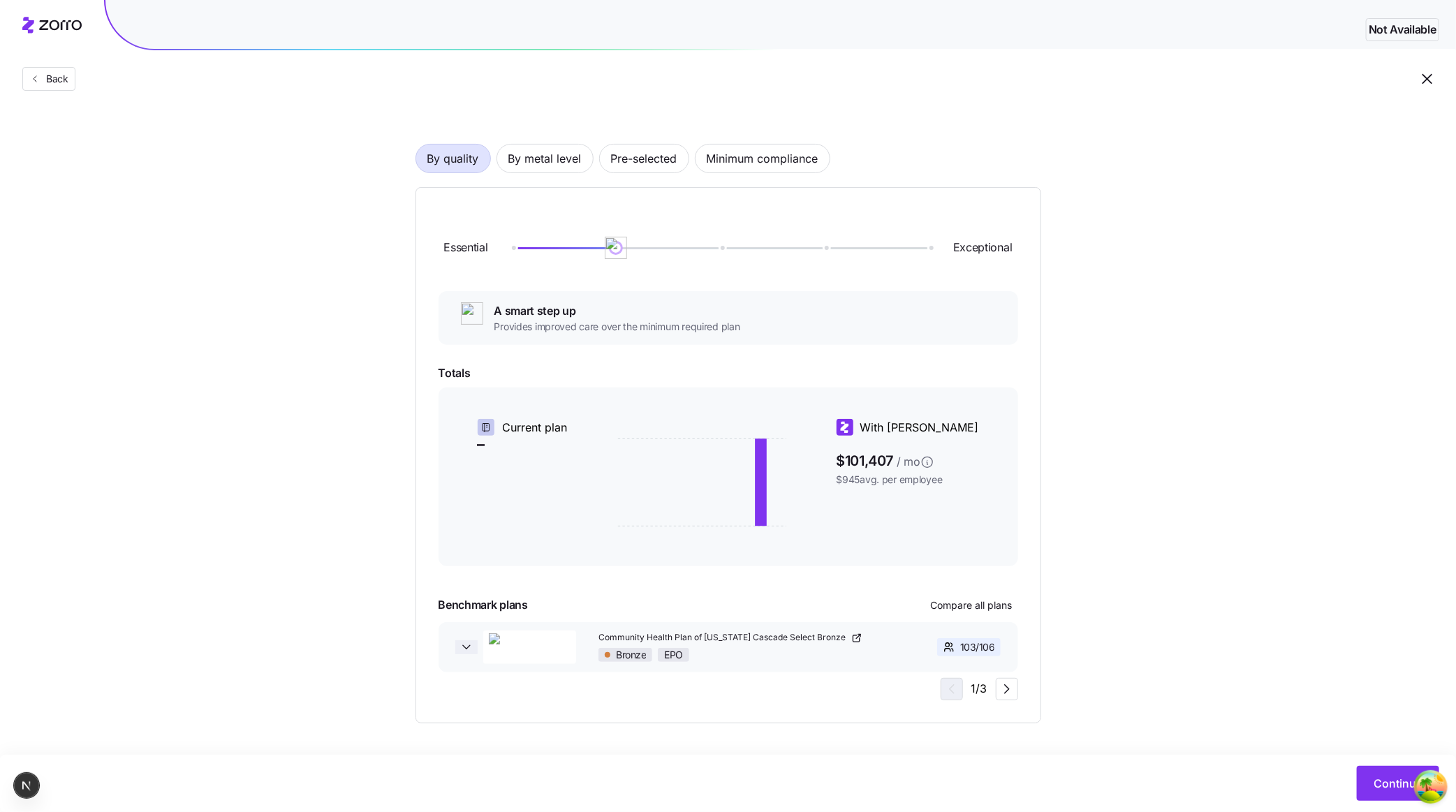
click at [461, 642] on icon "button" at bounding box center [467, 647] width 14 height 14
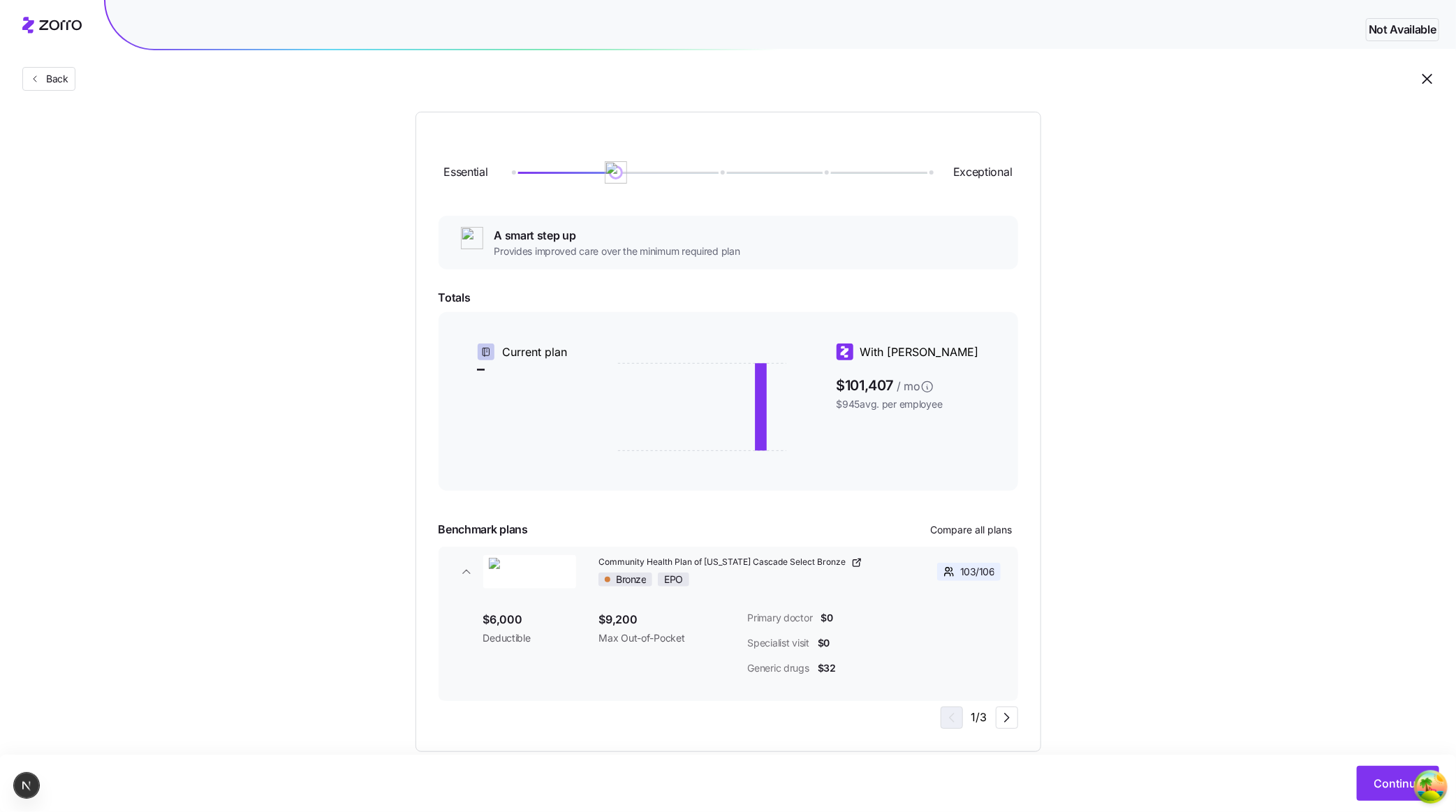
scroll to position [168, 0]
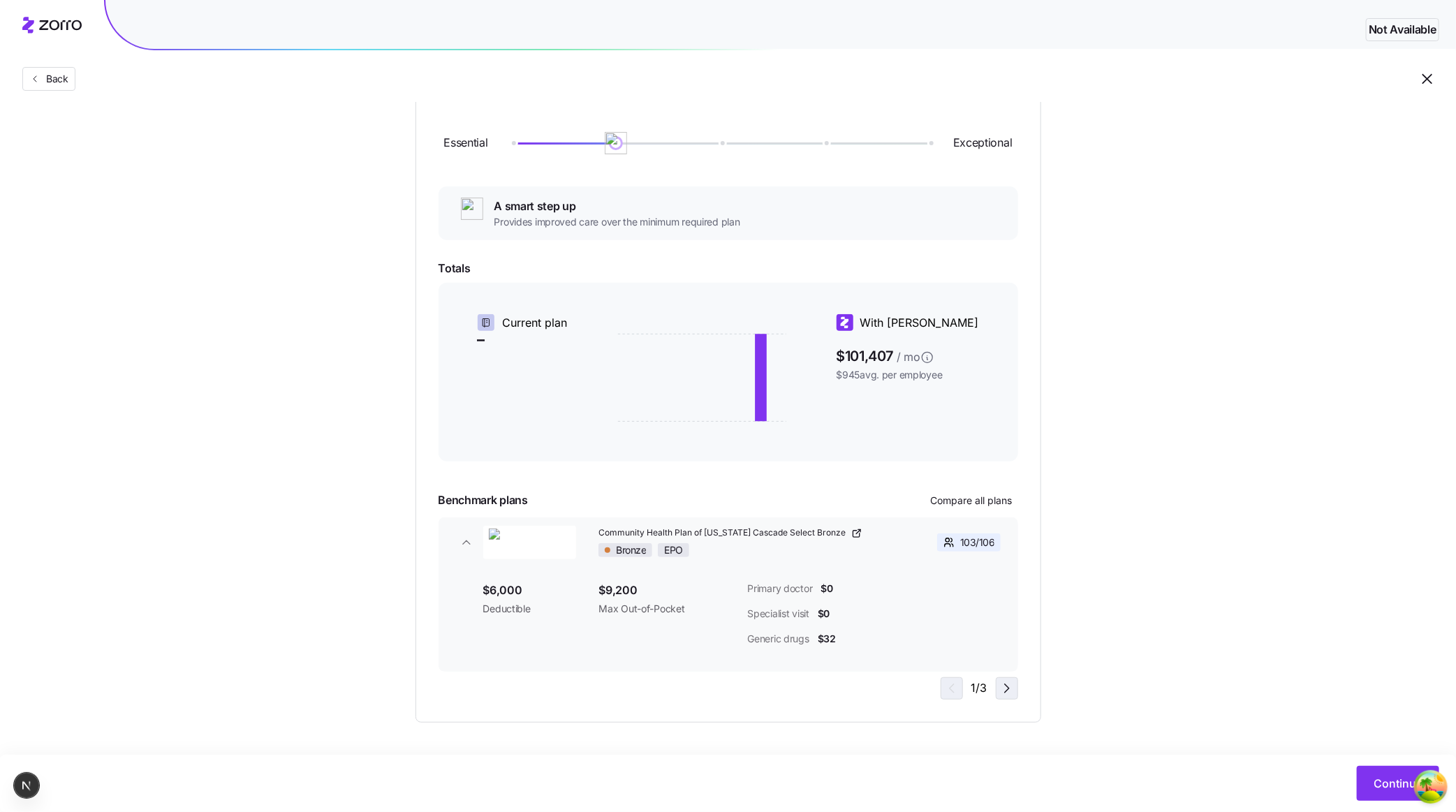
click at [1008, 687] on icon "button" at bounding box center [1008, 688] width 4 height 9
click at [1015, 684] on span "button" at bounding box center [1008, 689] width 21 height 21
click at [1011, 684] on icon "button" at bounding box center [1008, 689] width 17 height 17
click at [953, 689] on icon "button" at bounding box center [950, 689] width 17 height 17
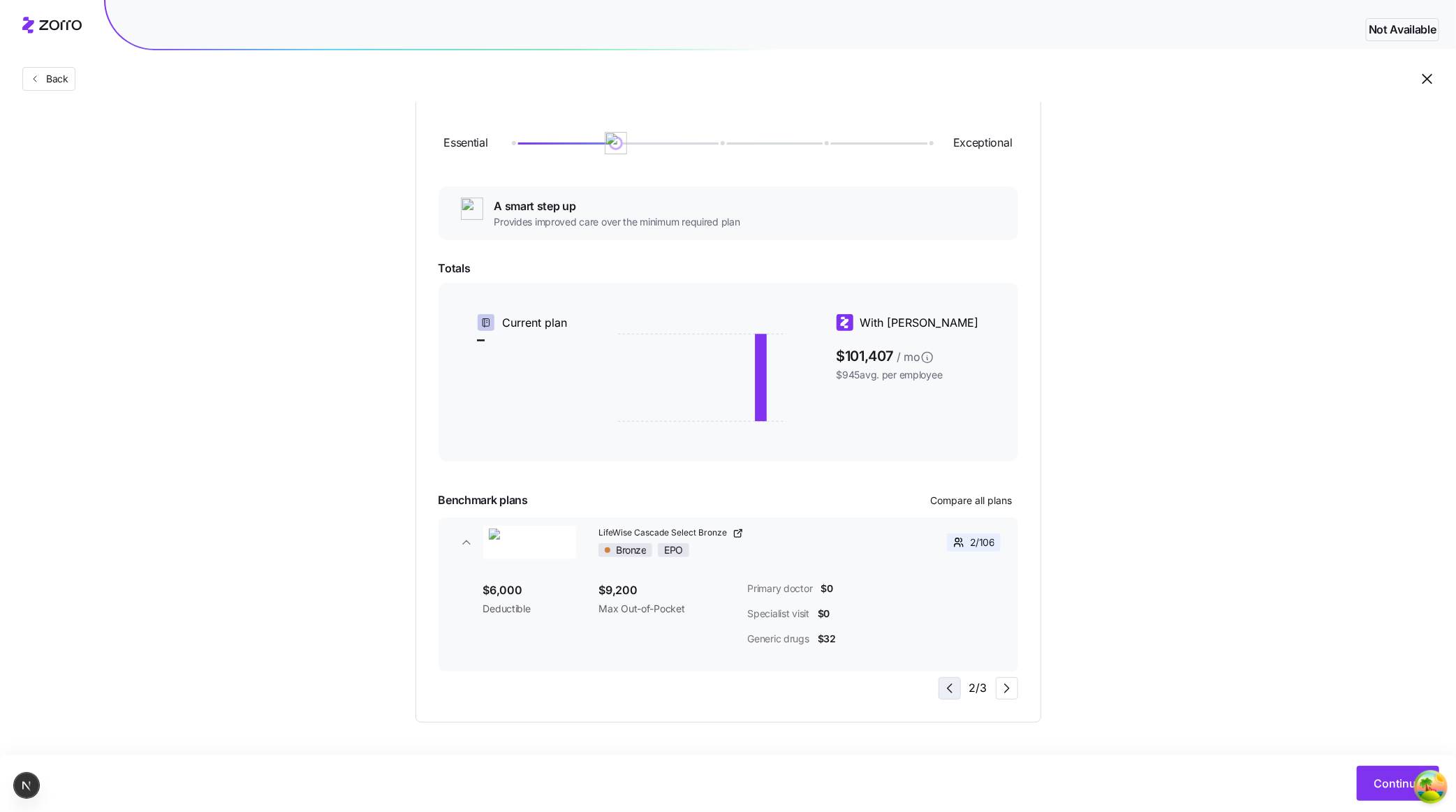
click at [953, 689] on icon "button" at bounding box center [950, 689] width 17 height 17
click at [1012, 692] on icon "button" at bounding box center [1008, 689] width 17 height 17
click at [1008, 695] on icon "button" at bounding box center [1008, 689] width 17 height 17
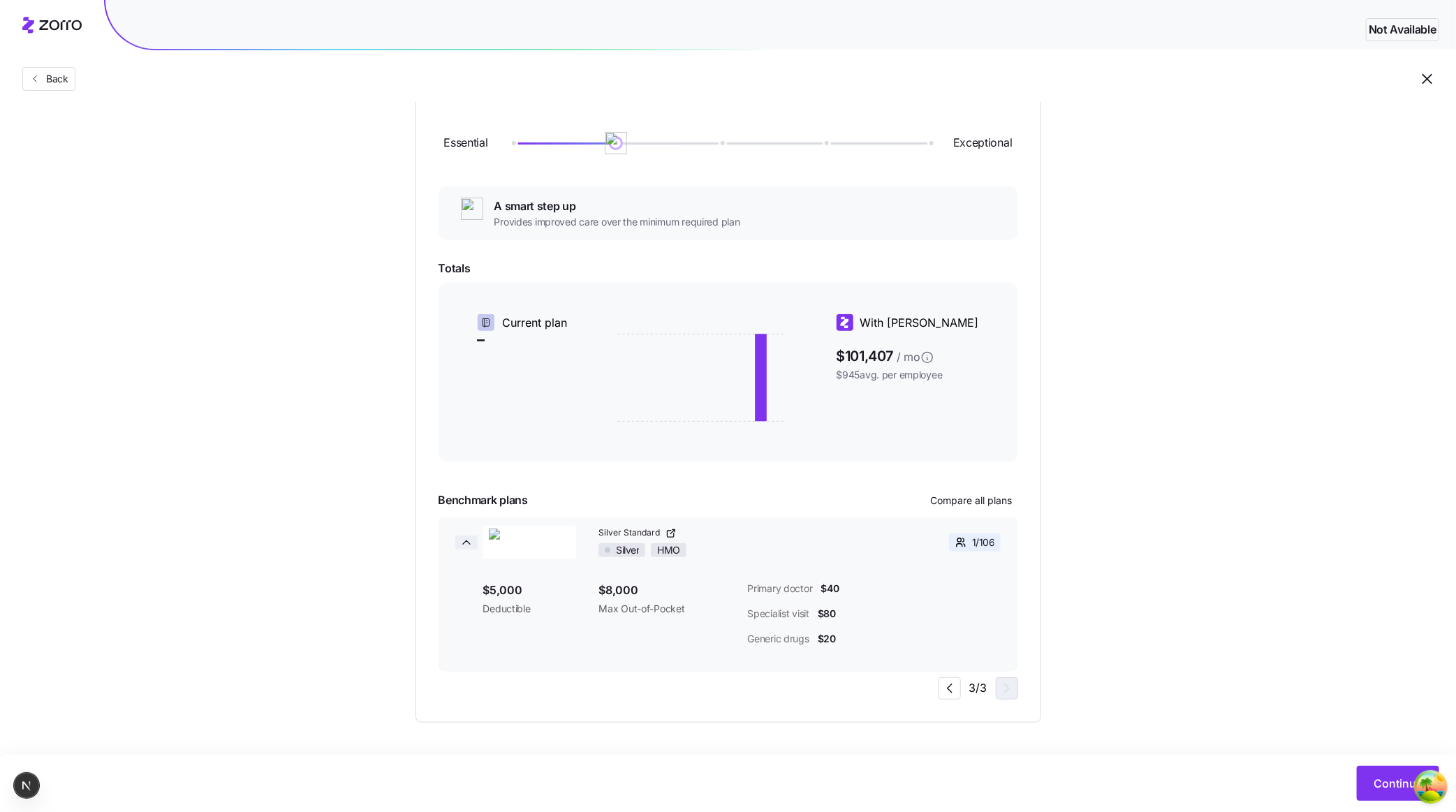
click at [472, 539] on icon "button" at bounding box center [467, 543] width 14 height 14
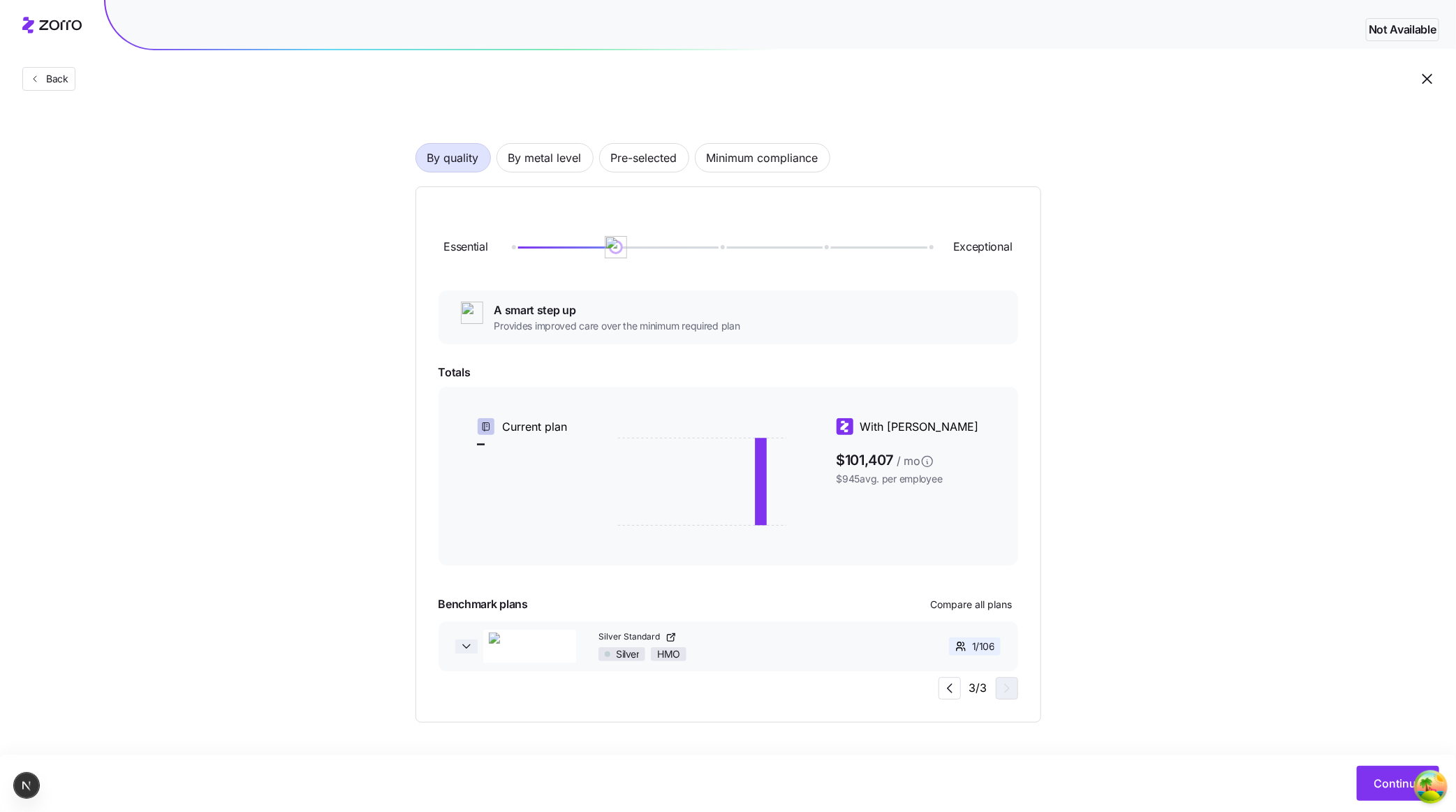
scroll to position [63, 0]
click at [823, 639] on link "Silver Standard" at bounding box center [747, 638] width 298 height 11
click at [999, 699] on div "Essential Exceptional A smart step up Provides improved care over the minimum r…" at bounding box center [729, 455] width 626 height 536
click at [1006, 697] on icon "button" at bounding box center [1008, 690] width 17 height 17
click at [960, 690] on span "button" at bounding box center [950, 690] width 21 height 21
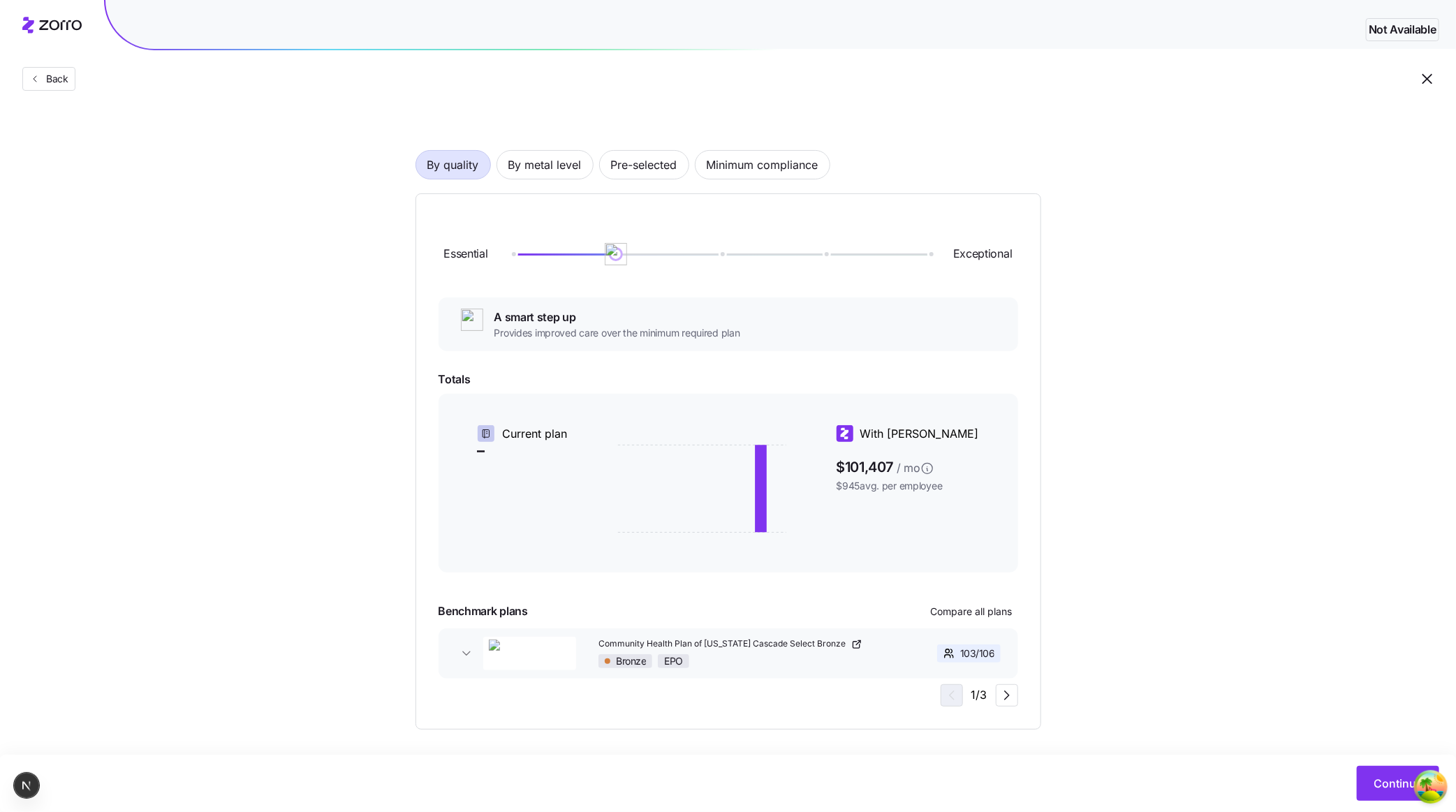
scroll to position [63, 0]
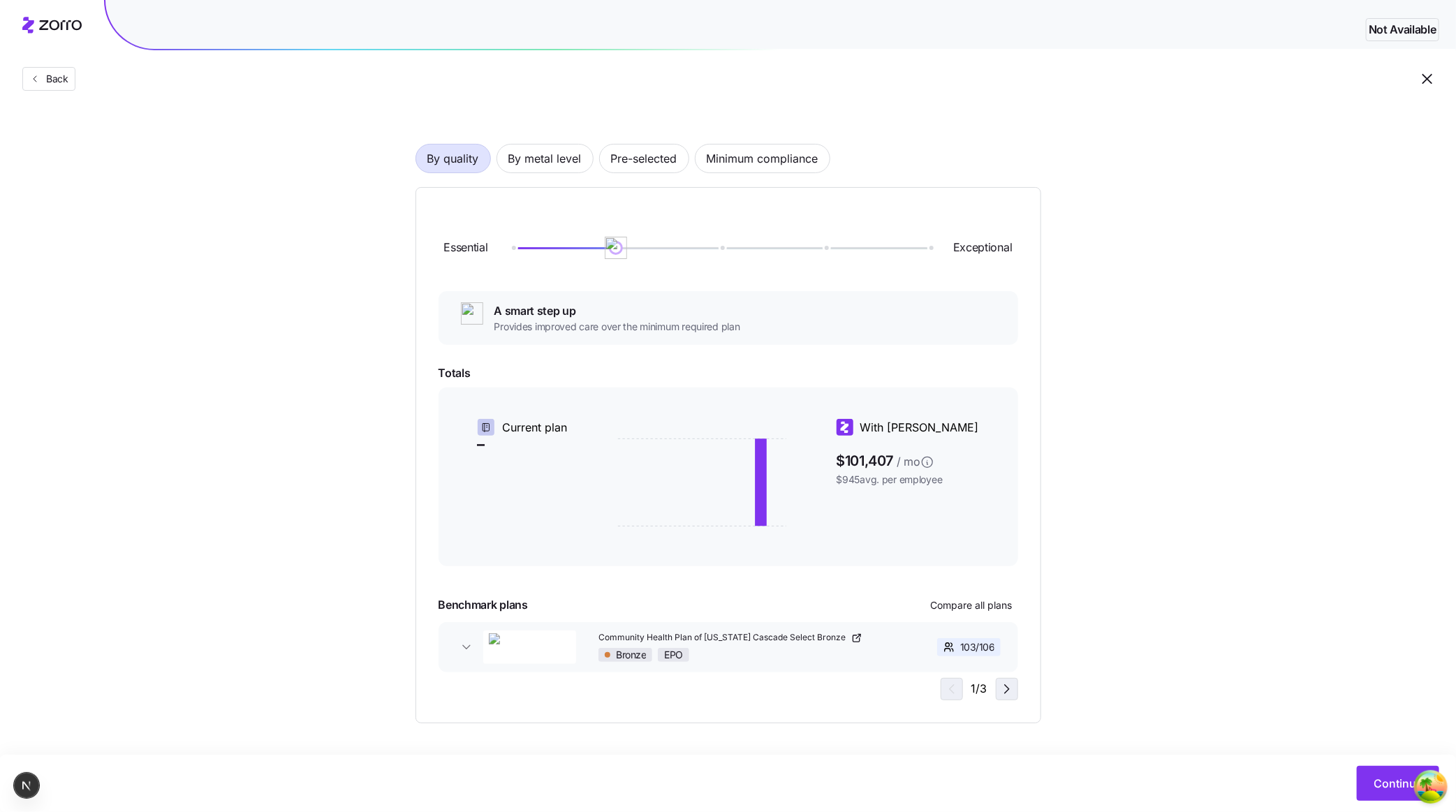
click at [1006, 694] on icon "button" at bounding box center [1008, 690] width 17 height 17
click at [1000, 694] on icon "button" at bounding box center [1008, 690] width 17 height 17
drag, startPoint x: 759, startPoint y: 651, endPoint x: 566, endPoint y: 643, distance: 193.2
click at [637, 646] on div "Community Health Plan of Washington Cascade Select Bronze Bronze EPO 103 / 106 …" at bounding box center [729, 647] width 580 height 51
click at [951, 691] on icon "button" at bounding box center [950, 690] width 17 height 17
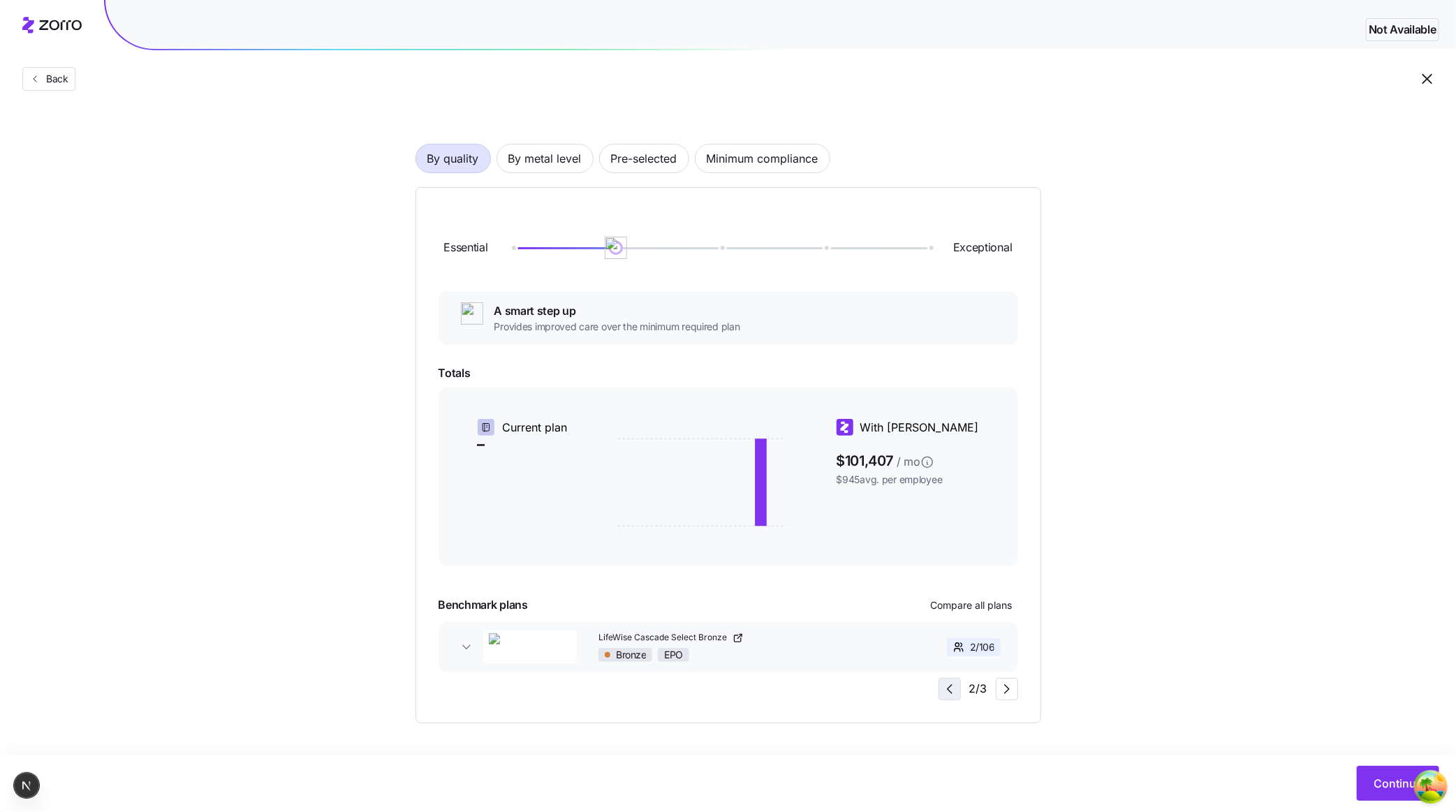
click at [948, 691] on icon "button" at bounding box center [950, 690] width 17 height 17
click at [948, 691] on div "2 / 3" at bounding box center [978, 689] width 79 height 22
click at [948, 691] on div "1 / 3" at bounding box center [979, 689] width 77 height 22
click at [898, 684] on div "Essential Exceptional A smart step up Provides improved care over the minimum r…" at bounding box center [729, 455] width 580 height 490
click at [999, 695] on icon "button" at bounding box center [1008, 690] width 17 height 17
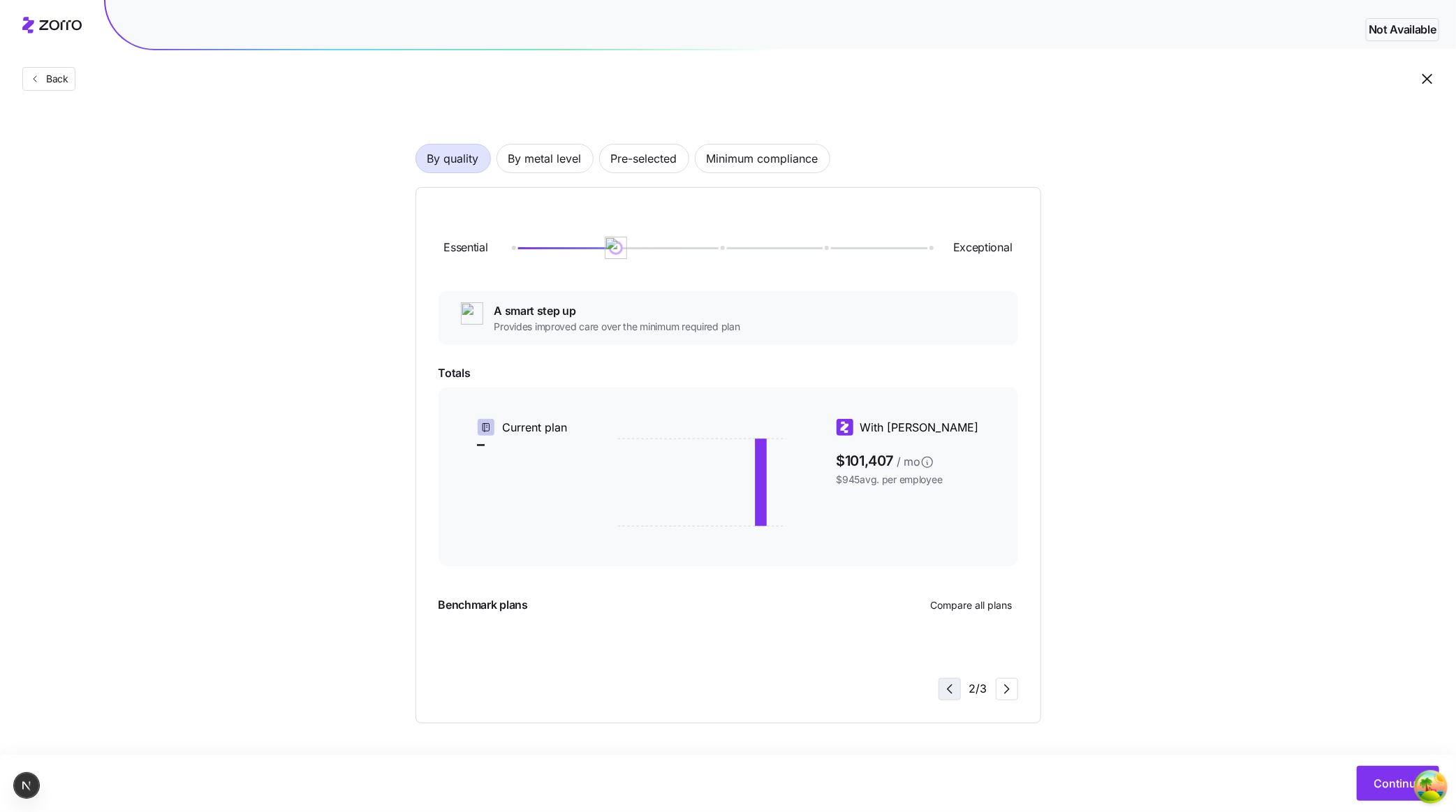
click at [956, 690] on icon "button" at bounding box center [950, 690] width 17 height 17
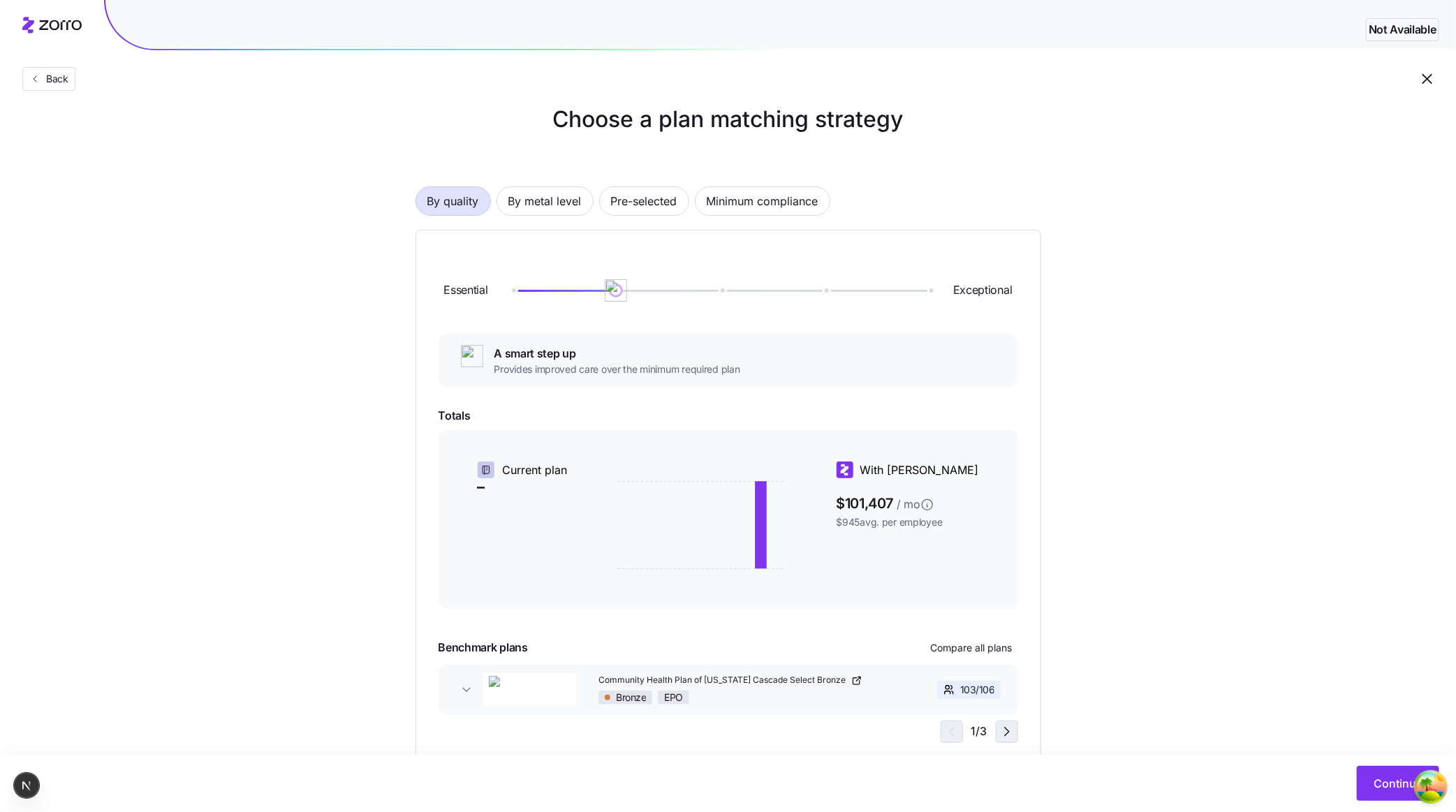
scroll to position [63, 0]
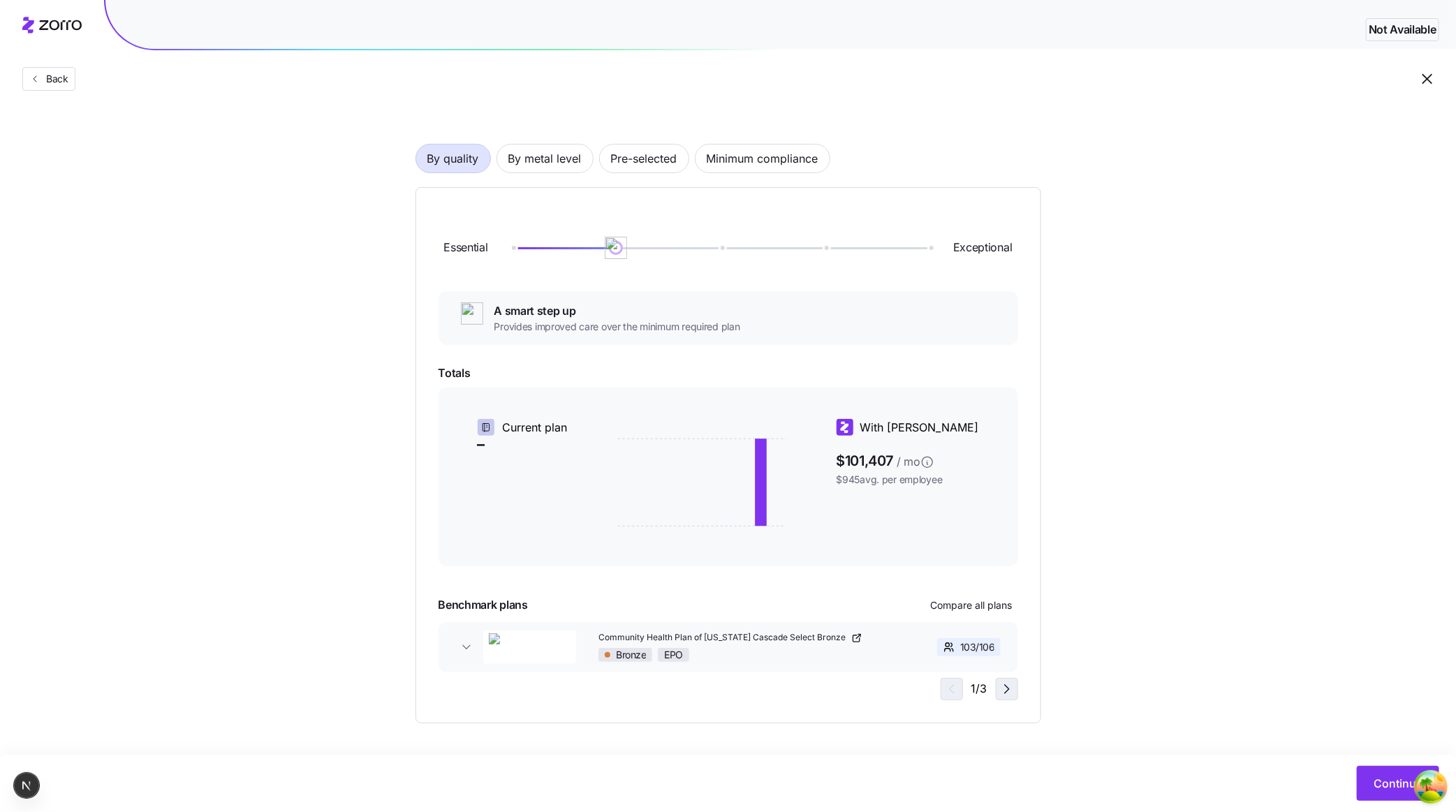
click at [1009, 690] on icon "button" at bounding box center [1008, 690] width 17 height 17
click at [947, 683] on icon "button" at bounding box center [950, 690] width 17 height 17
click at [994, 693] on div "1 / 3" at bounding box center [979, 689] width 77 height 22
click at [1003, 692] on icon "button" at bounding box center [1008, 690] width 17 height 17
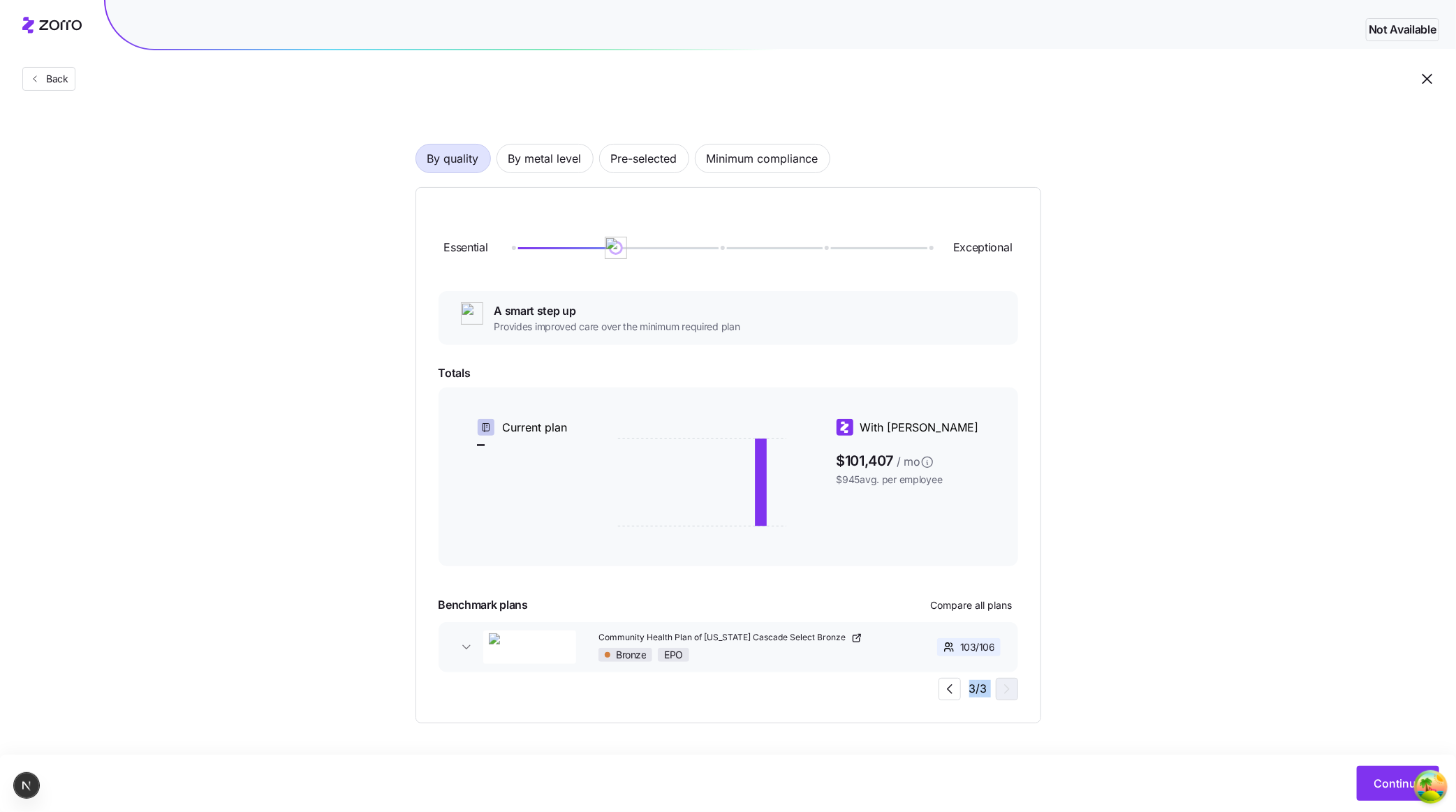
click at [1003, 692] on div "3 / 3" at bounding box center [978, 689] width 79 height 22
click at [948, 684] on icon "button" at bounding box center [950, 690] width 17 height 17
click at [1007, 691] on icon "button" at bounding box center [1008, 690] width 17 height 17
click at [1013, 692] on icon "button" at bounding box center [1008, 690] width 17 height 17
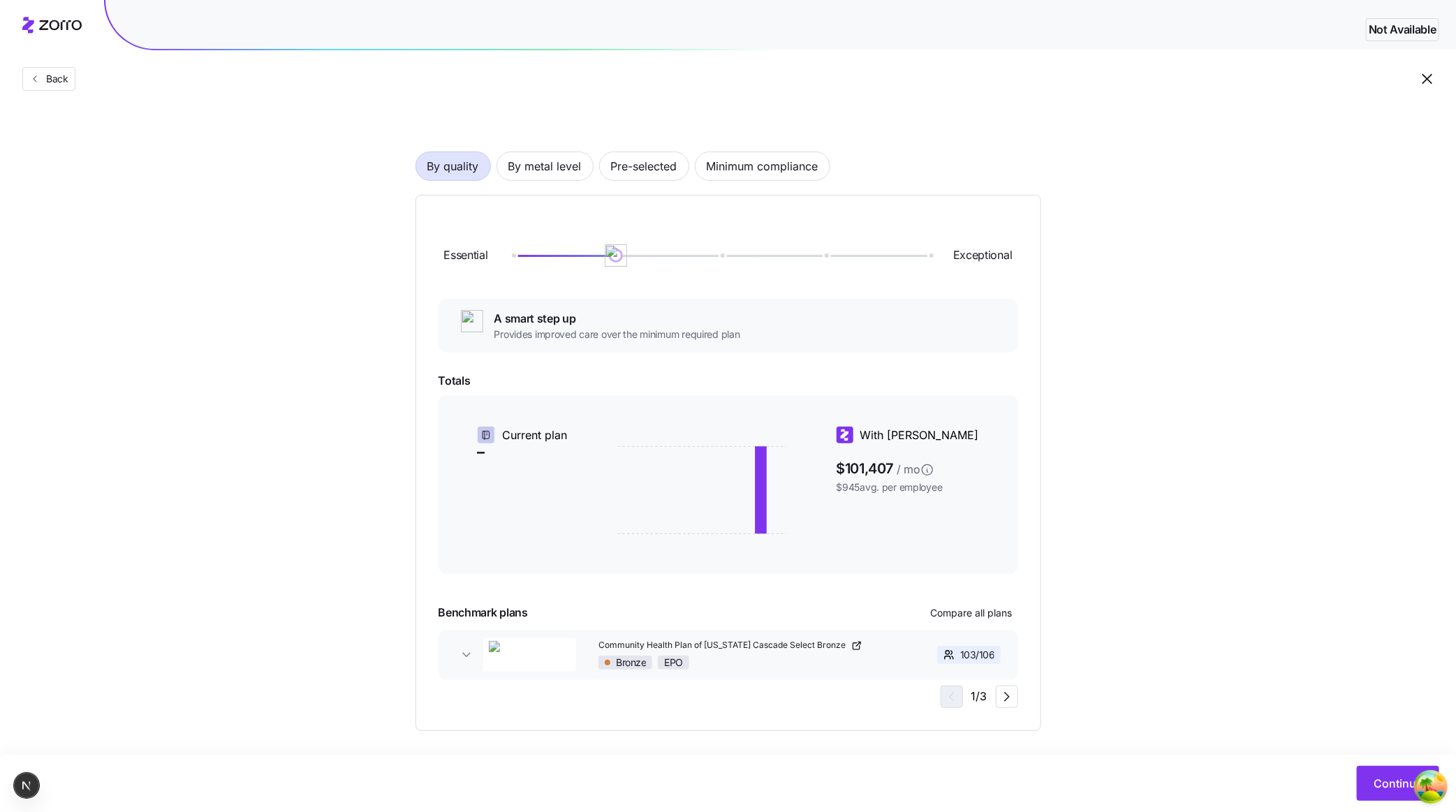
scroll to position [63, 0]
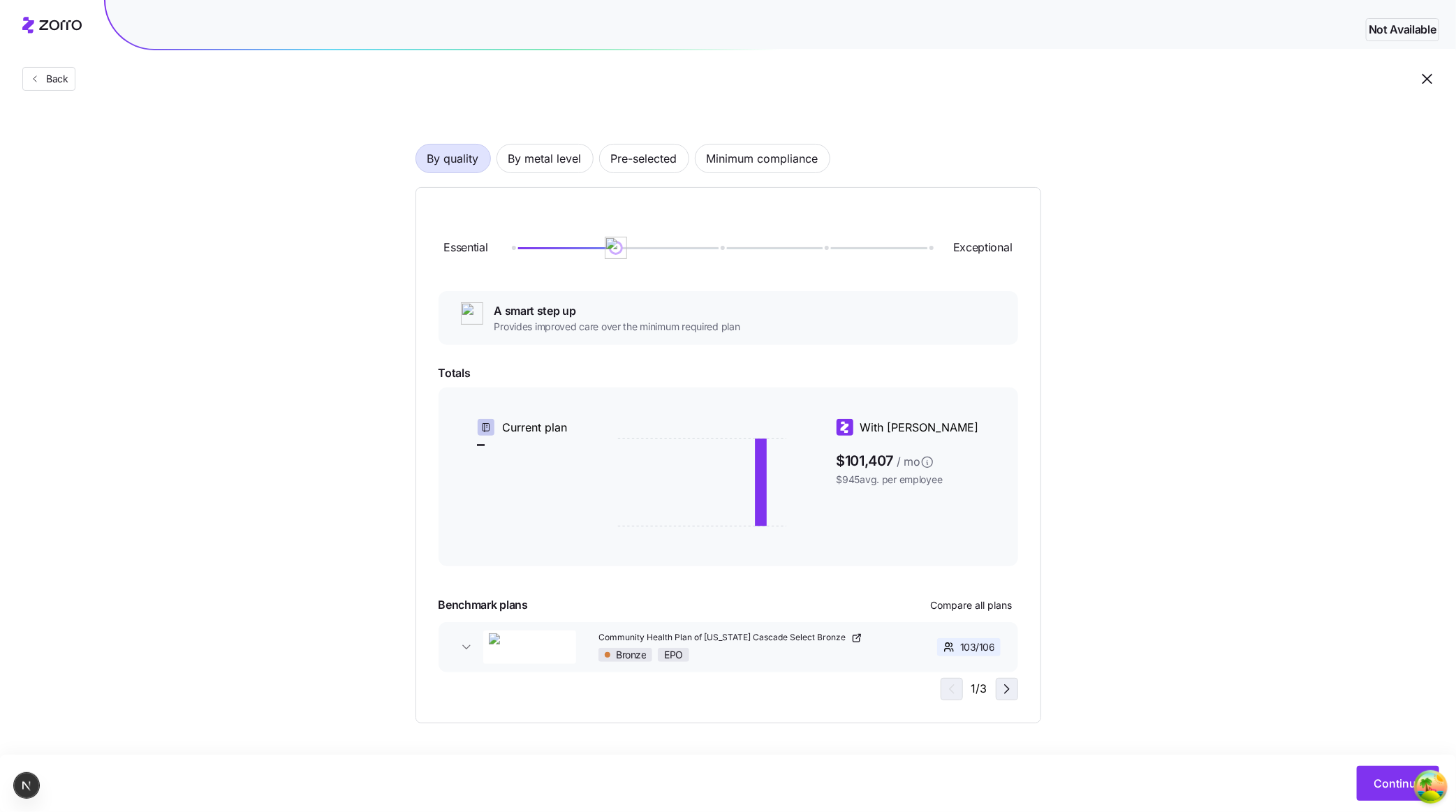
click at [1004, 688] on icon "button" at bounding box center [1008, 690] width 17 height 17
click at [1000, 690] on icon "button" at bounding box center [1008, 690] width 17 height 17
click at [1000, 690] on div "3 / 3" at bounding box center [978, 689] width 79 height 22
click at [947, 701] on div "Essential Exceptional A smart step up Provides improved care over the minimum r…" at bounding box center [729, 455] width 626 height 536
click at [1009, 684] on icon "button" at bounding box center [1008, 690] width 17 height 17
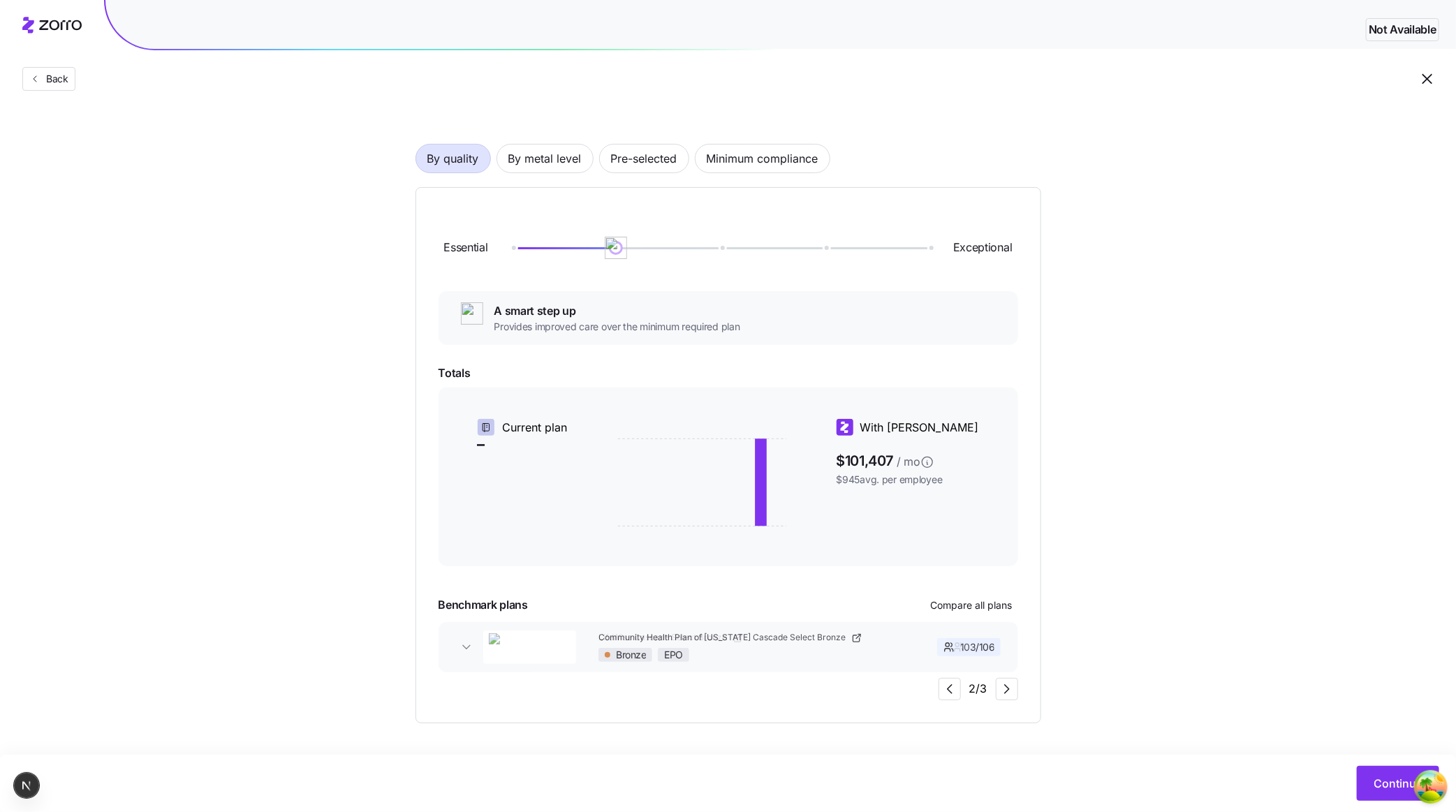
drag, startPoint x: 822, startPoint y: 649, endPoint x: 600, endPoint y: 635, distance: 222.4
click at [623, 635] on div "Community Health Plan of Washington Cascade Select Bronze Bronze EPO 103 / 106 …" at bounding box center [729, 647] width 580 height 51
click at [999, 694] on icon "button" at bounding box center [1008, 690] width 17 height 17
click at [956, 691] on icon "button" at bounding box center [950, 690] width 17 height 17
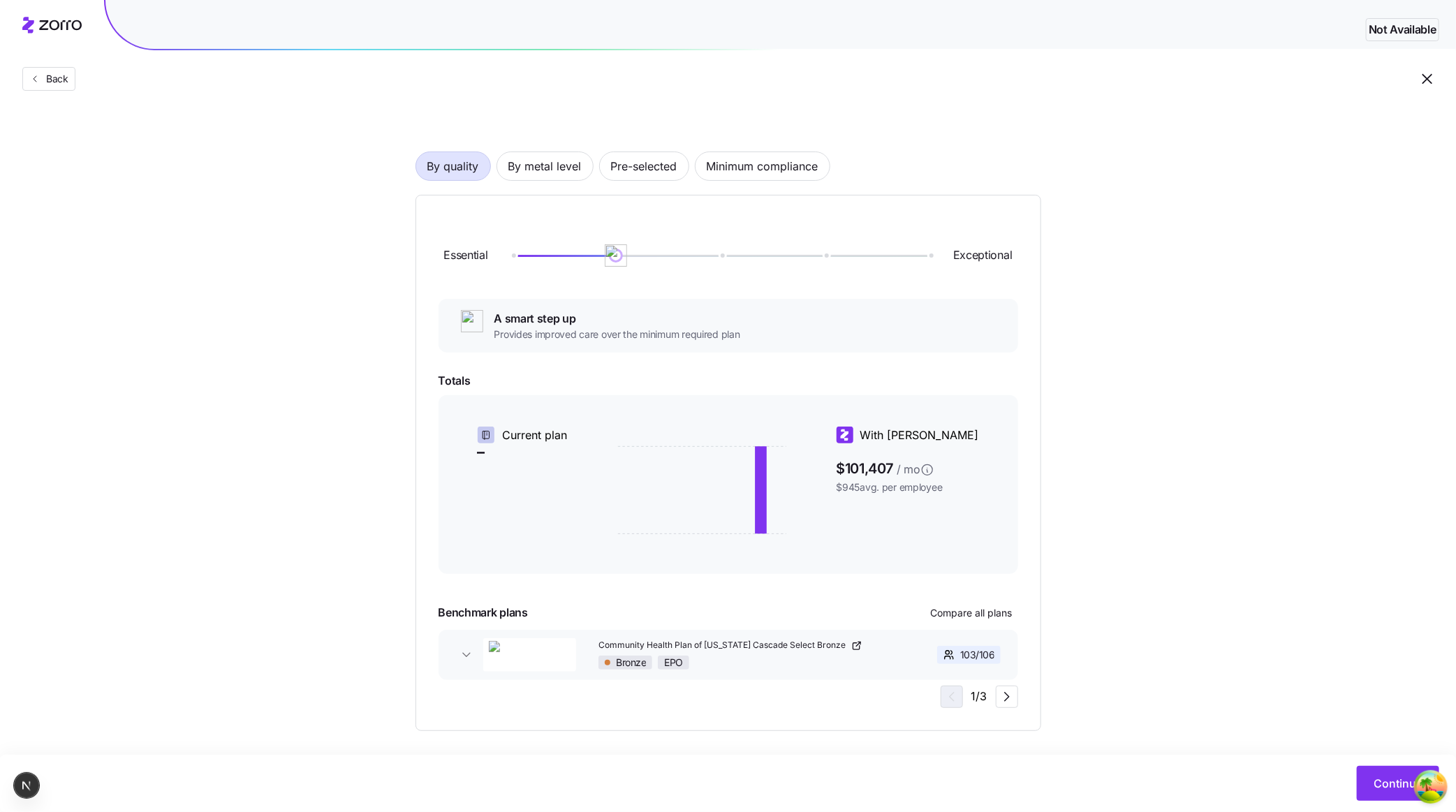
scroll to position [63, 0]
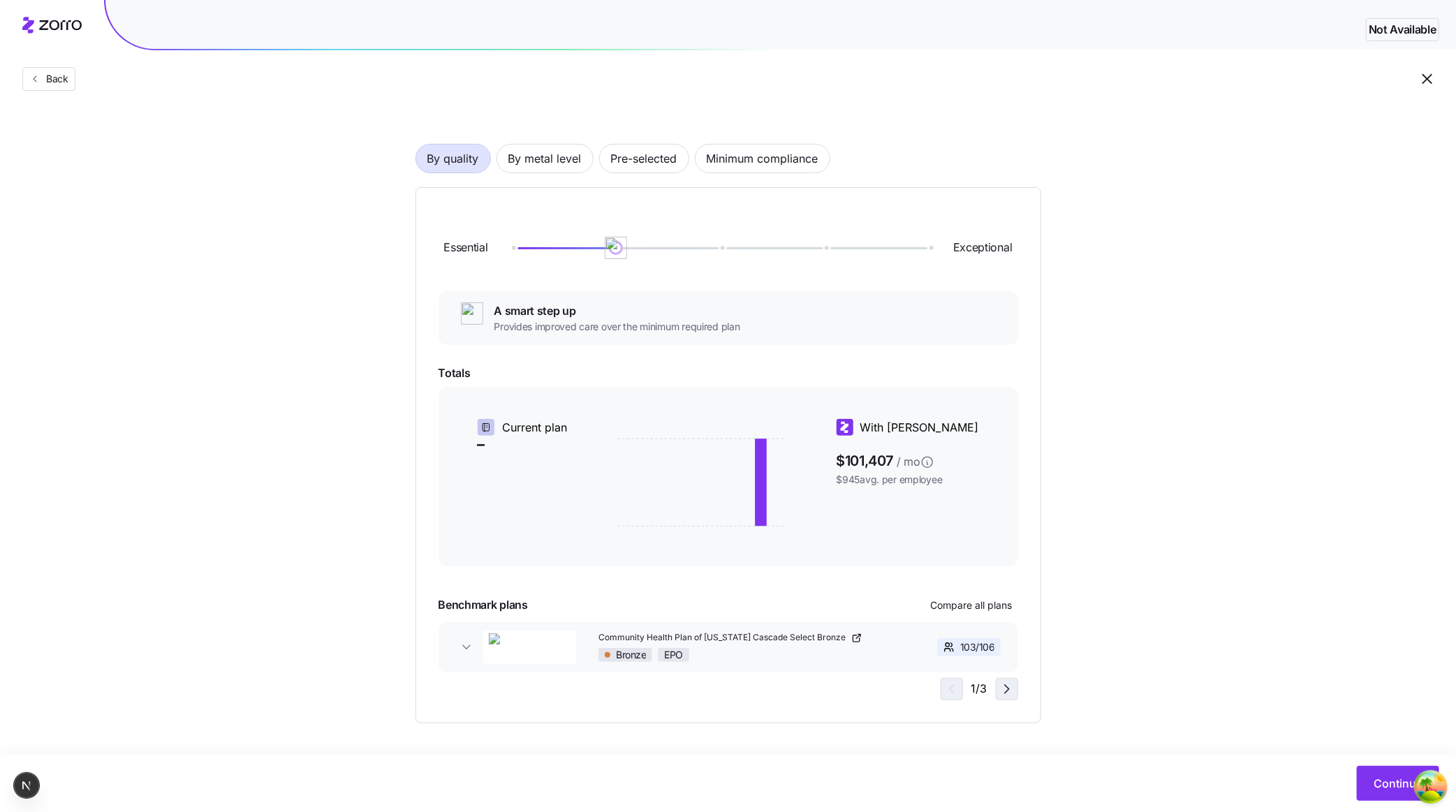
click at [1007, 685] on icon "button" at bounding box center [1008, 690] width 17 height 17
click at [1005, 685] on icon "button" at bounding box center [1008, 690] width 17 height 17
click at [1005, 685] on div "2 / 3" at bounding box center [978, 689] width 79 height 22
click at [1005, 685] on div "3 / 3" at bounding box center [978, 689] width 79 height 22
click at [964, 687] on div "3 / 3" at bounding box center [978, 689] width 79 height 22
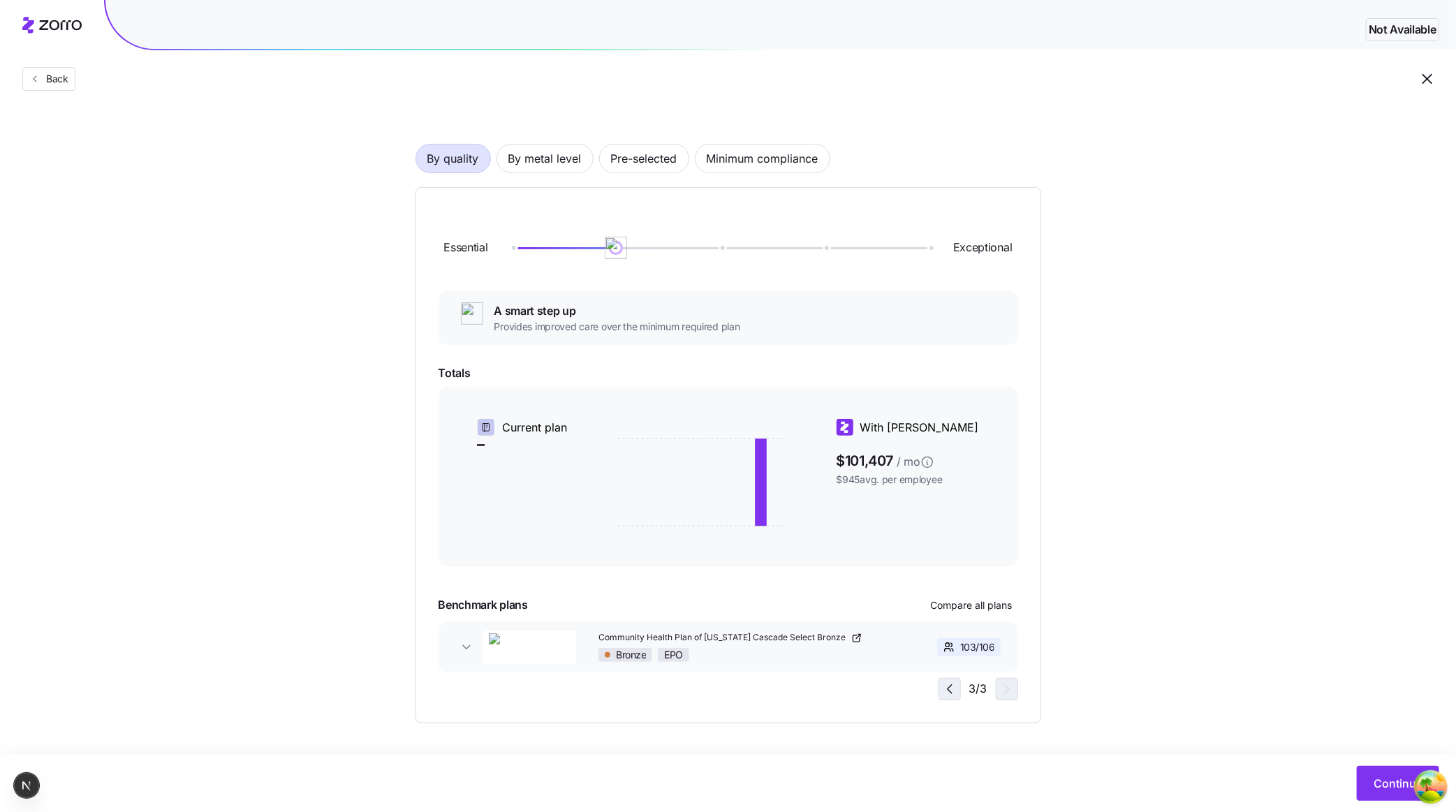
click at [957, 686] on icon "button" at bounding box center [950, 690] width 17 height 17
click at [957, 686] on div "1 / 3" at bounding box center [979, 689] width 77 height 22
click at [864, 686] on div "Essential Exceptional A smart step up Provides improved care over the minimum r…" at bounding box center [729, 455] width 580 height 490
click at [1004, 690] on icon "button" at bounding box center [1008, 690] width 17 height 17
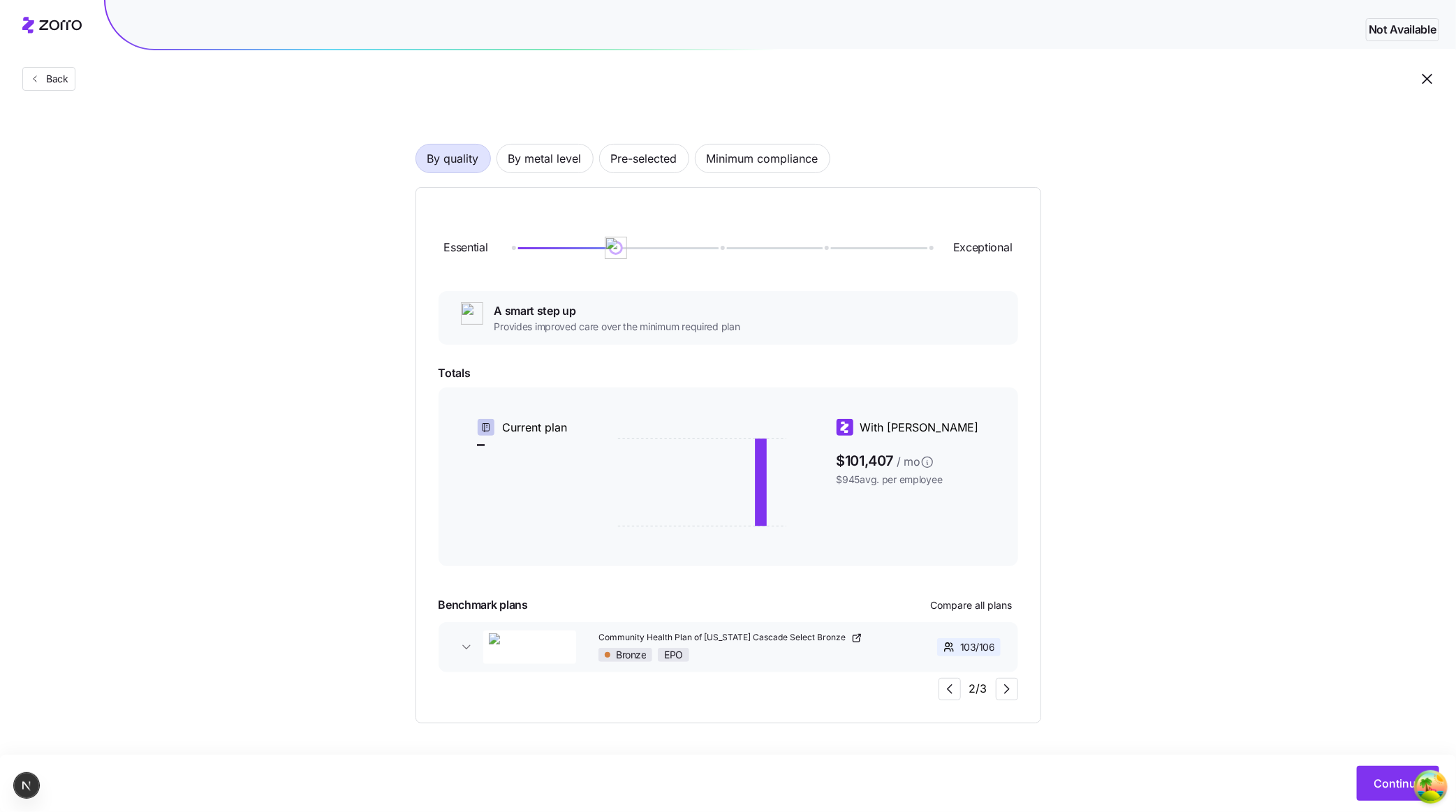
click at [964, 683] on div "2 / 3" at bounding box center [978, 689] width 79 height 22
click at [1001, 695] on icon "button" at bounding box center [1008, 690] width 17 height 17
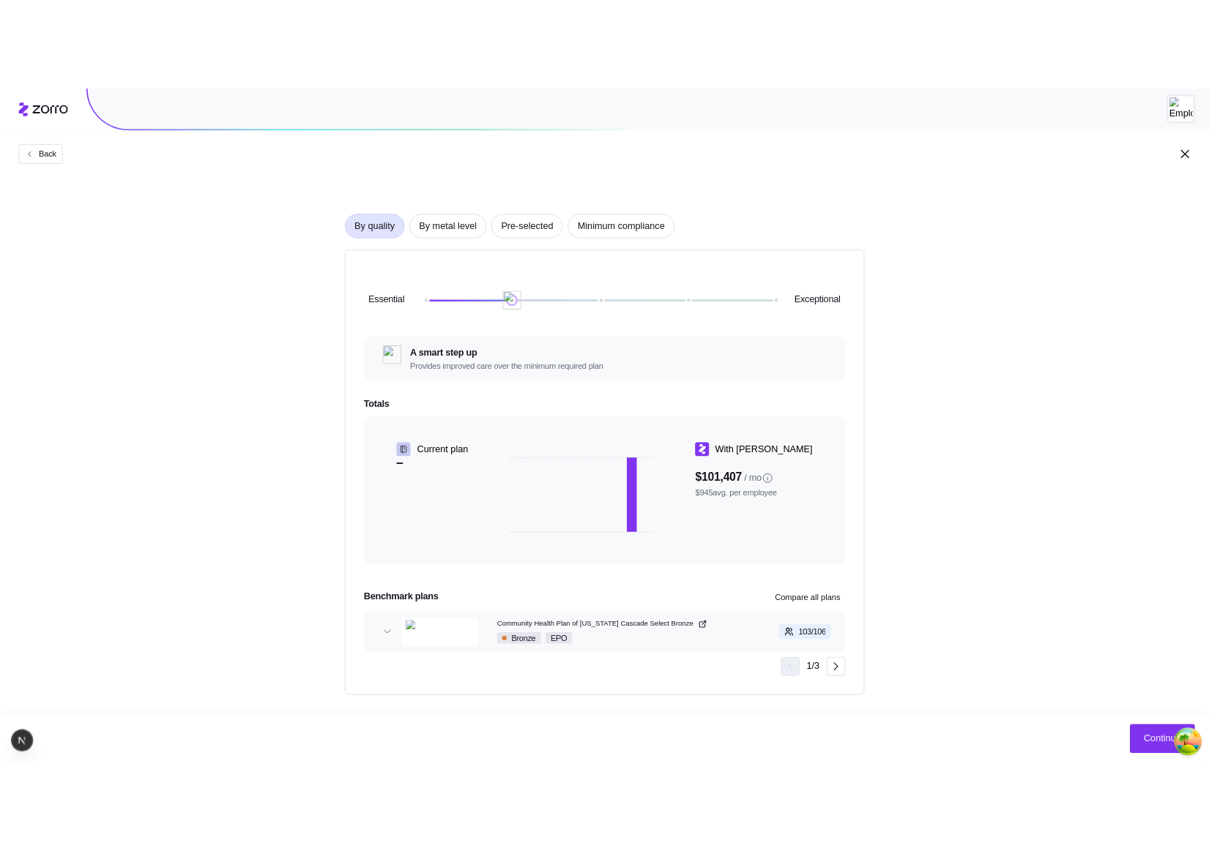
scroll to position [66, 0]
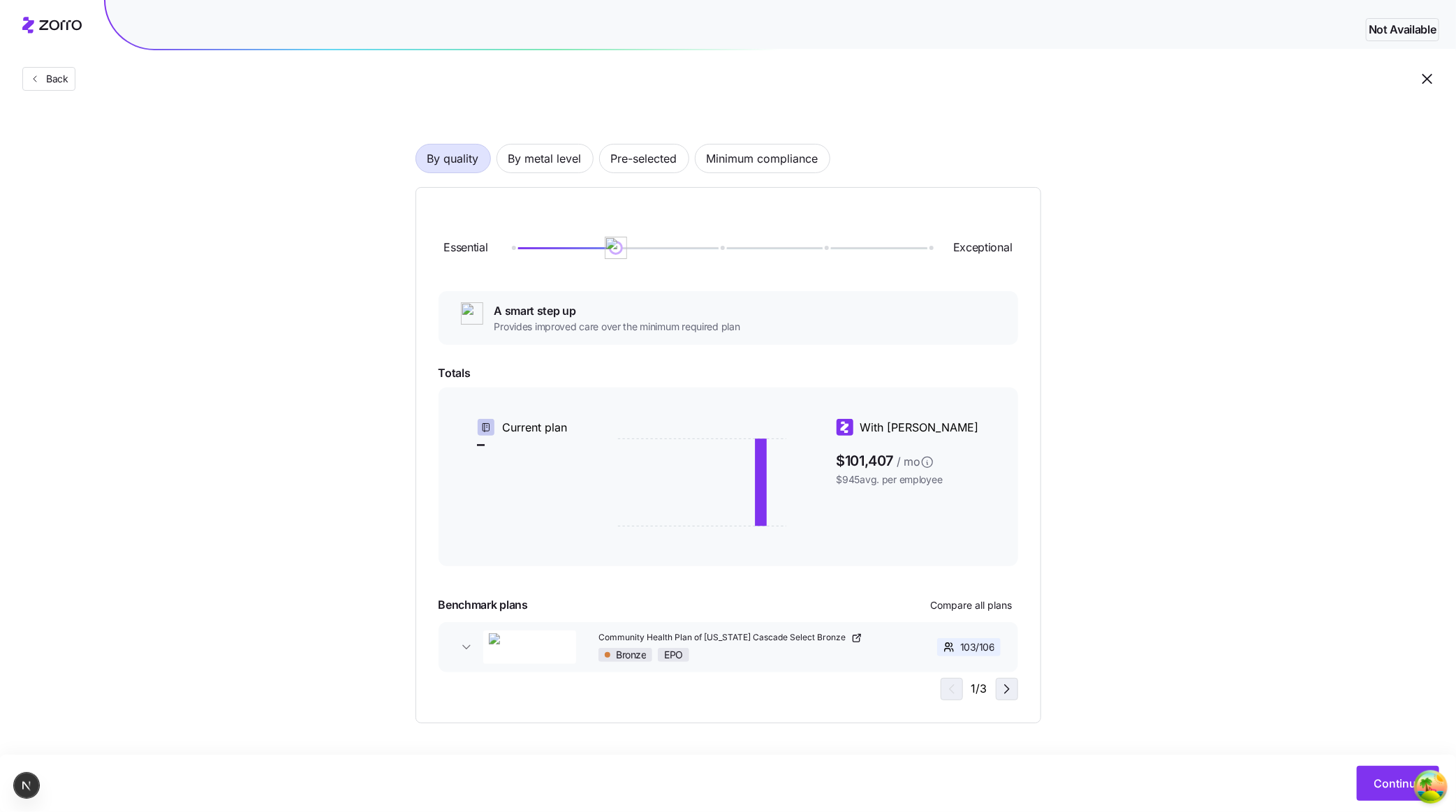
click at [1009, 692] on icon "button" at bounding box center [1008, 690] width 17 height 17
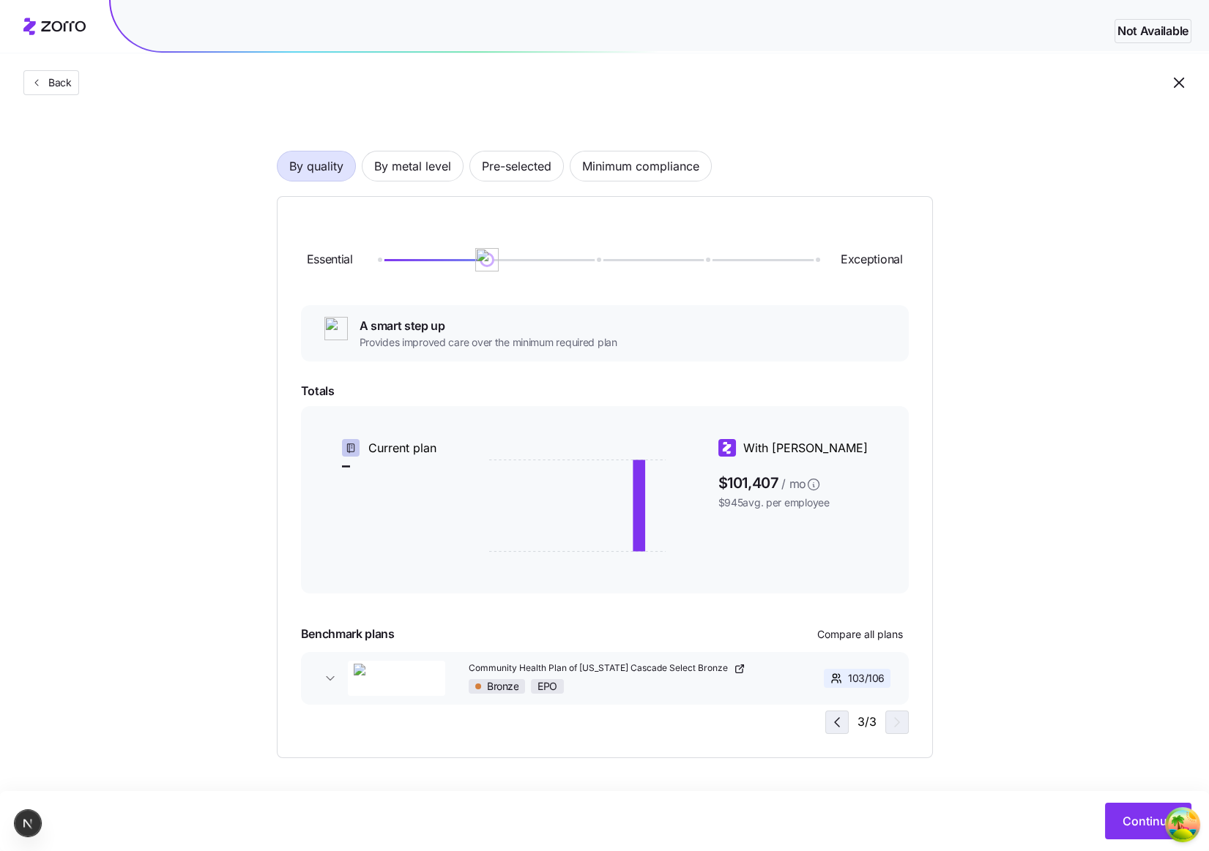
click at [842, 717] on icon "button" at bounding box center [837, 723] width 18 height 18
click at [896, 723] on icon "button" at bounding box center [897, 723] width 18 height 18
click at [633, 693] on div "Bronze EPO" at bounding box center [625, 686] width 312 height 15
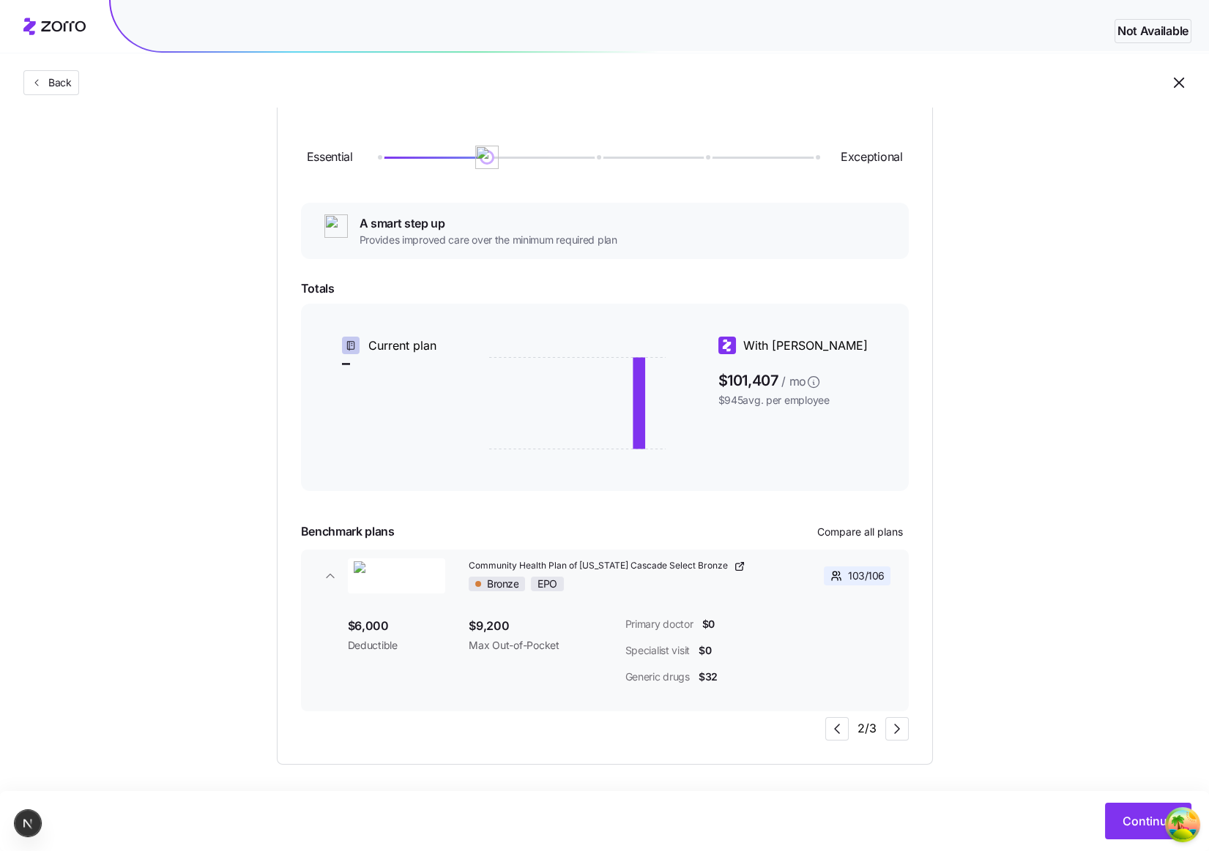
scroll to position [176, 0]
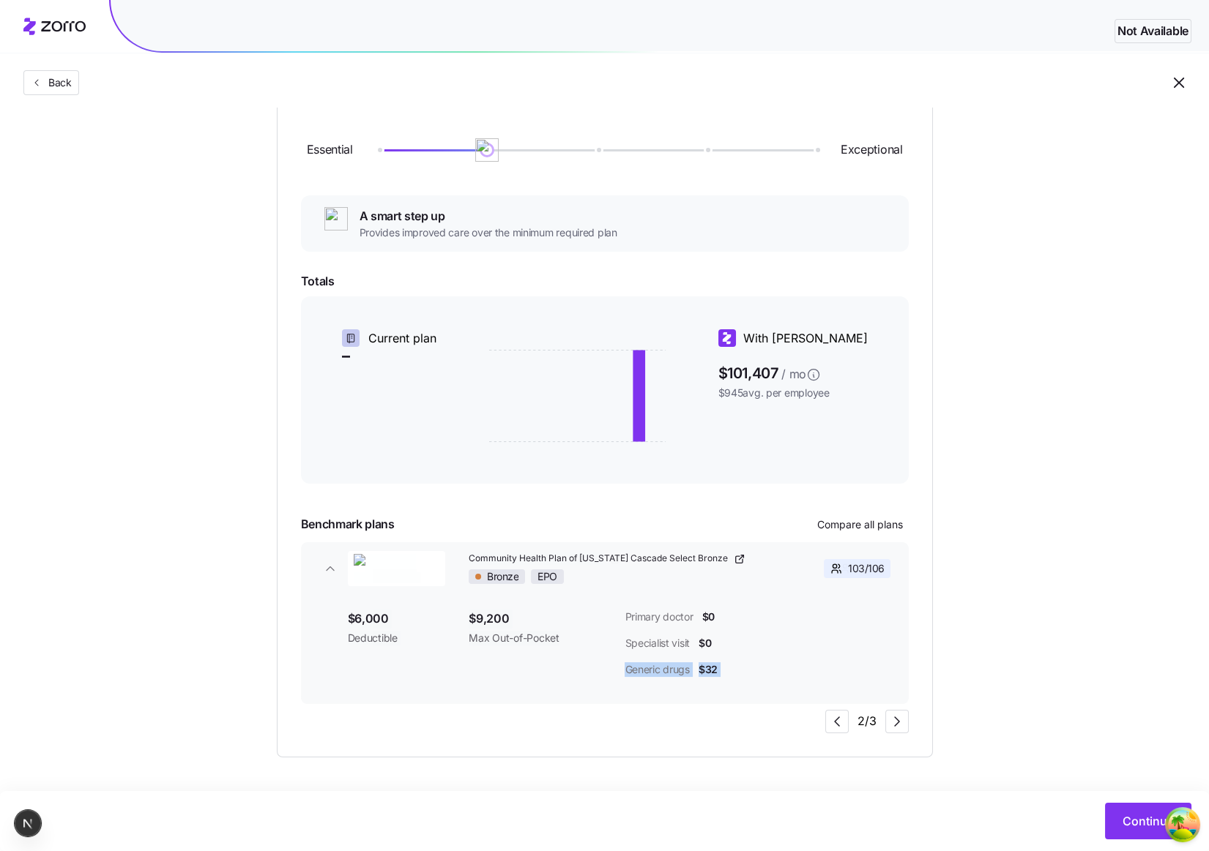
drag, startPoint x: 767, startPoint y: 653, endPoint x: 544, endPoint y: 635, distance: 223.3
click at [556, 635] on div "Community Health Plan of Washington Cascade Select Bronze Bronze EPO 103 / 106 …" at bounding box center [605, 624] width 608 height 162
click at [802, 652] on div "Primary doctor $0 Specialist visit $0 Generic drugs $32" at bounding box center [758, 644] width 266 height 68
click at [897, 723] on icon "button" at bounding box center [897, 721] width 4 height 9
click at [843, 723] on icon "button" at bounding box center [837, 722] width 18 height 18
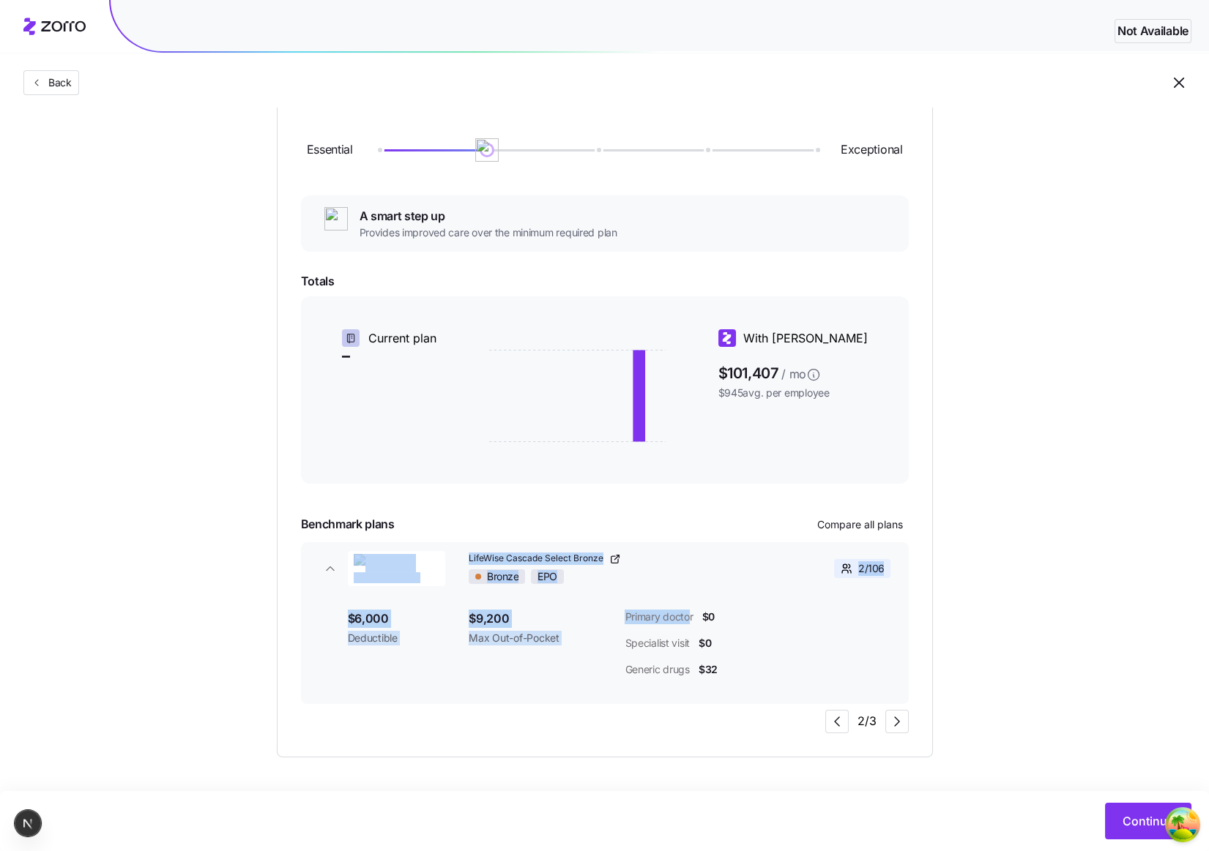
drag, startPoint x: 689, startPoint y: 600, endPoint x: 915, endPoint y: 634, distance: 228.8
click at [891, 629] on div "Community Health Plan of Washington Cascade Select Bronze Bronze EPO 103 / 106 …" at bounding box center [605, 624] width 608 height 162
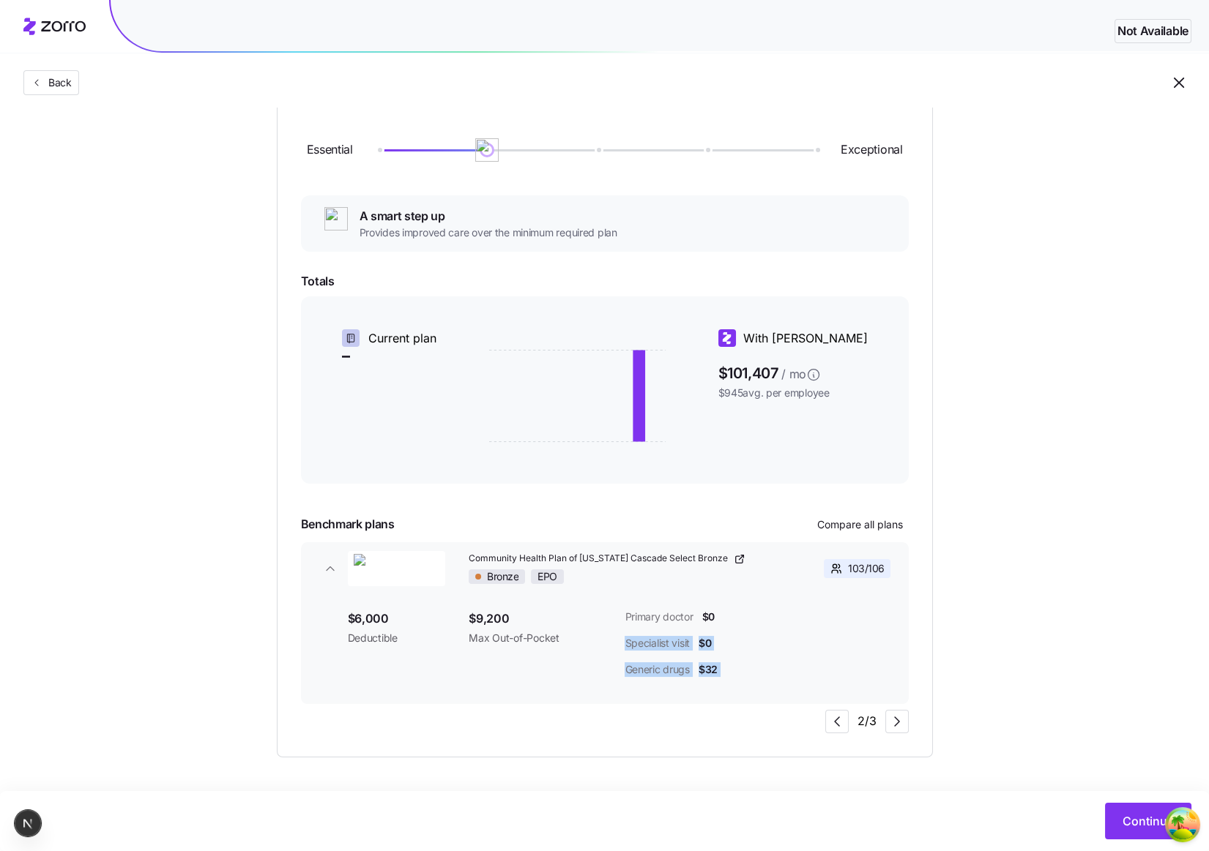
click at [743, 598] on div "$6,000 Deductible $9,200 Max Out-of-Pocket Primary doctor $0 Specialist visit $…" at bounding box center [619, 643] width 543 height 97
click at [887, 711] on span "button" at bounding box center [897, 722] width 22 height 22
click at [893, 717] on icon "button" at bounding box center [897, 722] width 18 height 18
click at [851, 720] on div "3 / 3" at bounding box center [866, 721] width 83 height 23
click at [846, 720] on span "button" at bounding box center [837, 722] width 22 height 22
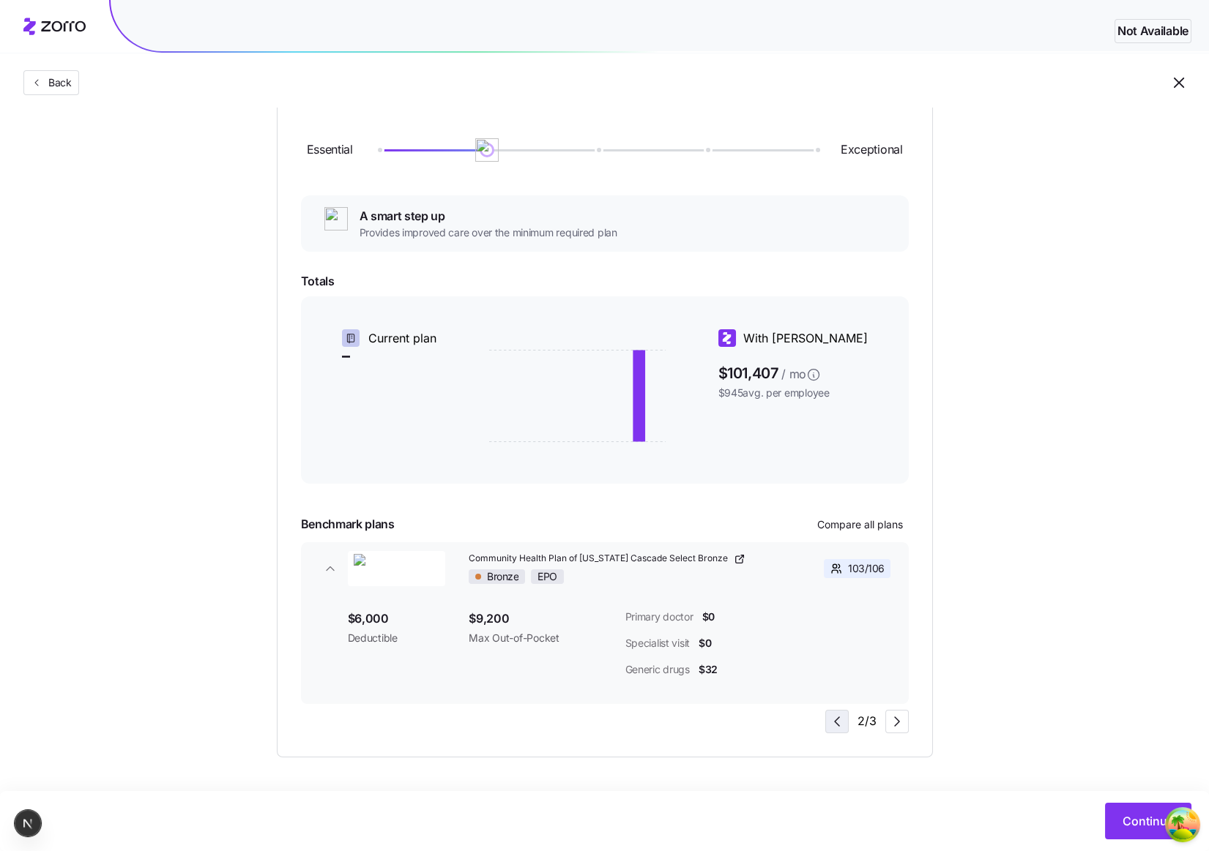
click at [846, 720] on span "button" at bounding box center [837, 722] width 22 height 22
click at [901, 723] on icon "button" at bounding box center [897, 722] width 18 height 18
click at [846, 721] on span "button" at bounding box center [837, 722] width 22 height 22
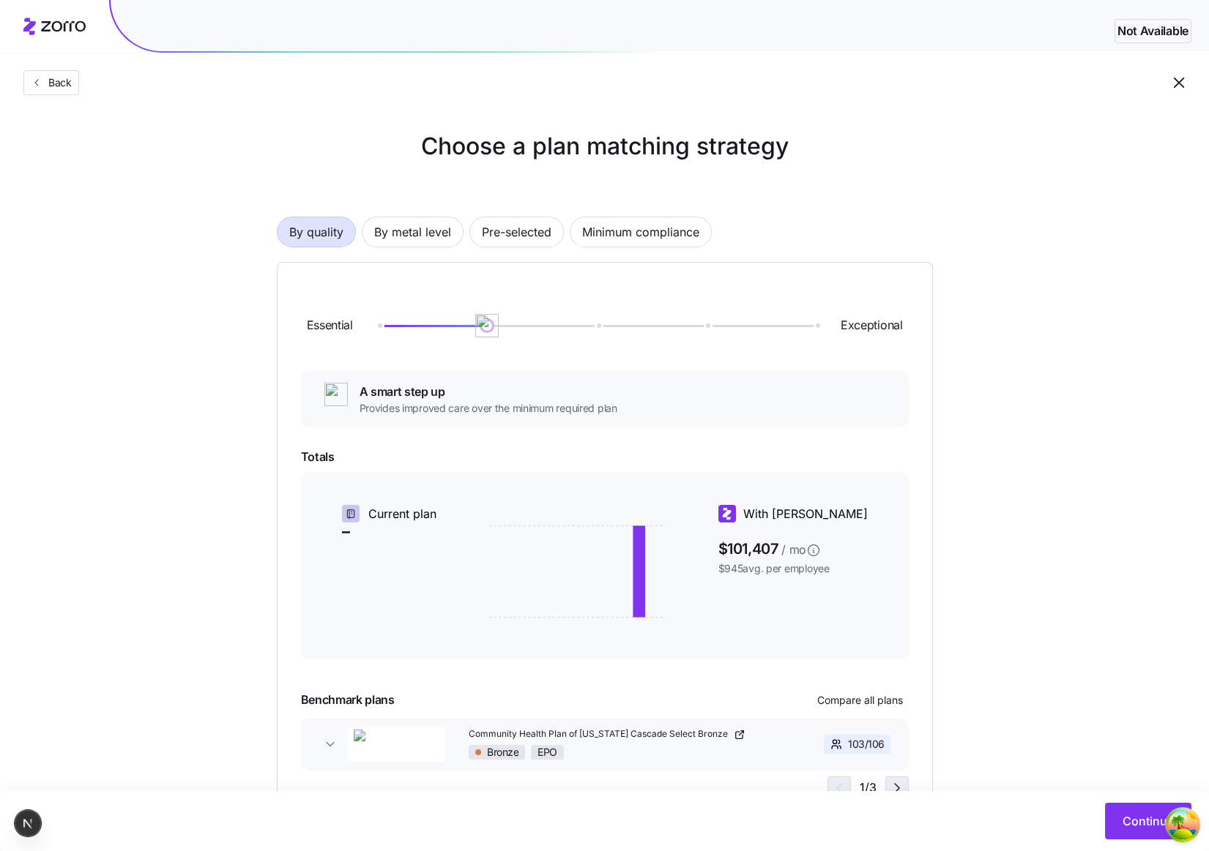
click at [894, 786] on icon "button" at bounding box center [897, 789] width 18 height 18
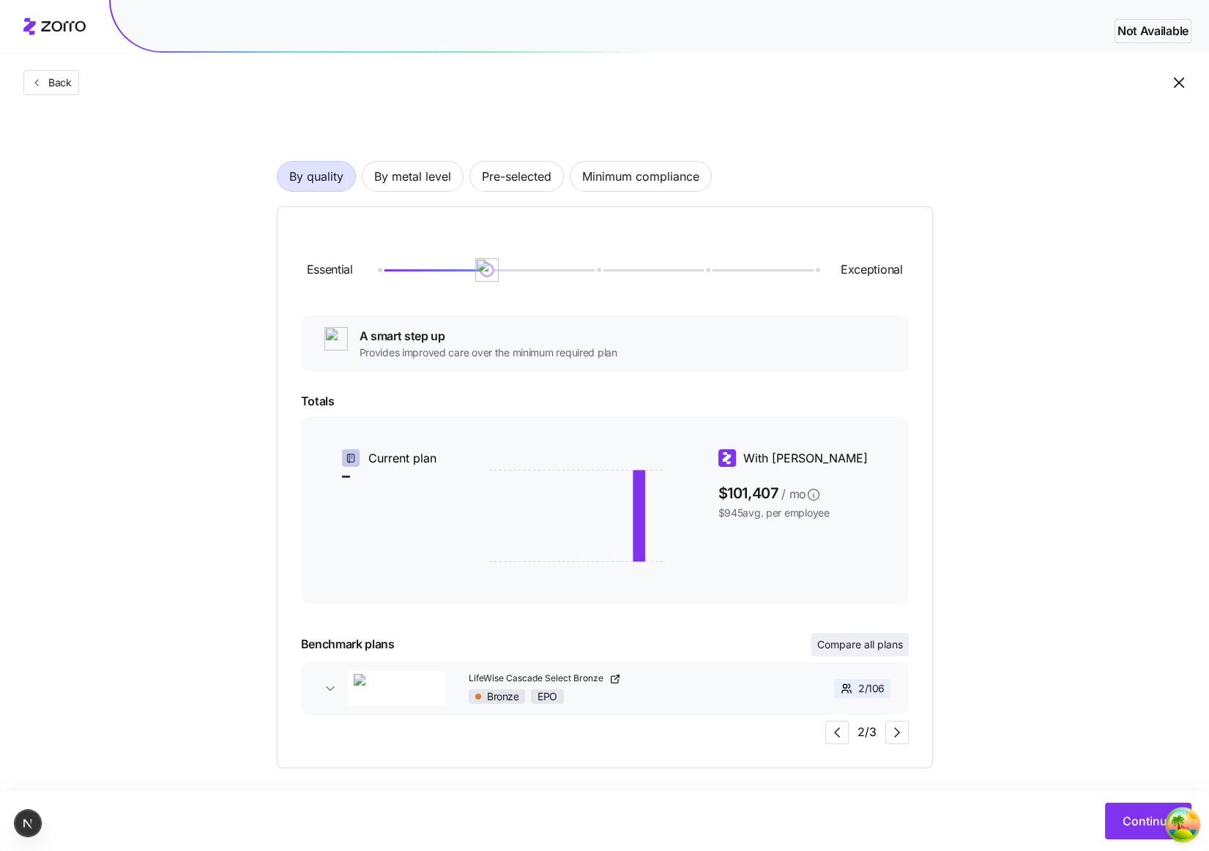
scroll to position [66, 0]
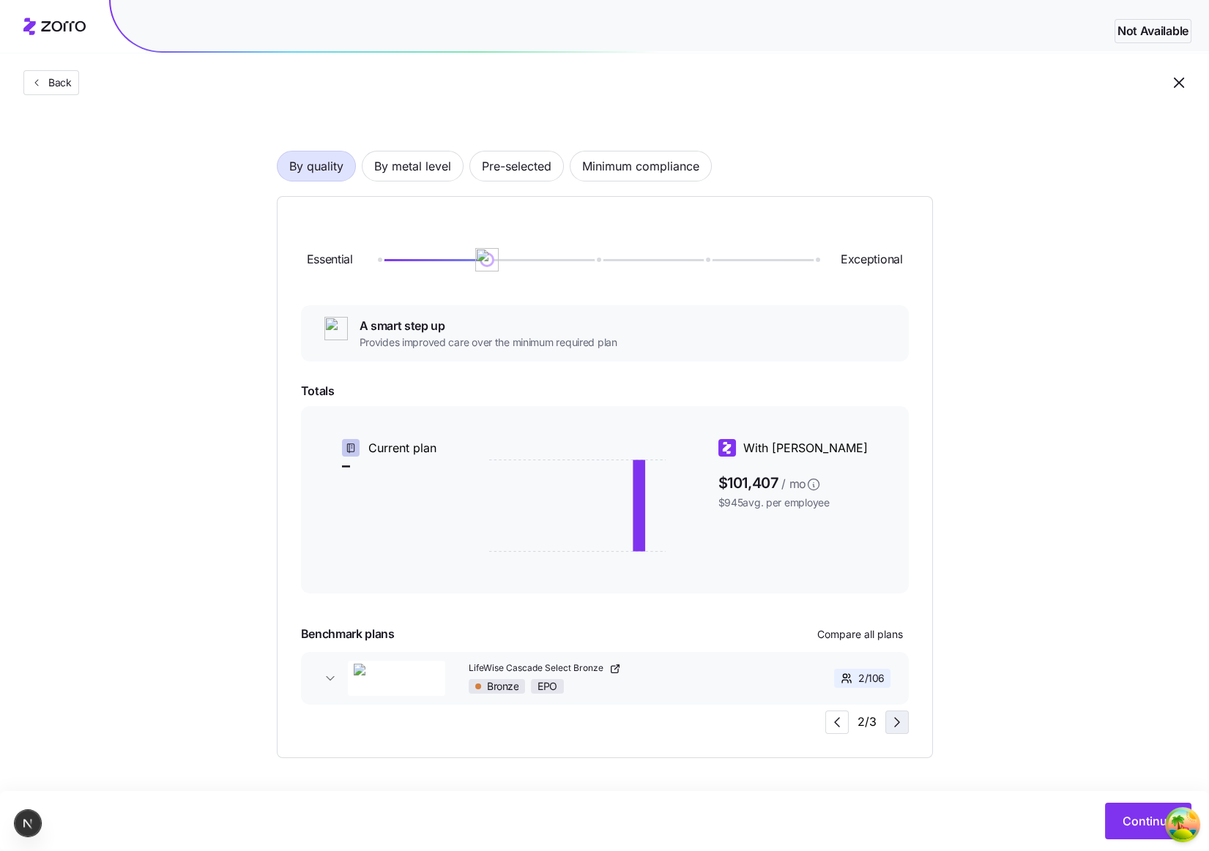
click at [901, 726] on icon "button" at bounding box center [897, 723] width 18 height 18
click at [888, 715] on icon "button" at bounding box center [897, 723] width 18 height 18
click at [893, 719] on icon "button" at bounding box center [897, 723] width 18 height 18
click at [841, 719] on icon "button" at bounding box center [837, 723] width 18 height 18
click at [712, 791] on div "Continue" at bounding box center [604, 821] width 1209 height 60
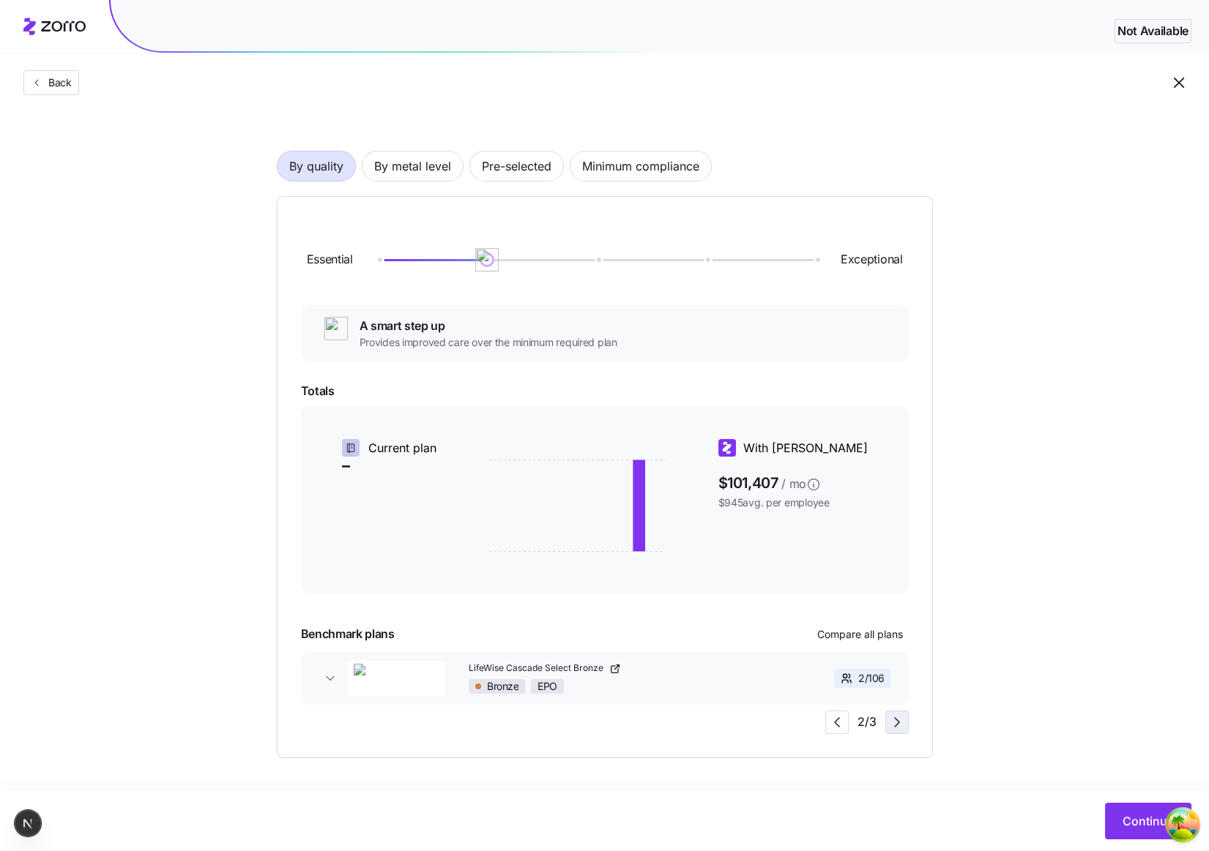
click at [905, 718] on icon "button" at bounding box center [897, 723] width 18 height 18
click at [905, 718] on div "3 / 3" at bounding box center [866, 722] width 83 height 23
click at [841, 724] on icon "button" at bounding box center [837, 723] width 18 height 18
click at [896, 716] on icon "button" at bounding box center [897, 723] width 18 height 18
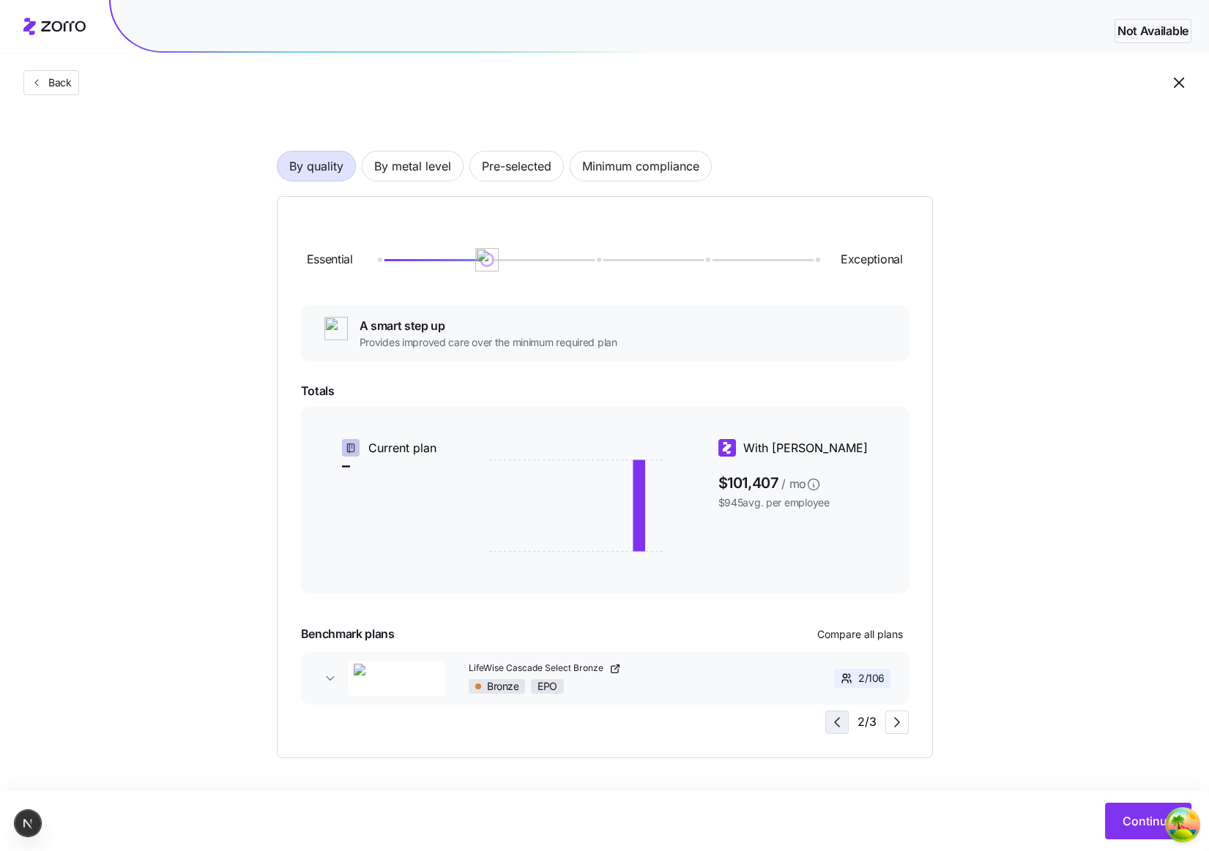
click at [838, 720] on icon "button" at bounding box center [837, 723] width 18 height 18
click at [893, 726] on icon "button" at bounding box center [897, 723] width 18 height 18
click at [893, 725] on icon "button" at bounding box center [897, 723] width 18 height 18
click at [855, 718] on div "3 / 3" at bounding box center [866, 722] width 83 height 23
click at [841, 718] on icon "button" at bounding box center [837, 723] width 18 height 18
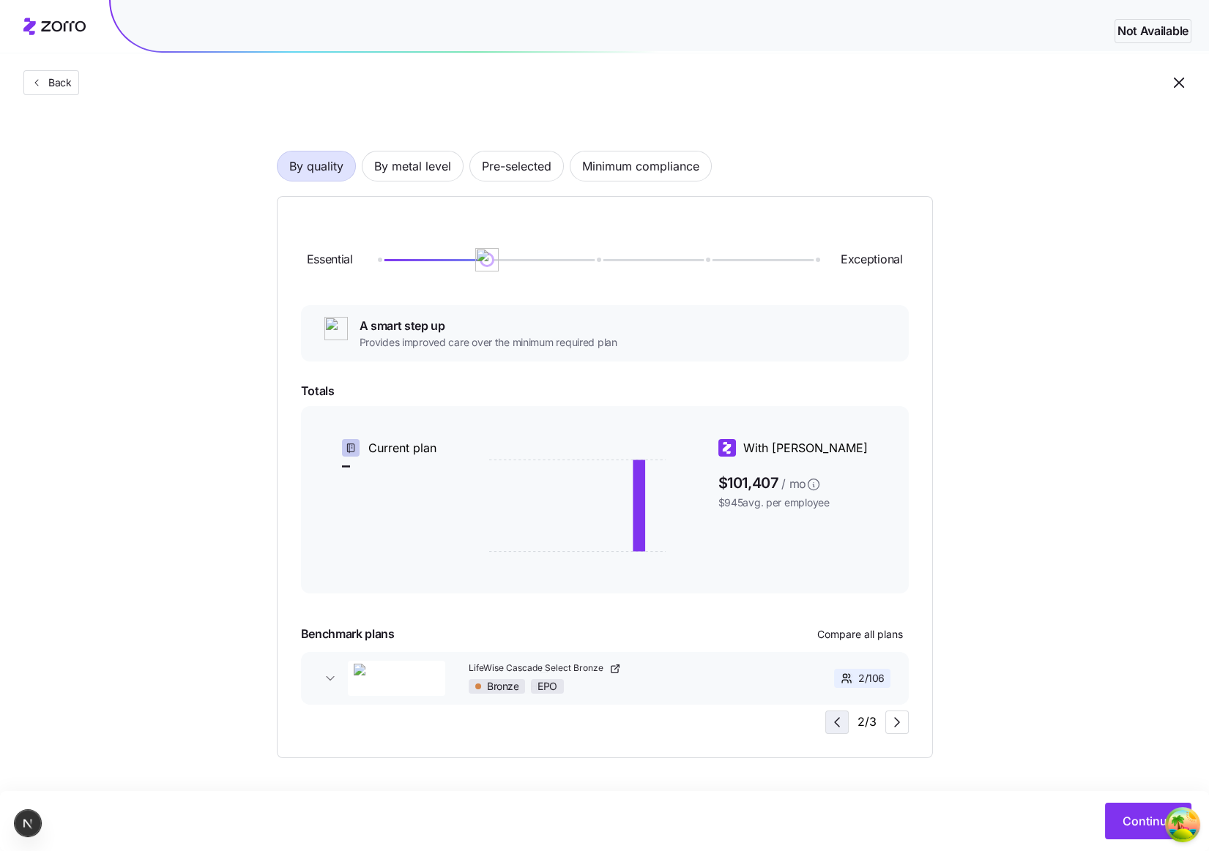
click at [841, 718] on icon "button" at bounding box center [837, 723] width 18 height 18
click at [841, 718] on div "1 / 3" at bounding box center [867, 722] width 81 height 23
click at [892, 723] on icon "button" at bounding box center [897, 723] width 18 height 18
click at [850, 754] on div "Essential Exceptional A smart step up Provides improved care over the minimum r…" at bounding box center [605, 477] width 656 height 562
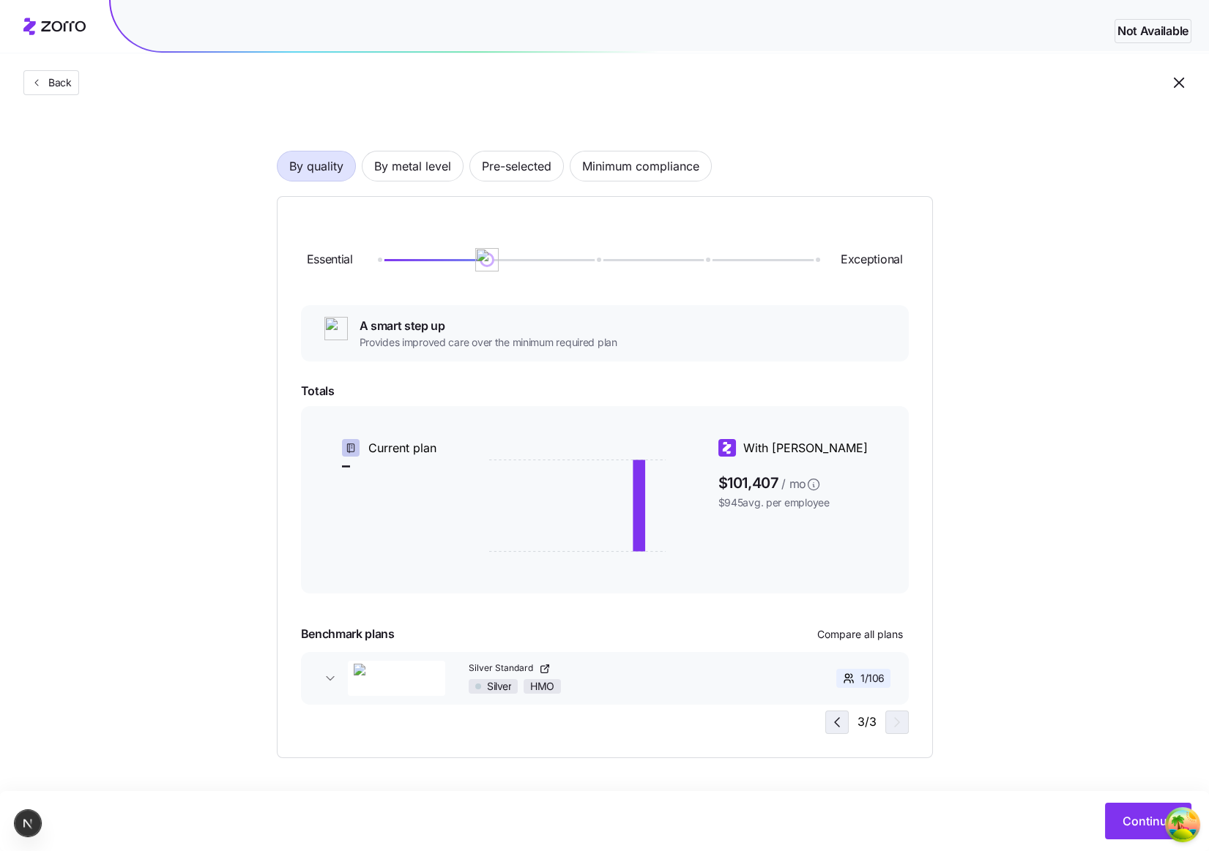
click at [837, 724] on icon "button" at bounding box center [837, 722] width 4 height 9
click at [837, 724] on div "1 / 3" at bounding box center [867, 722] width 81 height 23
click at [889, 720] on icon "button" at bounding box center [897, 723] width 18 height 18
click at [884, 733] on div "Essential Exceptional A smart step up Provides improved care over the minimum r…" at bounding box center [605, 477] width 656 height 562
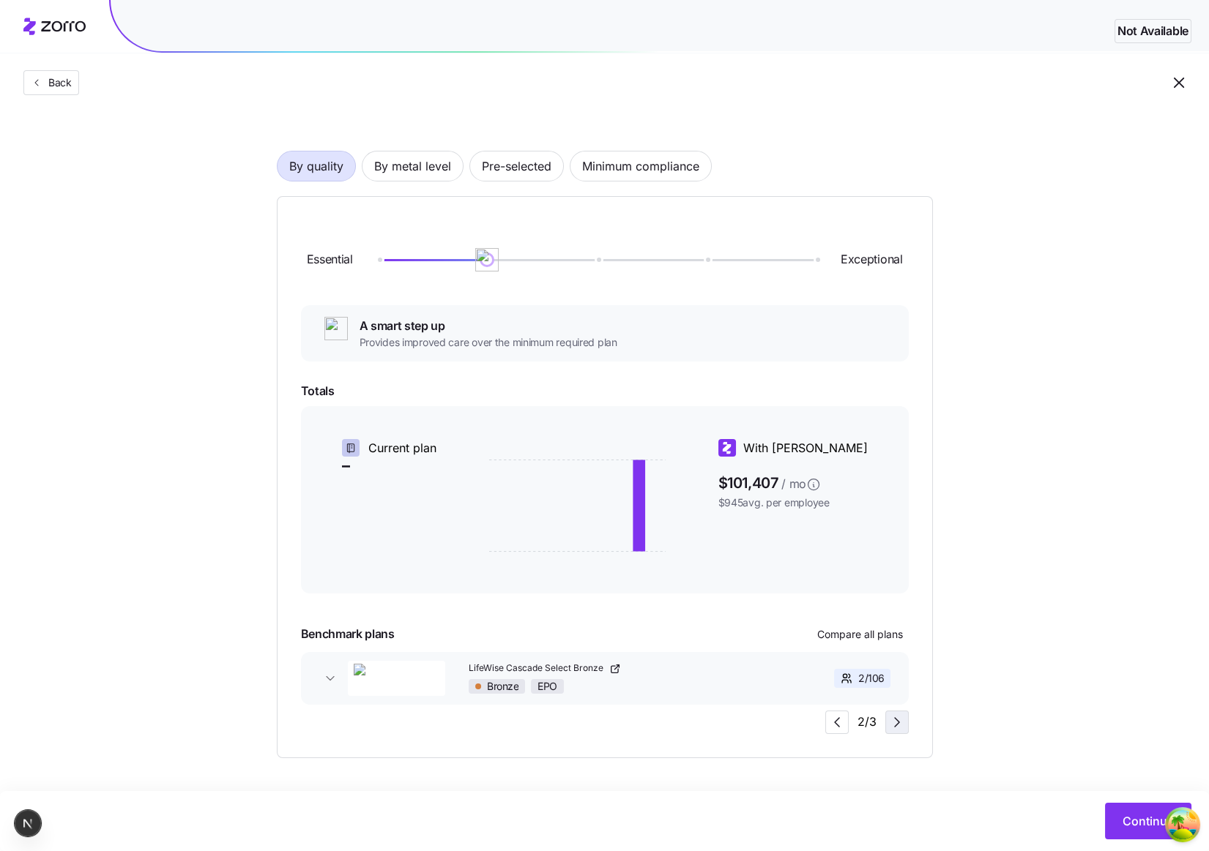
click at [899, 723] on icon "button" at bounding box center [897, 723] width 18 height 18
click at [899, 723] on div "3 / 3" at bounding box center [866, 722] width 83 height 23
click at [831, 720] on icon "button" at bounding box center [837, 723] width 18 height 18
click at [902, 723] on icon "button" at bounding box center [897, 723] width 18 height 18
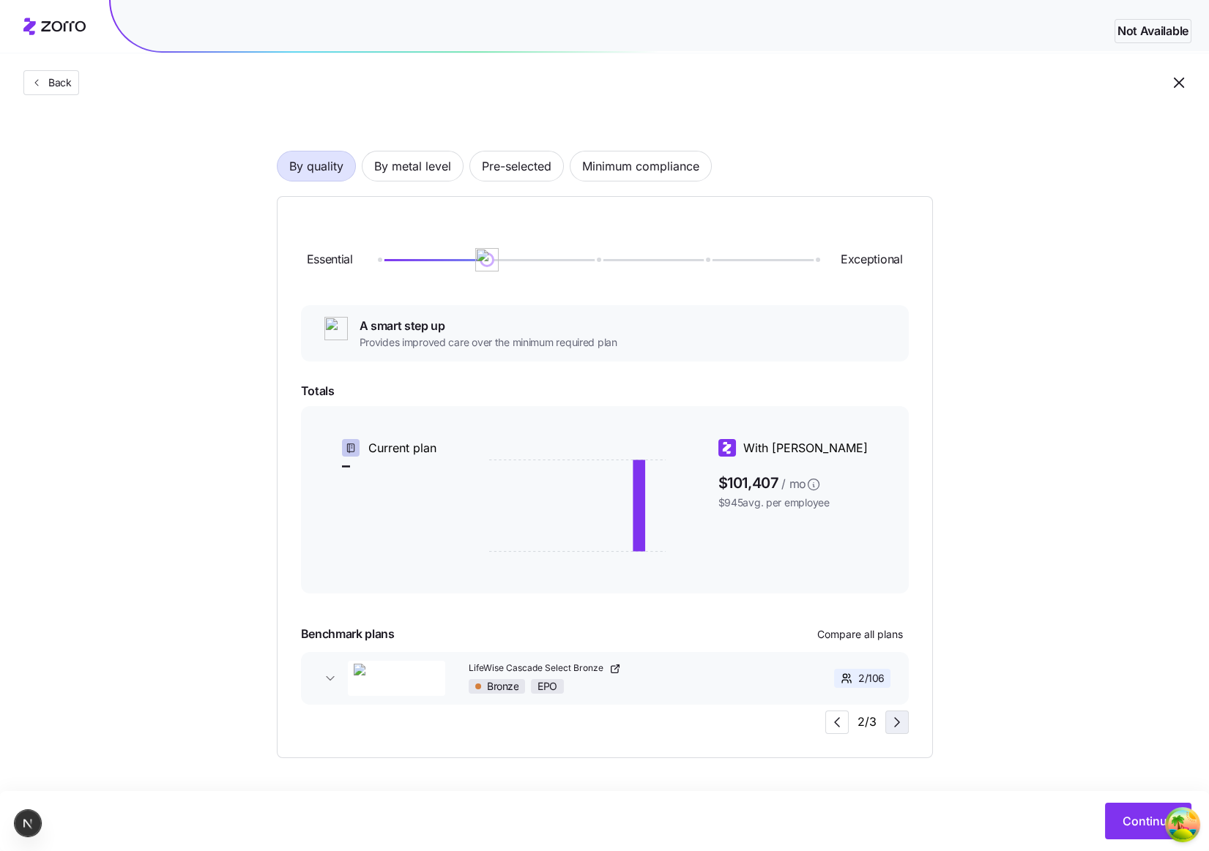
click at [902, 723] on icon "button" at bounding box center [897, 723] width 18 height 18
click at [840, 720] on icon "button" at bounding box center [837, 723] width 18 height 18
click at [901, 719] on icon "button" at bounding box center [897, 723] width 18 height 18
click at [893, 724] on icon "button" at bounding box center [897, 723] width 18 height 18
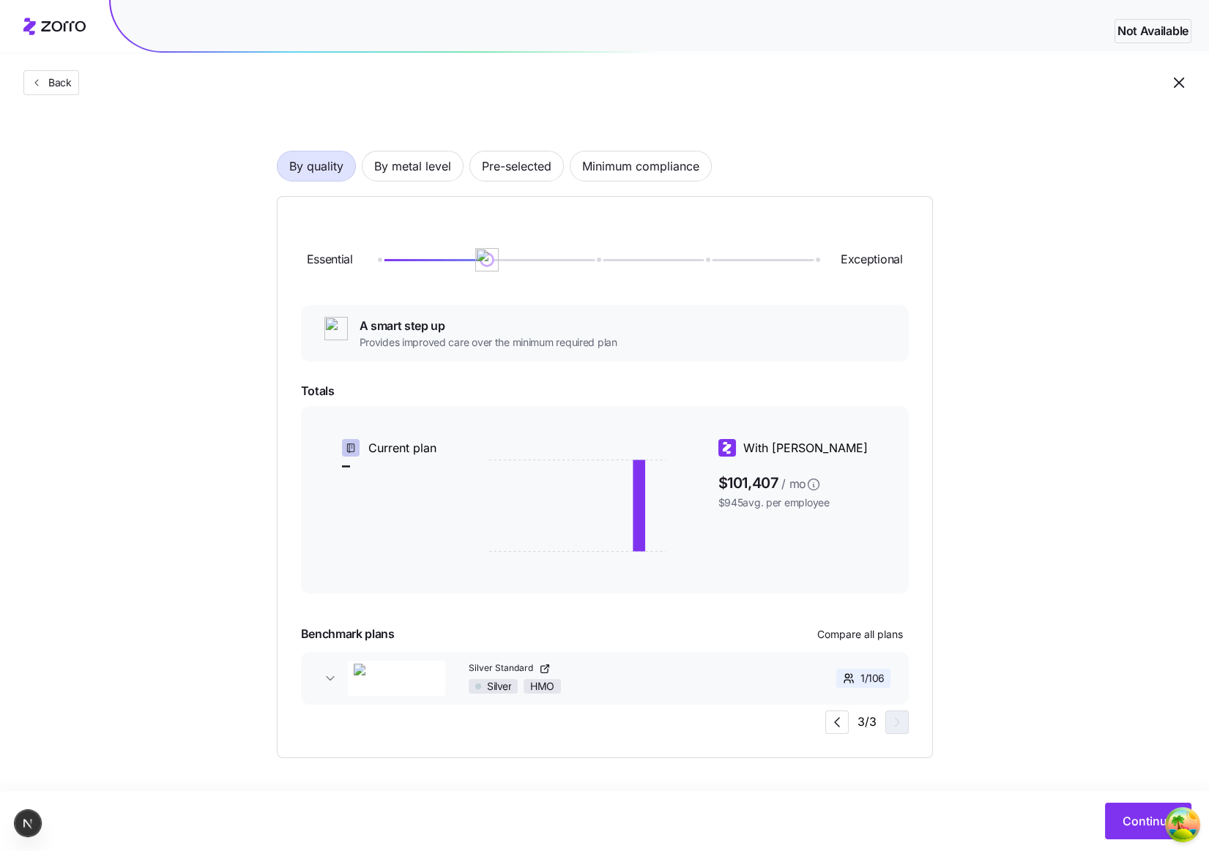
click at [595, 724] on div "Essential Exceptional A smart step up Provides improved care over the minimum r…" at bounding box center [605, 477] width 608 height 514
click at [835, 721] on icon "button" at bounding box center [837, 723] width 18 height 18
click at [835, 721] on div "1 / 3" at bounding box center [867, 722] width 81 height 23
click at [903, 721] on icon "button" at bounding box center [897, 723] width 18 height 18
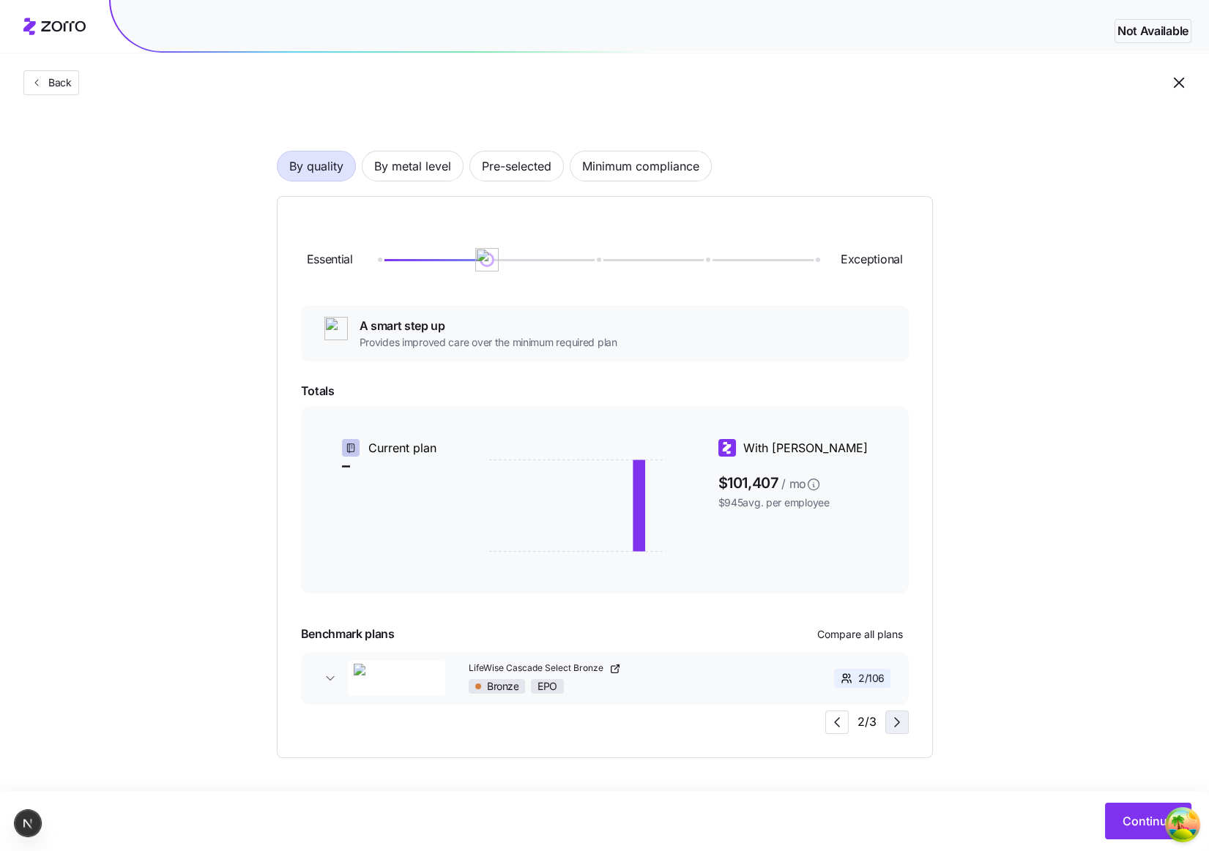
click at [903, 721] on icon "button" at bounding box center [897, 723] width 18 height 18
click at [839, 715] on icon "button" at bounding box center [837, 723] width 18 height 18
click at [890, 721] on icon "button" at bounding box center [897, 723] width 18 height 18
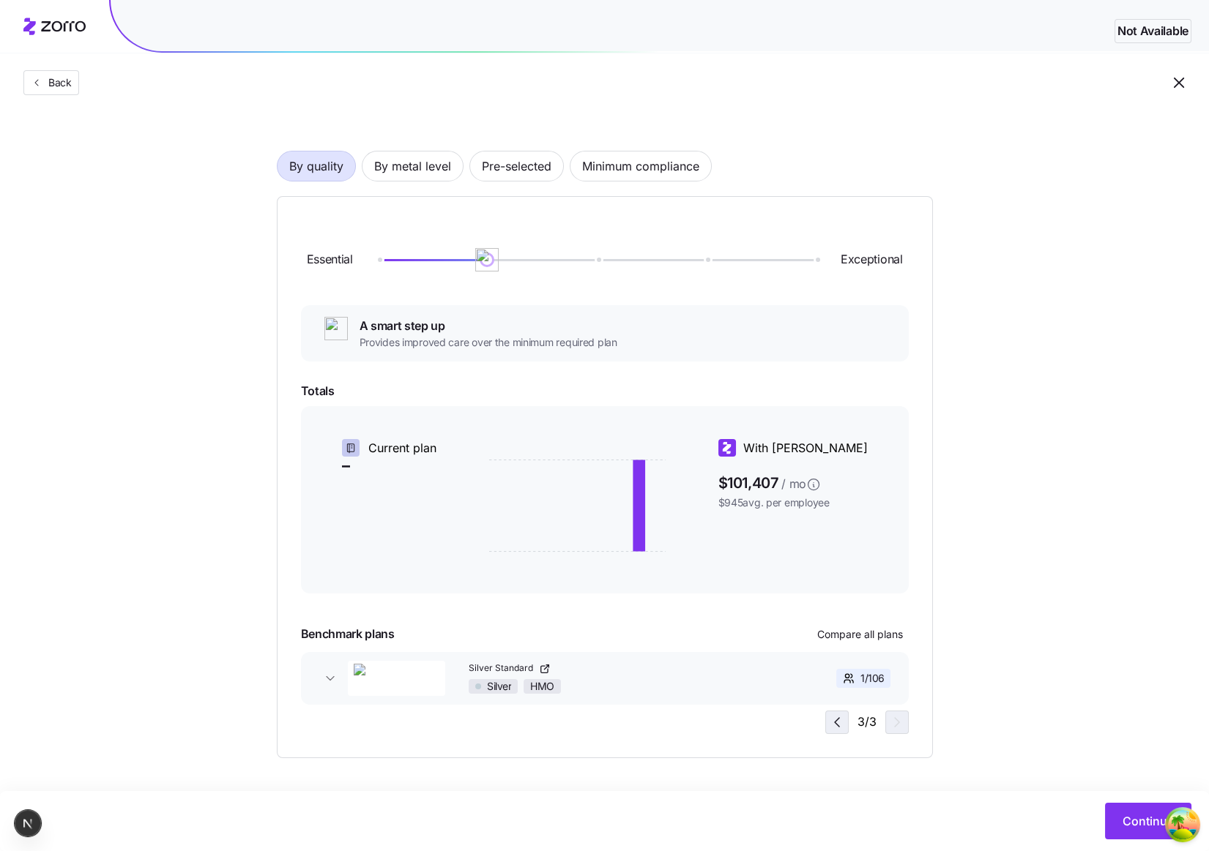
click at [838, 715] on icon "button" at bounding box center [837, 723] width 18 height 18
click at [838, 716] on icon "button" at bounding box center [837, 723] width 18 height 18
click at [903, 726] on icon "button" at bounding box center [897, 723] width 18 height 18
click at [202, 572] on div "Choose a plan matching strategy By quality By metal level Pre-selected Minimum …" at bounding box center [604, 411] width 1209 height 696
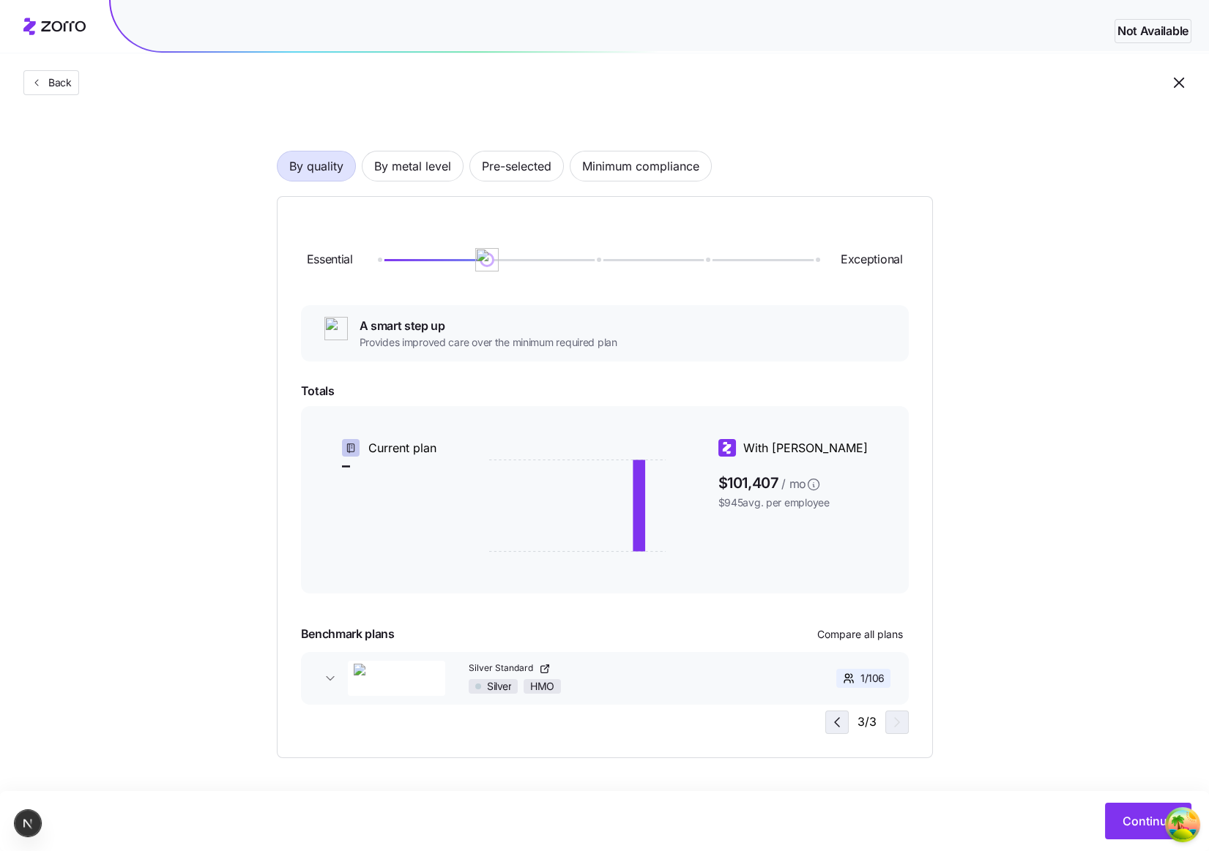
click at [839, 718] on icon "button" at bounding box center [837, 723] width 18 height 18
click at [900, 717] on icon "button" at bounding box center [897, 723] width 18 height 18
click at [835, 732] on button "button" at bounding box center [836, 722] width 23 height 23
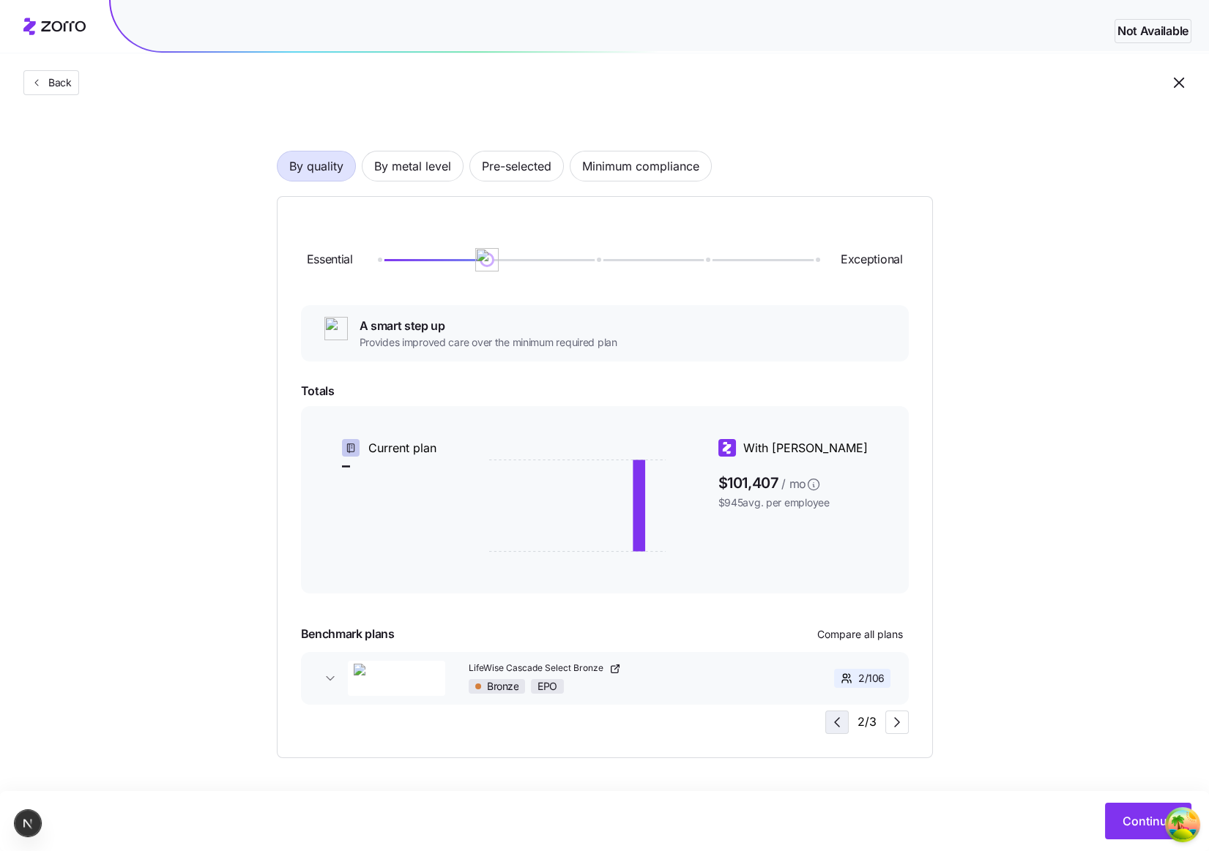
click at [835, 731] on span "button" at bounding box center [837, 723] width 22 height 22
click at [835, 731] on div "1 / 3" at bounding box center [867, 722] width 81 height 23
drag, startPoint x: 754, startPoint y: 764, endPoint x: 739, endPoint y: 758, distance: 16.2
click at [754, 764] on main "Choose a plan matching strategy By quality By metal level Pre-selected Minimum …" at bounding box center [604, 393] width 1209 height 918
click at [180, 642] on div "Choose a plan matching strategy By quality By metal level Pre-selected Minimum …" at bounding box center [604, 411] width 1209 height 696
